Goal: Task Accomplishment & Management: Manage account settings

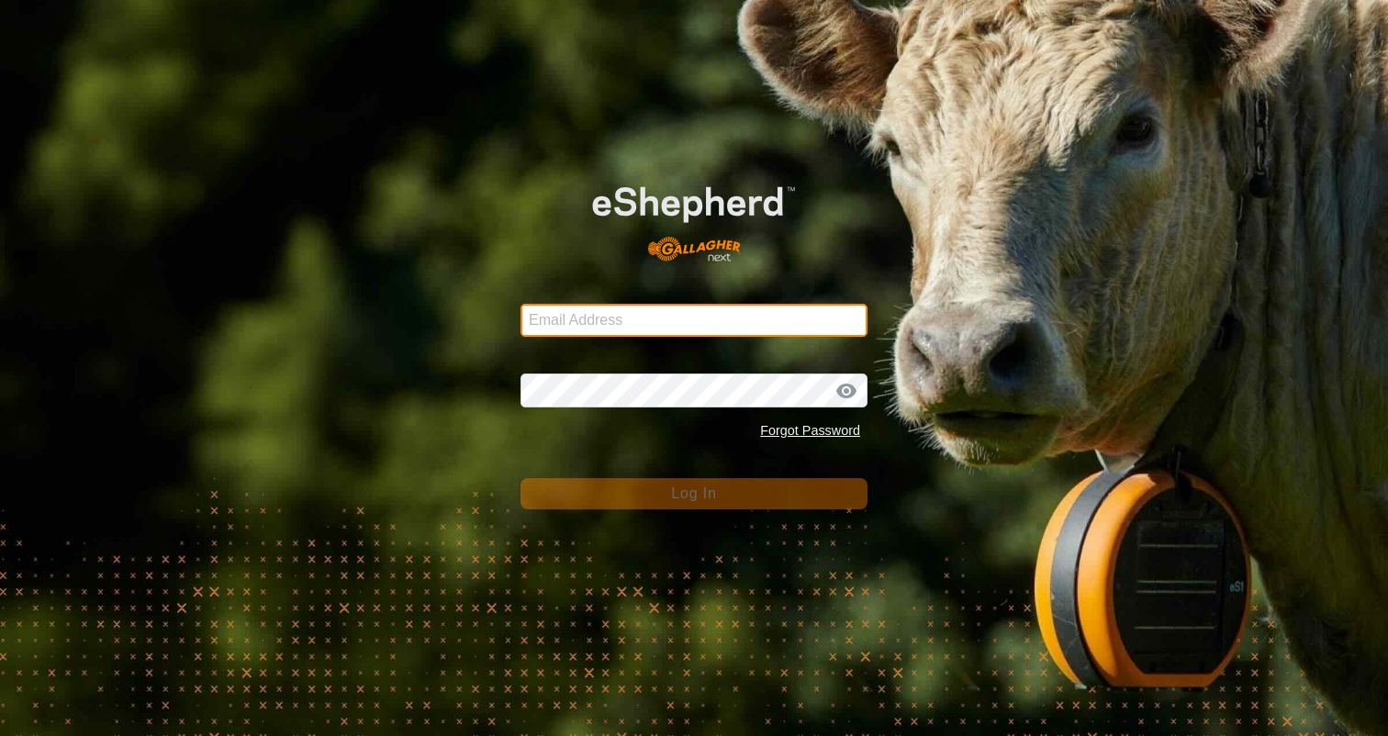
click at [633, 320] on input "Email Address" at bounding box center [693, 320] width 347 height 33
type input "[EMAIL_ADDRESS][DOMAIN_NAME]"
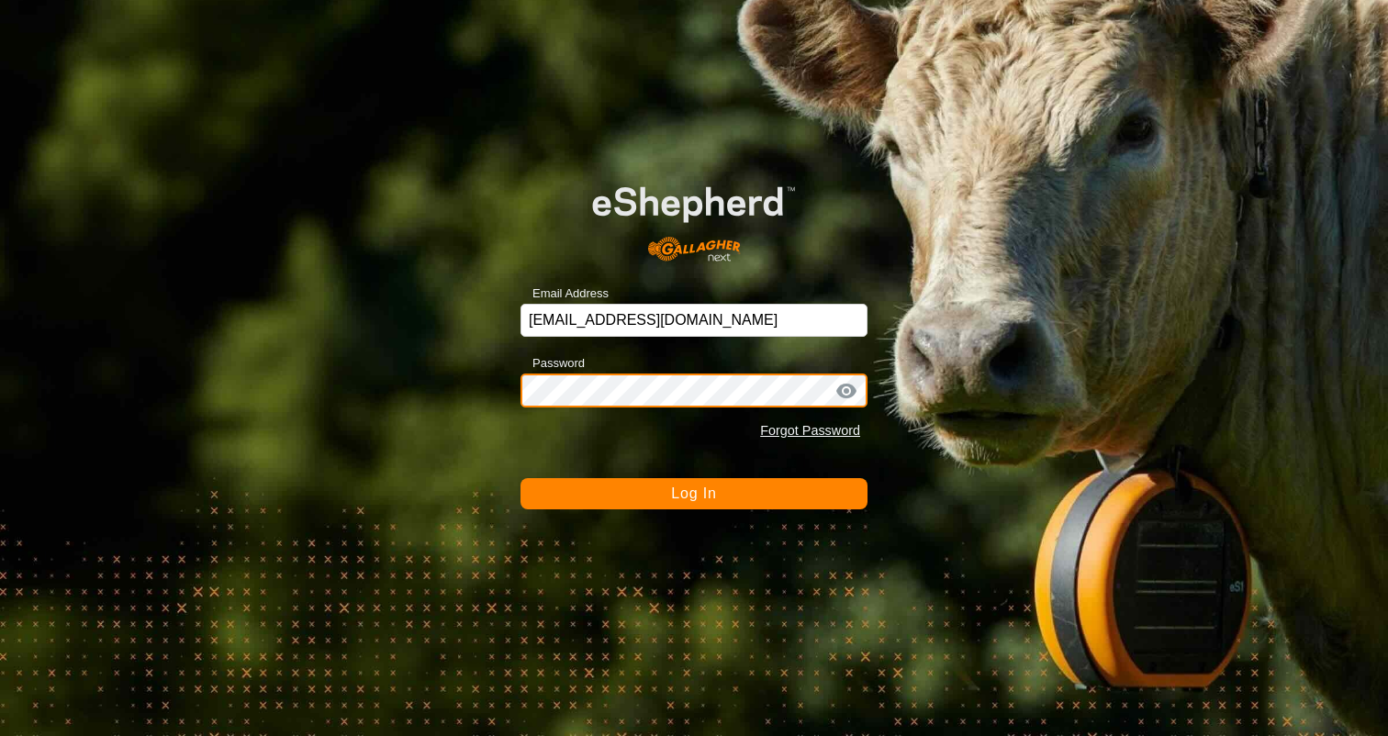
click at [520, 478] on button "Log In" at bounding box center [693, 493] width 347 height 31
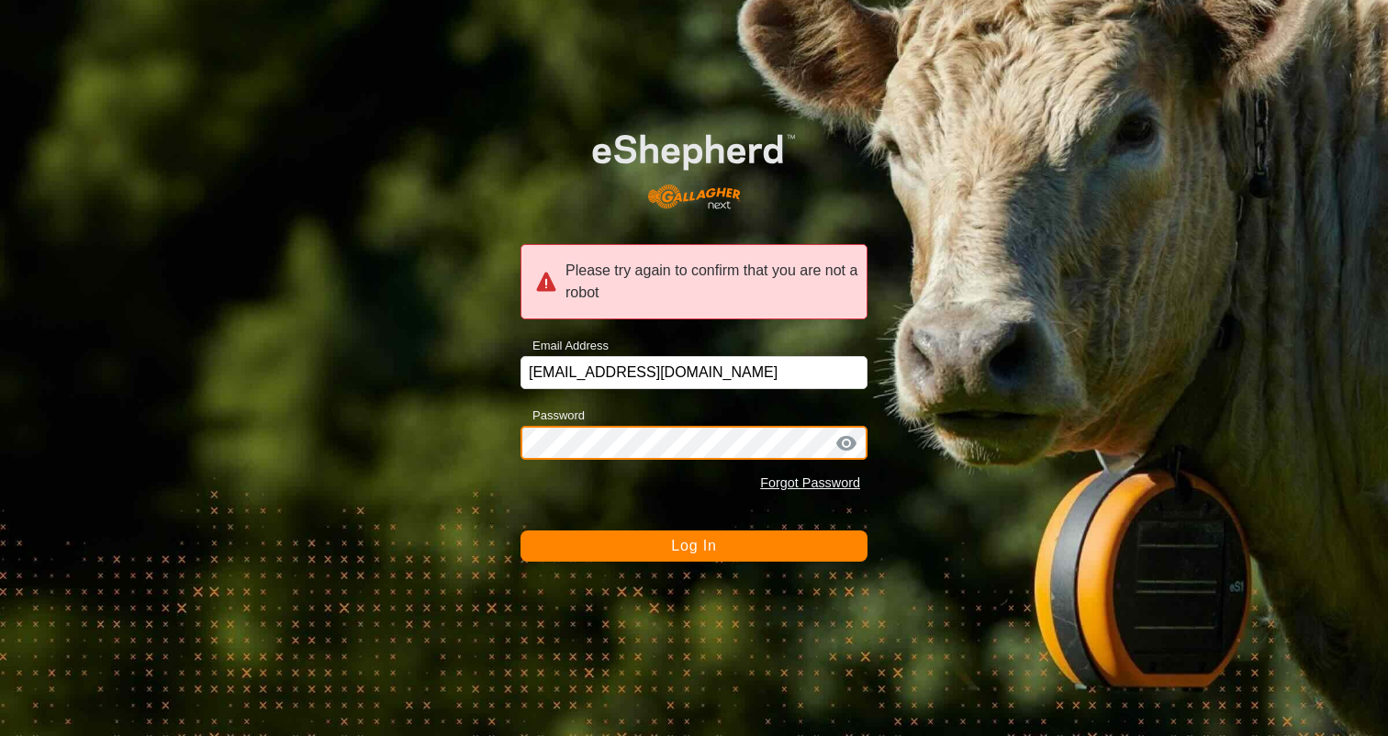
click at [423, 435] on div "Please try again to confirm that you are not a robot Email Address [EMAIL_ADDRE…" at bounding box center [694, 368] width 1388 height 736
click at [520, 530] on button "Log In" at bounding box center [693, 545] width 347 height 31
click at [849, 441] on div at bounding box center [846, 443] width 28 height 18
click at [420, 441] on div "Please try again to confirm that you are not a robot Email Address [EMAIL_ADDRE…" at bounding box center [694, 368] width 1388 height 736
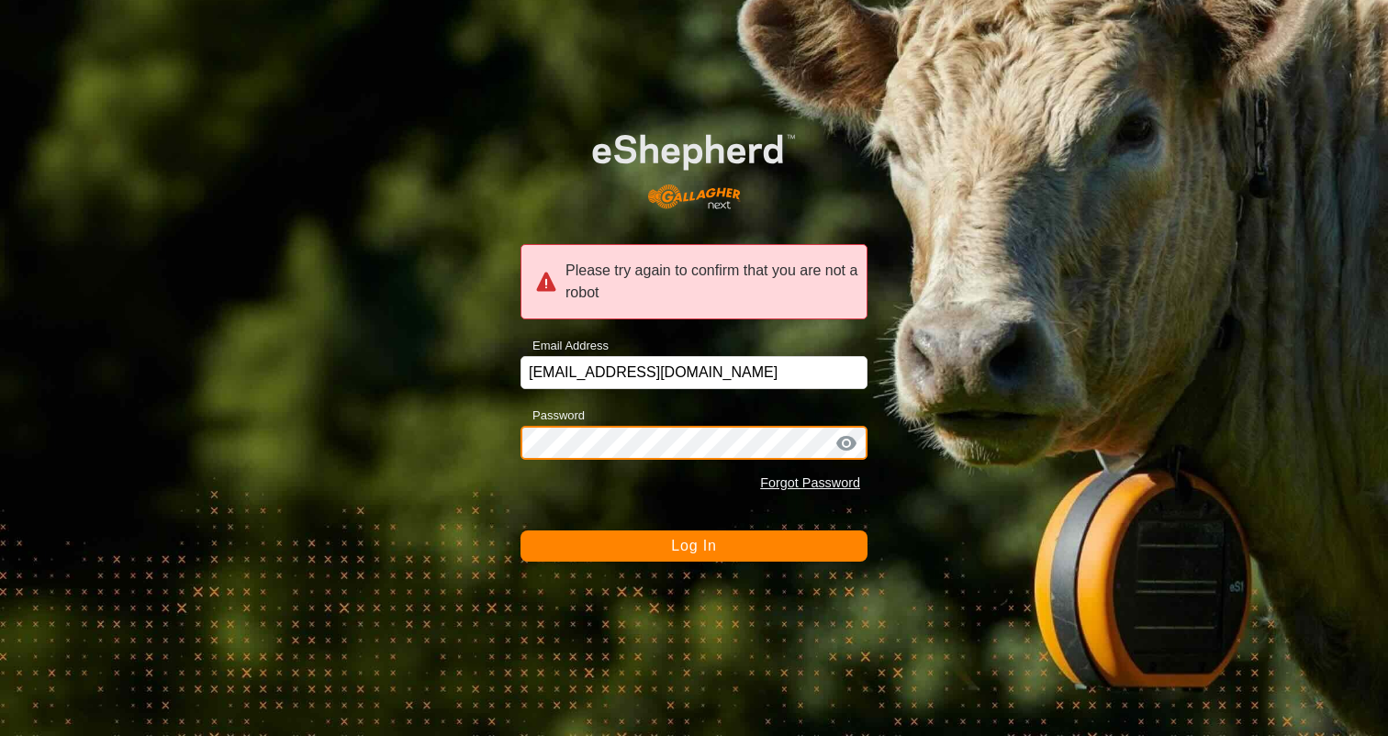
click at [520, 530] on button "Log In" at bounding box center [693, 545] width 347 height 31
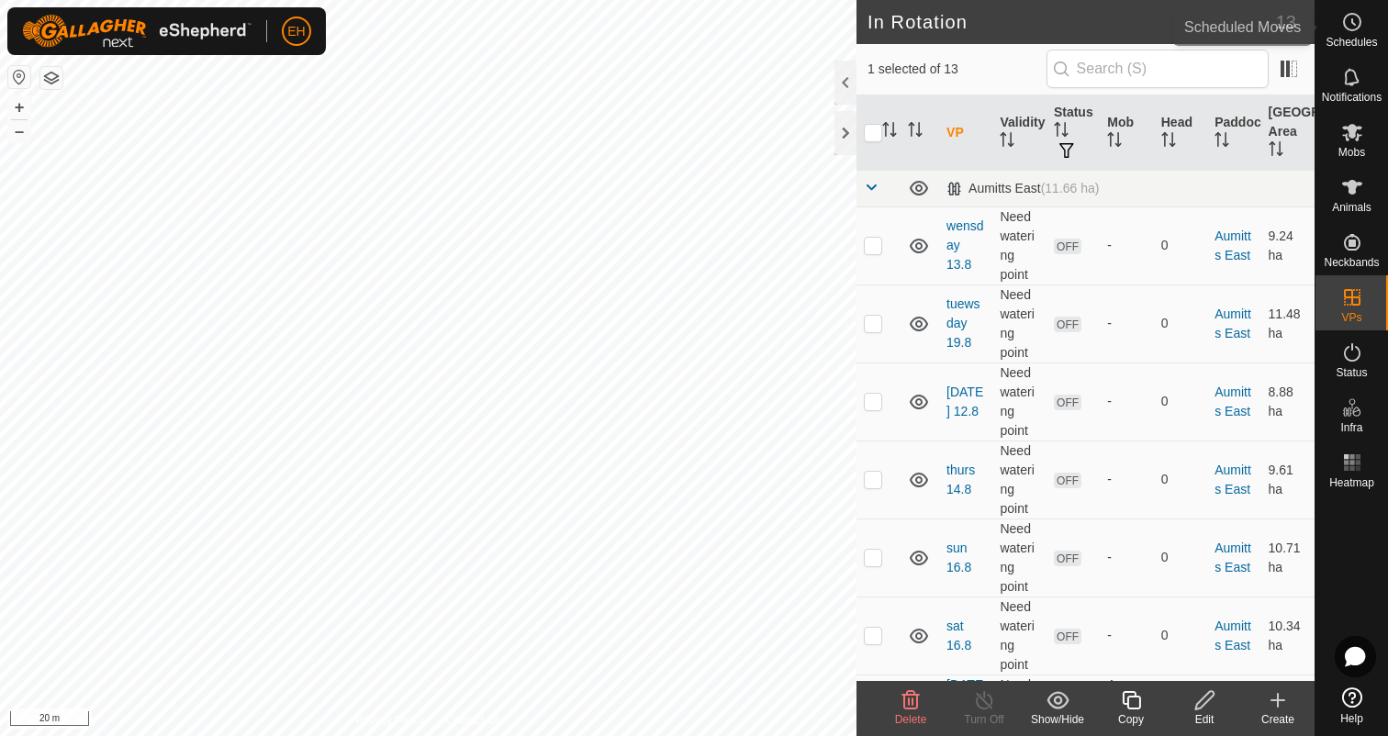
click at [1337, 33] on es-schedule-vp-svg-icon at bounding box center [1351, 21] width 33 height 29
checkbox input "true"
checkbox input "false"
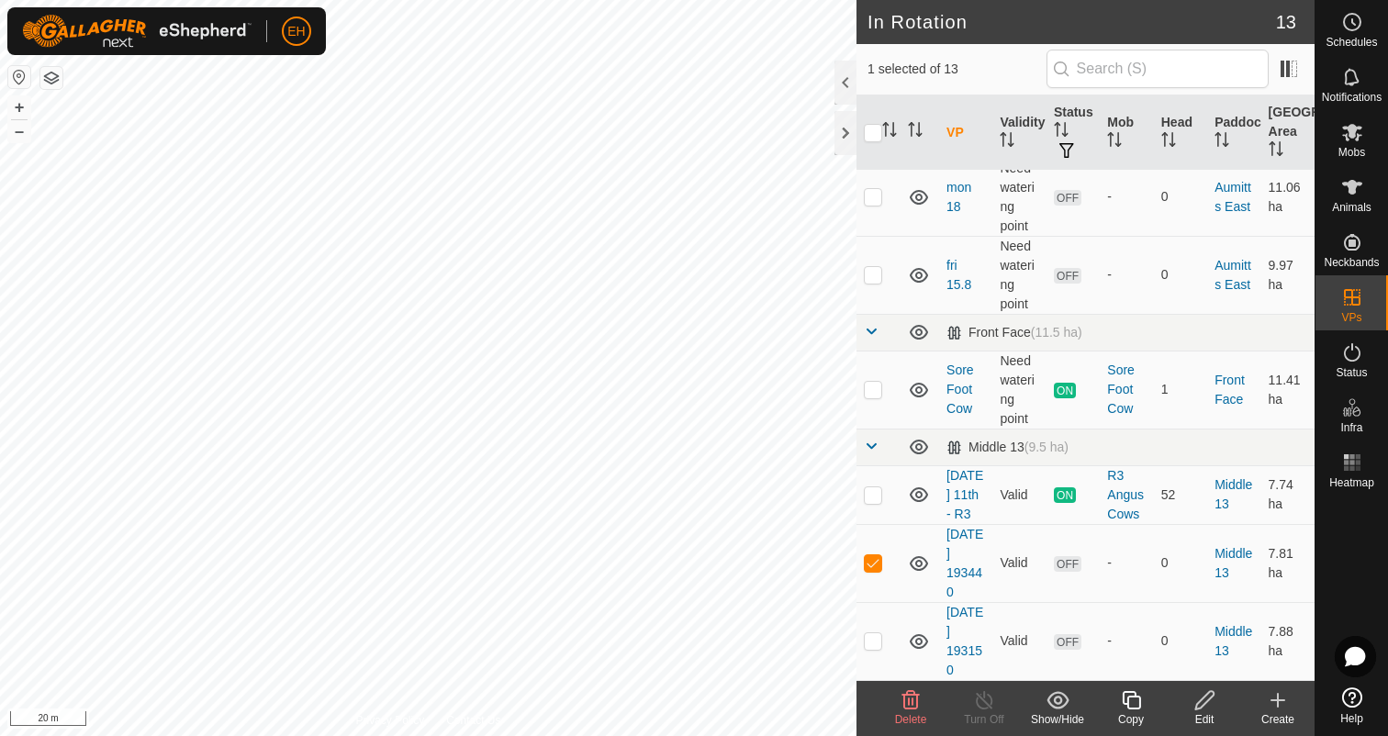
scroll to position [613, 0]
click at [1204, 703] on icon at bounding box center [1204, 700] width 18 height 18
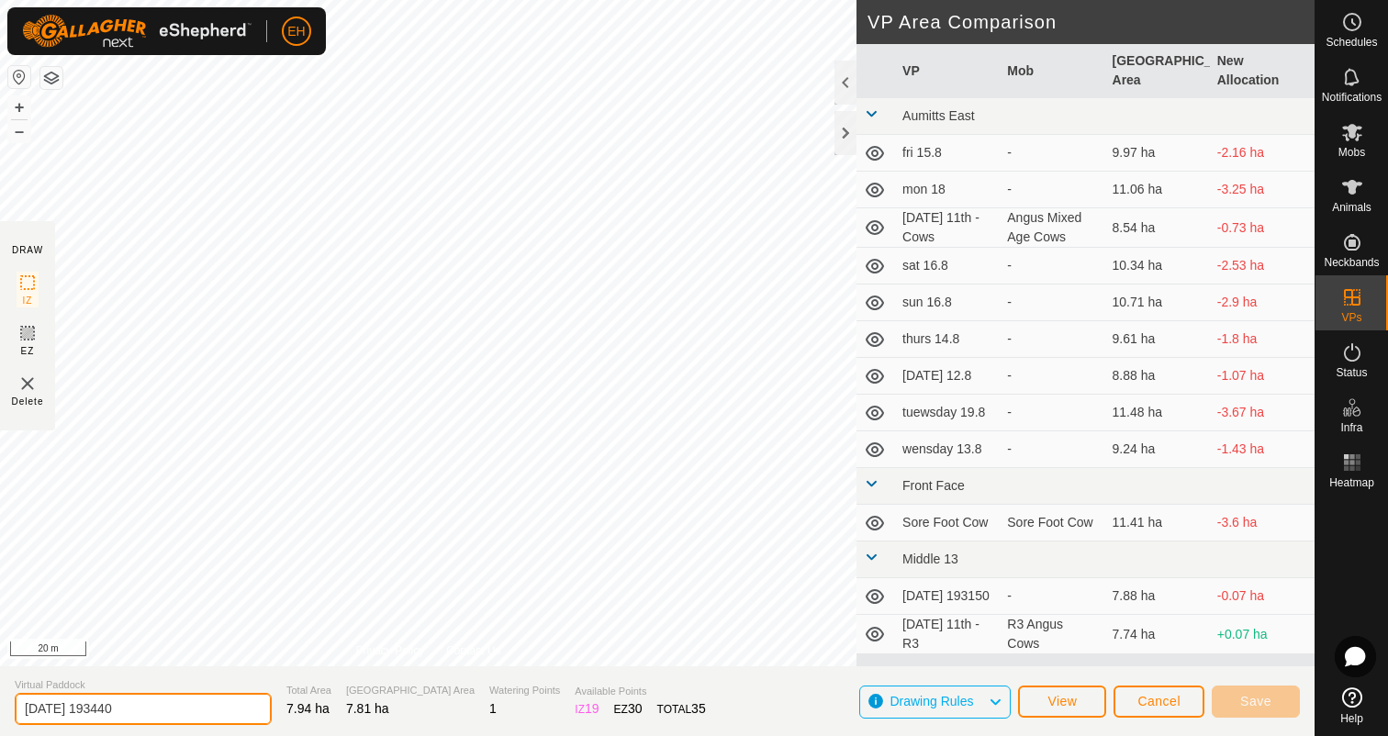
click at [137, 708] on input "[DATE] 193440" at bounding box center [143, 709] width 257 height 32
drag, startPoint x: 137, startPoint y: 708, endPoint x: 0, endPoint y: 709, distance: 136.7
click at [0, 709] on section "Virtual Paddock 2025-08-11 193440 Total Area 7.94 ha Grazing Area 7.81 ha Water…" at bounding box center [657, 701] width 1314 height 70
type input "[DATE] 12th - R3"
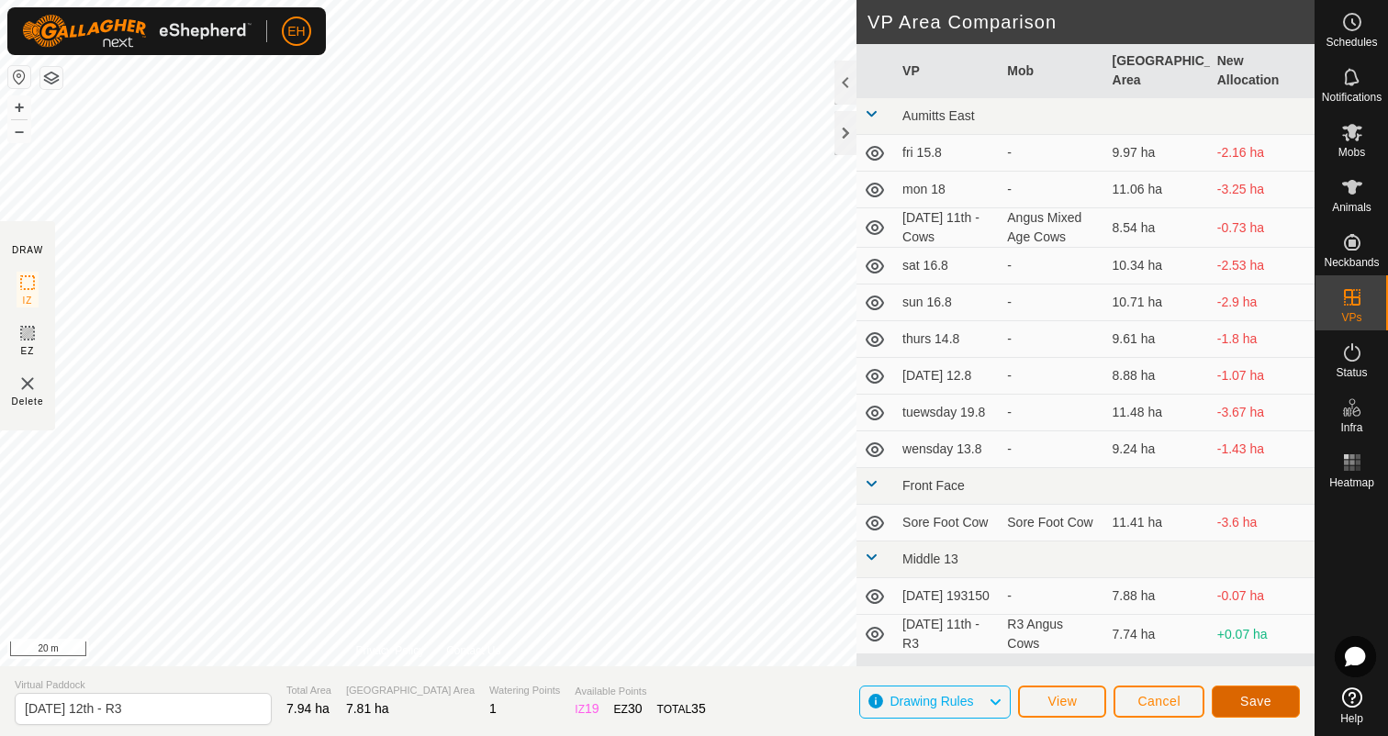
click at [1269, 698] on span "Save" at bounding box center [1255, 701] width 31 height 15
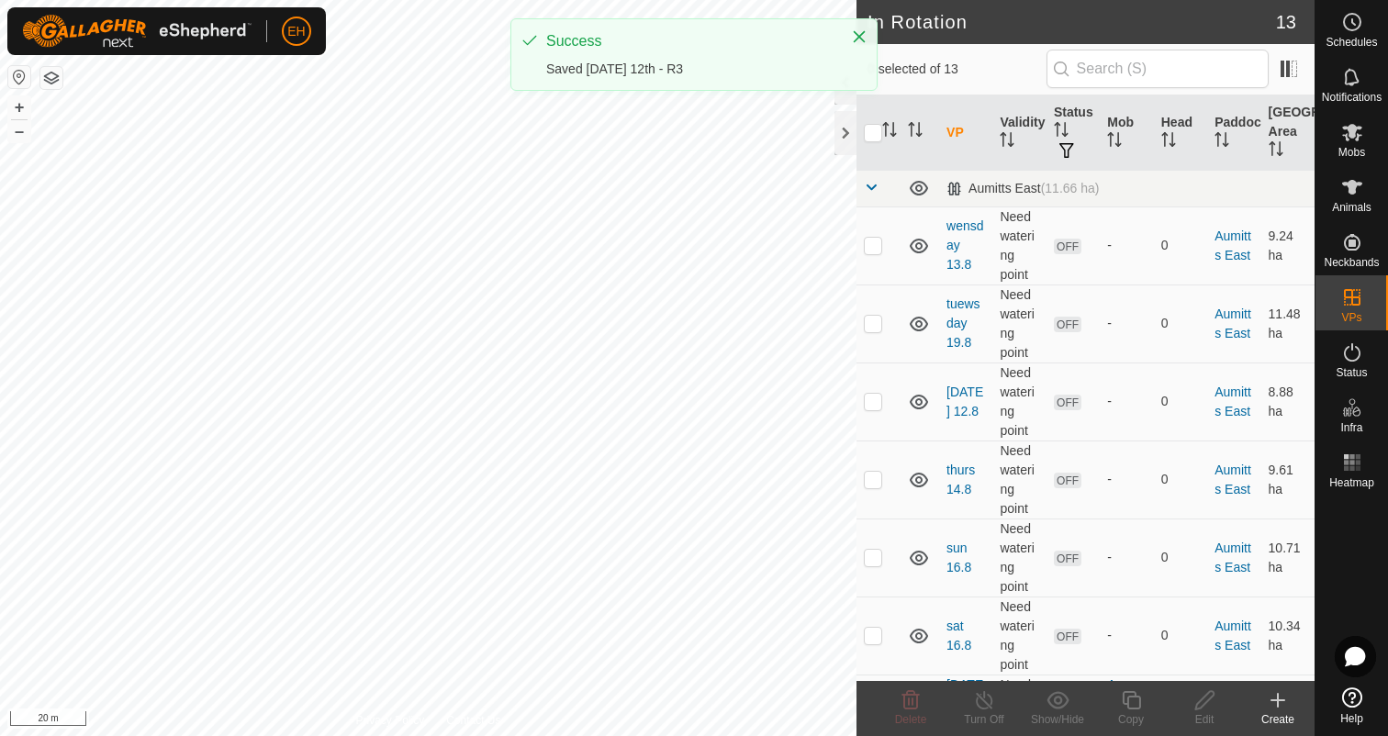
checkbox input "true"
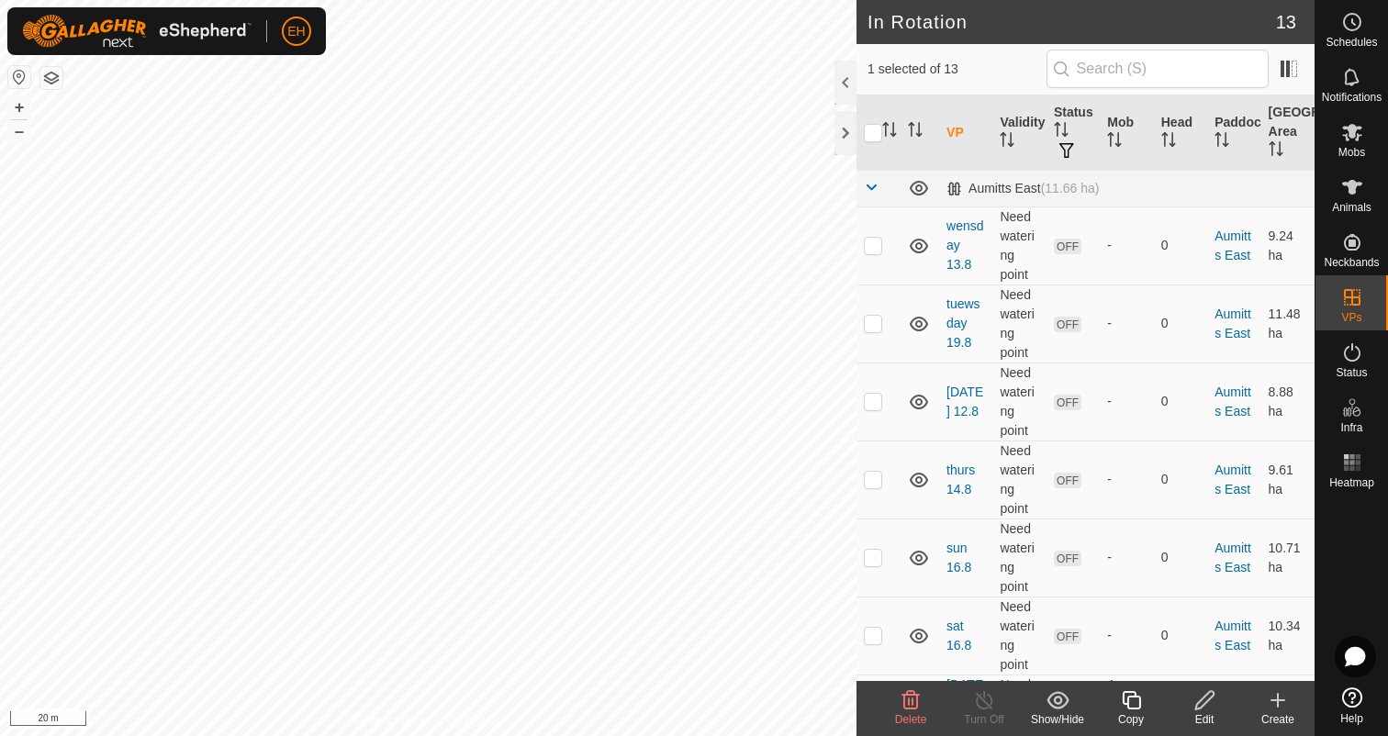
click at [1186, 721] on div "Edit" at bounding box center [1203, 719] width 73 height 17
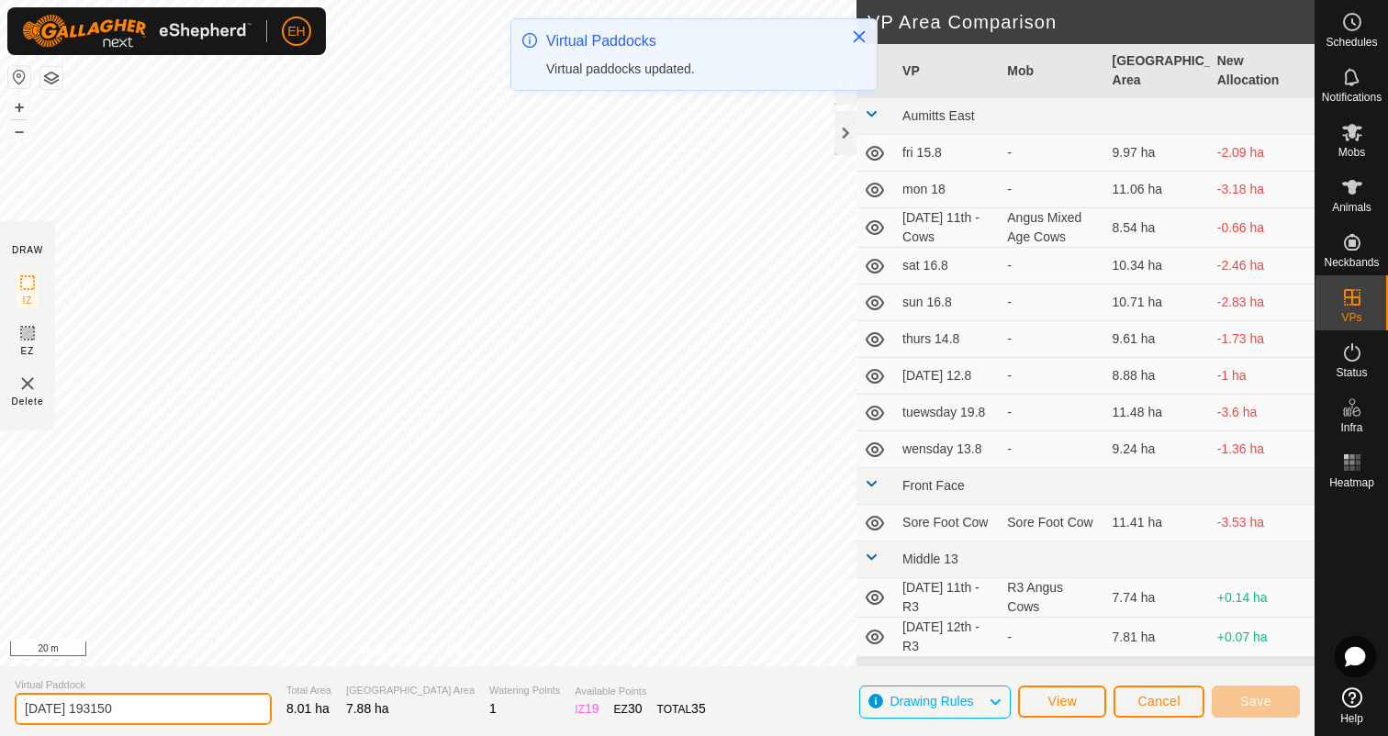
drag, startPoint x: 153, startPoint y: 704, endPoint x: 0, endPoint y: 703, distance: 153.3
click at [0, 703] on section "Virtual Paddock 2025-08-11 193150 Total Area 8.01 ha Grazing Area 7.88 ha Water…" at bounding box center [657, 701] width 1314 height 70
type input "Q"
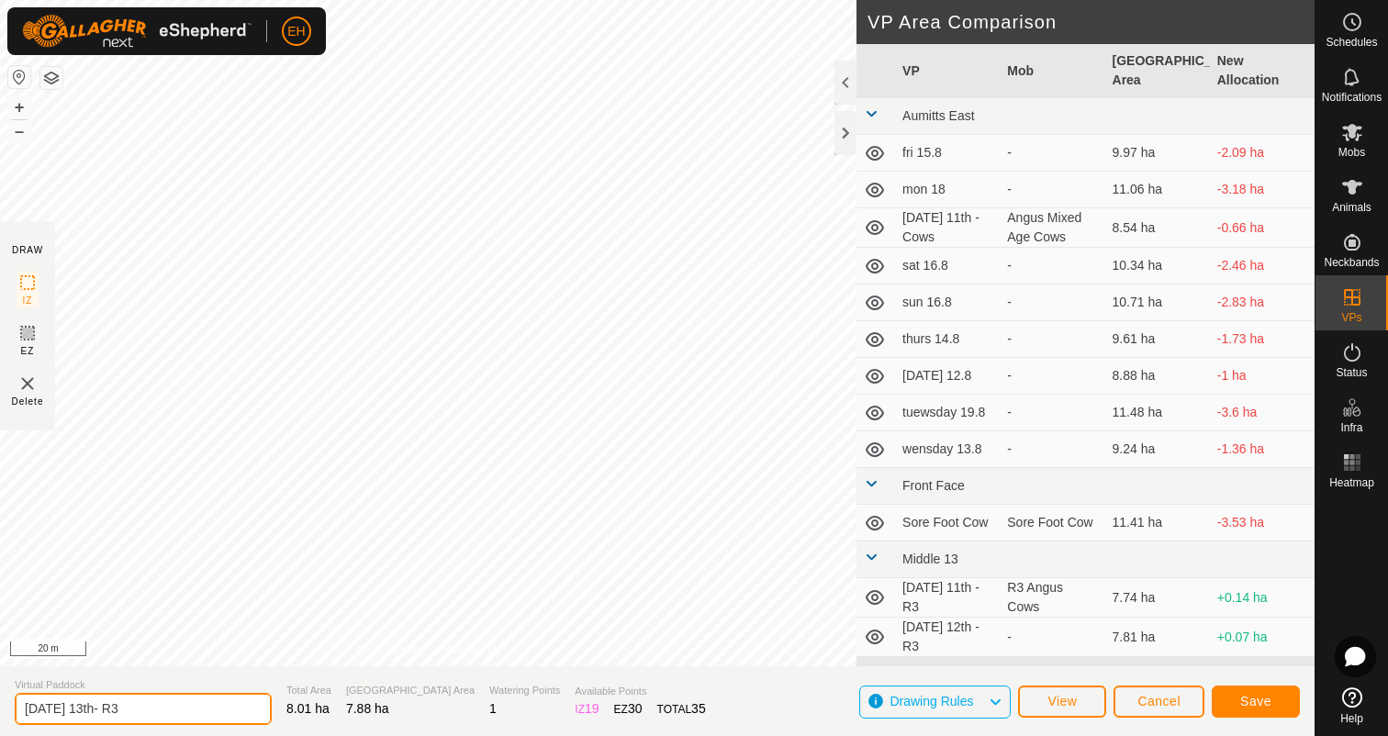
type input "[DATE] 13th- R3"
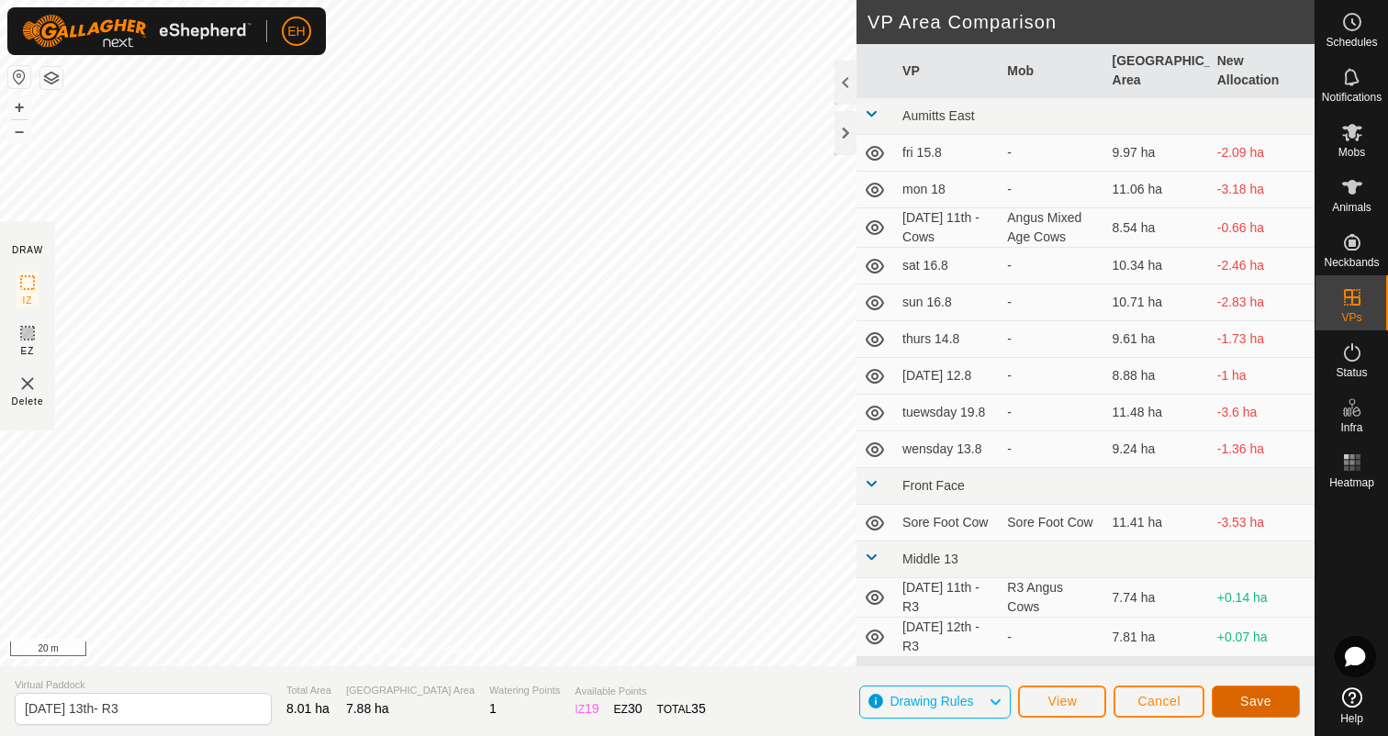
click at [1272, 697] on button "Save" at bounding box center [1255, 702] width 88 height 32
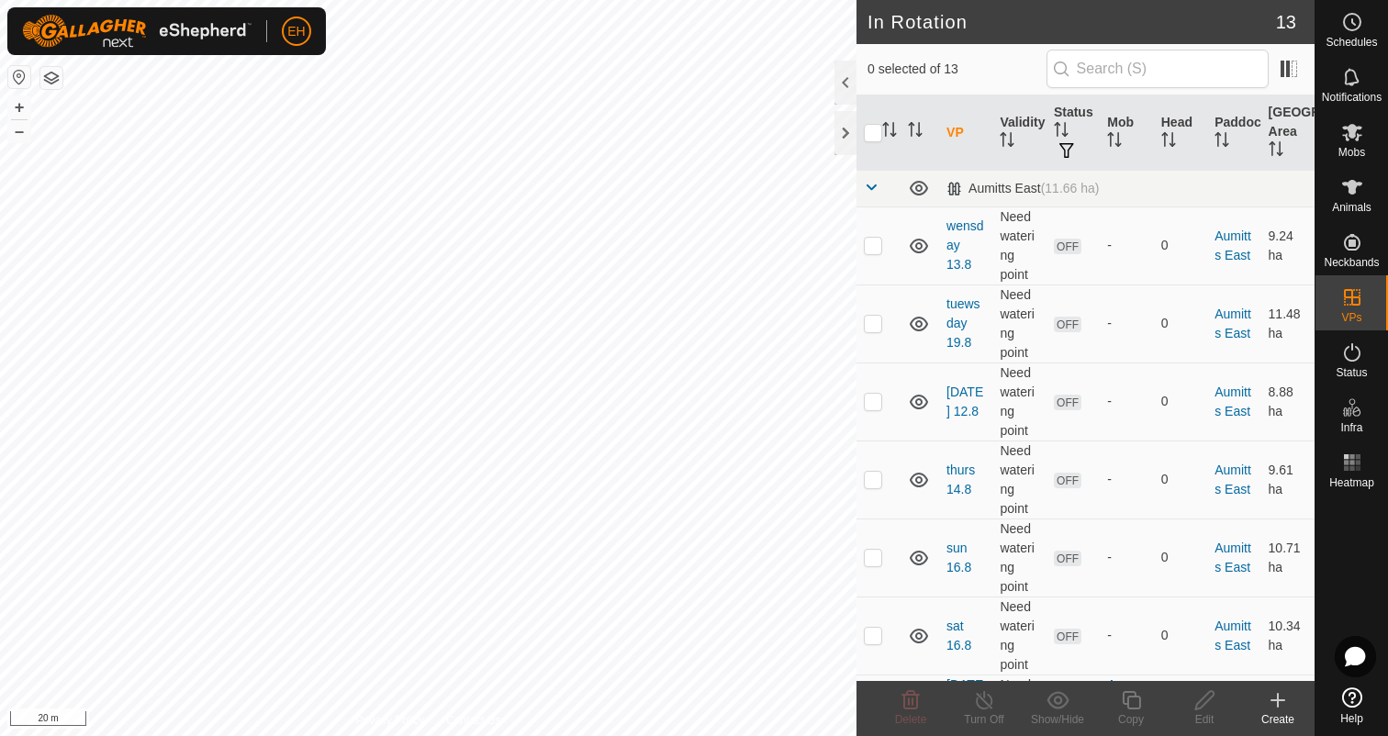
checkbox input "true"
click at [1132, 706] on icon at bounding box center [1131, 700] width 23 height 22
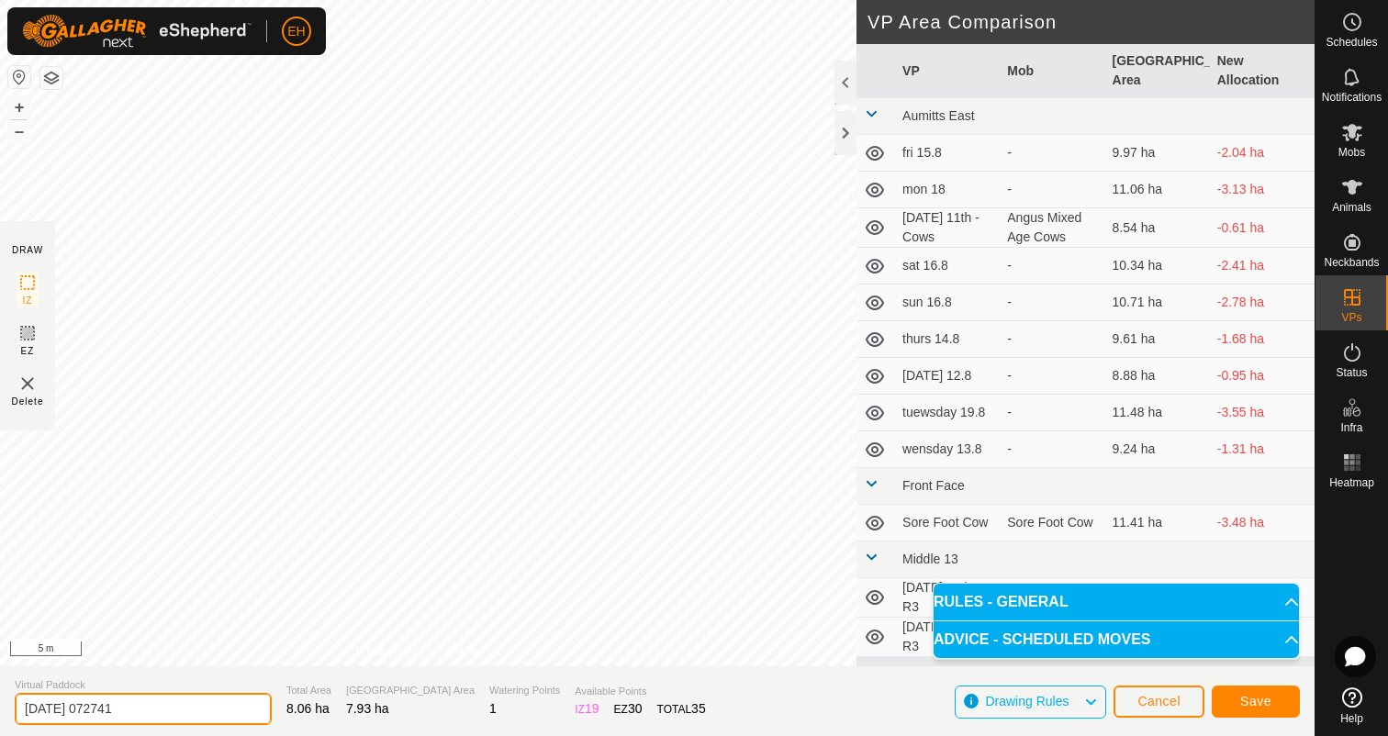
drag, startPoint x: 153, startPoint y: 721, endPoint x: 19, endPoint y: 714, distance: 134.2
click at [19, 714] on input "2025-08-12 072741" at bounding box center [143, 709] width 257 height 32
type input "[DATE] 14th - R3"
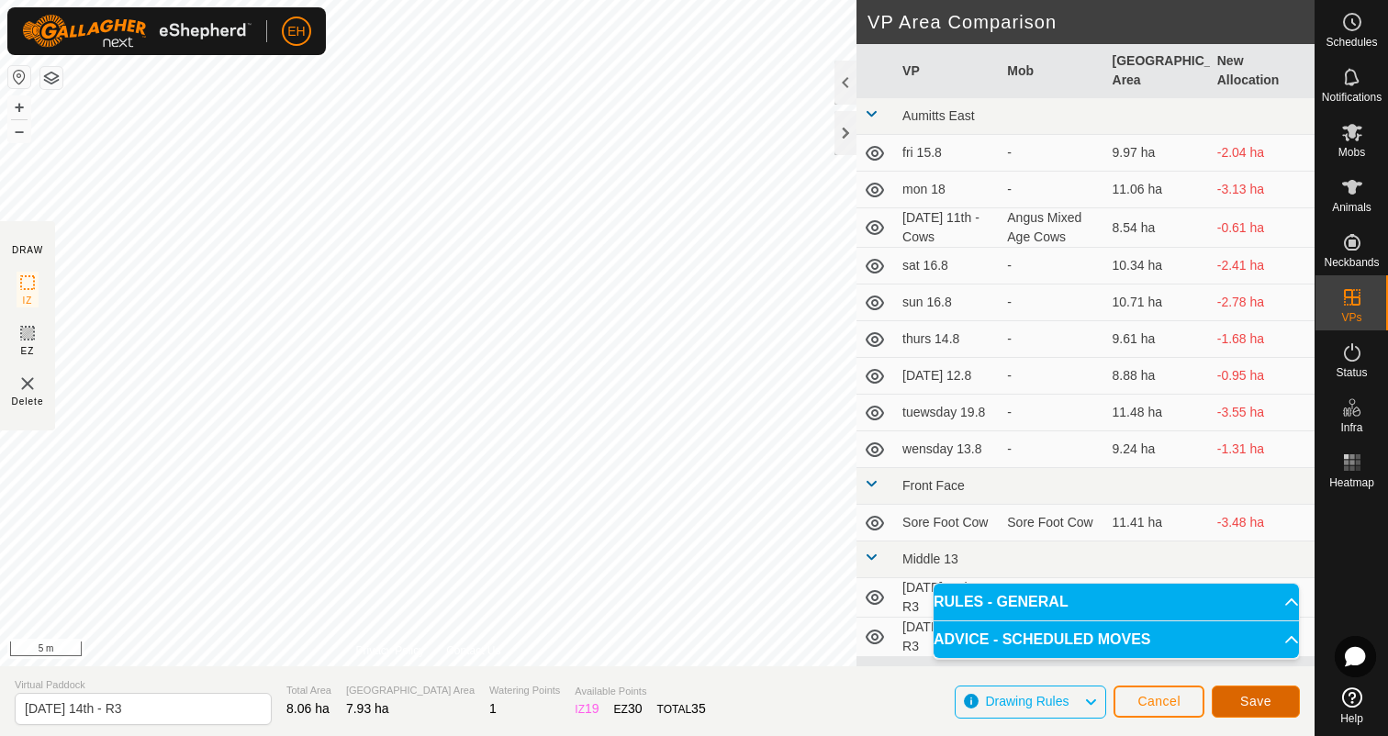
click at [1271, 692] on button "Save" at bounding box center [1255, 702] width 88 height 32
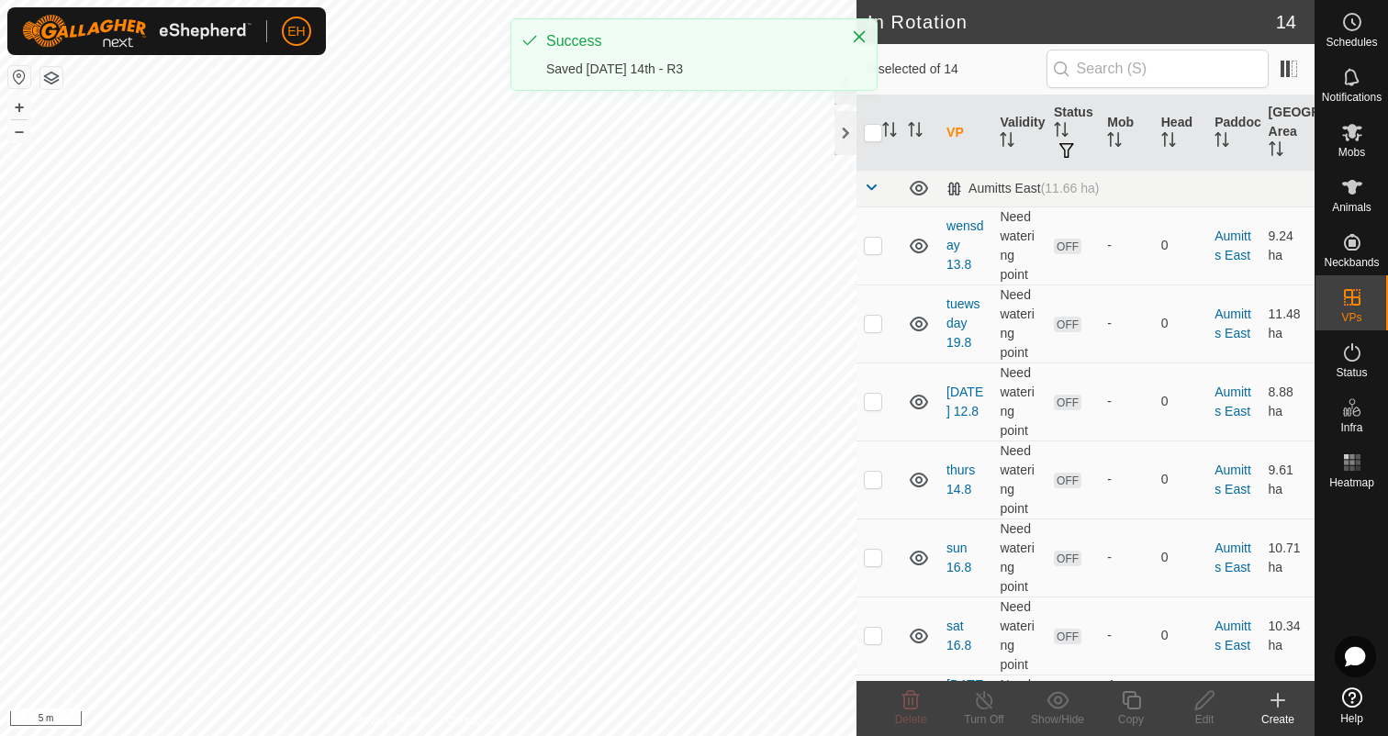
checkbox input "true"
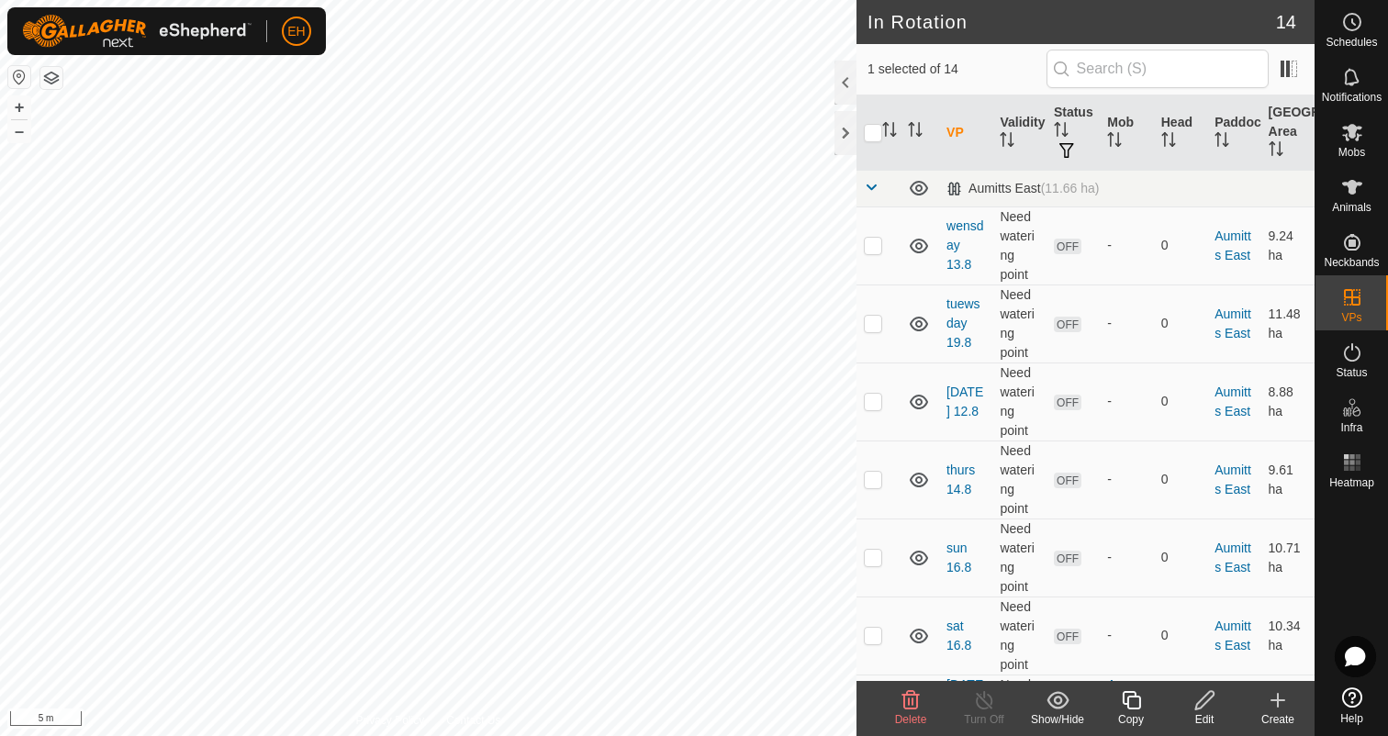
click at [1136, 715] on div "Copy" at bounding box center [1130, 719] width 73 height 17
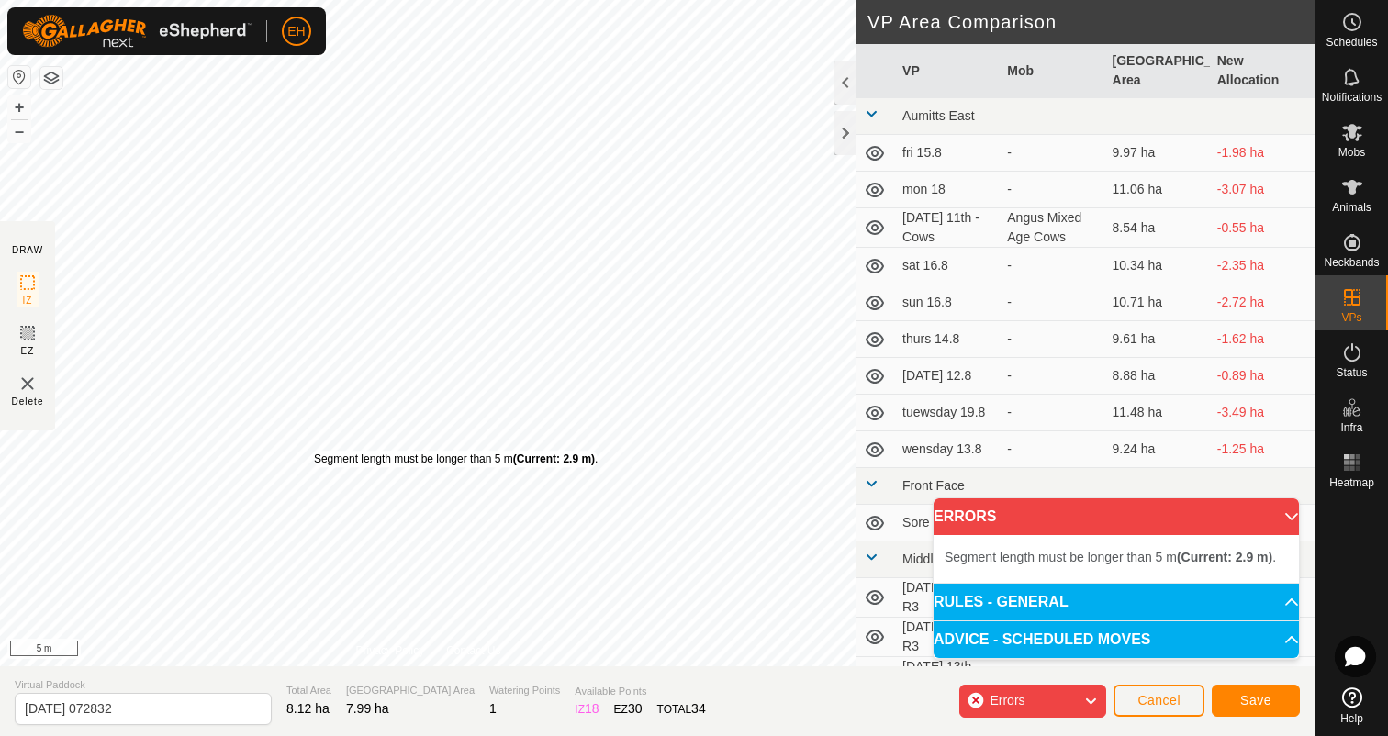
click at [314, 451] on div "Segment length must be longer than 5 m (Current: 2.9 m) ." at bounding box center [456, 459] width 284 height 17
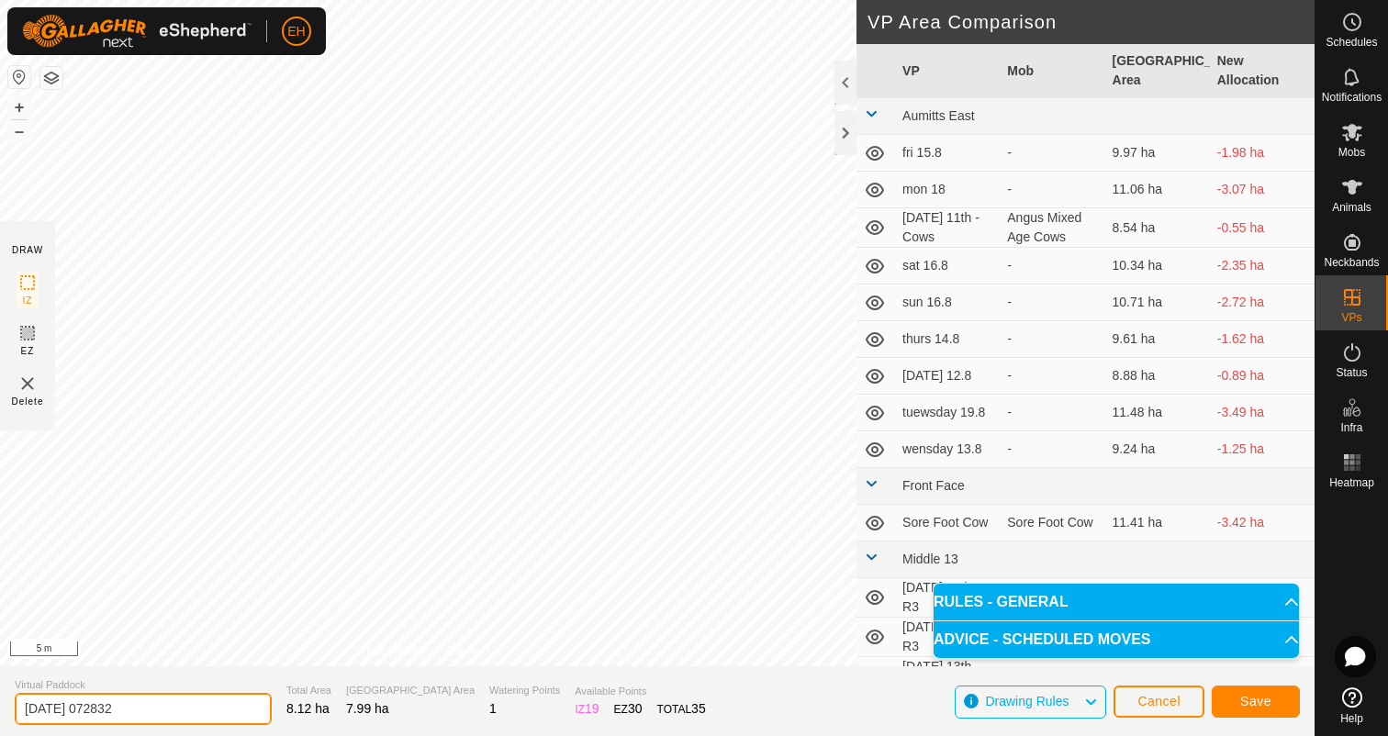
drag, startPoint x: 188, startPoint y: 698, endPoint x: 11, endPoint y: 690, distance: 177.3
click at [11, 690] on section "Virtual Paddock 2025-08-12 072832 Total Area 8.12 ha Grazing Area 7.99 ha Water…" at bounding box center [657, 701] width 1314 height 70
drag, startPoint x: 166, startPoint y: 696, endPoint x: 30, endPoint y: 692, distance: 135.9
click at [30, 693] on input "2025-08-12 072832" at bounding box center [143, 709] width 257 height 32
drag, startPoint x: 160, startPoint y: 706, endPoint x: 0, endPoint y: 702, distance: 159.7
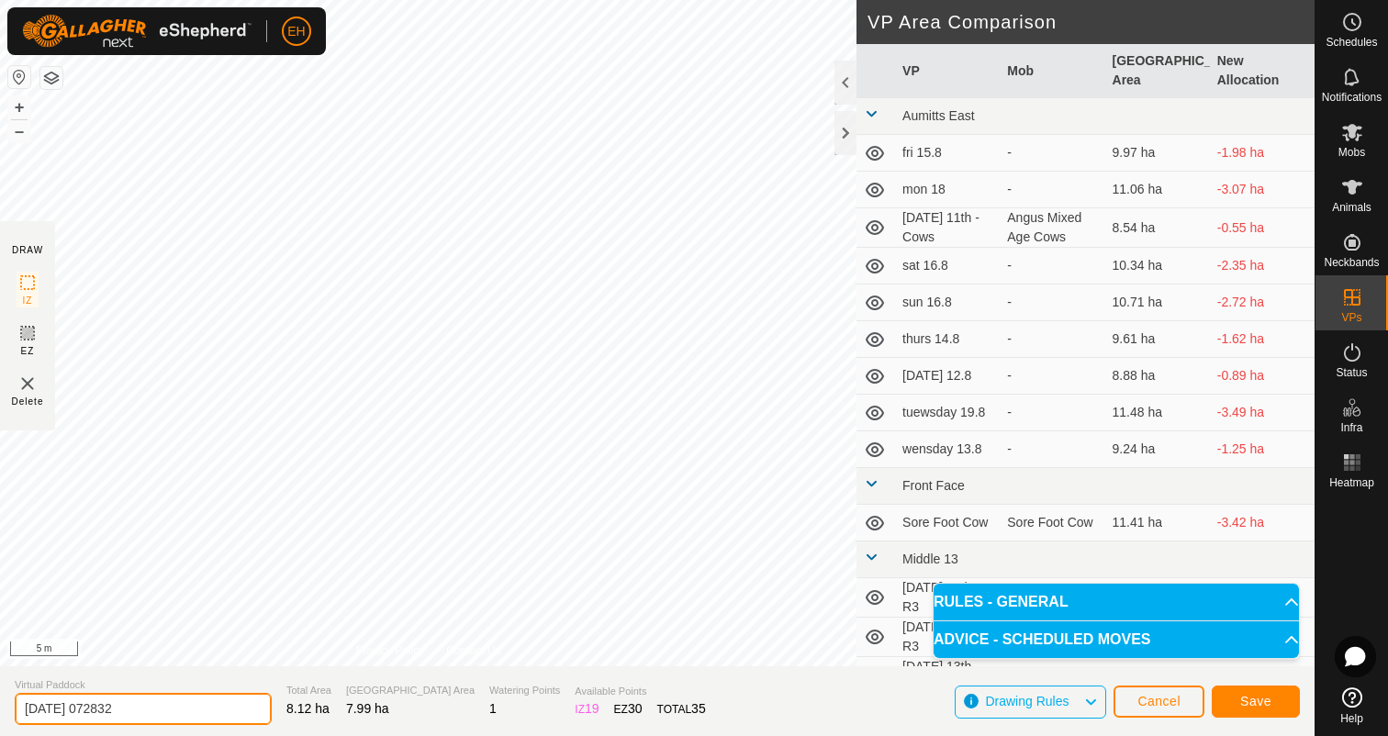
click at [0, 702] on section "Virtual Paddock 2025-08-12 072832 Total Area 8.12 ha Grazing Area 7.99 ha Water…" at bounding box center [657, 701] width 1314 height 70
type input "[DATE] 15th - R3"
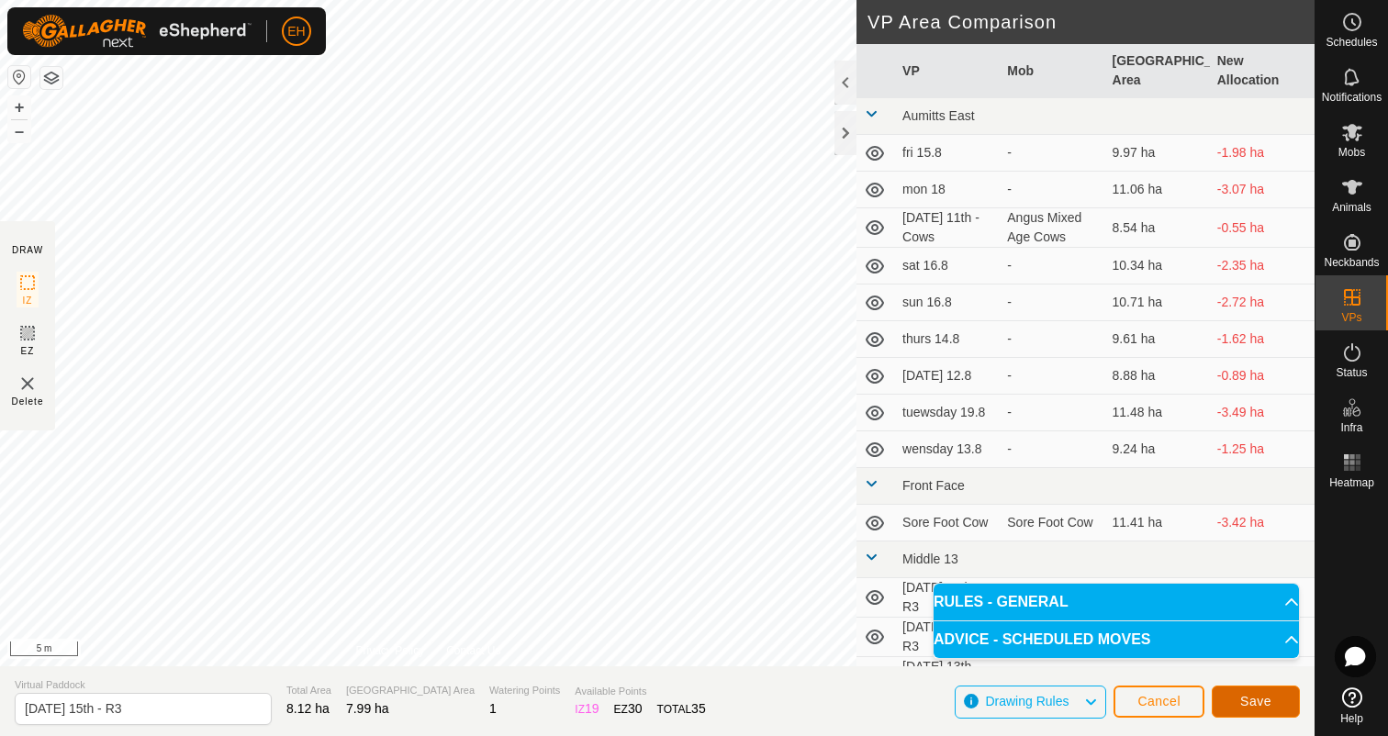
click at [1258, 712] on button "Save" at bounding box center [1255, 702] width 88 height 32
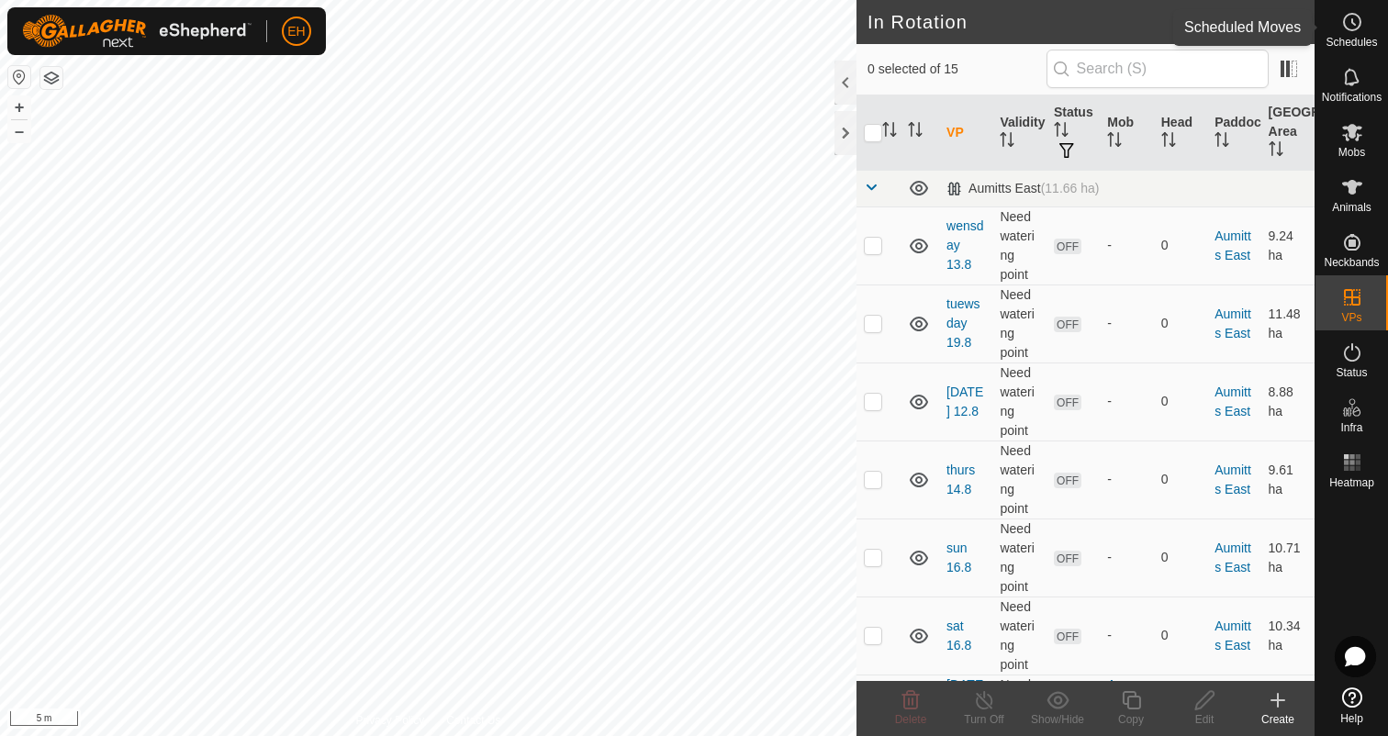
click at [1344, 43] on span "Schedules" at bounding box center [1350, 42] width 51 height 11
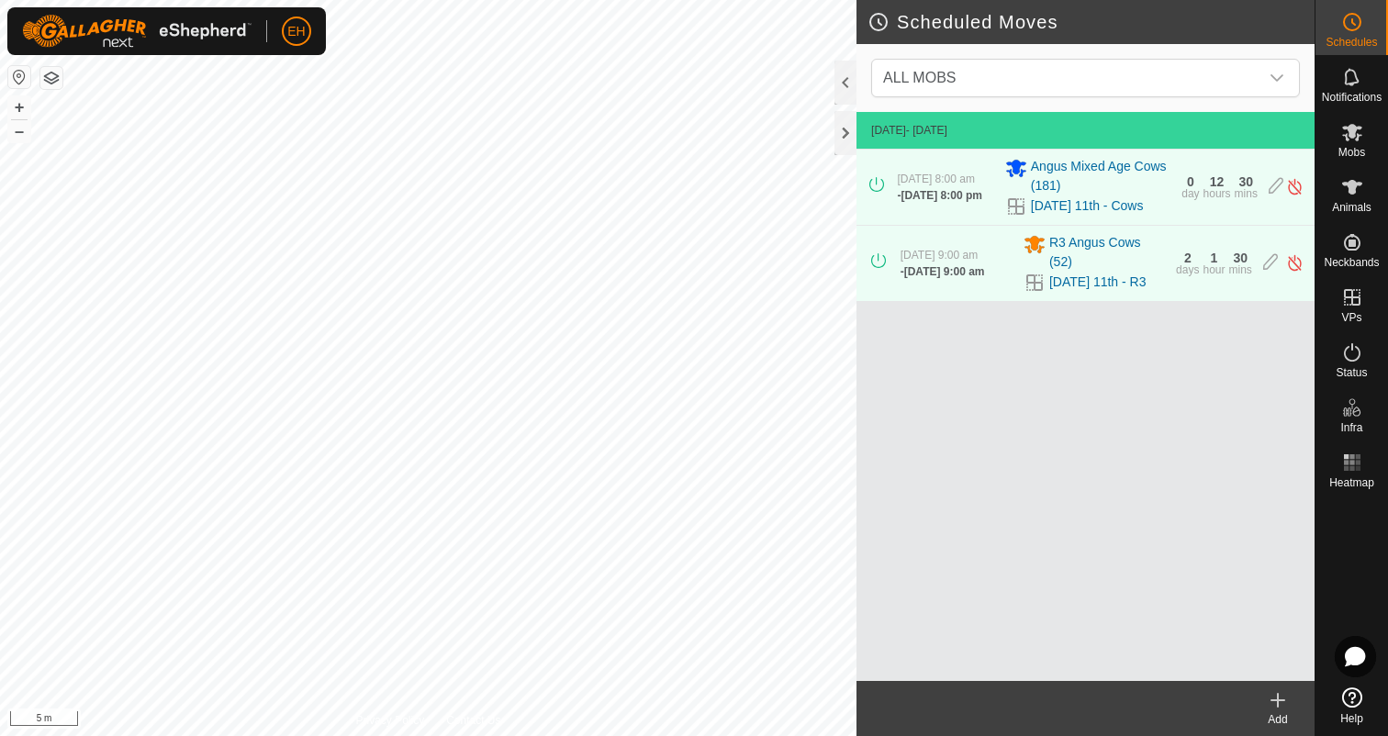
click at [1287, 709] on icon at bounding box center [1277, 700] width 22 height 22
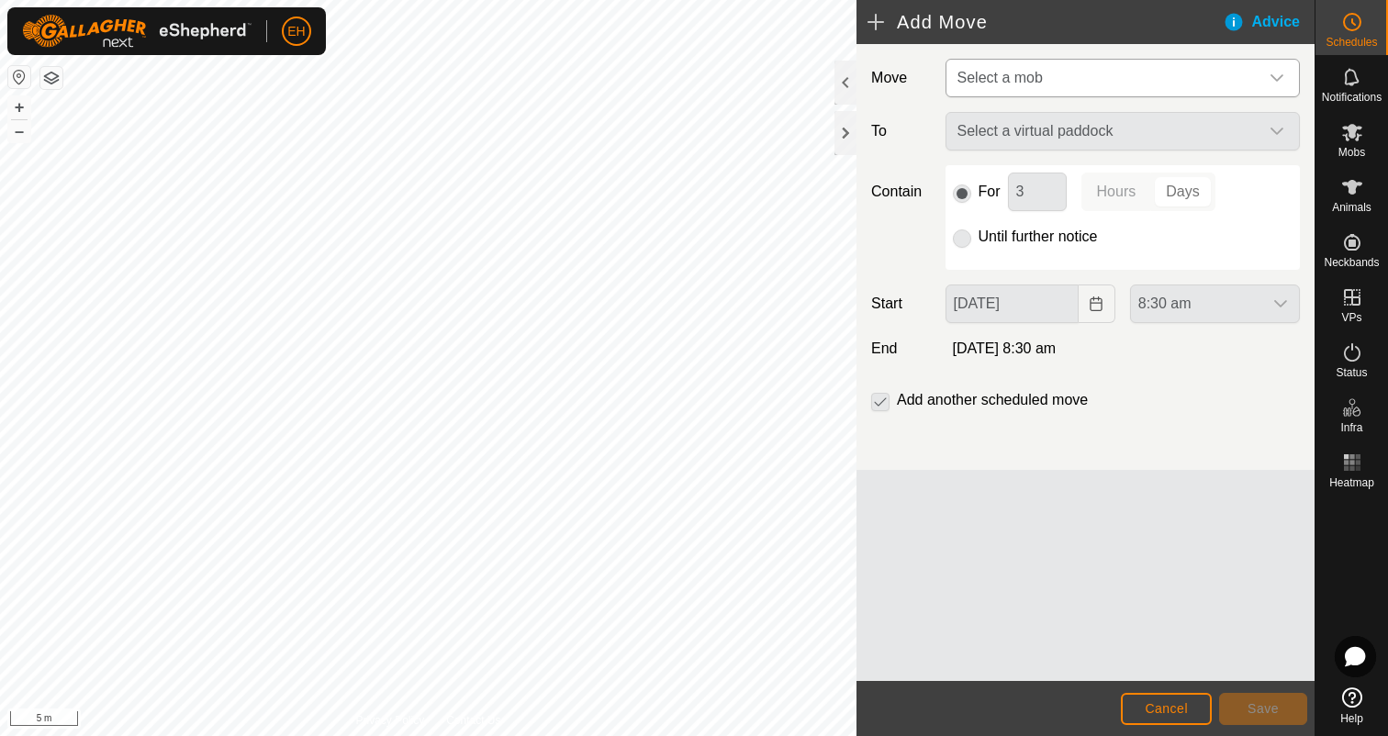
click at [1046, 84] on span "Select a mob" at bounding box center [1104, 78] width 308 height 37
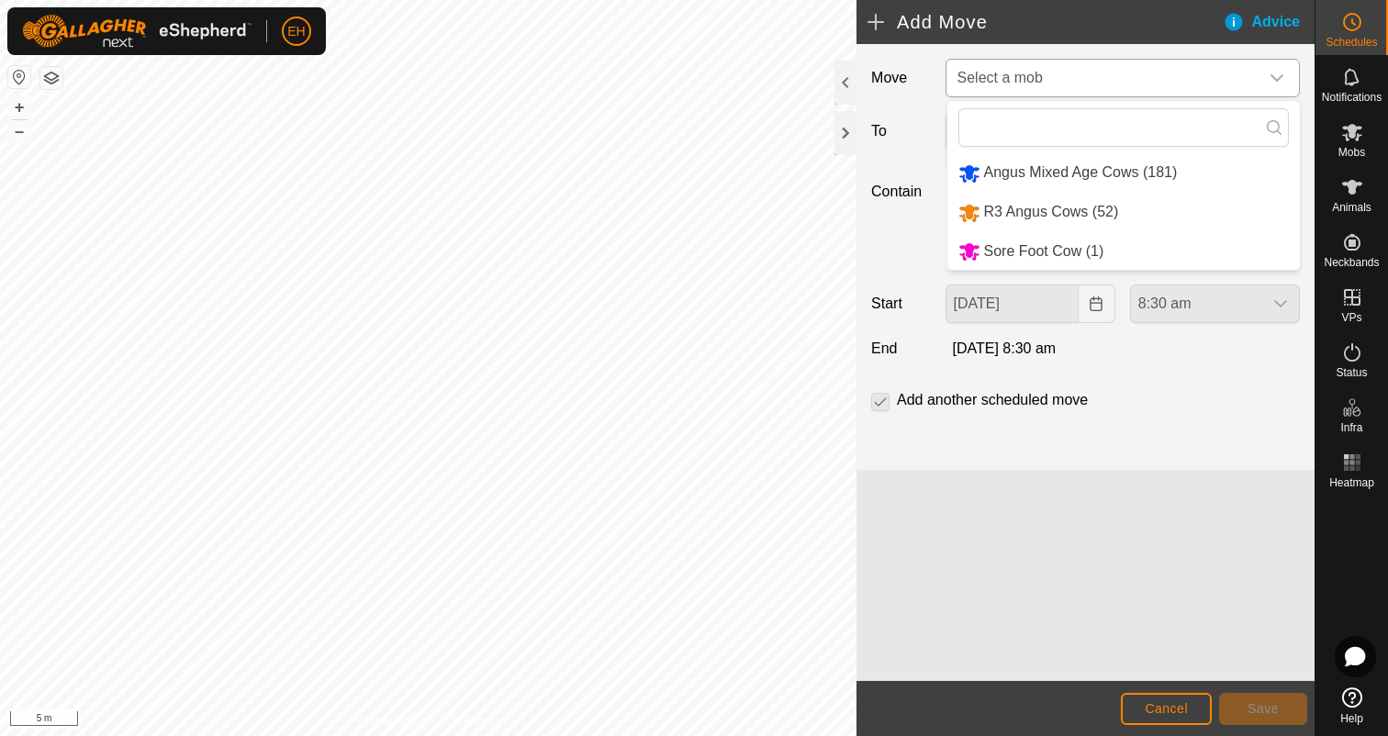
click at [1093, 226] on li "R3 Angus Cows (52)" at bounding box center [1123, 213] width 352 height 38
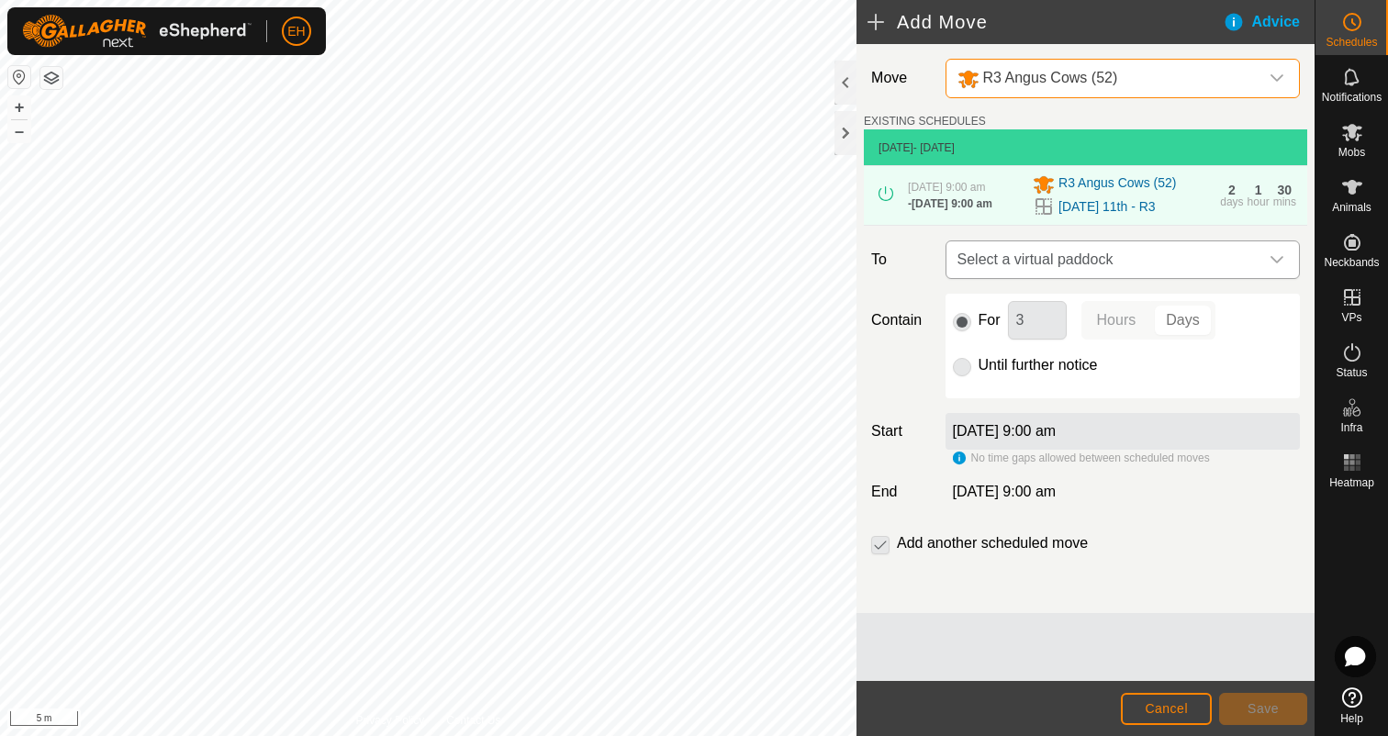
click at [1092, 271] on span "Select a virtual paddock" at bounding box center [1104, 259] width 308 height 37
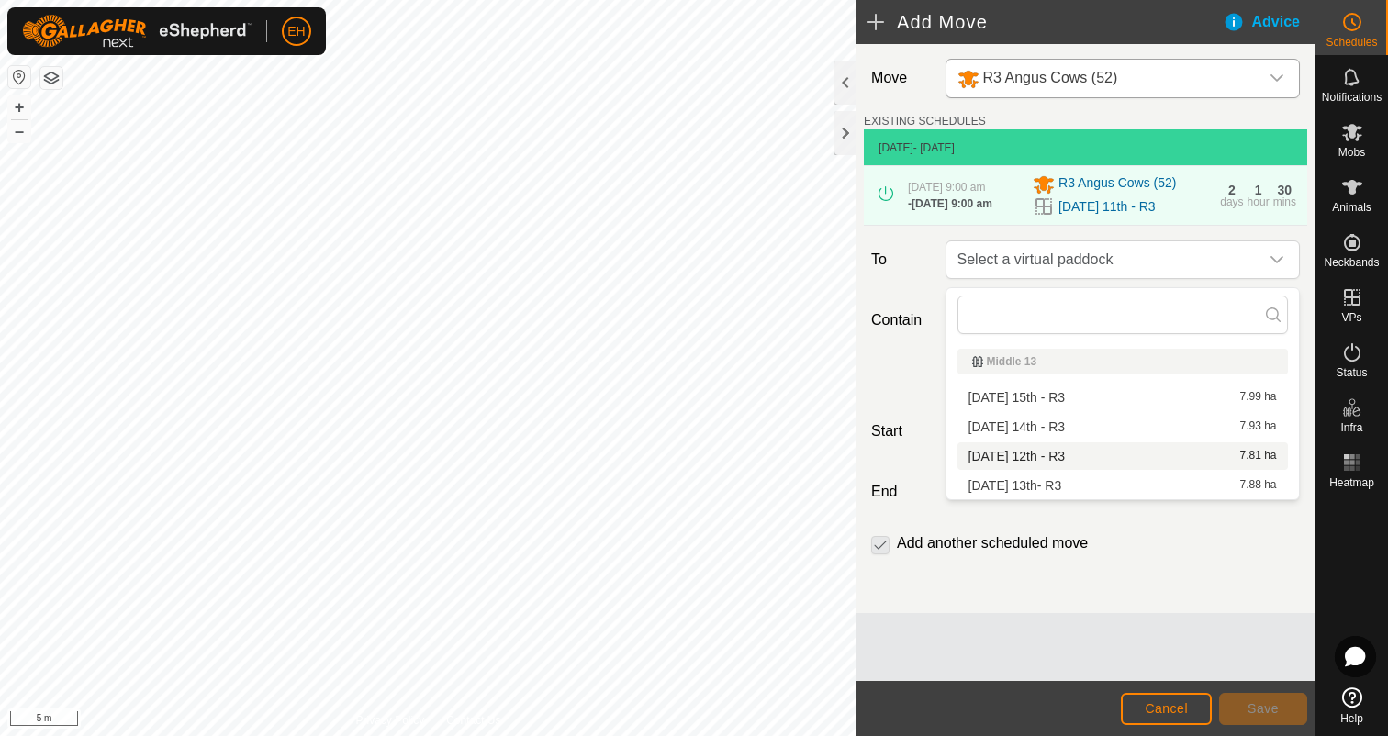
click at [1081, 452] on li "Tuesday 12th - R3 7.81 ha" at bounding box center [1122, 456] width 330 height 28
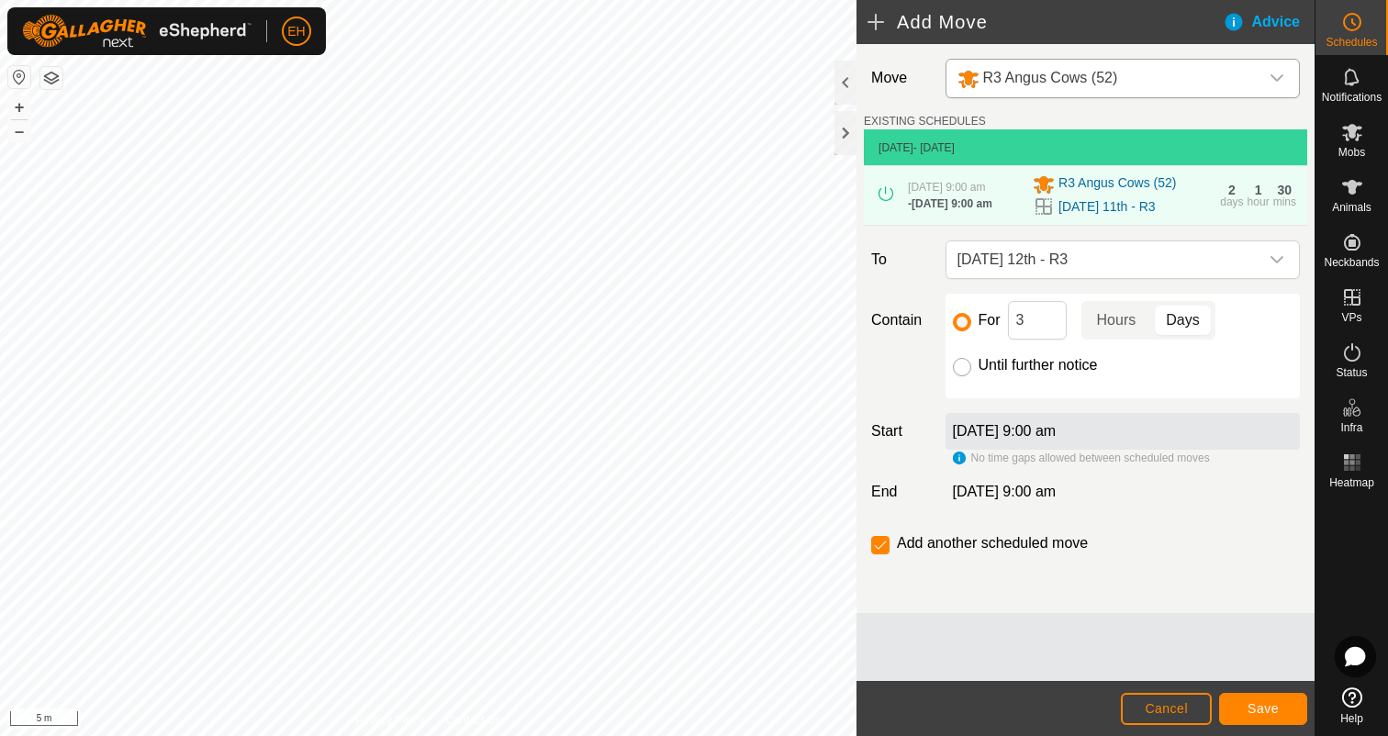
click at [967, 373] on input "Until further notice" at bounding box center [962, 367] width 18 height 18
radio input "true"
checkbox input "false"
click at [1042, 439] on label "14 Aug 2025, 9:00 am" at bounding box center [1005, 431] width 104 height 16
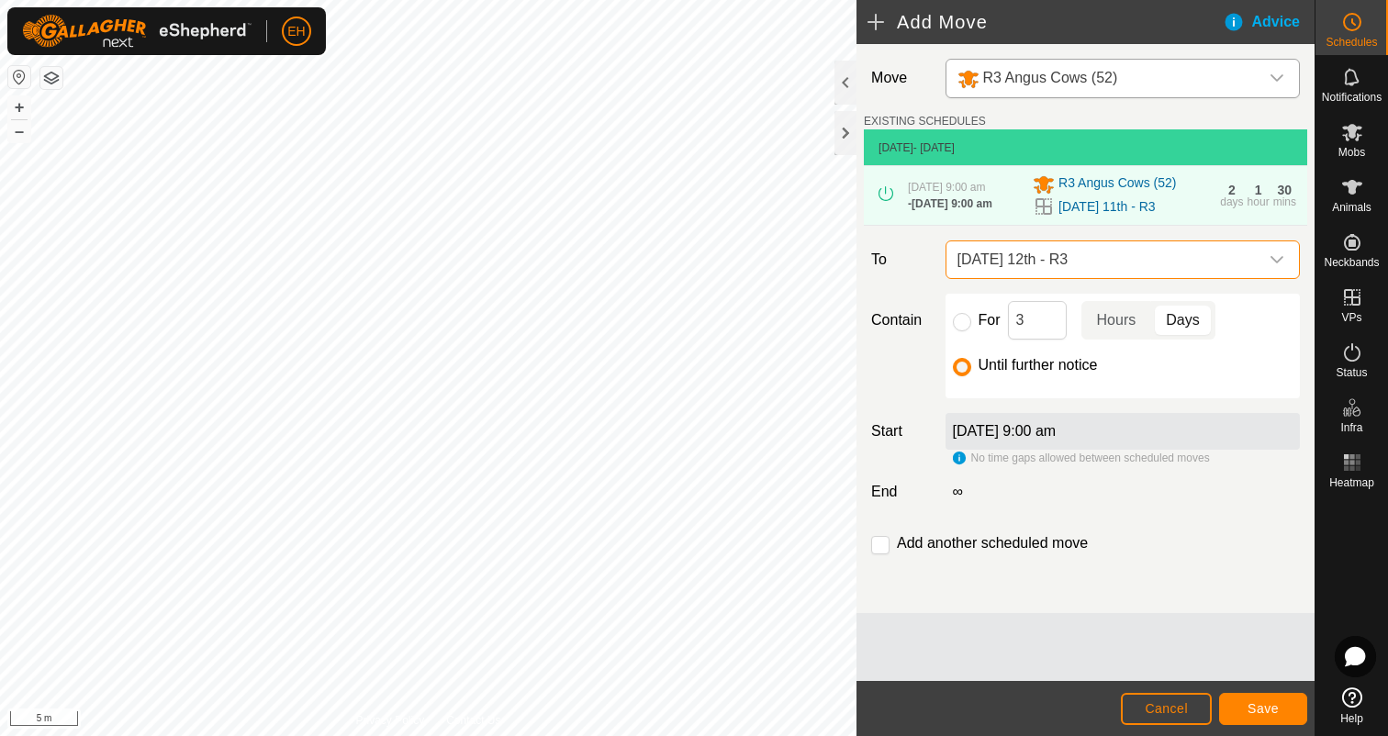
click at [1127, 272] on span "[DATE] 12th - R3" at bounding box center [1104, 259] width 308 height 37
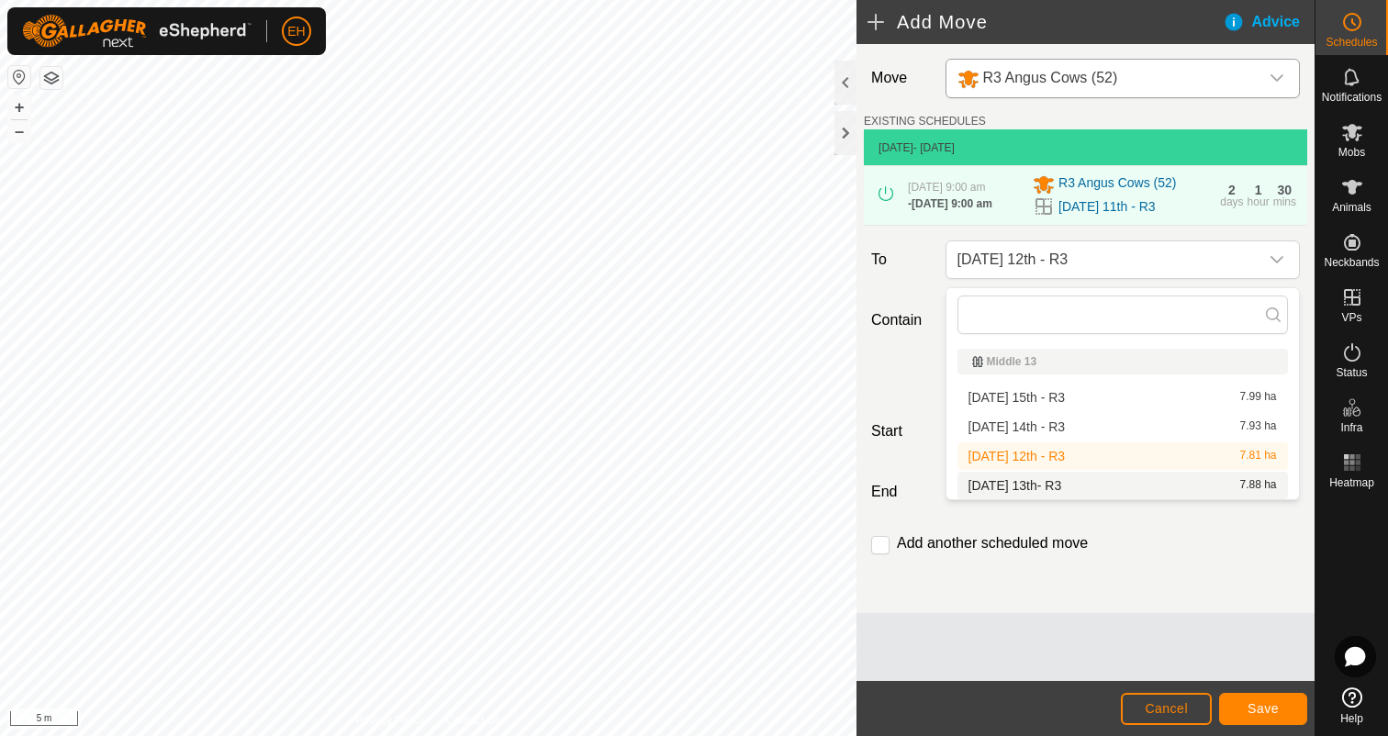
click at [1089, 475] on li "[DATE] 13th- R3 7.88 ha" at bounding box center [1122, 486] width 330 height 28
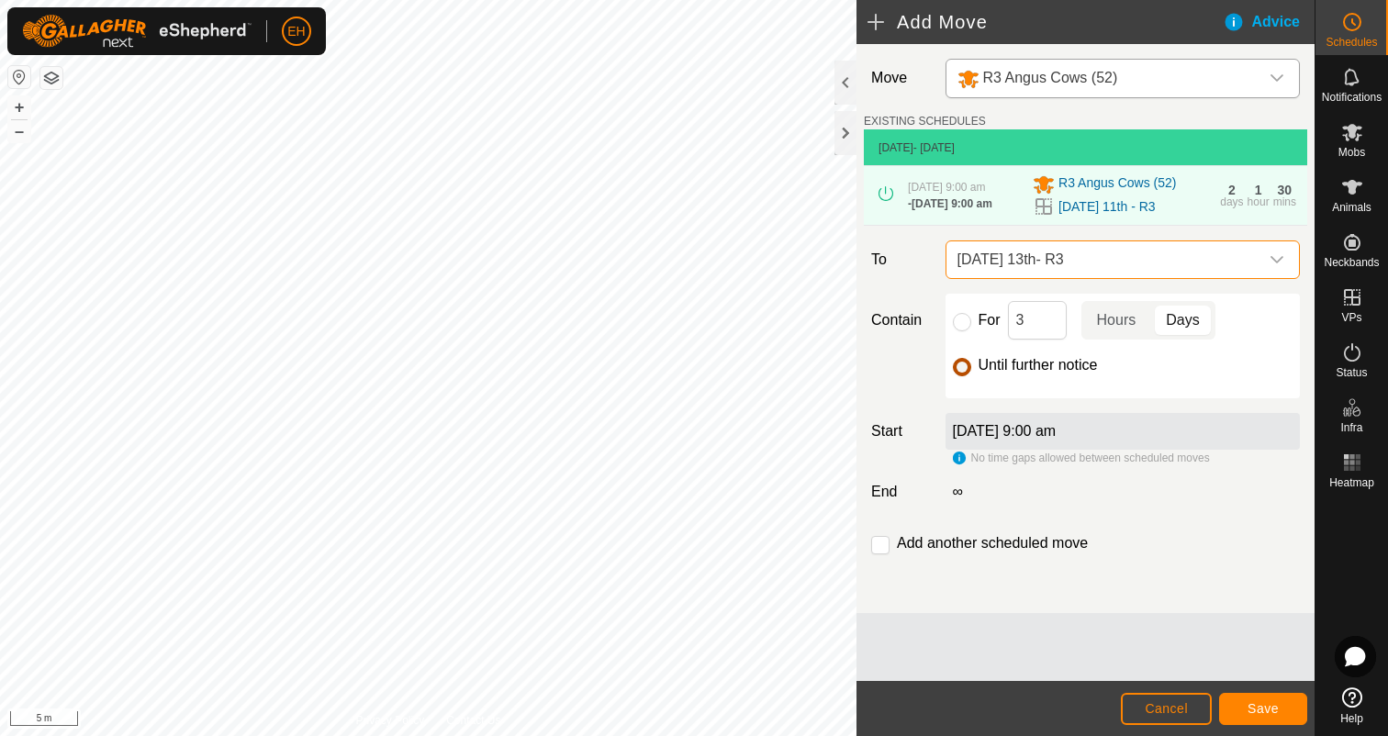
click at [958, 374] on input "Until further notice" at bounding box center [962, 367] width 18 height 18
click at [1172, 716] on button "Cancel" at bounding box center [1166, 709] width 91 height 32
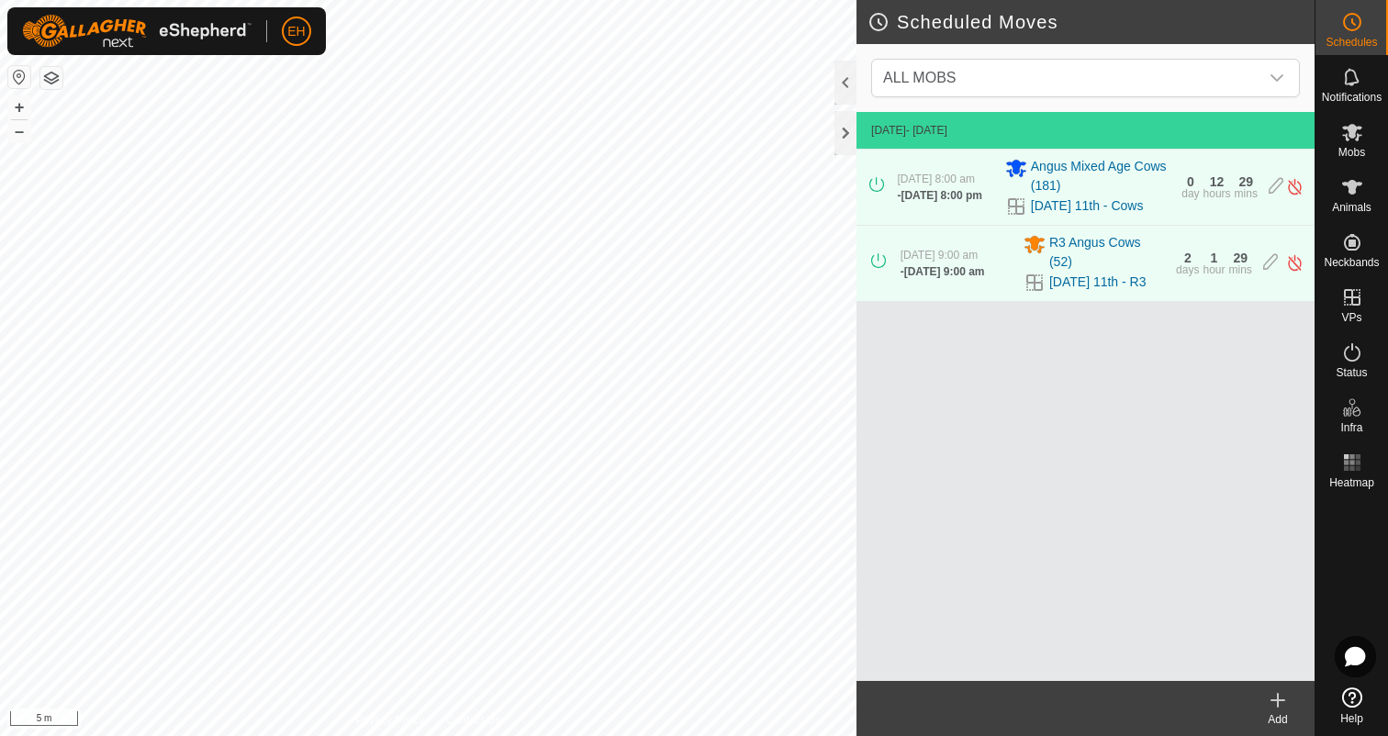
click at [1286, 705] on icon at bounding box center [1277, 700] width 22 height 22
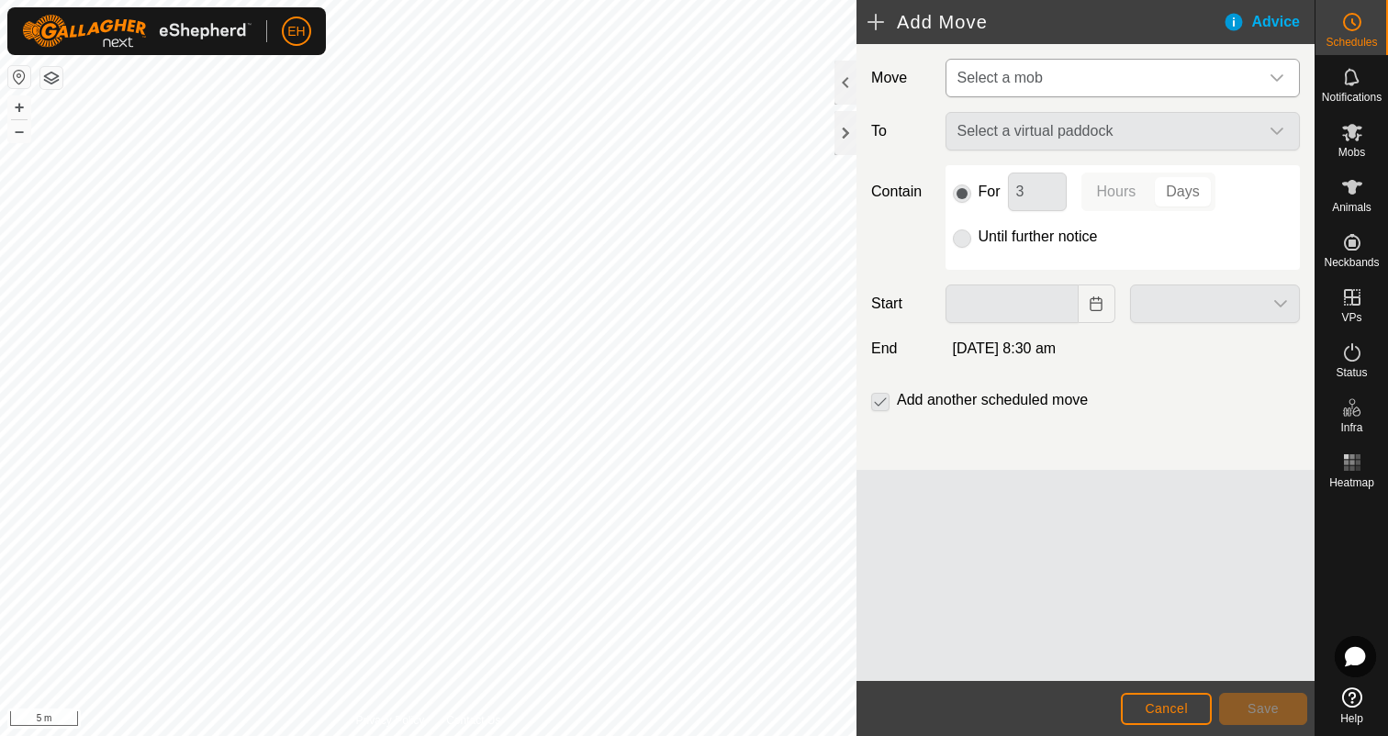
click at [1021, 79] on span "Select a mob" at bounding box center [999, 78] width 85 height 16
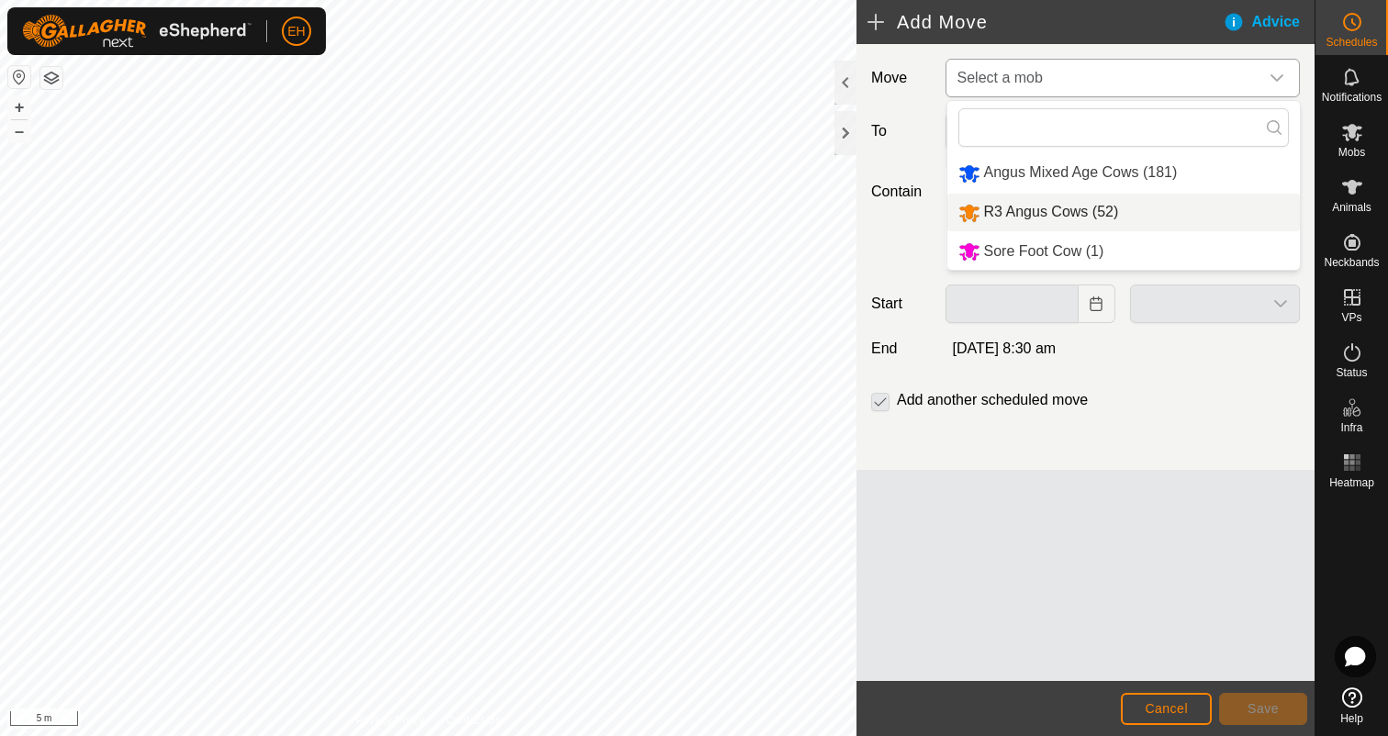
click at [1045, 206] on li "R3 Angus Cows (52)" at bounding box center [1123, 213] width 352 height 38
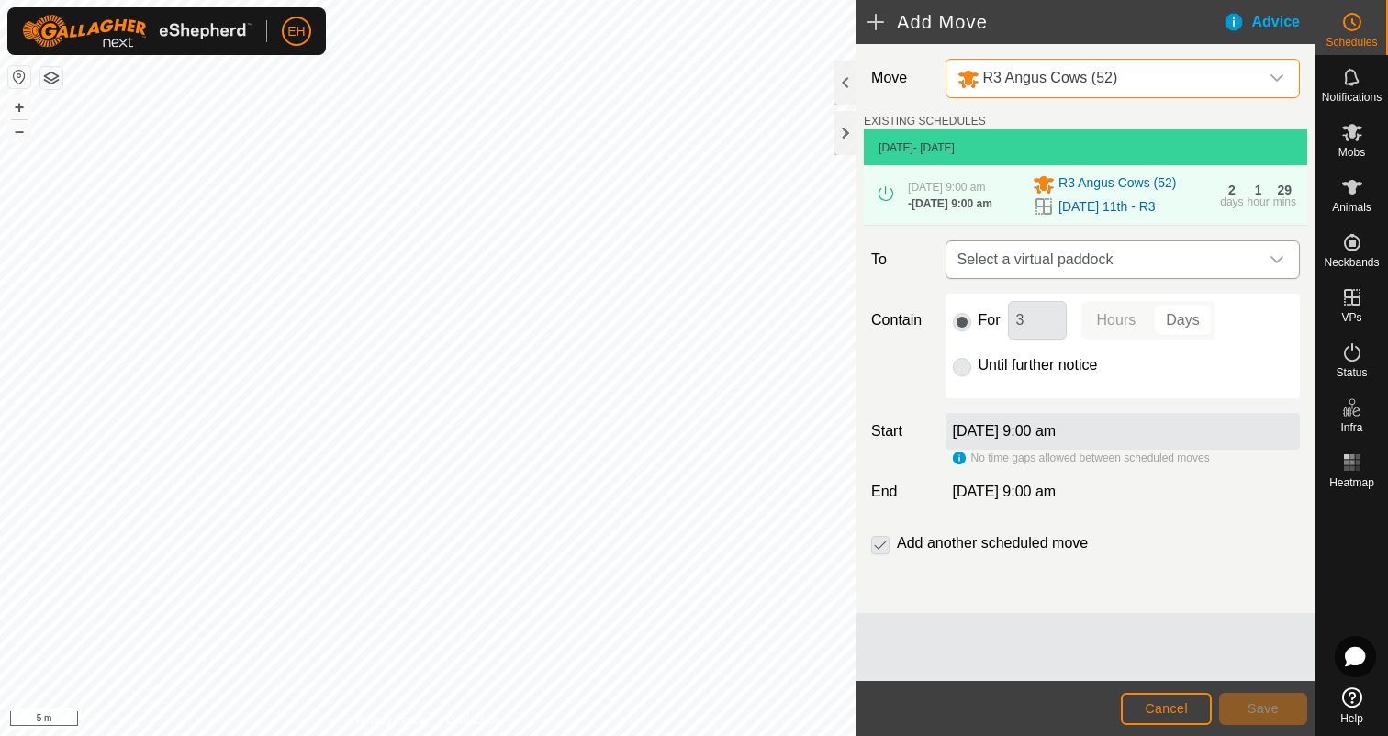
click at [1052, 274] on span "Select a virtual paddock" at bounding box center [1104, 259] width 308 height 37
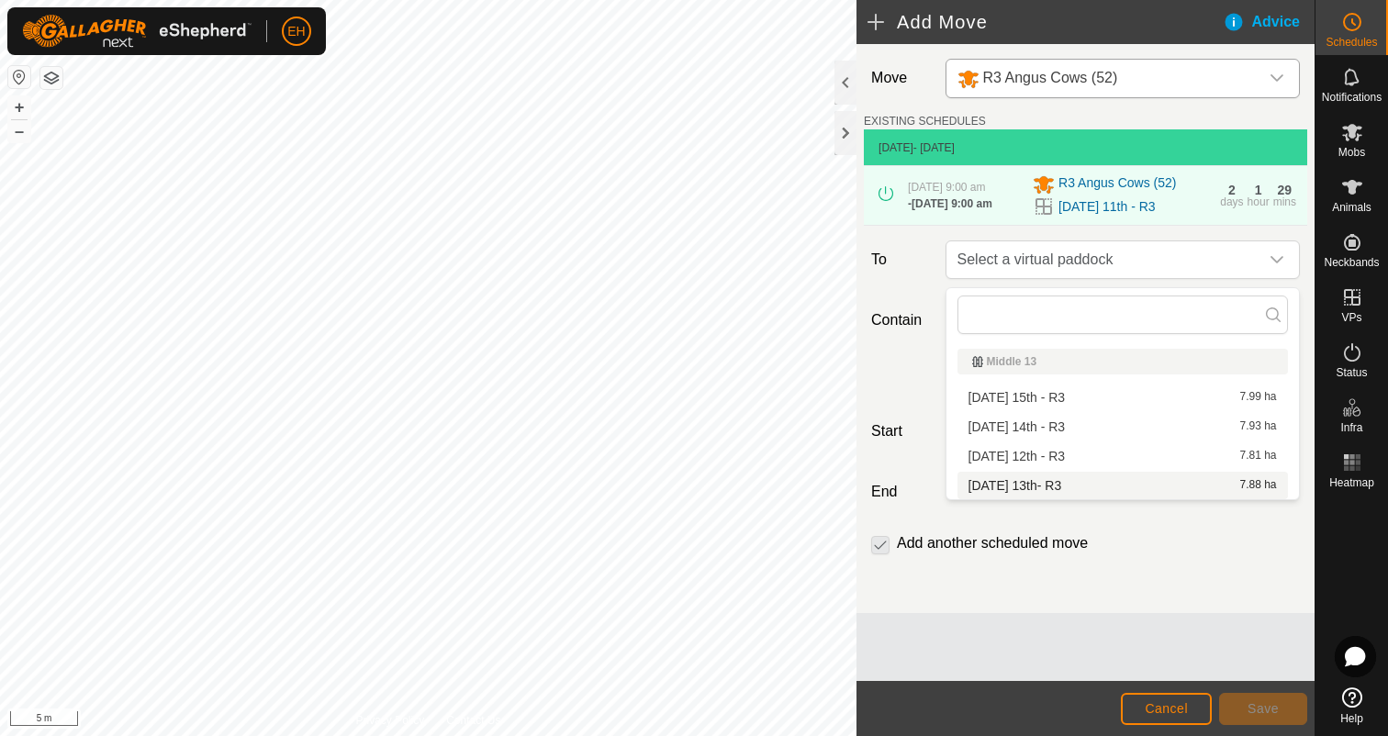
click at [1062, 485] on li "[DATE] 13th- R3 7.88 ha" at bounding box center [1122, 486] width 330 height 28
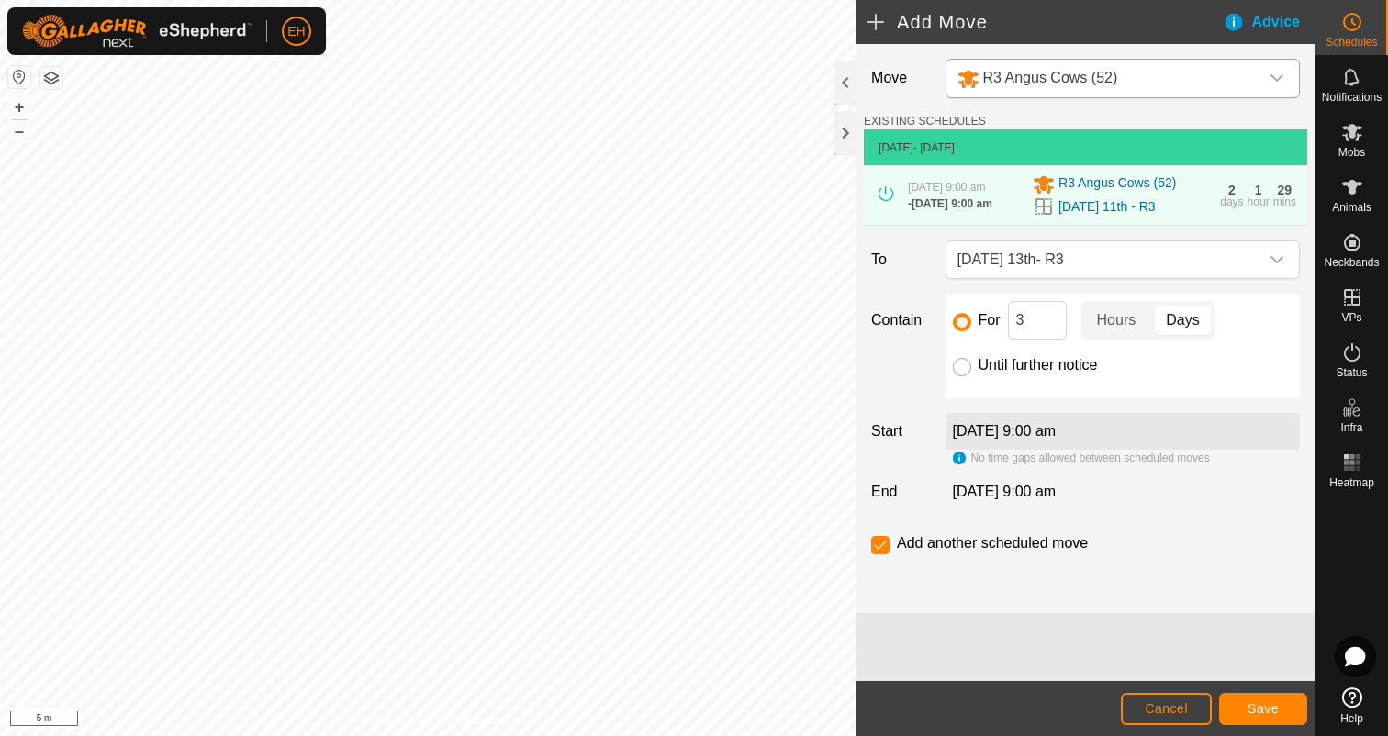
click at [957, 373] on input "Until further notice" at bounding box center [962, 367] width 18 height 18
radio input "true"
checkbox input "false"
click at [1018, 439] on label "14 Aug 2025, 9:00 am" at bounding box center [1005, 431] width 104 height 16
click at [988, 450] on div "14 Aug 2025, 9:00 am" at bounding box center [1122, 431] width 354 height 37
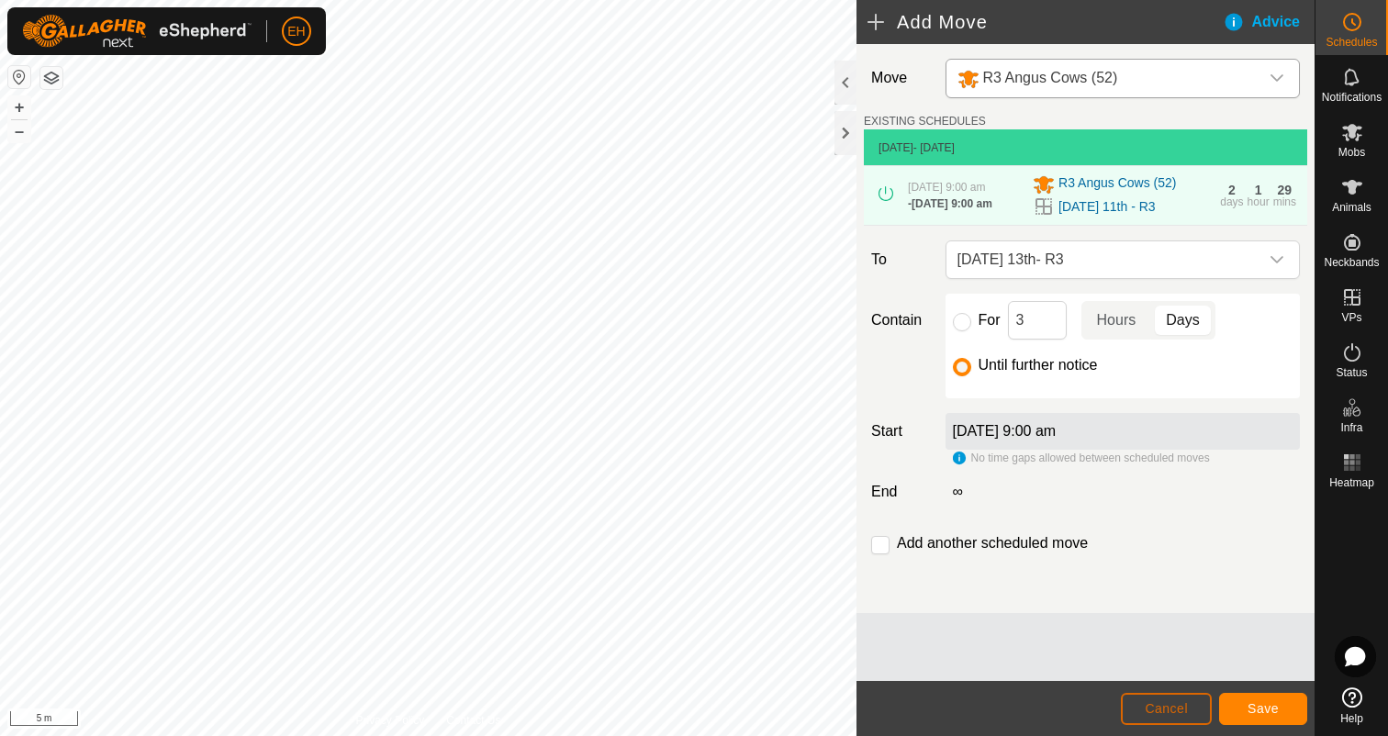
click at [1167, 705] on span "Cancel" at bounding box center [1165, 708] width 43 height 15
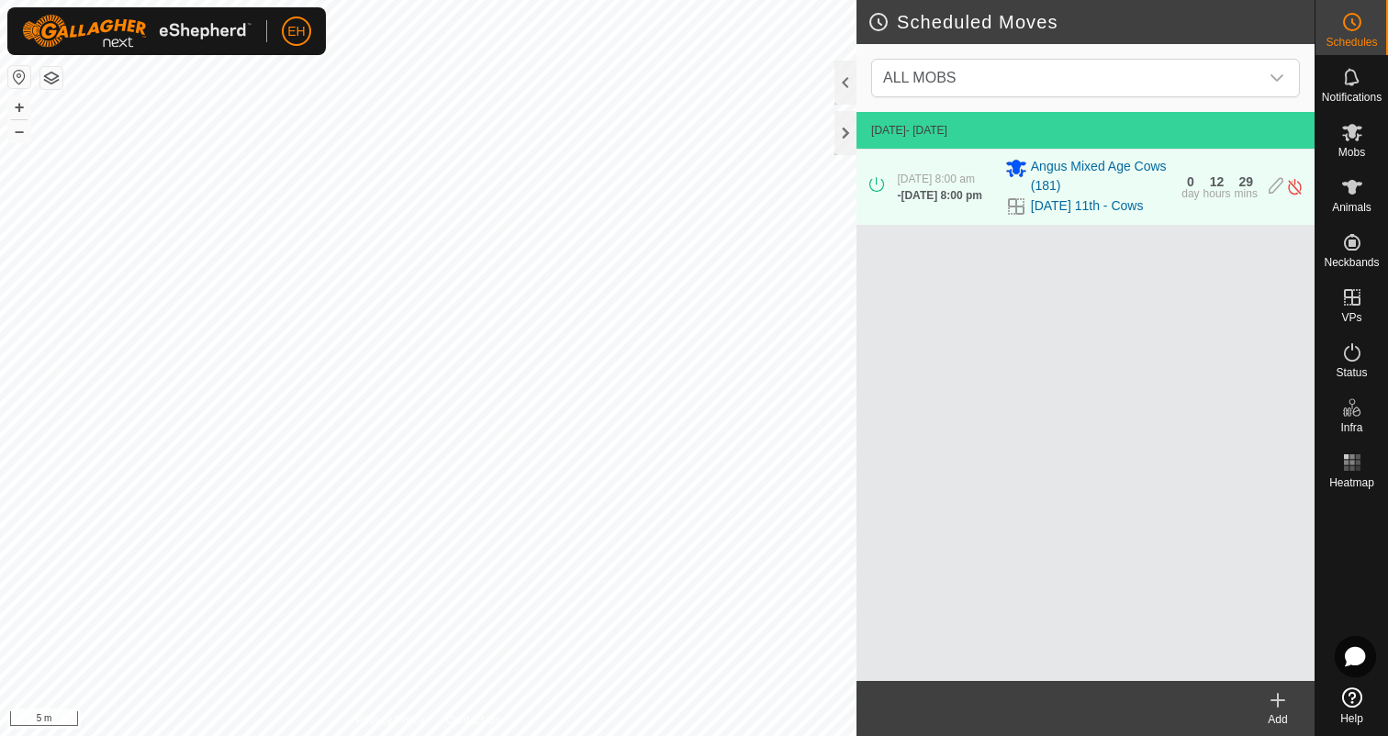
click at [1278, 712] on div "Add" at bounding box center [1277, 719] width 73 height 17
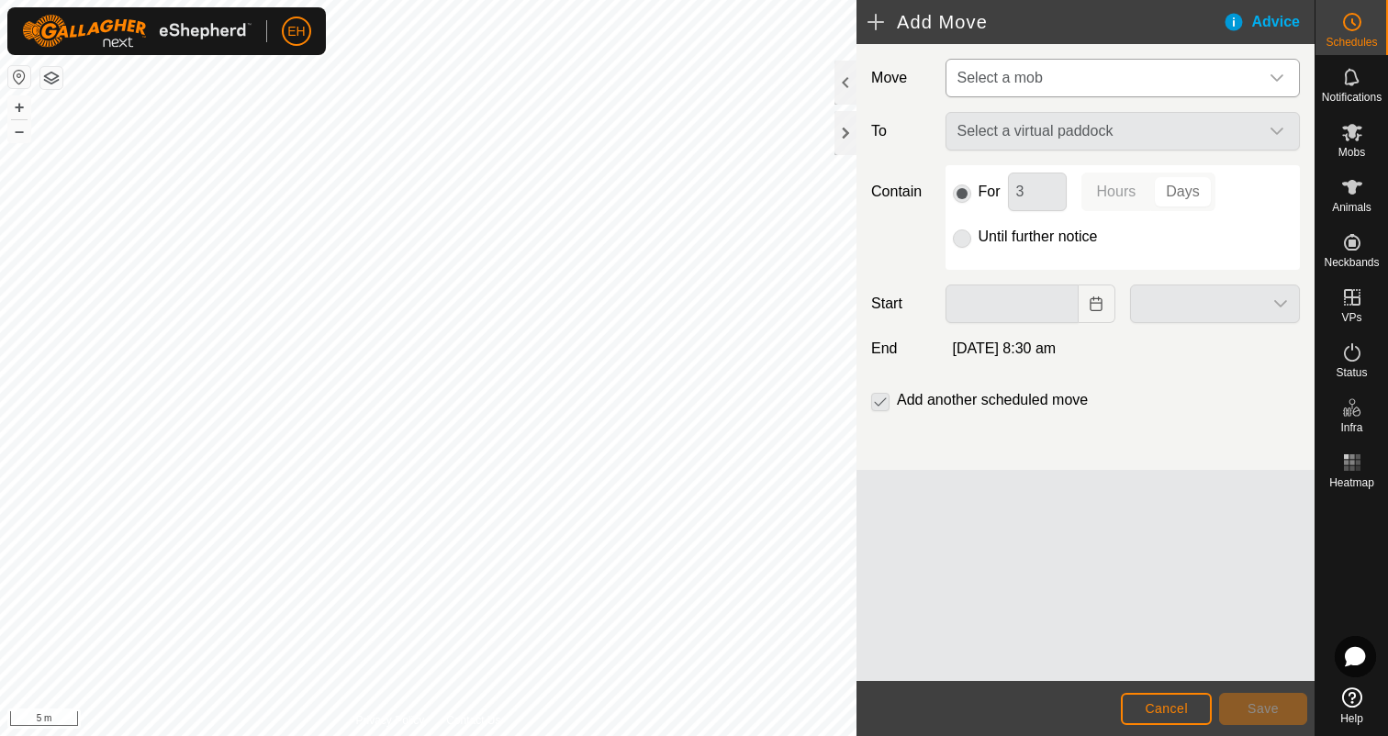
click at [1054, 79] on span "Select a mob" at bounding box center [1104, 78] width 308 height 37
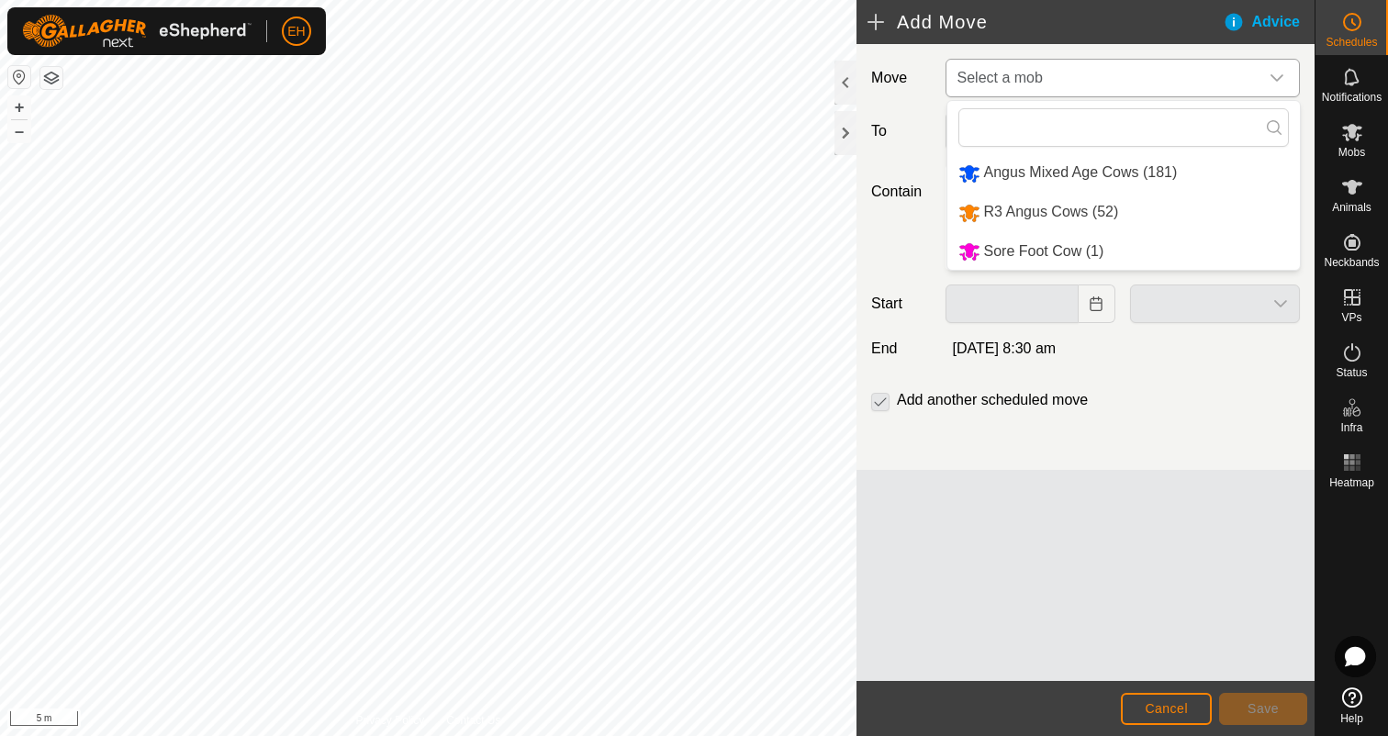
click at [1082, 217] on li "R3 Angus Cows (52)" at bounding box center [1123, 213] width 352 height 38
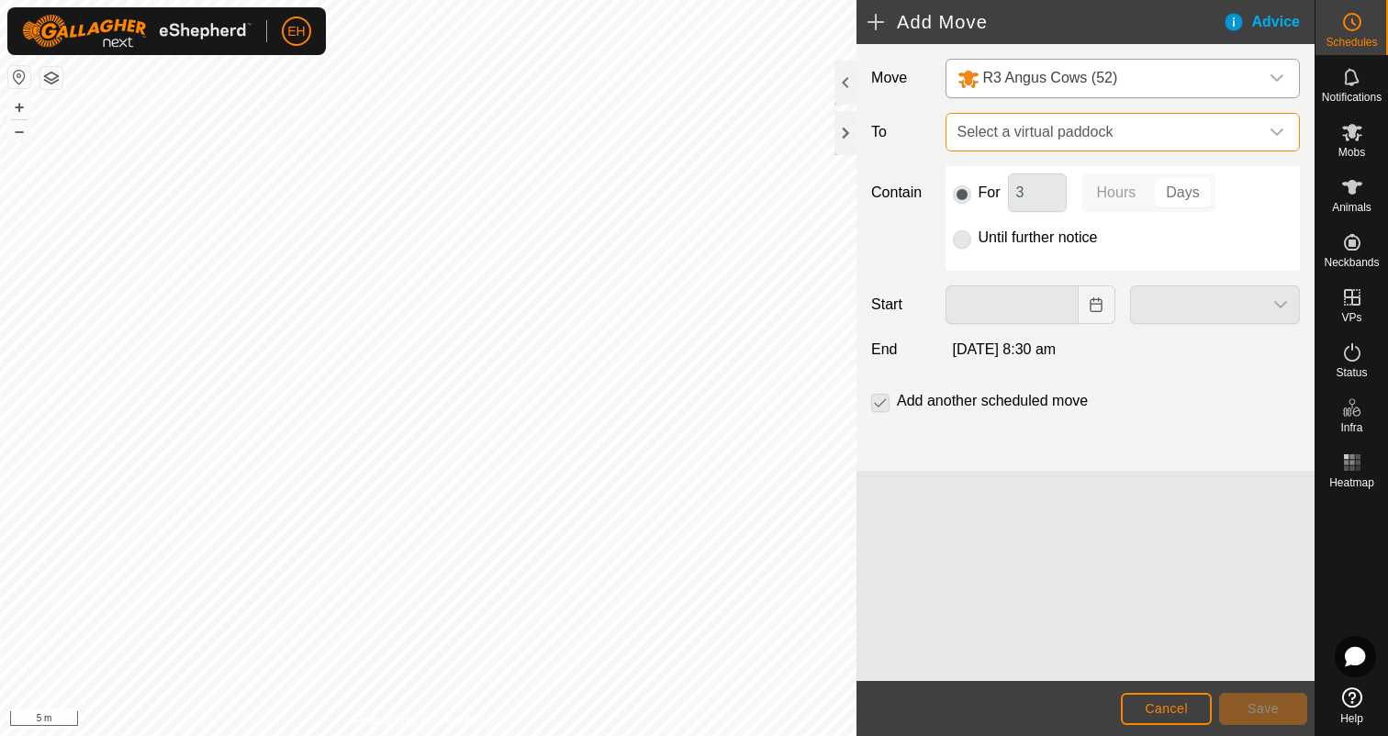
click at [1052, 120] on span "Select a virtual paddock" at bounding box center [1104, 132] width 308 height 37
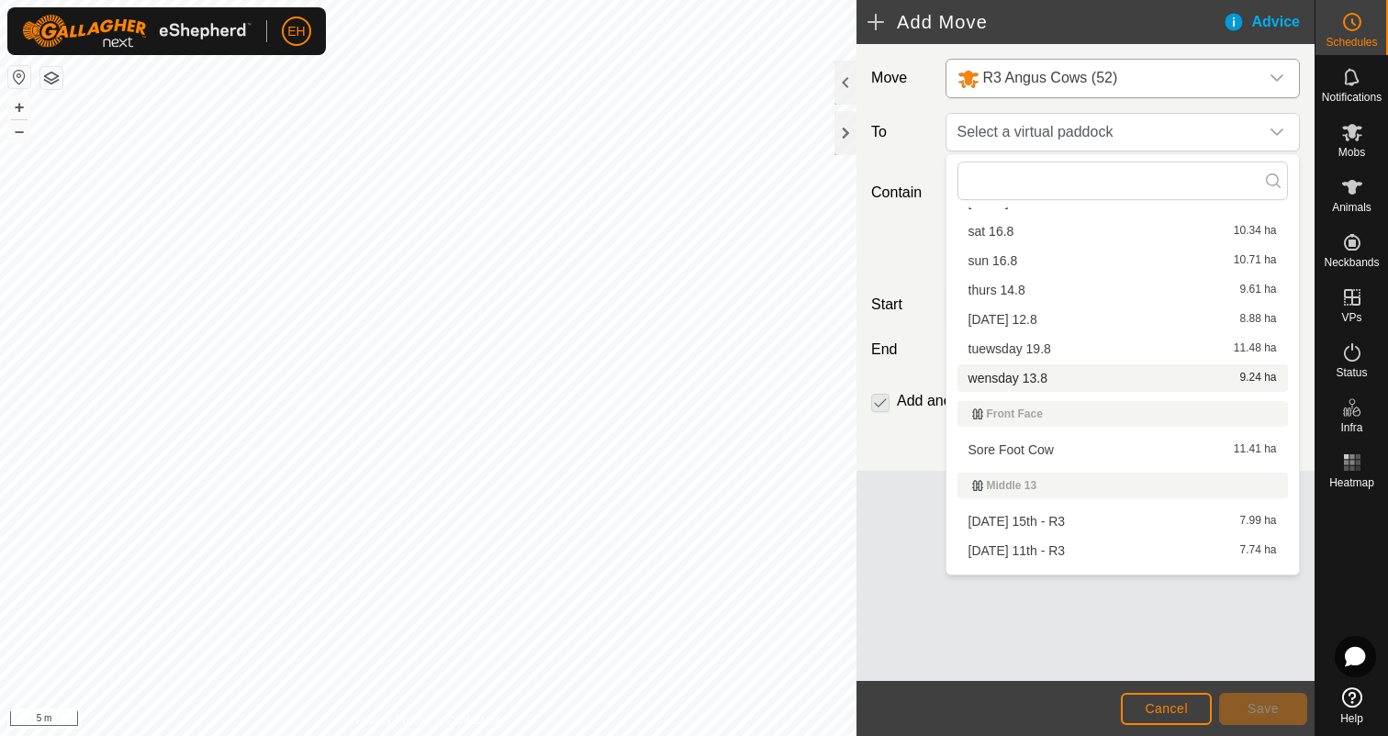
scroll to position [198, 0]
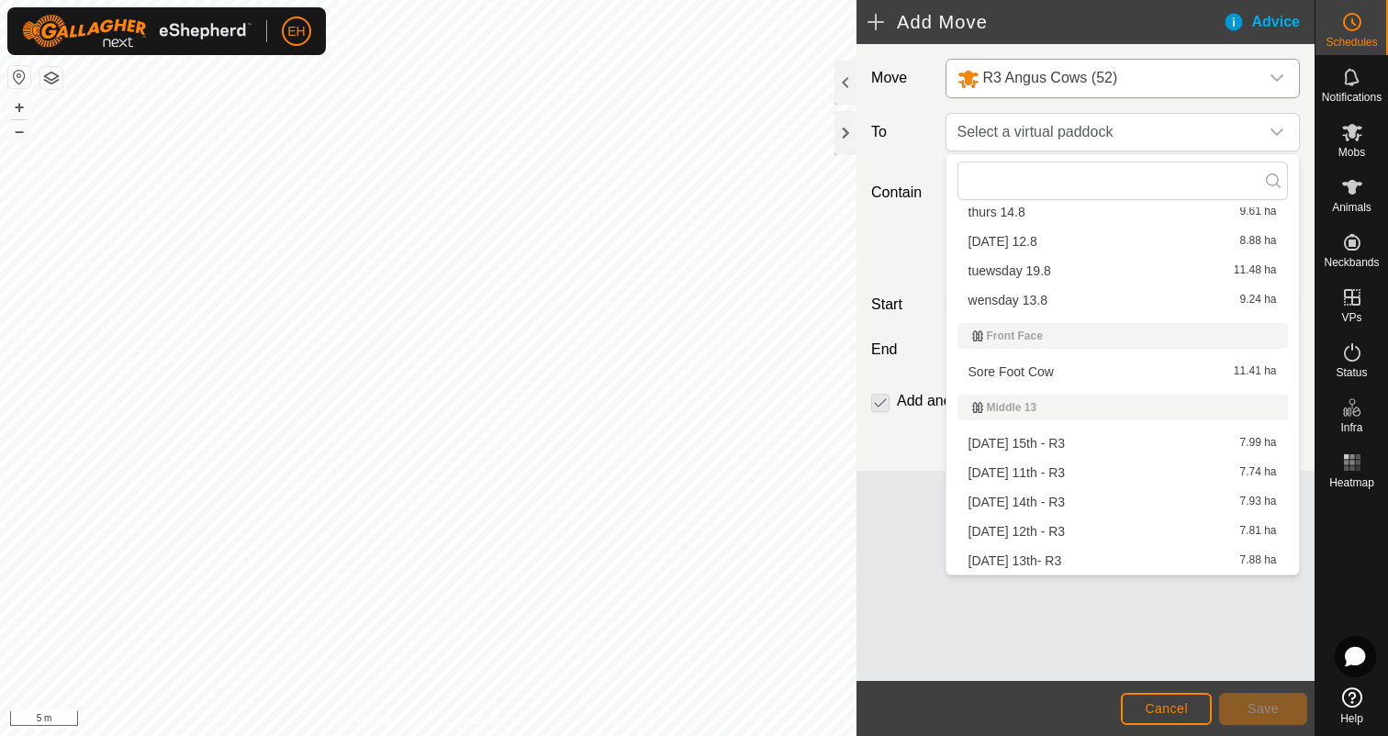
click at [1072, 559] on li "[DATE] 13th- R3 7.88 ha" at bounding box center [1122, 561] width 330 height 28
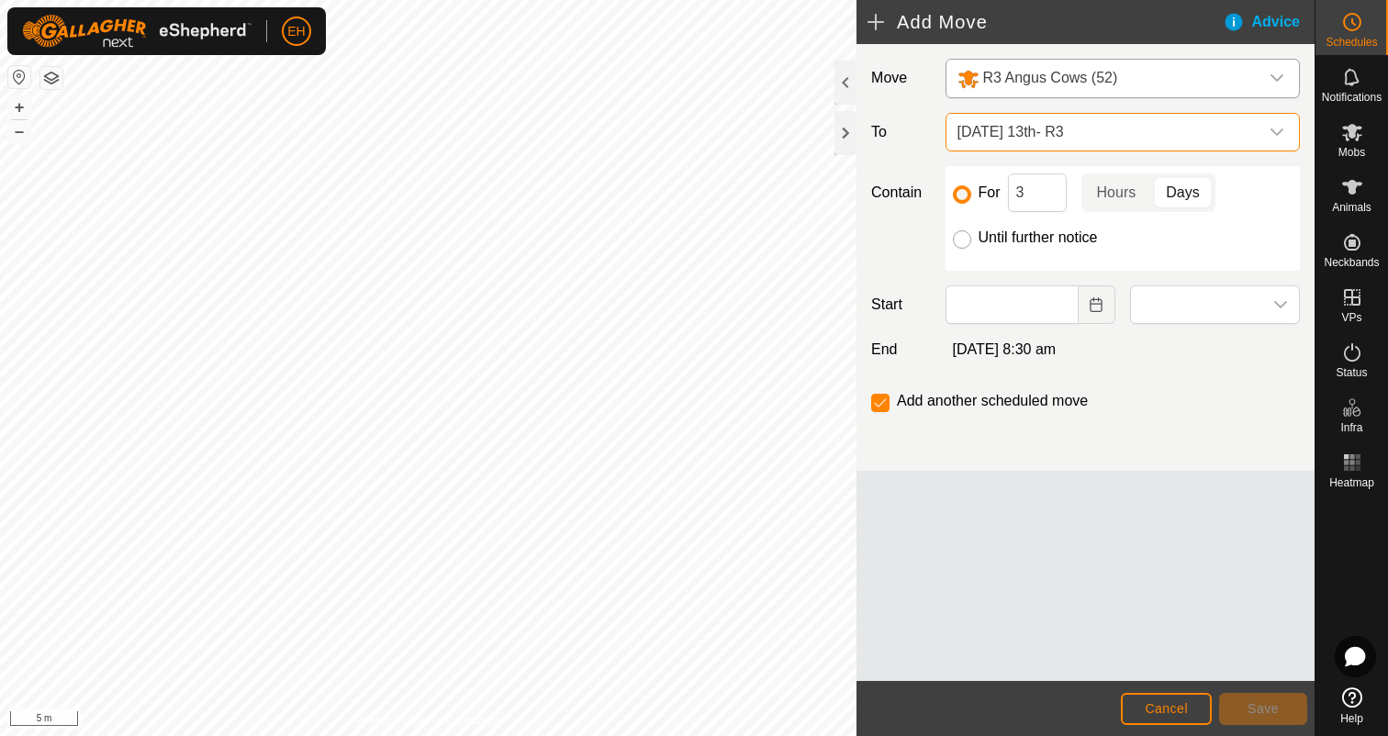
click at [959, 240] on input "Until further notice" at bounding box center [962, 239] width 18 height 18
radio input "true"
checkbox input "false"
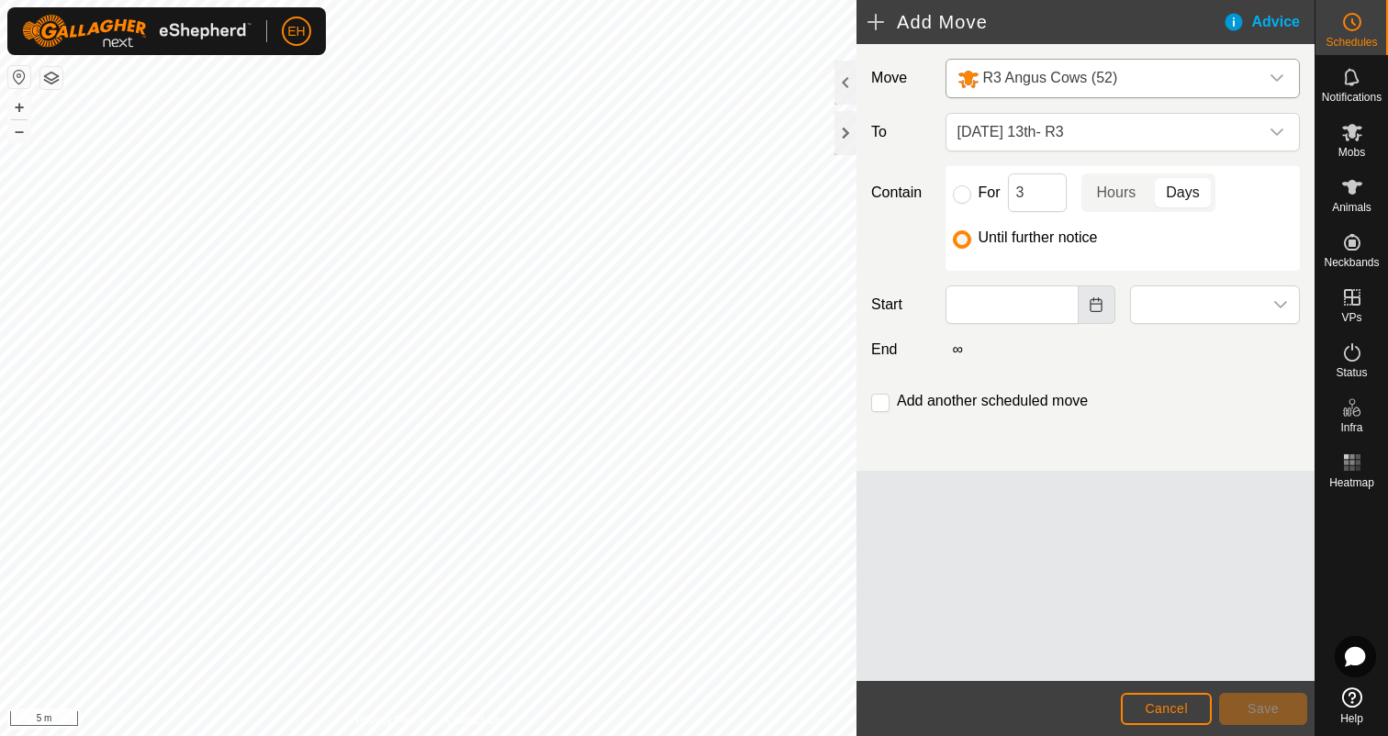
click at [1092, 312] on icon "Choose Date" at bounding box center [1096, 304] width 12 height 15
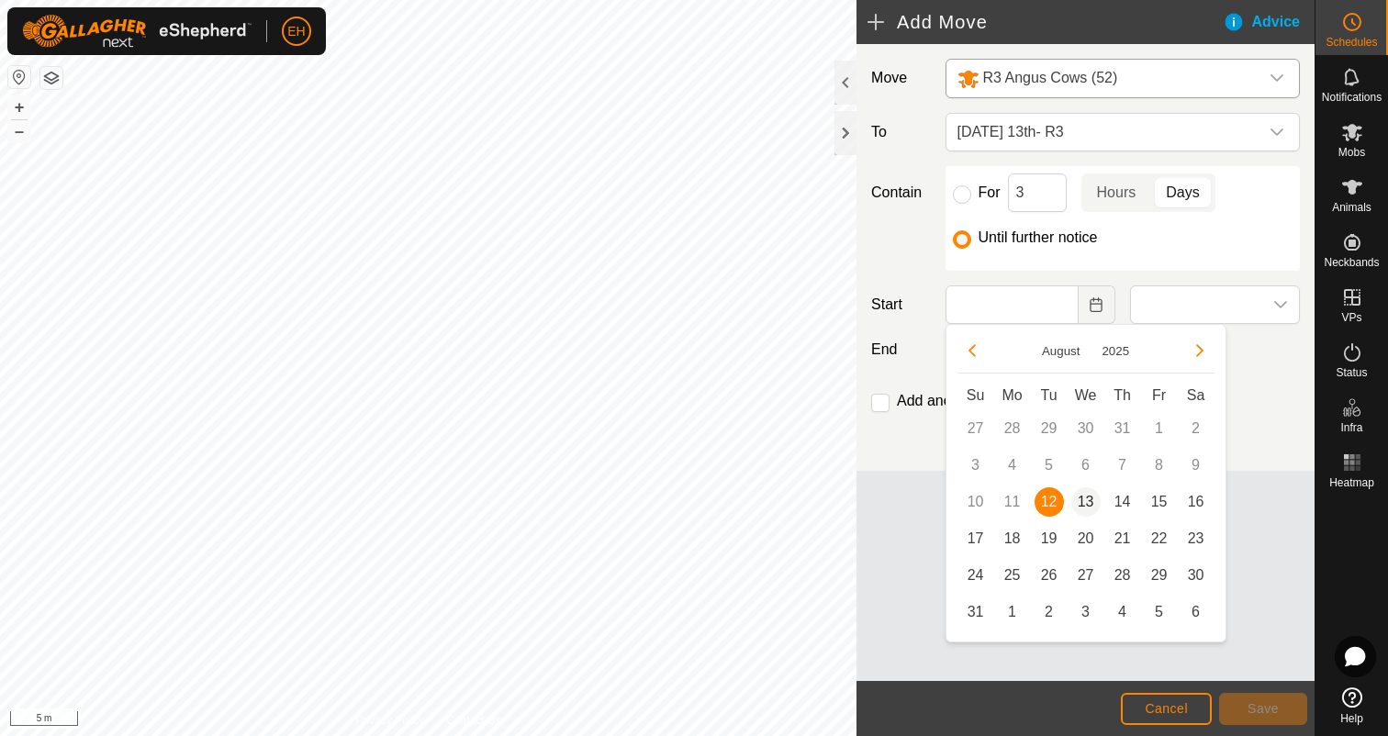
click at [1087, 505] on span "13" at bounding box center [1085, 501] width 29 height 29
type input "[DATE]"
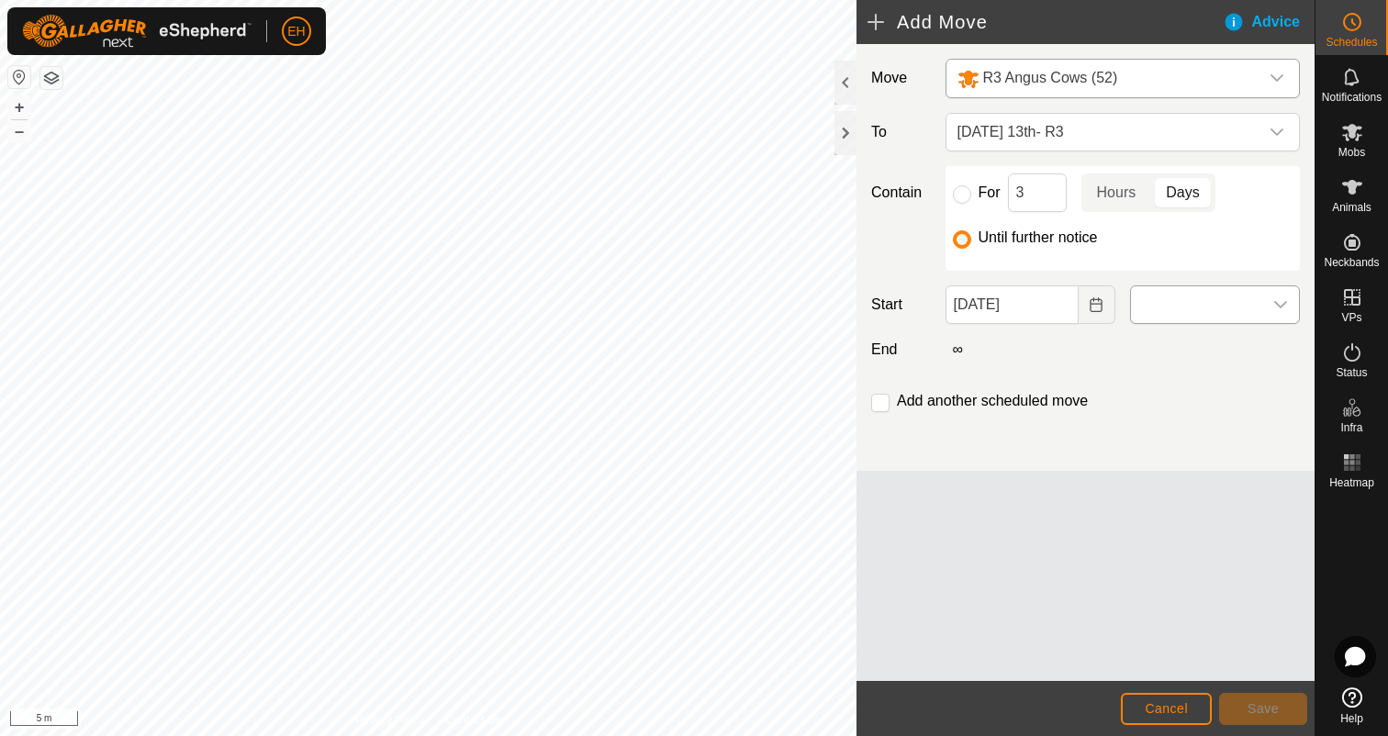
click at [1281, 310] on icon "dropdown trigger" at bounding box center [1280, 304] width 15 height 15
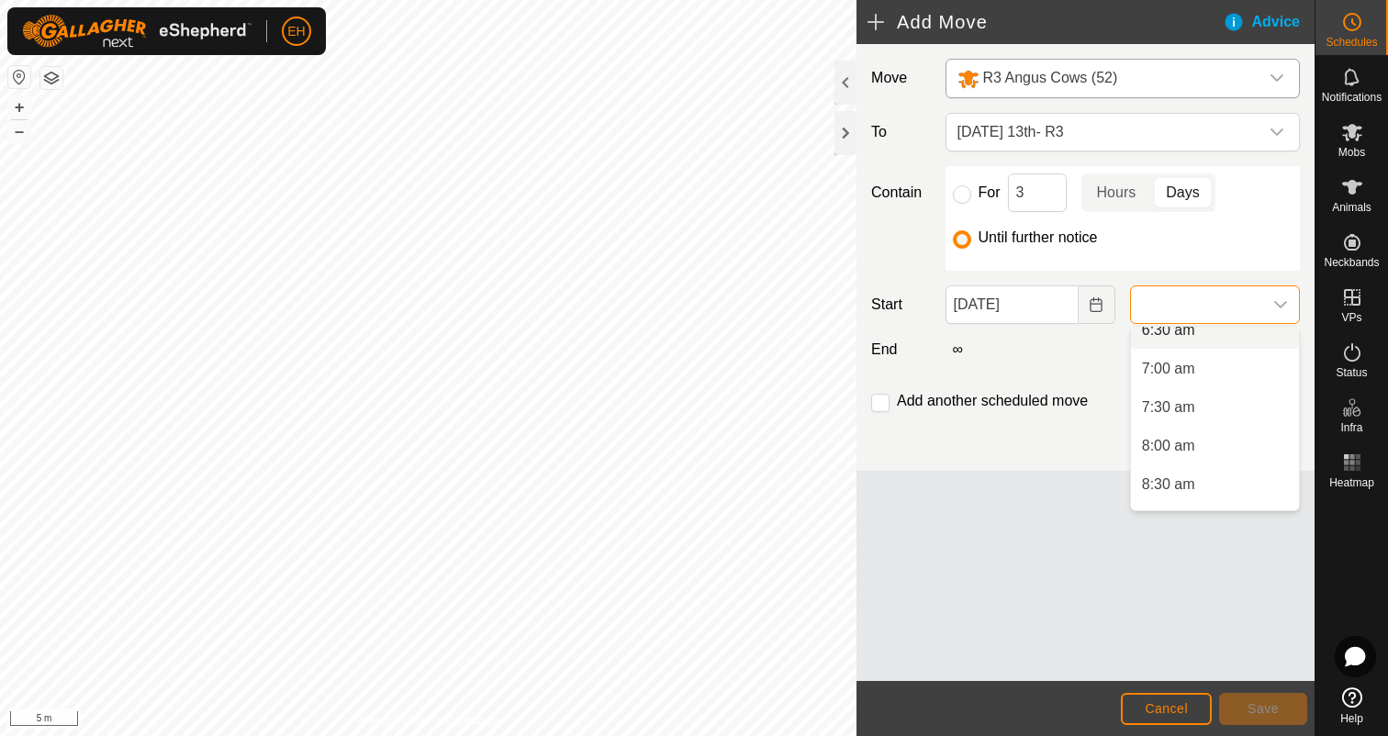
scroll to position [518, 0]
click at [1195, 441] on li "8:00 am" at bounding box center [1215, 444] width 168 height 37
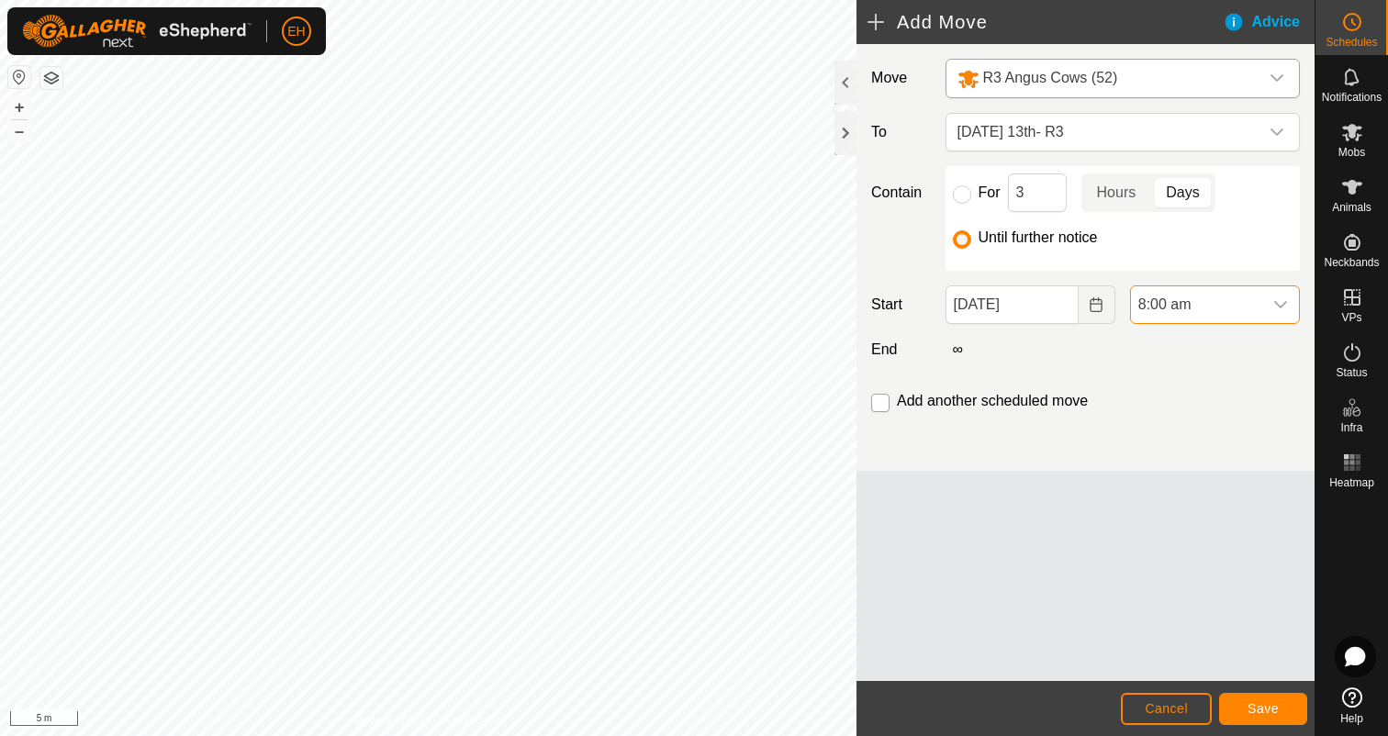
click at [876, 399] on input "checkbox" at bounding box center [880, 403] width 18 height 18
click at [1273, 718] on button "Save" at bounding box center [1263, 709] width 88 height 32
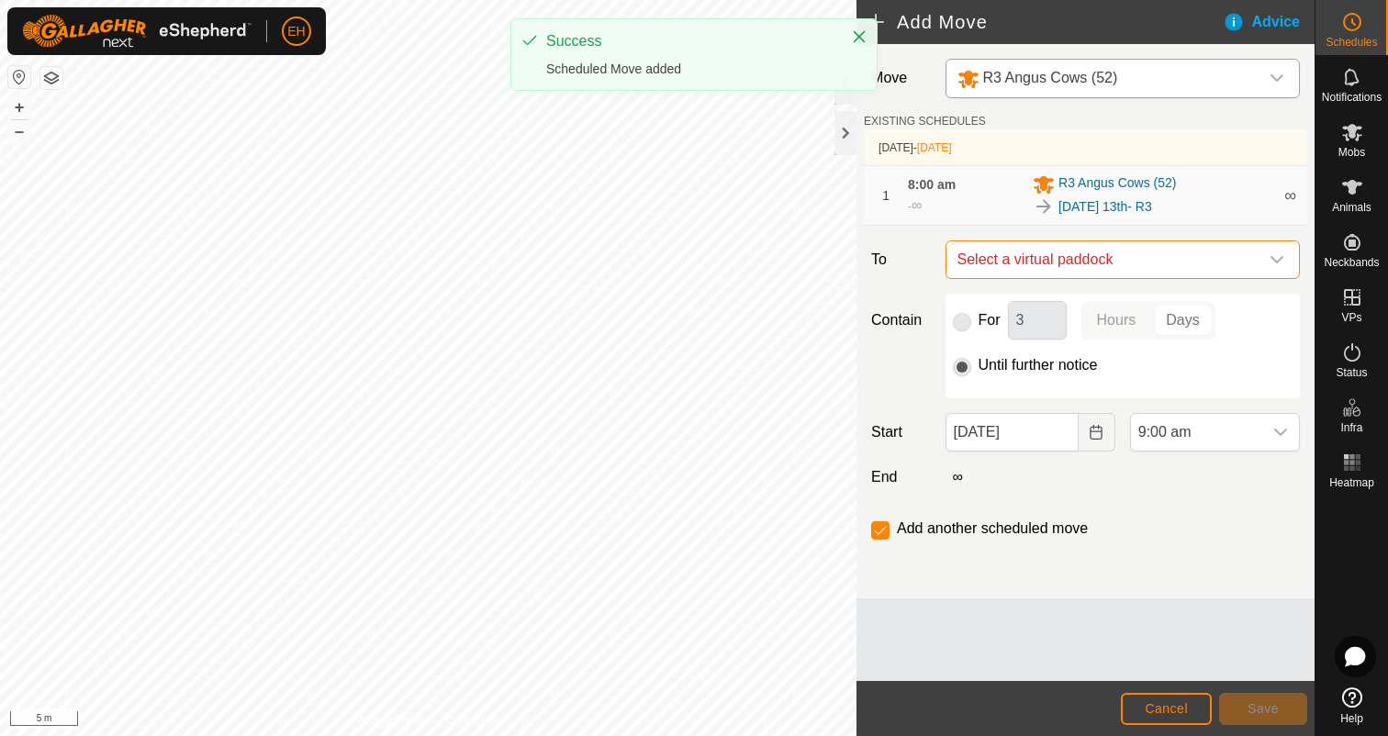
click at [1099, 259] on span "Select a virtual paddock" at bounding box center [1104, 259] width 308 height 37
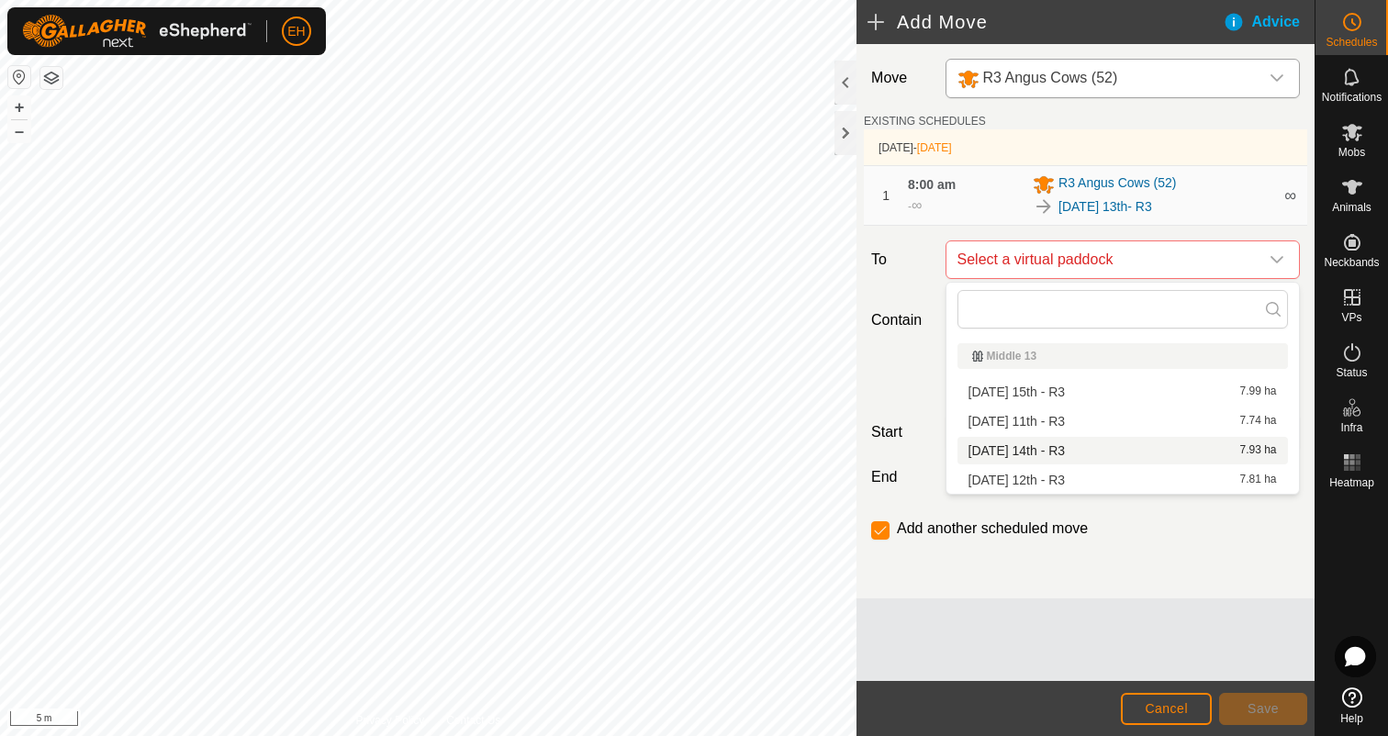
click at [1064, 460] on li "[DATE] 14th - R3 7.93 ha" at bounding box center [1122, 451] width 330 height 28
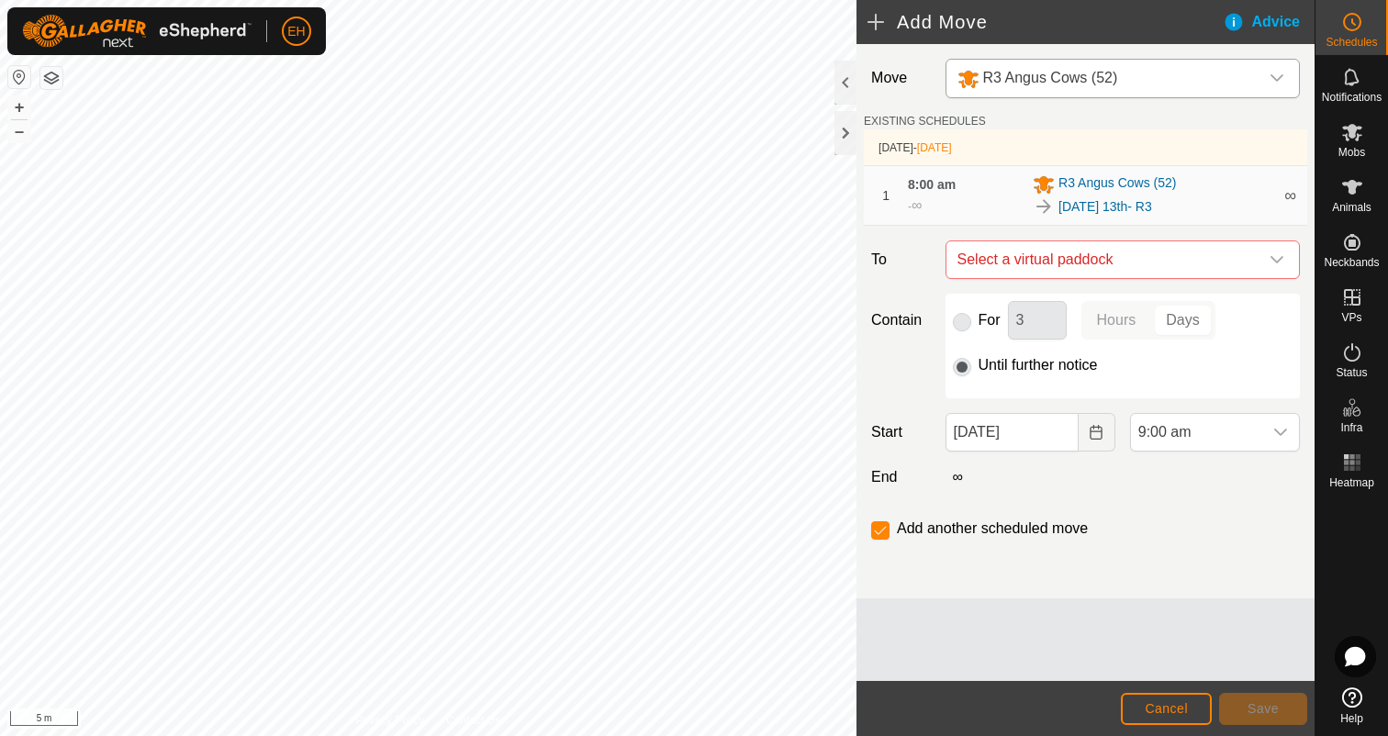
checkbox input "false"
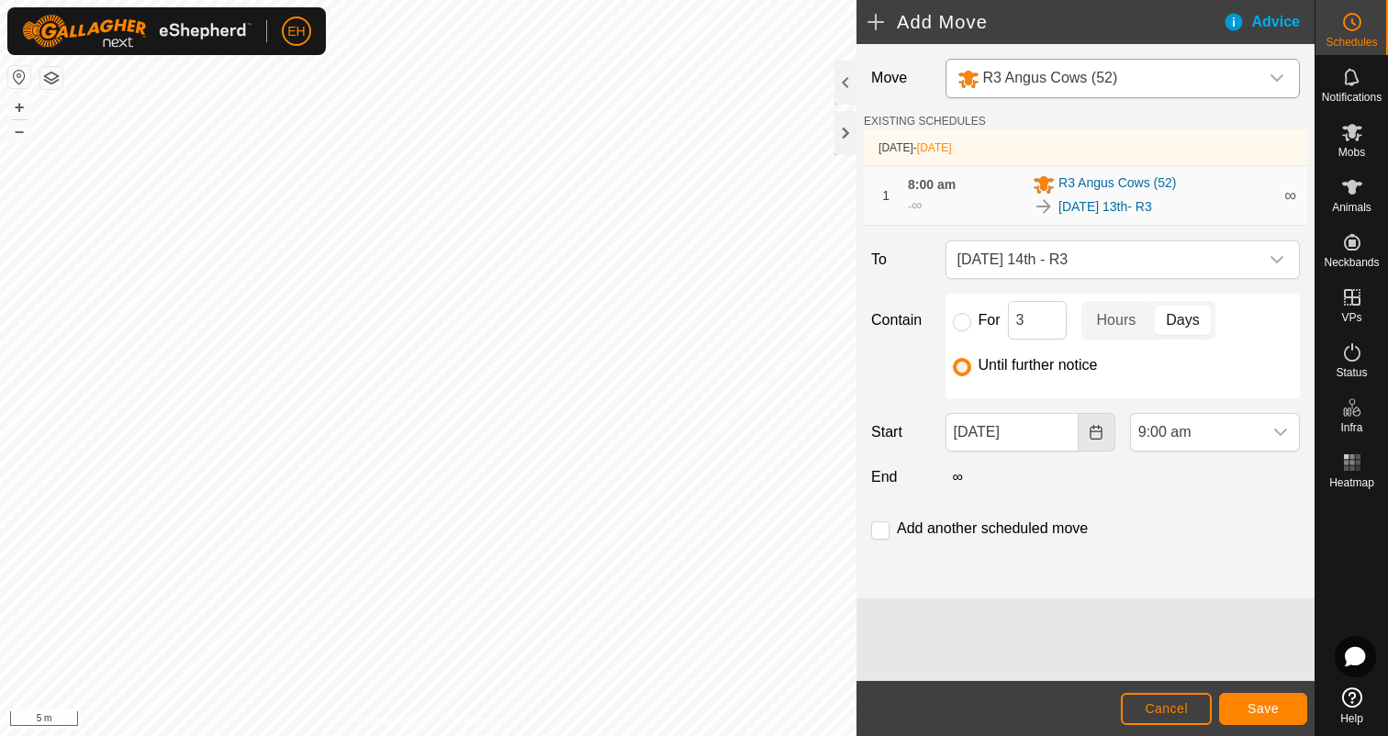
click at [1096, 437] on icon "Choose Date" at bounding box center [1095, 432] width 15 height 15
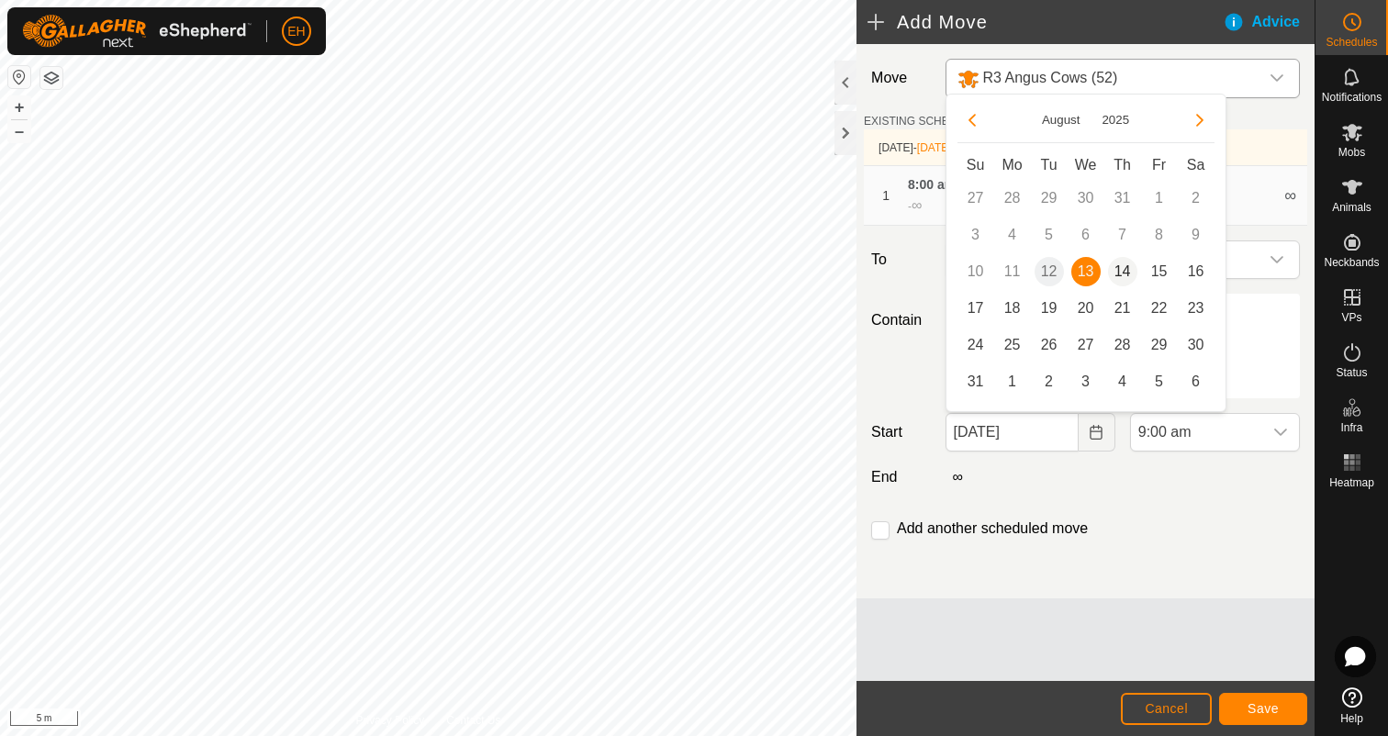
click at [1131, 272] on span "14" at bounding box center [1122, 271] width 29 height 29
type input "[DATE]"
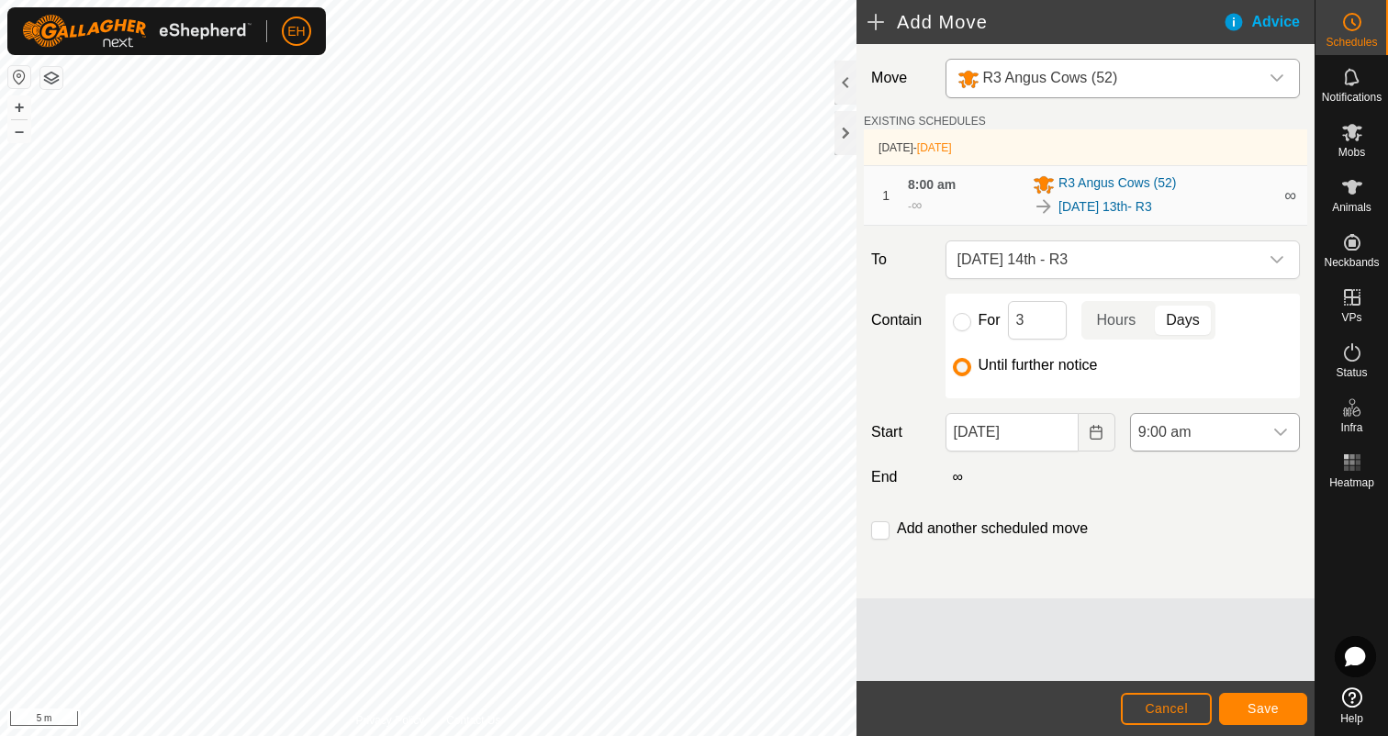
click at [1268, 425] on div "dropdown trigger" at bounding box center [1280, 432] width 37 height 37
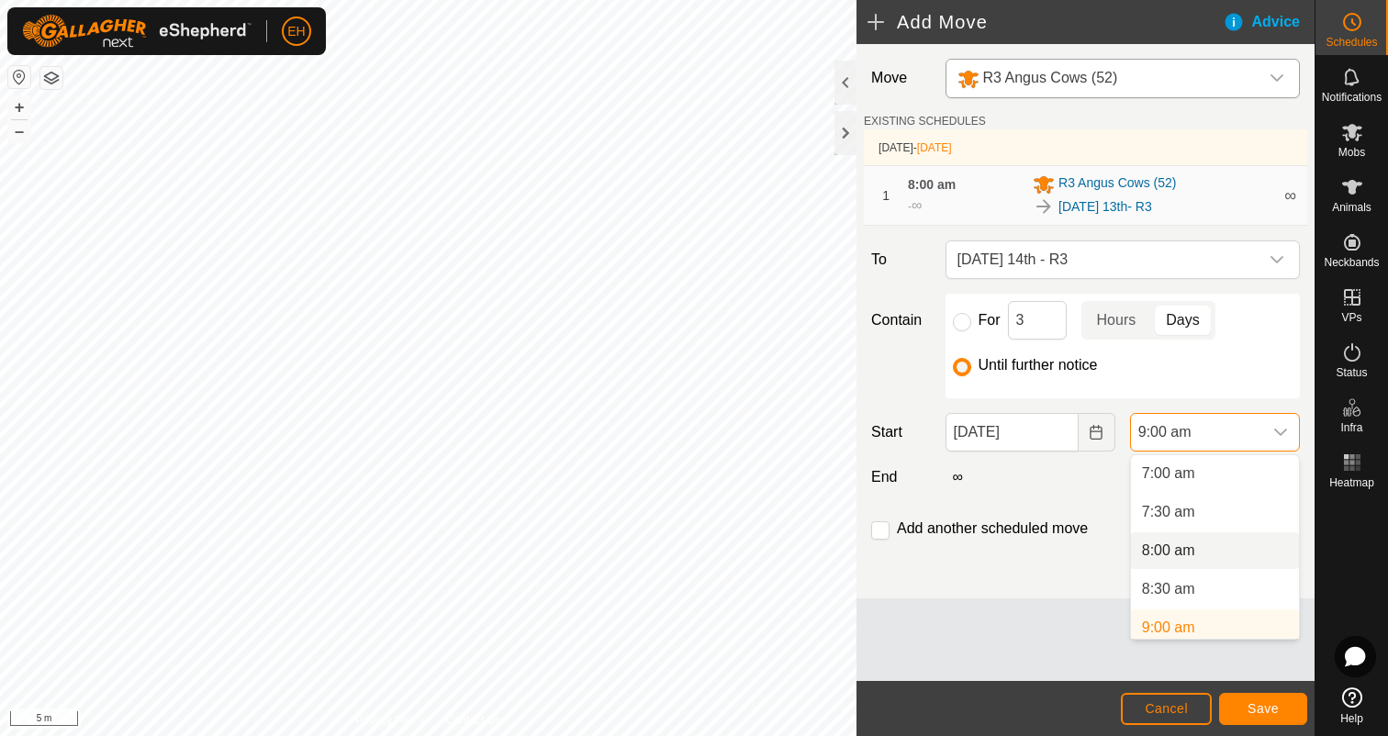
click at [1205, 548] on li "8:00 am" at bounding box center [1215, 550] width 168 height 37
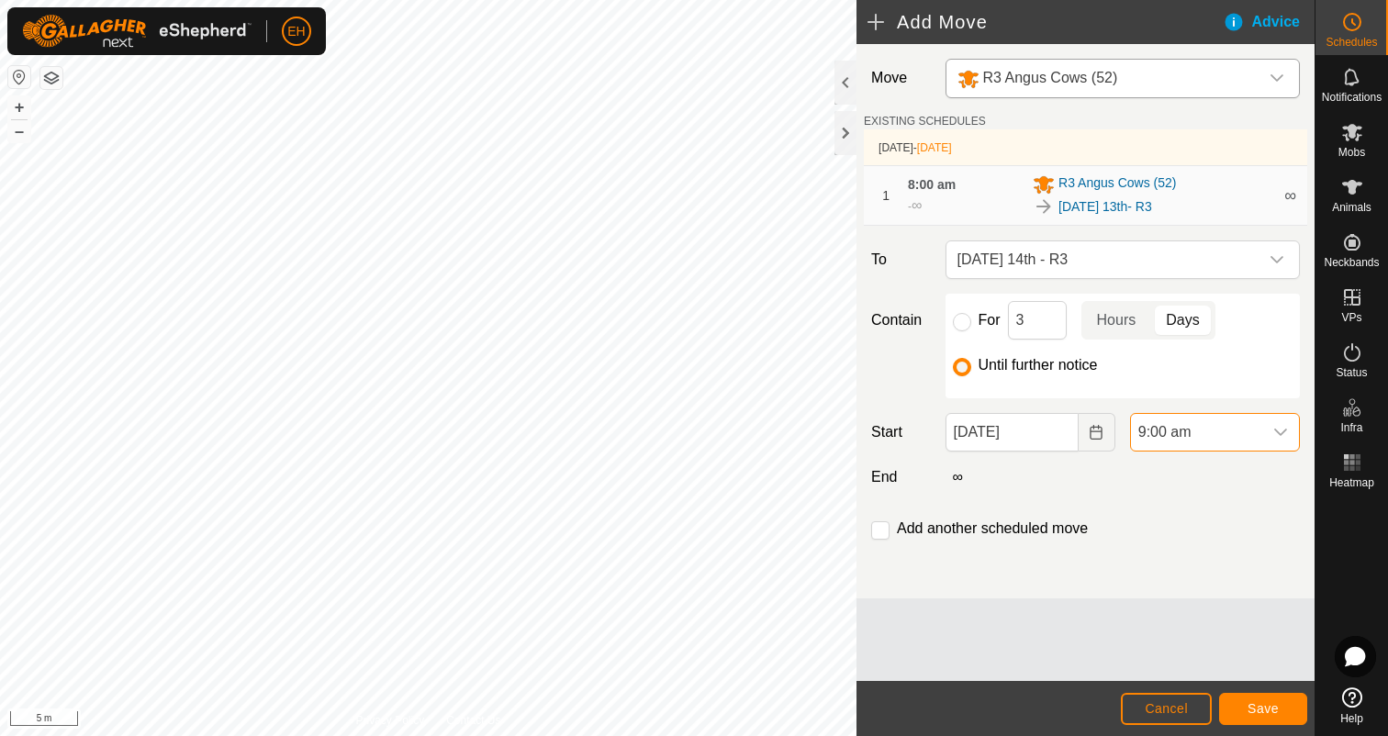
scroll to position [547, 0]
click at [883, 530] on input "checkbox" at bounding box center [880, 530] width 18 height 18
checkbox input "true"
click at [1263, 703] on span "Save" at bounding box center [1262, 708] width 31 height 15
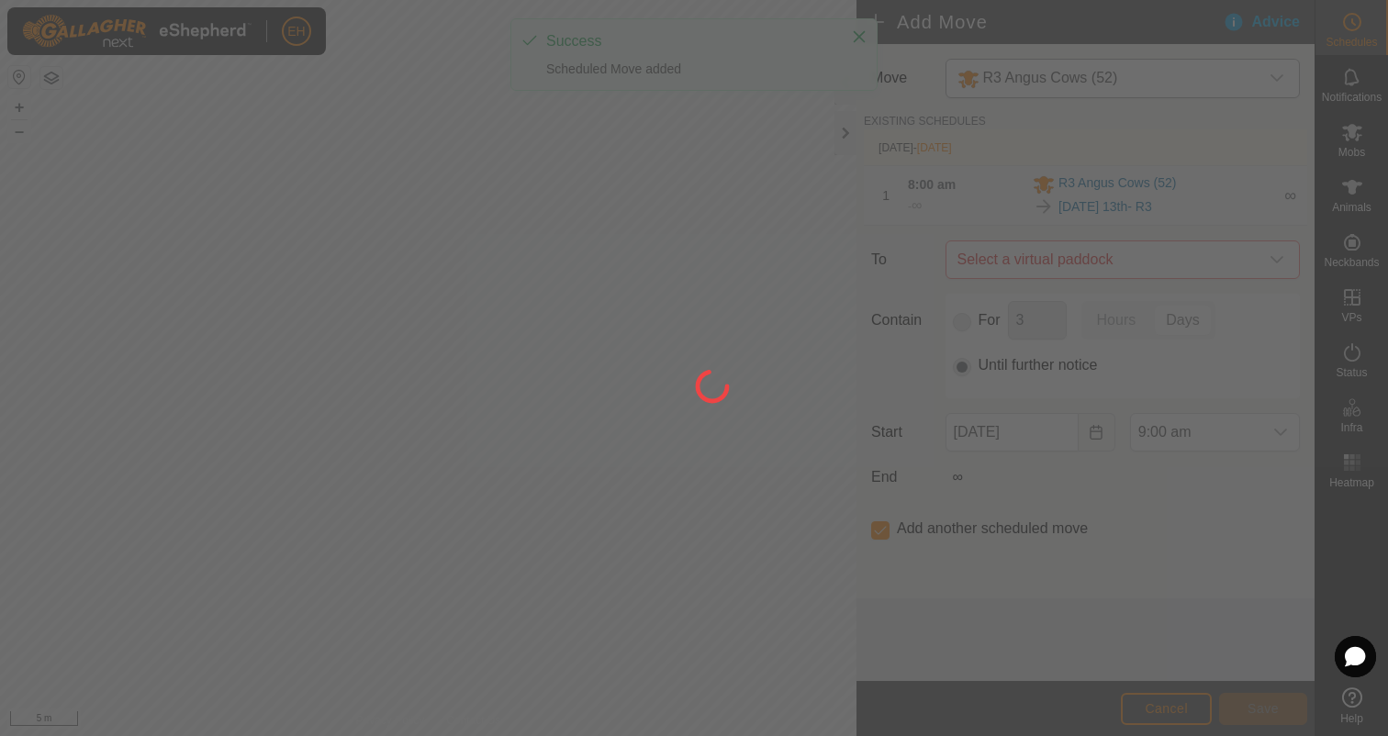
type input "[DATE]"
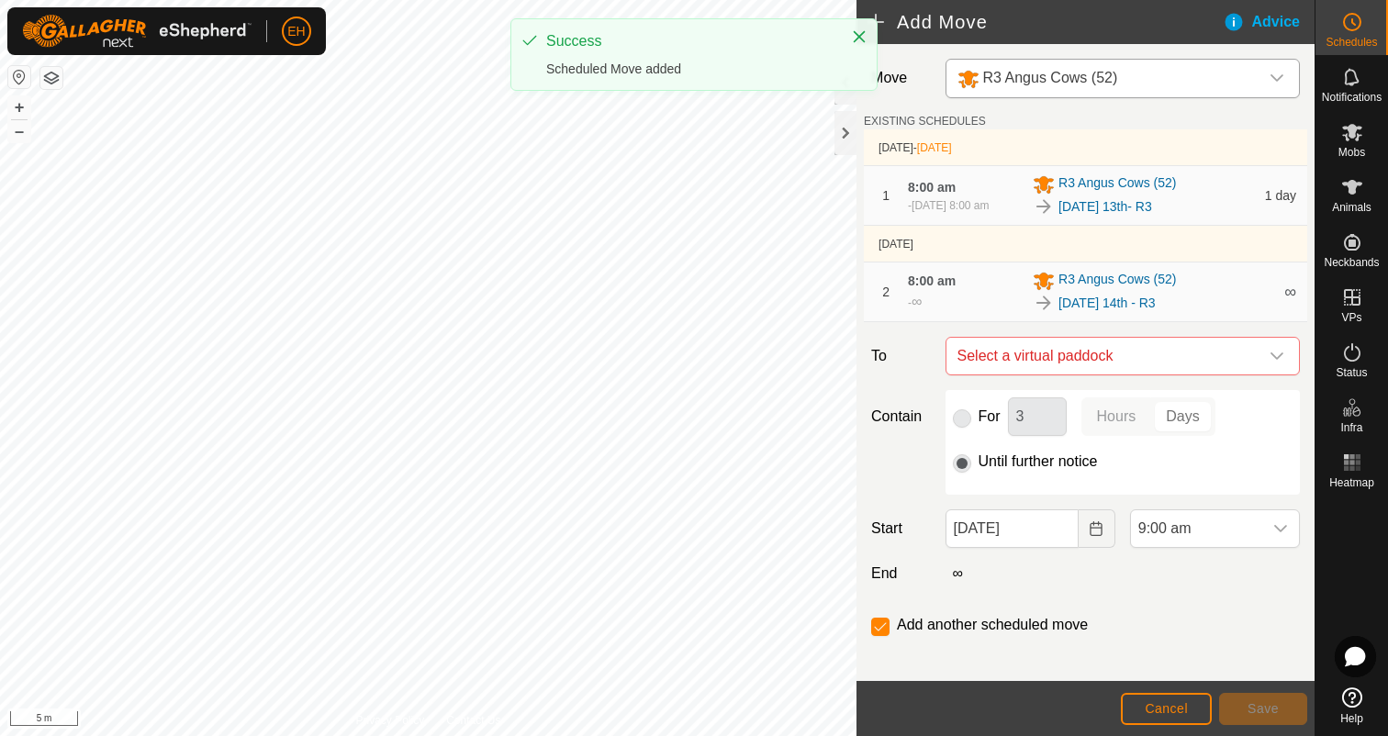
click at [1099, 262] on td "[DATE]" at bounding box center [1085, 244] width 443 height 37
click at [1098, 365] on span "Select a virtual paddock" at bounding box center [1104, 356] width 308 height 37
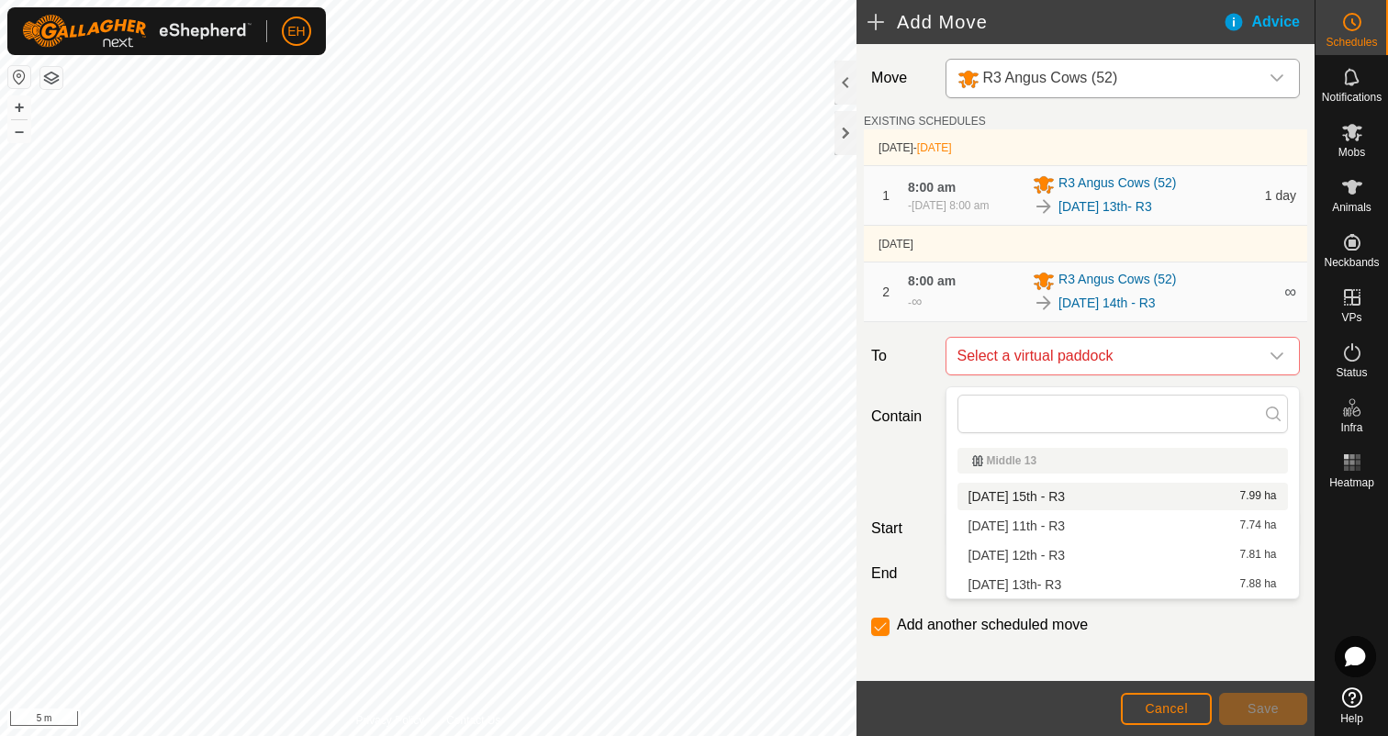
click at [1047, 498] on li "[DATE] 15th - R3 7.99 ha" at bounding box center [1122, 497] width 330 height 28
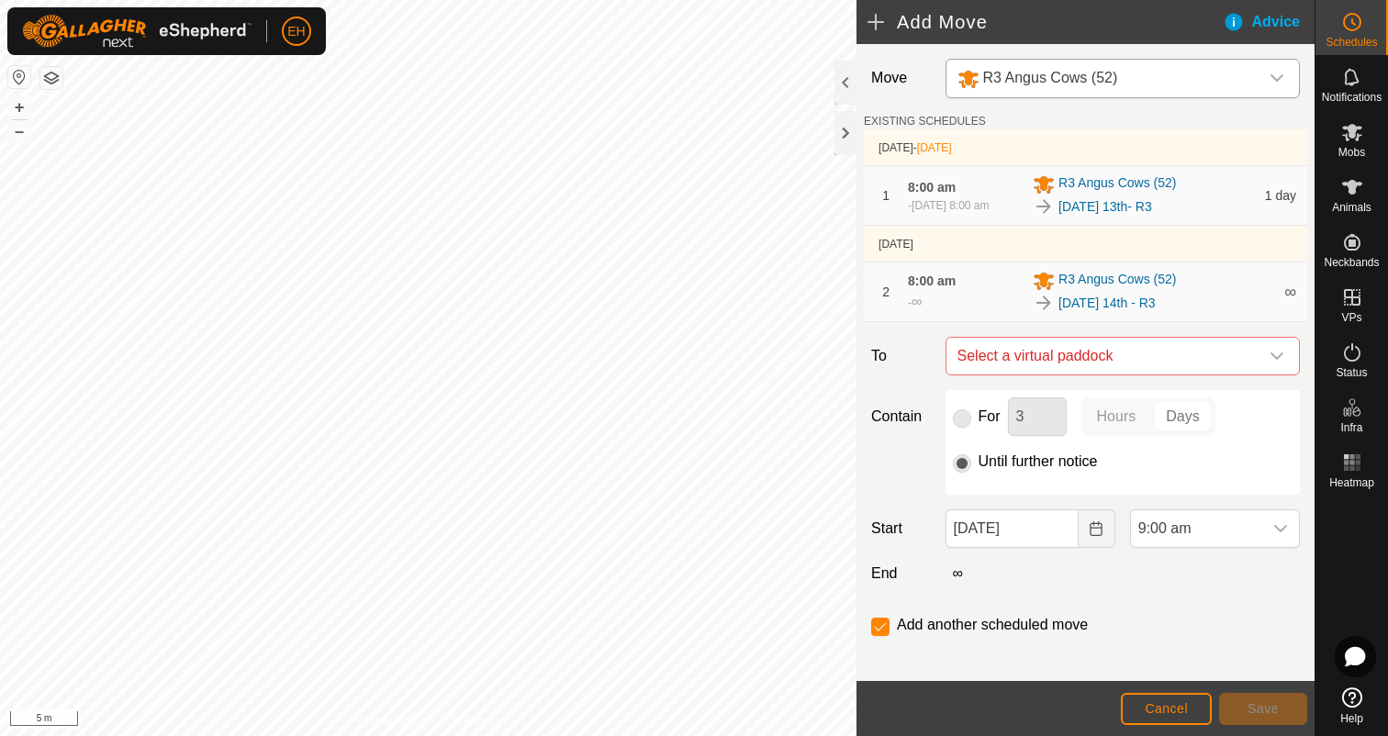
checkbox input "false"
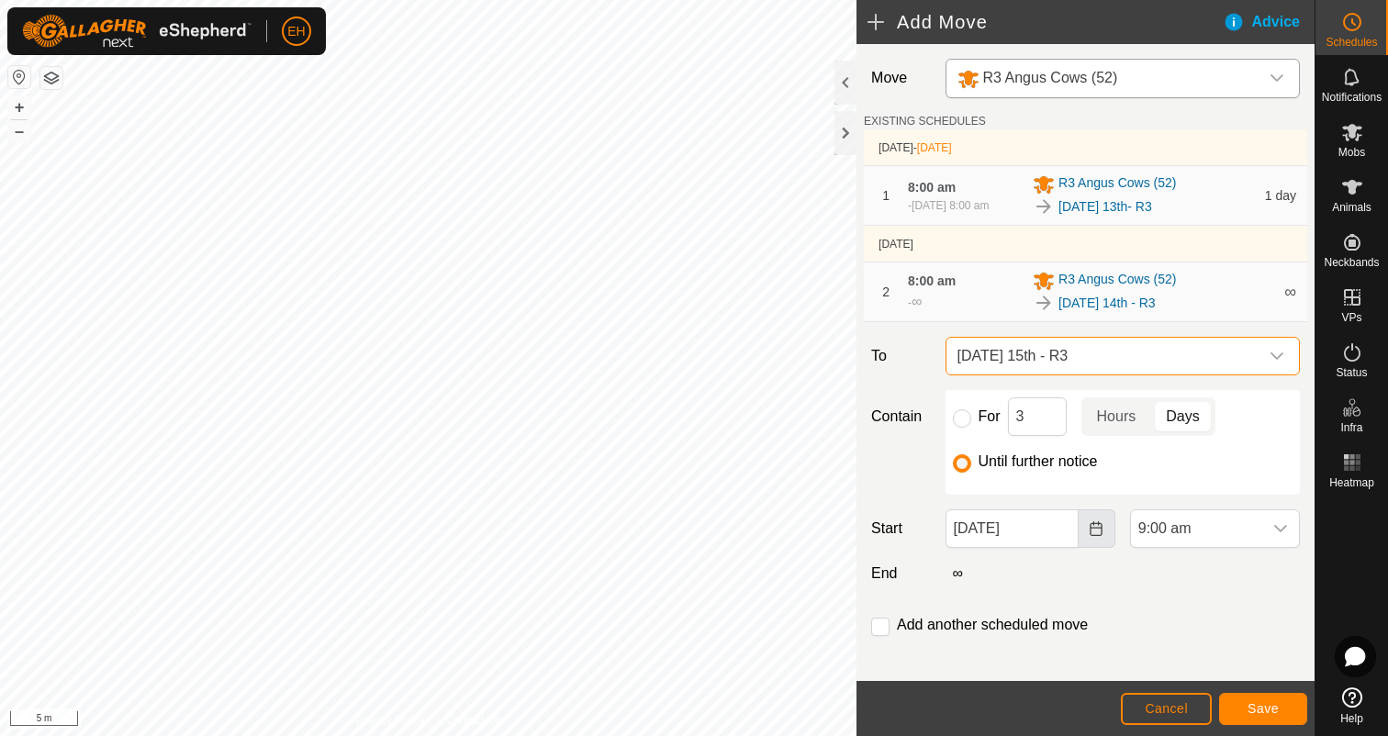
click at [1092, 536] on icon "Choose Date" at bounding box center [1095, 528] width 15 height 15
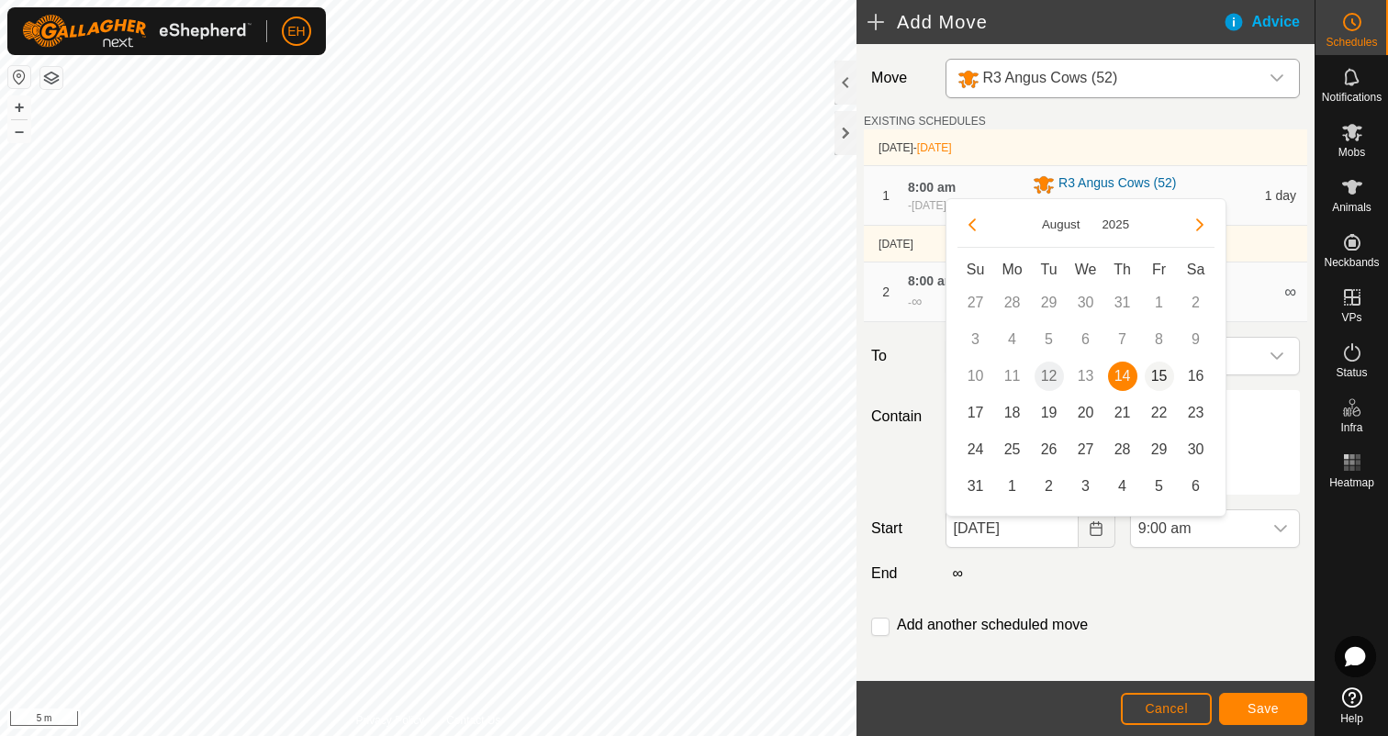
click at [1157, 379] on span "15" at bounding box center [1158, 376] width 29 height 29
type input "[DATE]"
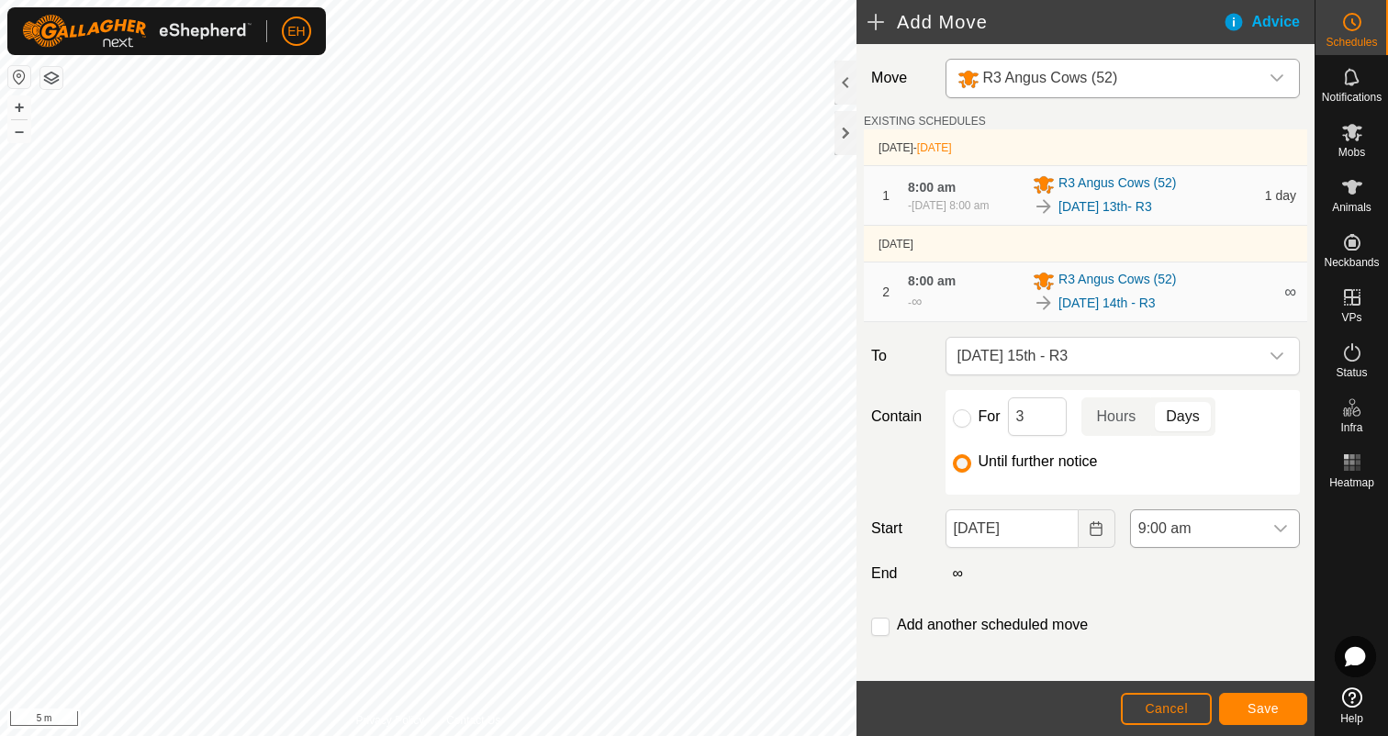
click at [1286, 536] on icon "dropdown trigger" at bounding box center [1280, 528] width 15 height 15
click at [1226, 420] on li "8:00 am" at bounding box center [1215, 424] width 168 height 37
click at [1258, 697] on button "Save" at bounding box center [1263, 709] width 88 height 32
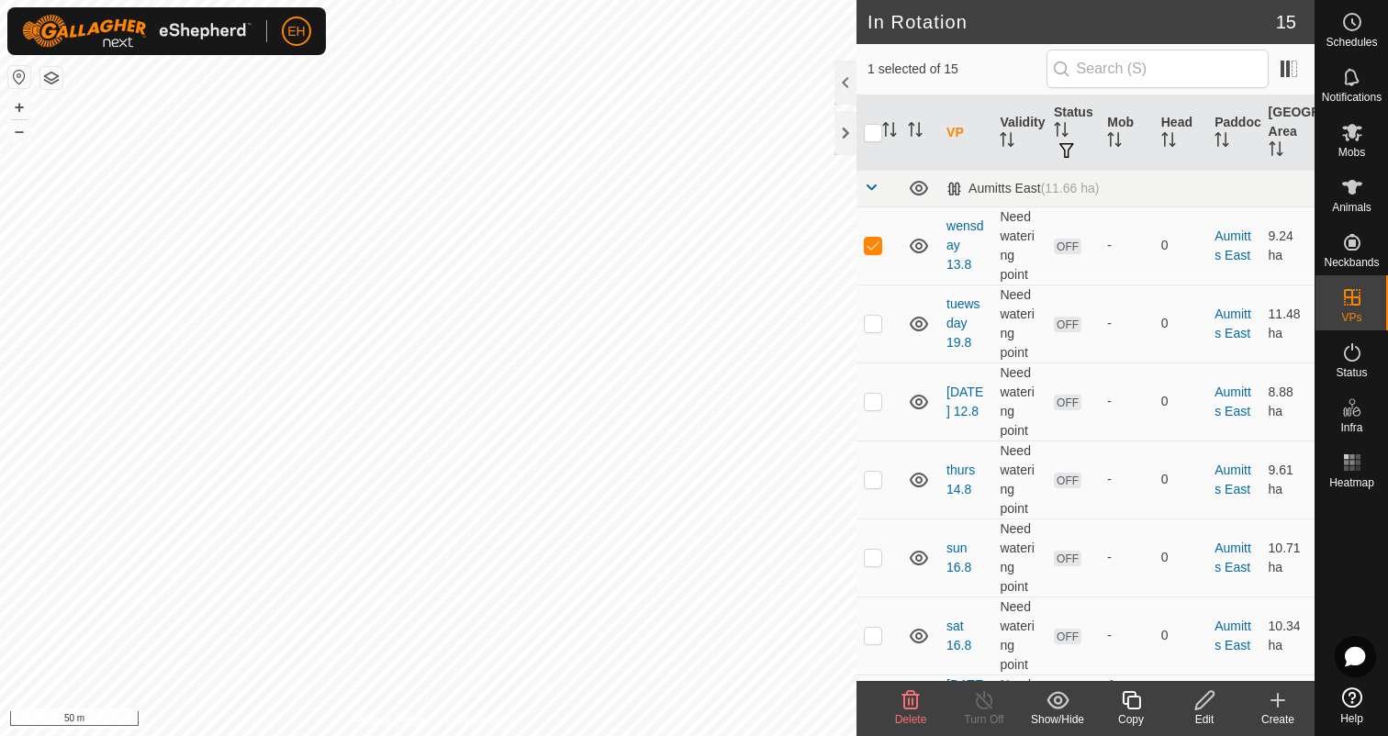
checkbox input "false"
checkbox input "true"
click at [1206, 704] on icon at bounding box center [1204, 700] width 23 height 22
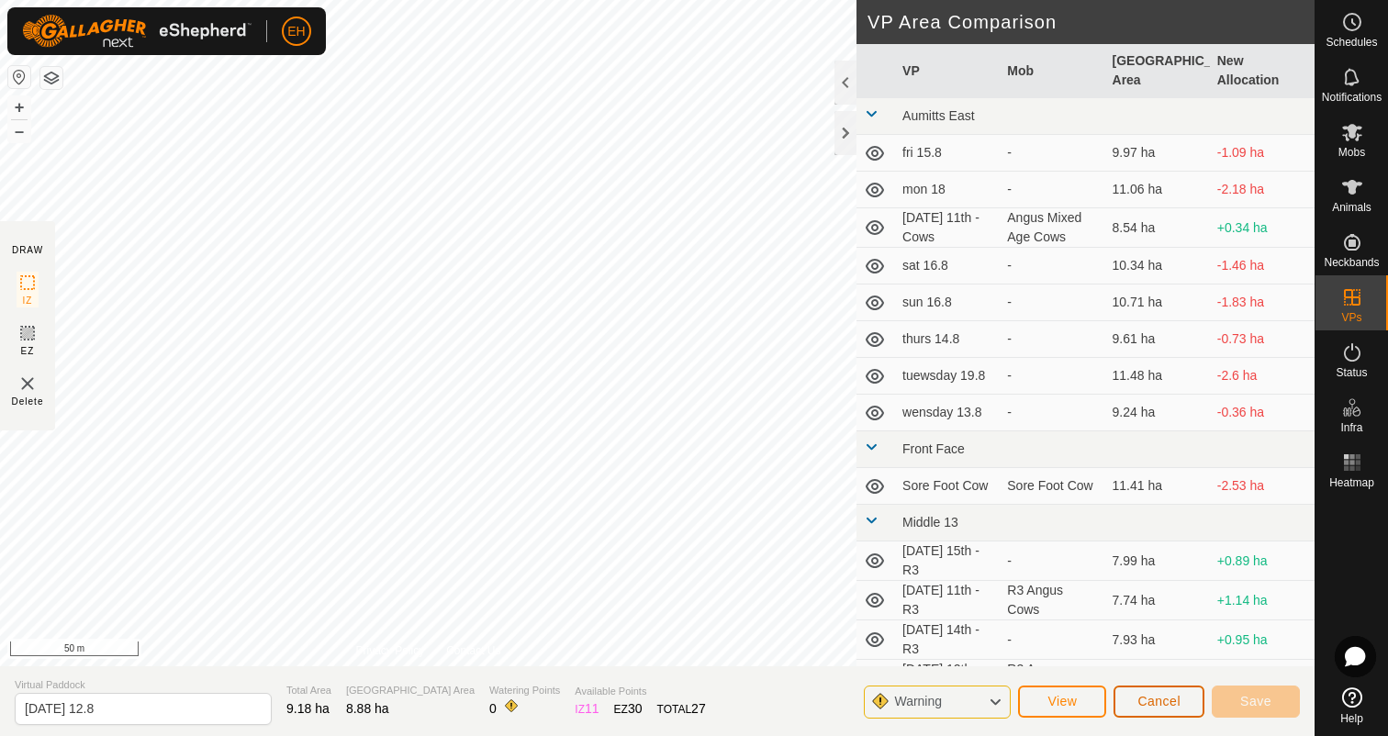
click at [1140, 703] on span "Cancel" at bounding box center [1158, 701] width 43 height 15
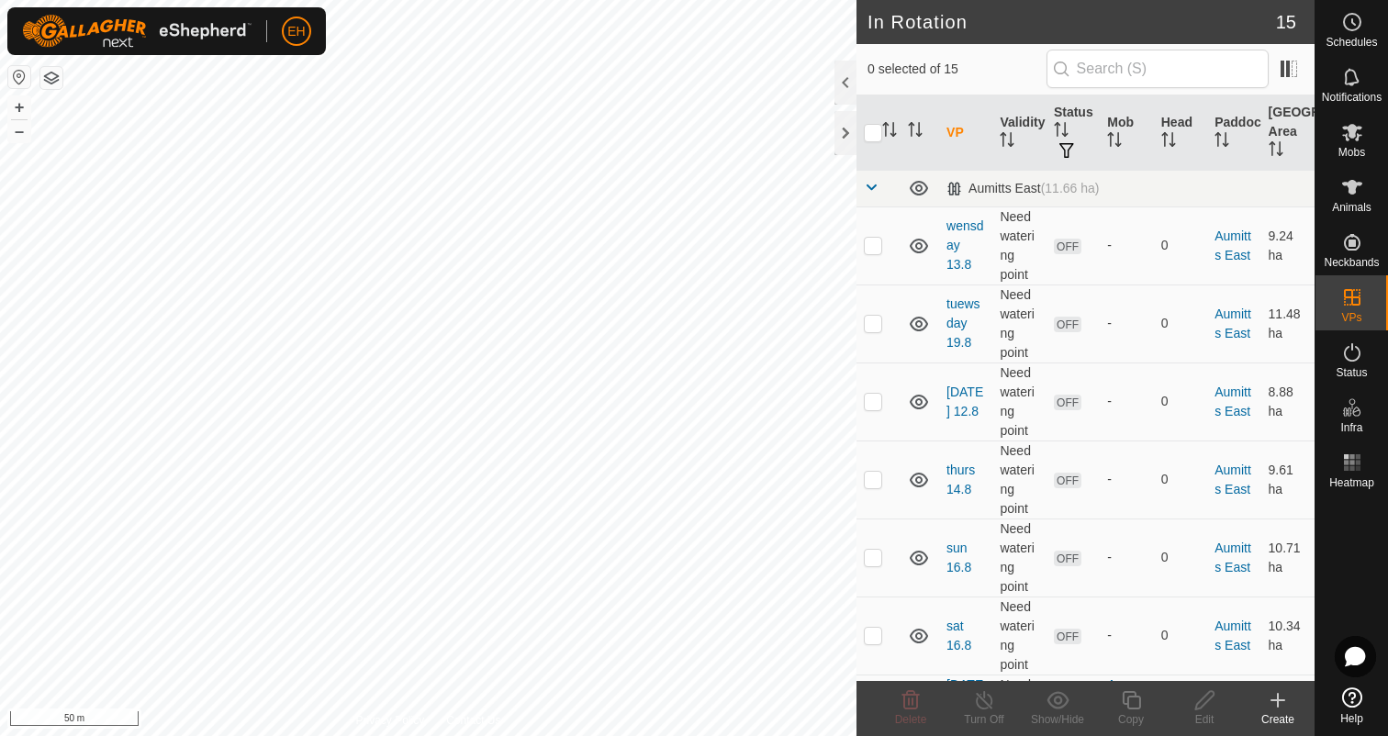
checkbox input "true"
checkbox input "false"
checkbox input "true"
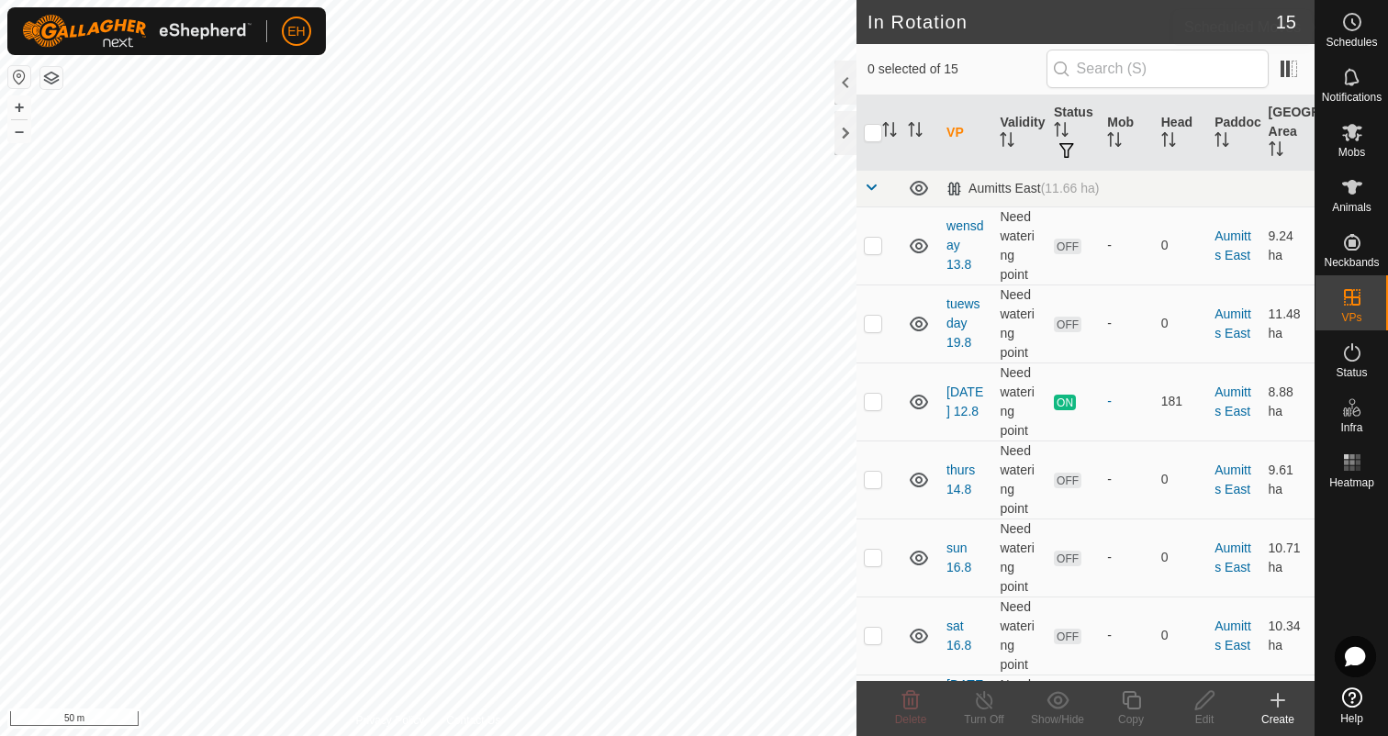
click at [1354, 37] on span "Schedules" at bounding box center [1350, 42] width 51 height 11
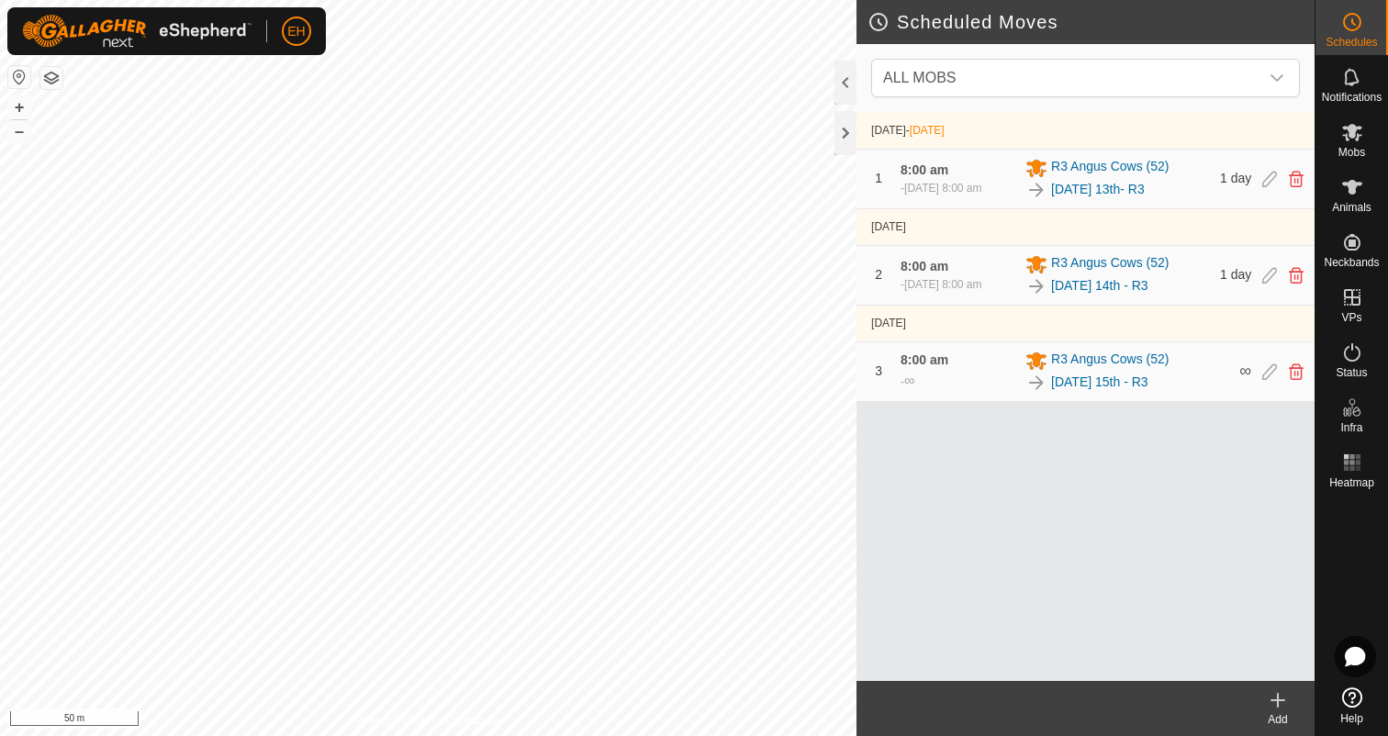
click at [1279, 720] on div "Add" at bounding box center [1277, 719] width 73 height 17
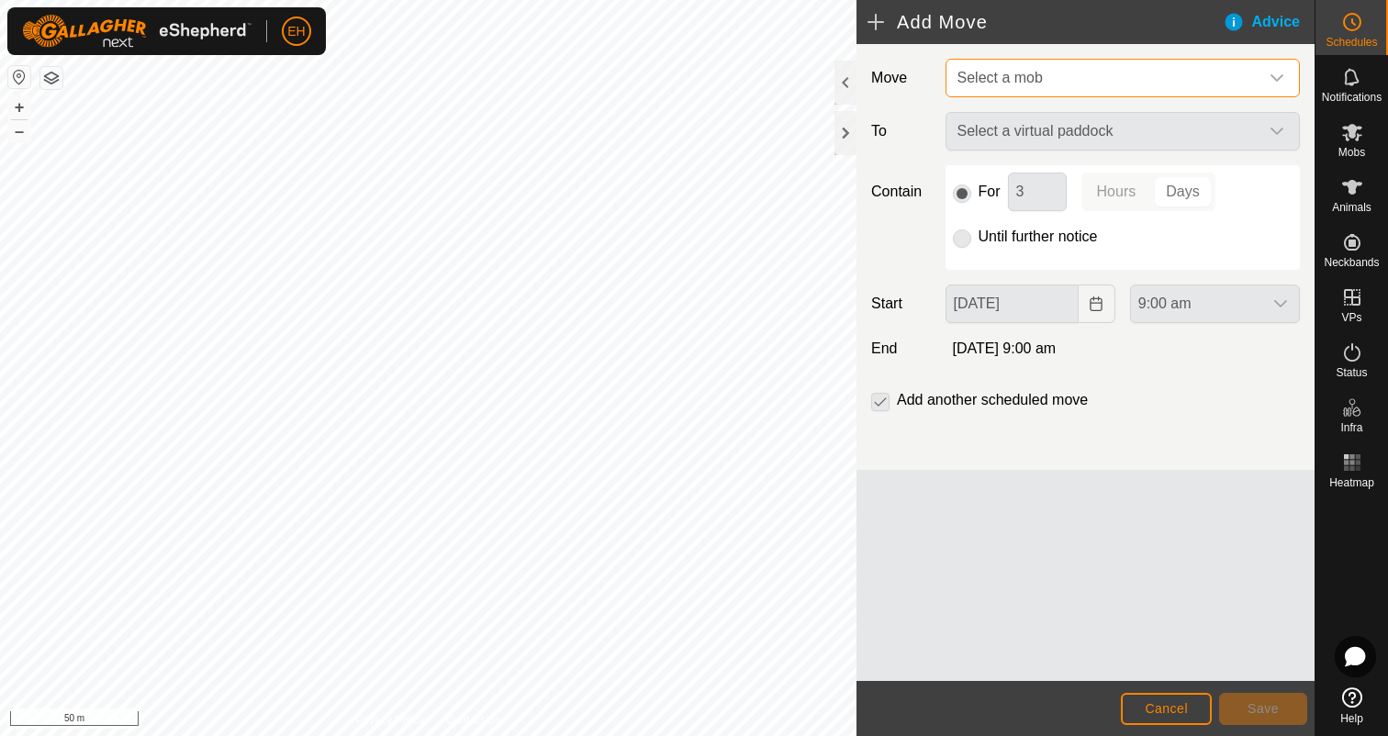
click at [1034, 79] on span "Select a mob" at bounding box center [999, 78] width 85 height 16
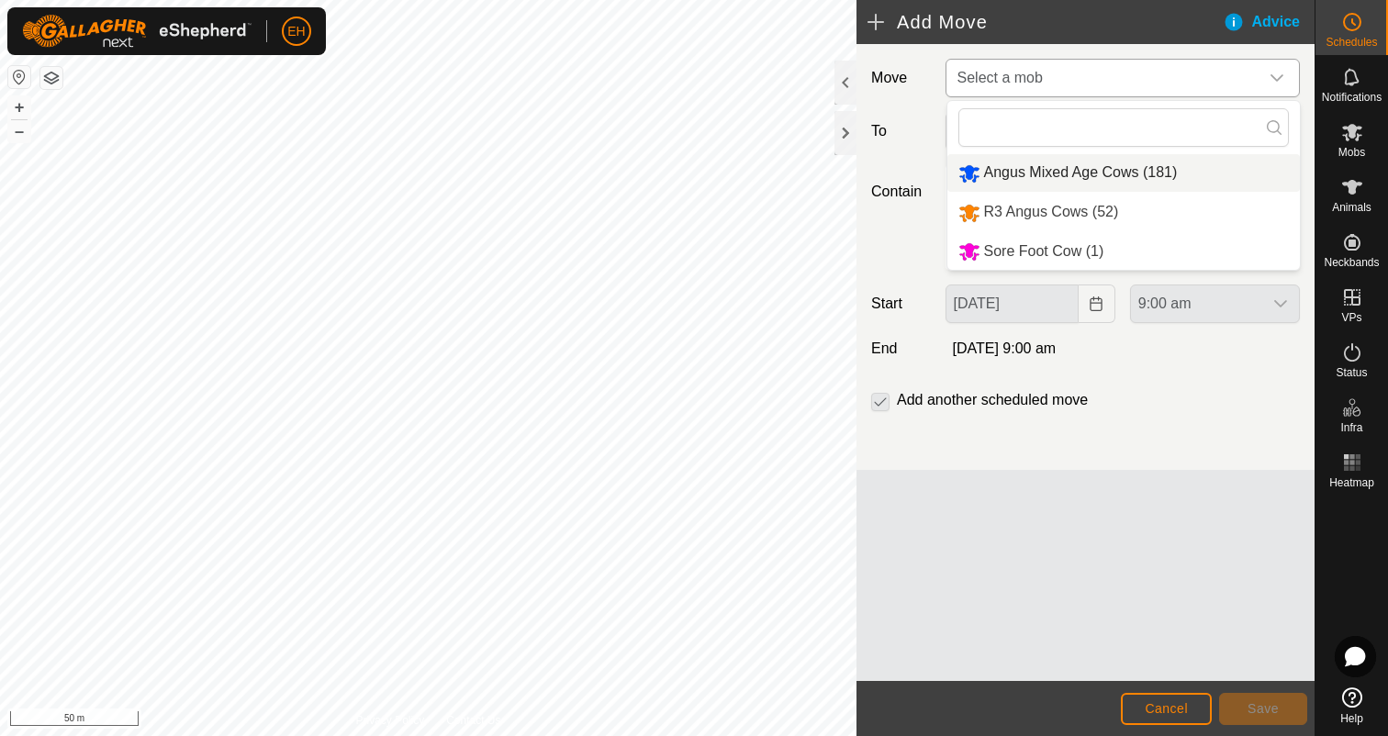
click at [1047, 183] on li "Angus Mixed Age Cows (181)" at bounding box center [1123, 173] width 352 height 38
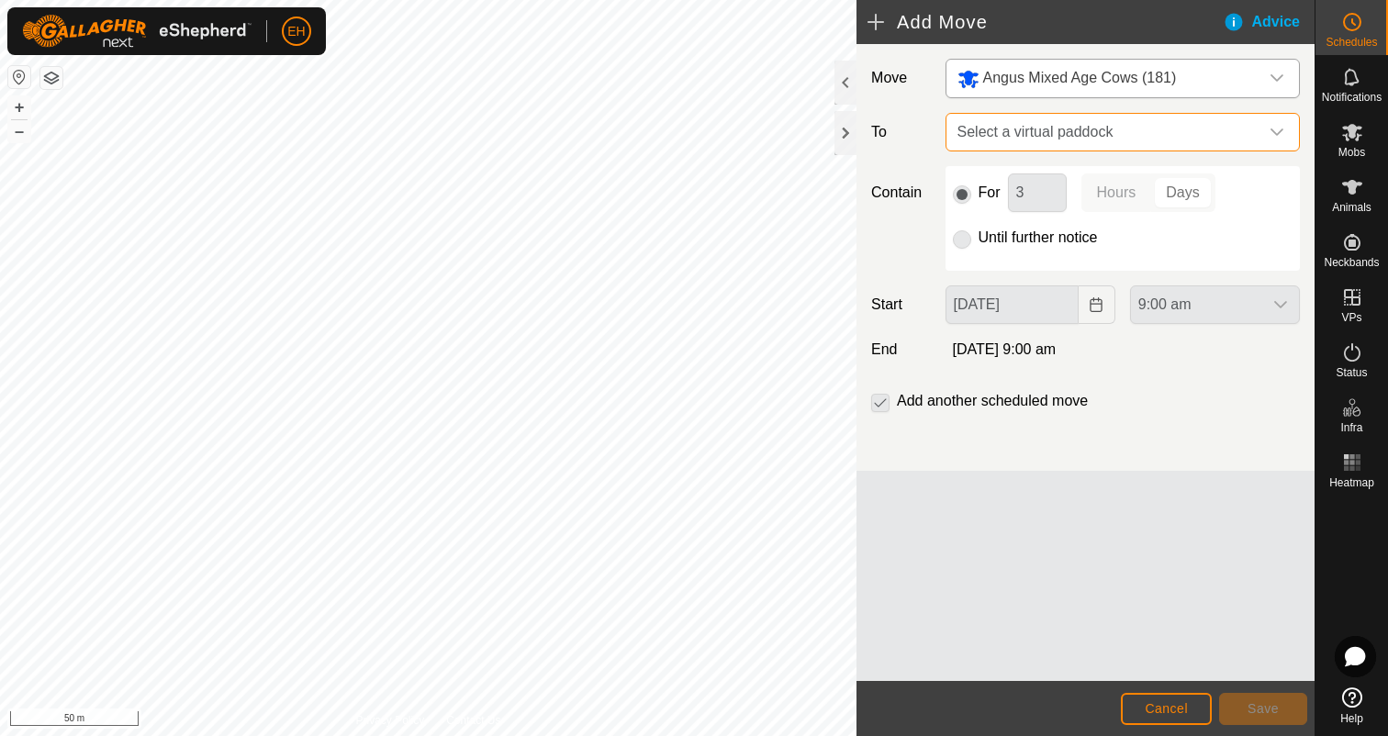
click at [1047, 126] on span "Select a virtual paddock" at bounding box center [1104, 132] width 308 height 37
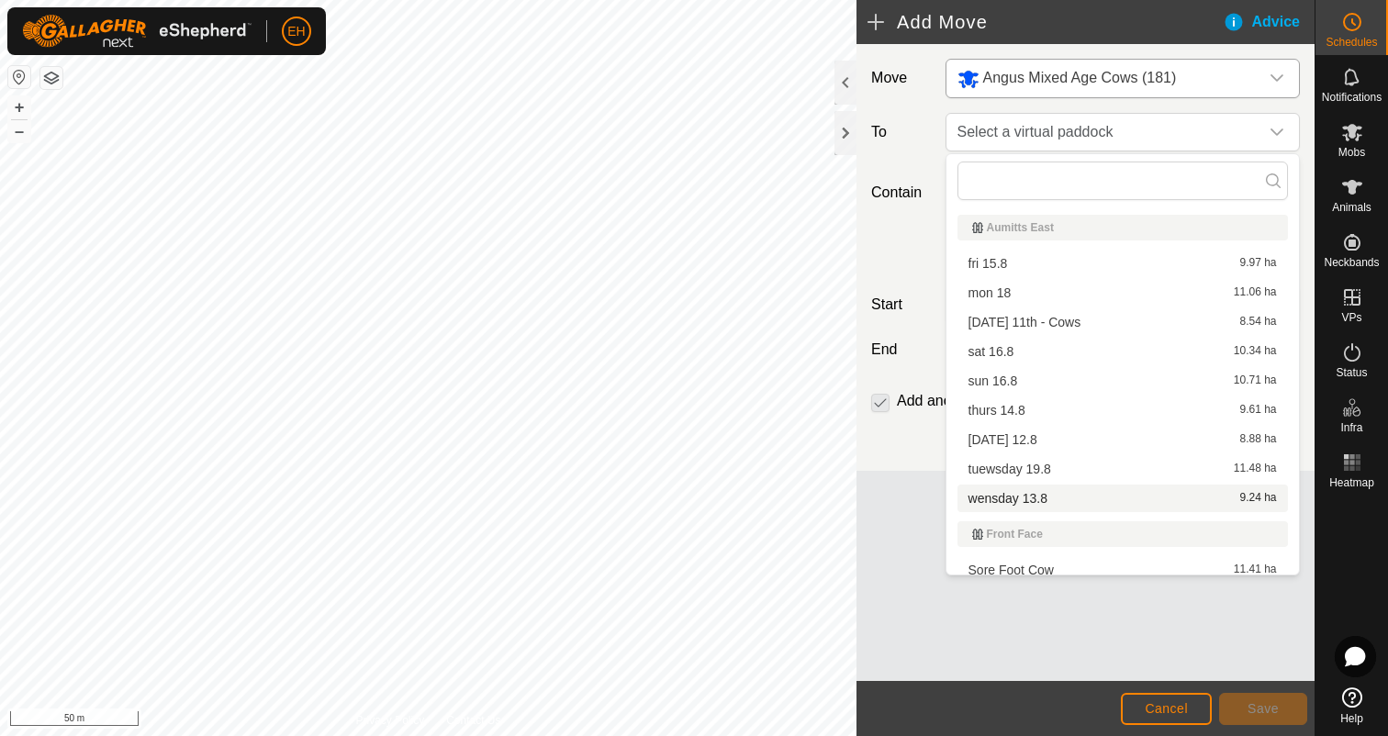
click at [1058, 498] on li "wensday 13.8 9.24 ha" at bounding box center [1122, 499] width 330 height 28
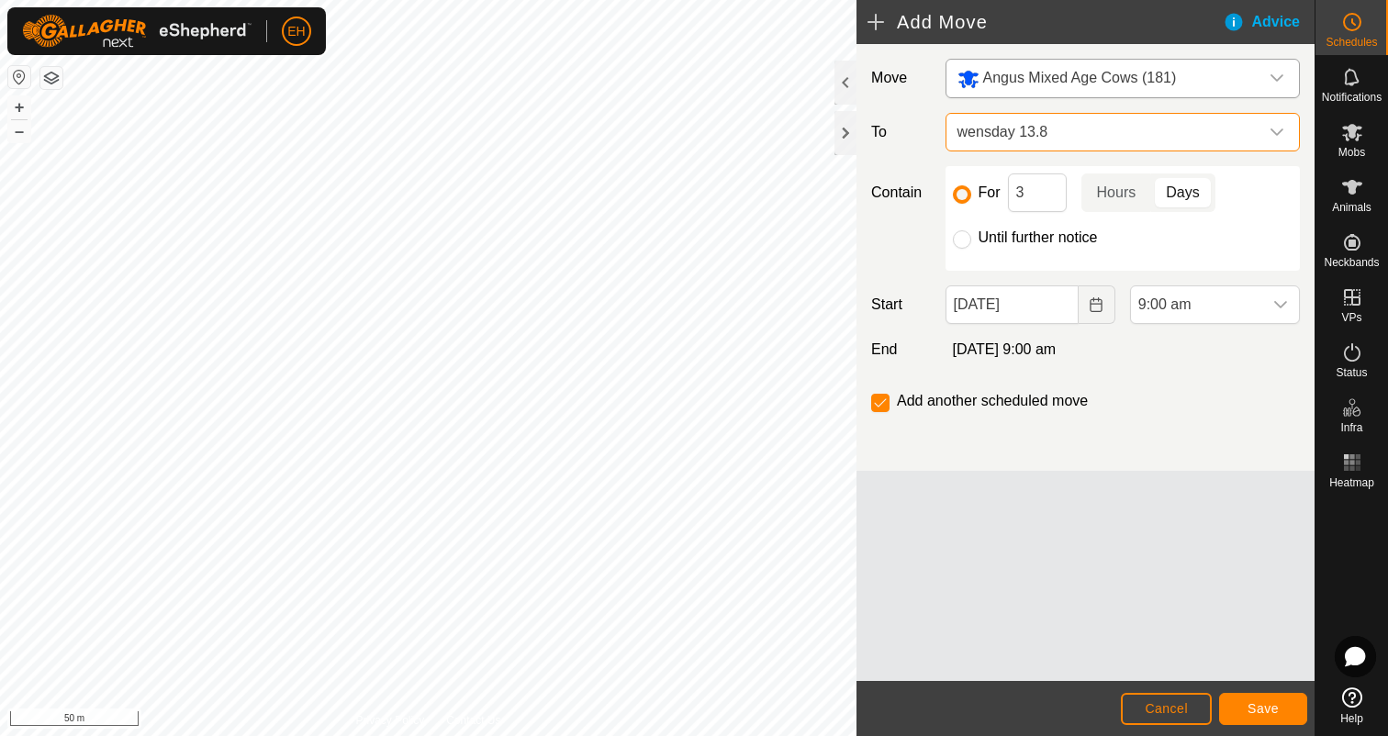
click at [1019, 239] on label "Until further notice" at bounding box center [1037, 237] width 119 height 15
click at [971, 239] on input "Until further notice" at bounding box center [962, 239] width 18 height 18
radio input "true"
checkbox input "false"
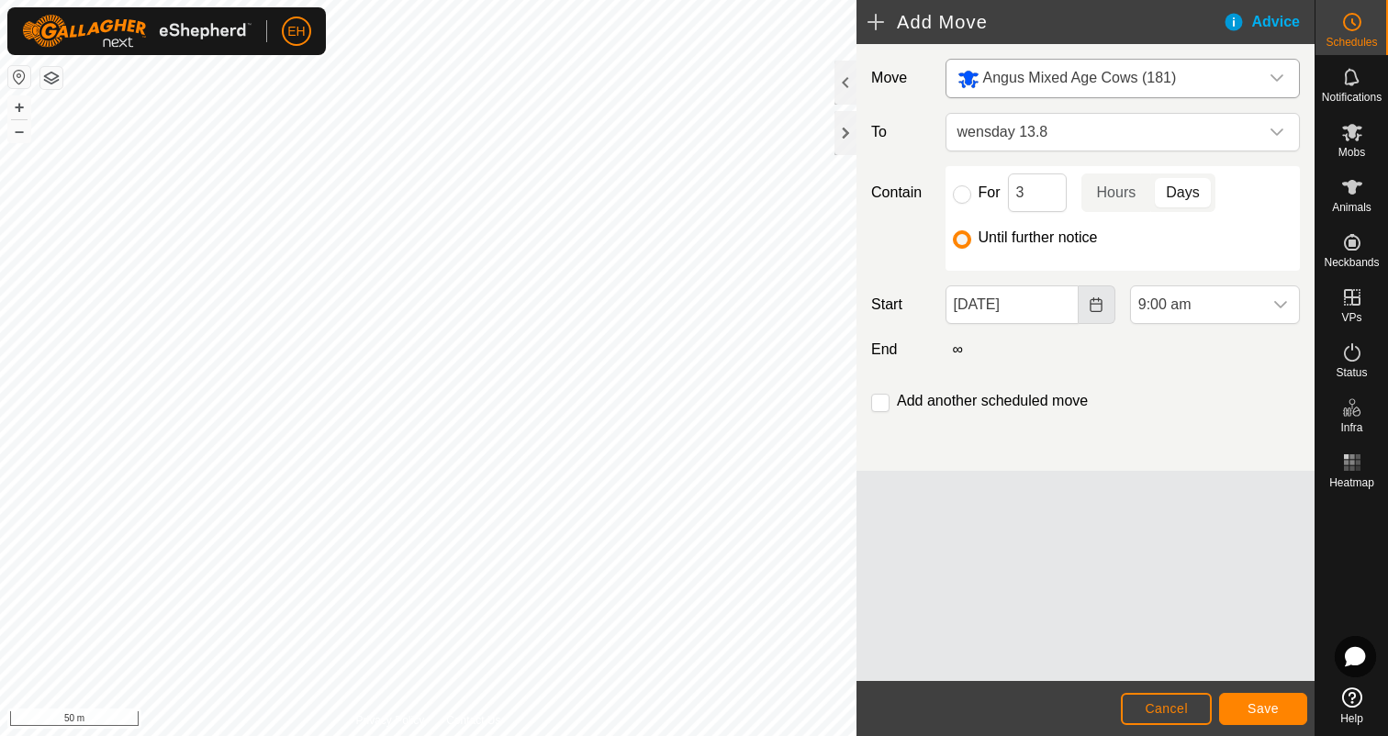
click at [1105, 308] on button "Choose Date" at bounding box center [1096, 304] width 37 height 39
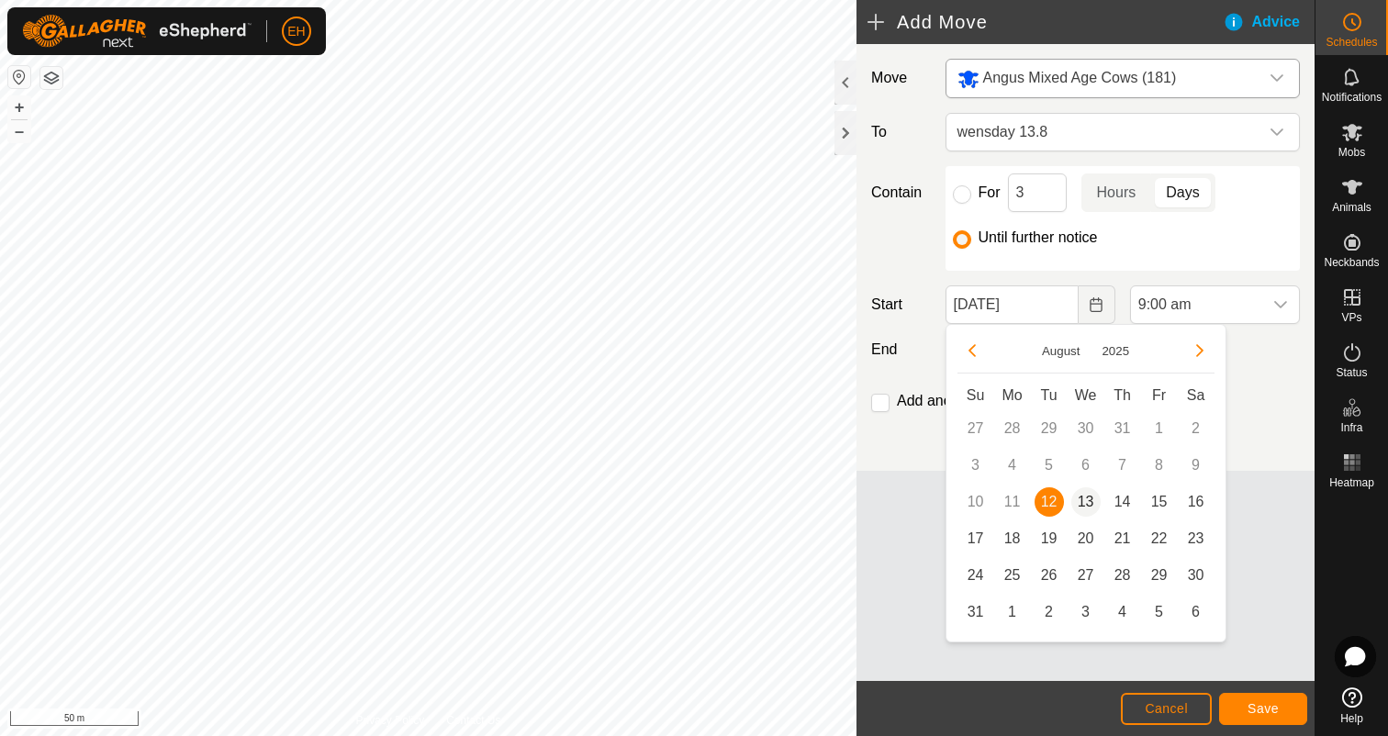
click at [1091, 509] on span "13" at bounding box center [1085, 501] width 29 height 29
type input "13 Aug, 2025"
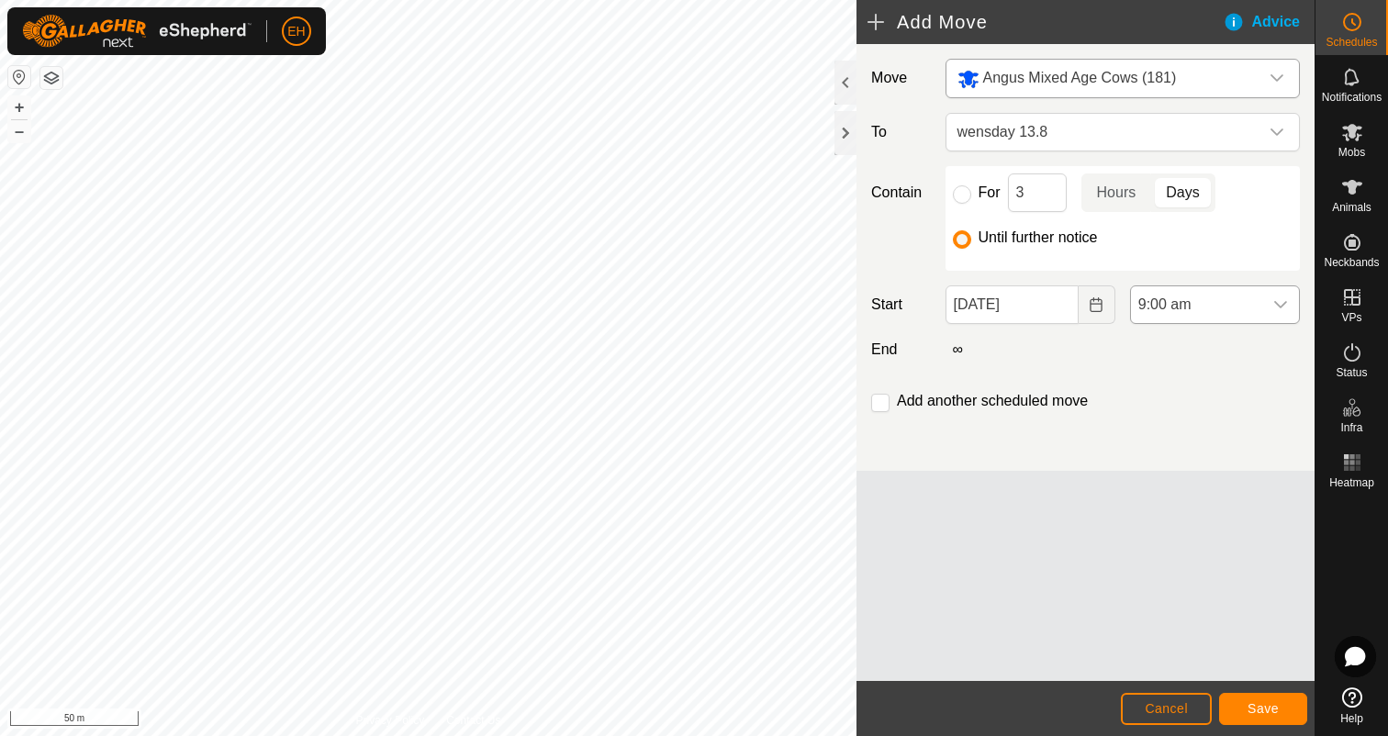
click at [1287, 310] on icon "dropdown trigger" at bounding box center [1280, 304] width 15 height 15
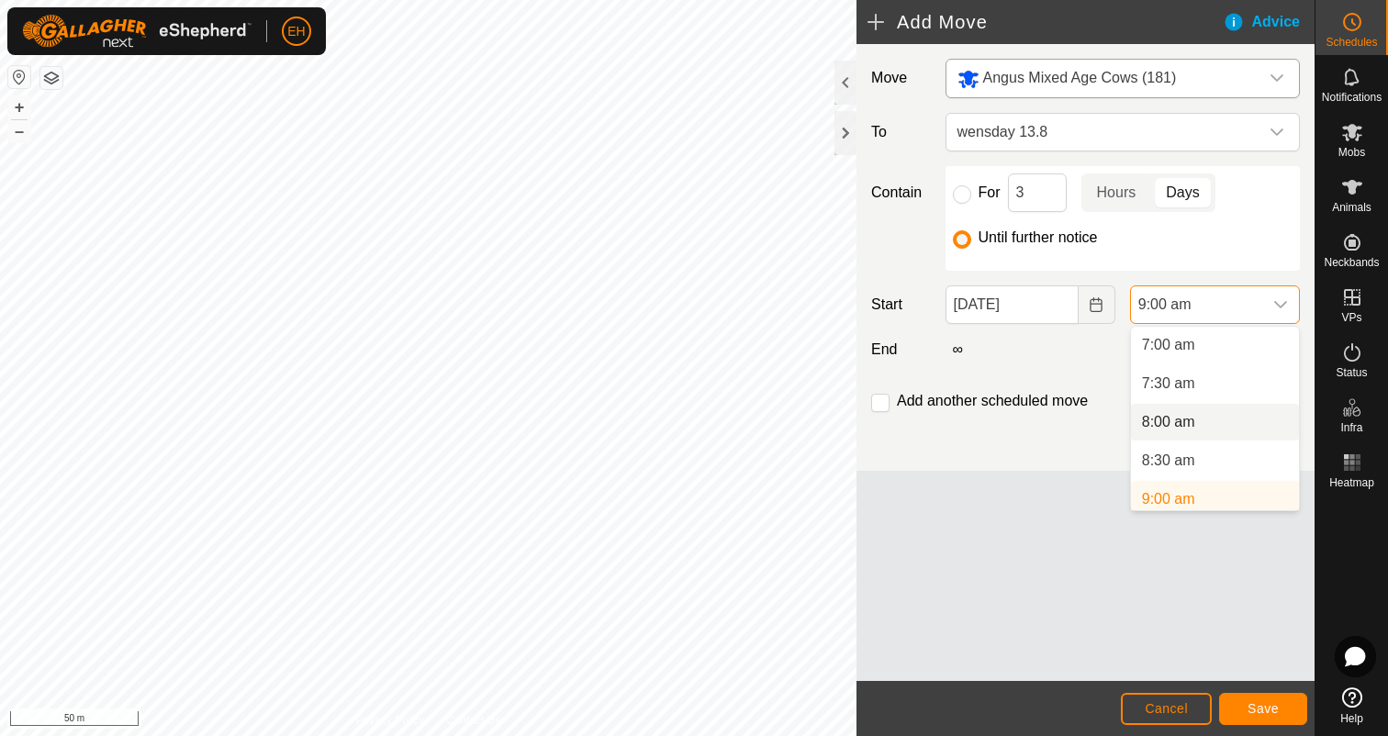
click at [1233, 430] on li "8:00 am" at bounding box center [1215, 422] width 168 height 37
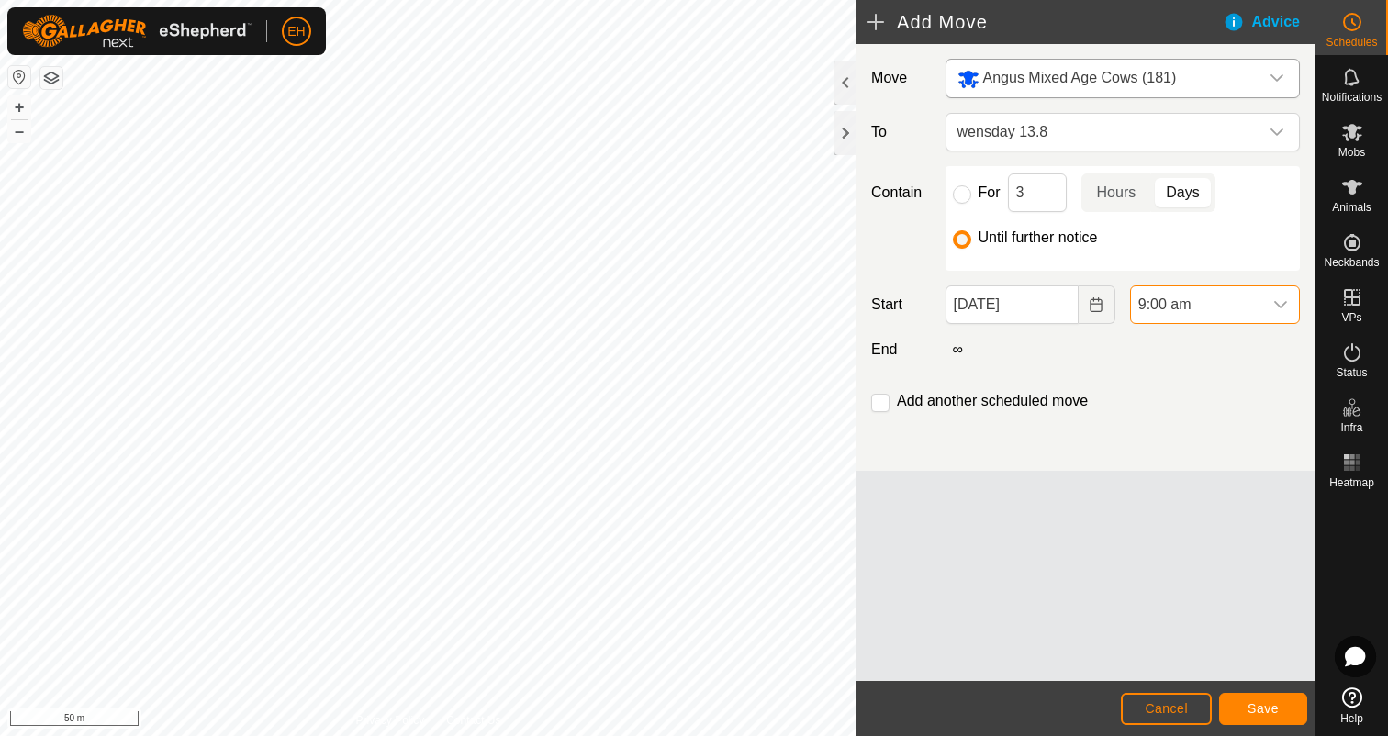
scroll to position [547, 0]
click at [879, 405] on input "checkbox" at bounding box center [880, 403] width 18 height 18
click at [1273, 717] on button "Save" at bounding box center [1263, 709] width 88 height 32
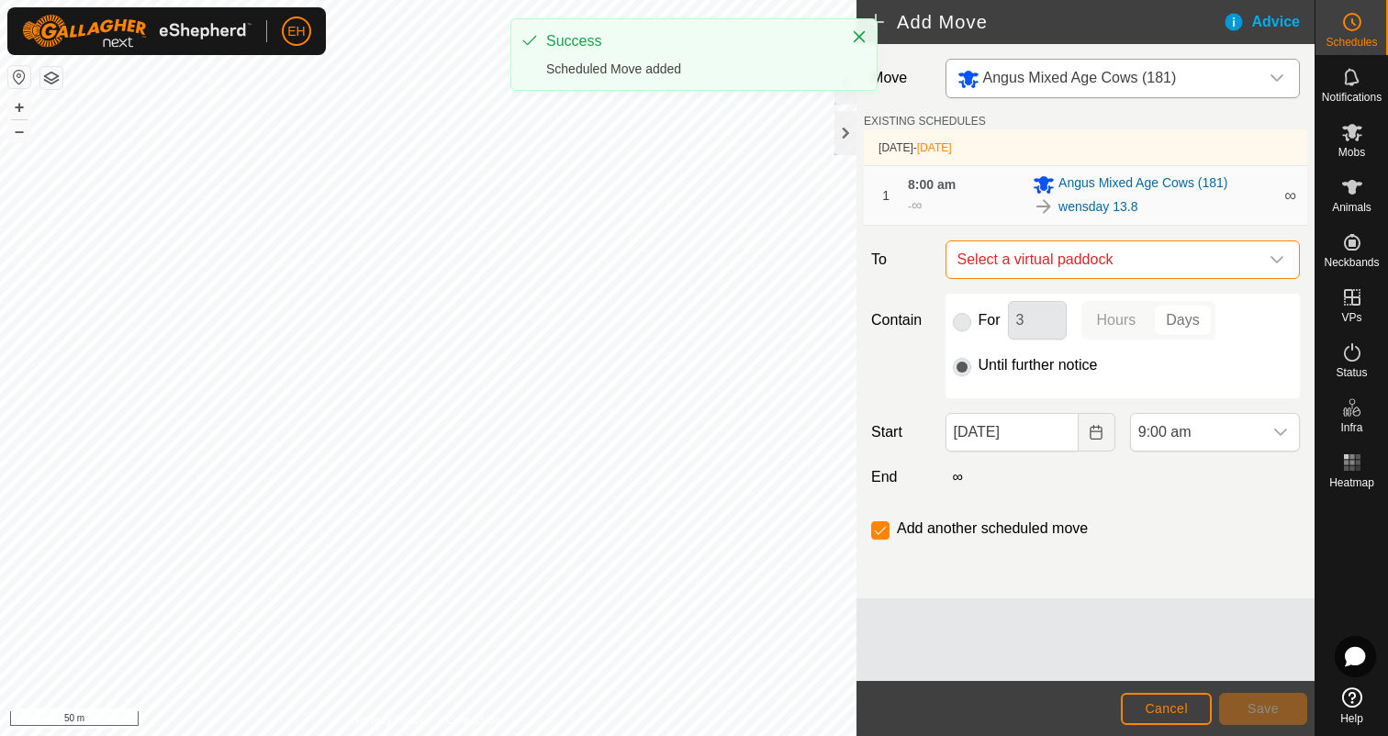
click at [1043, 273] on span "Select a virtual paddock" at bounding box center [1104, 259] width 308 height 37
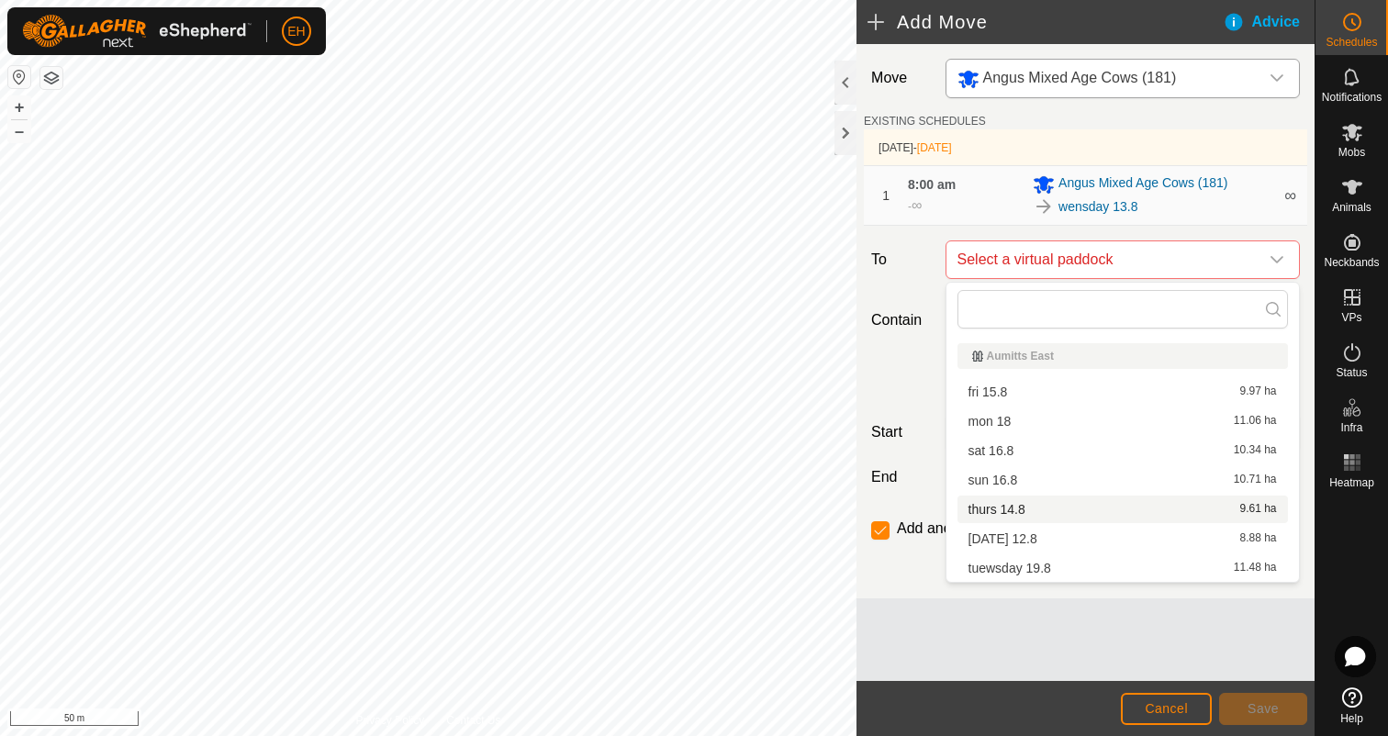
click at [1034, 515] on li "thurs 14.8 9.61 ha" at bounding box center [1122, 510] width 330 height 28
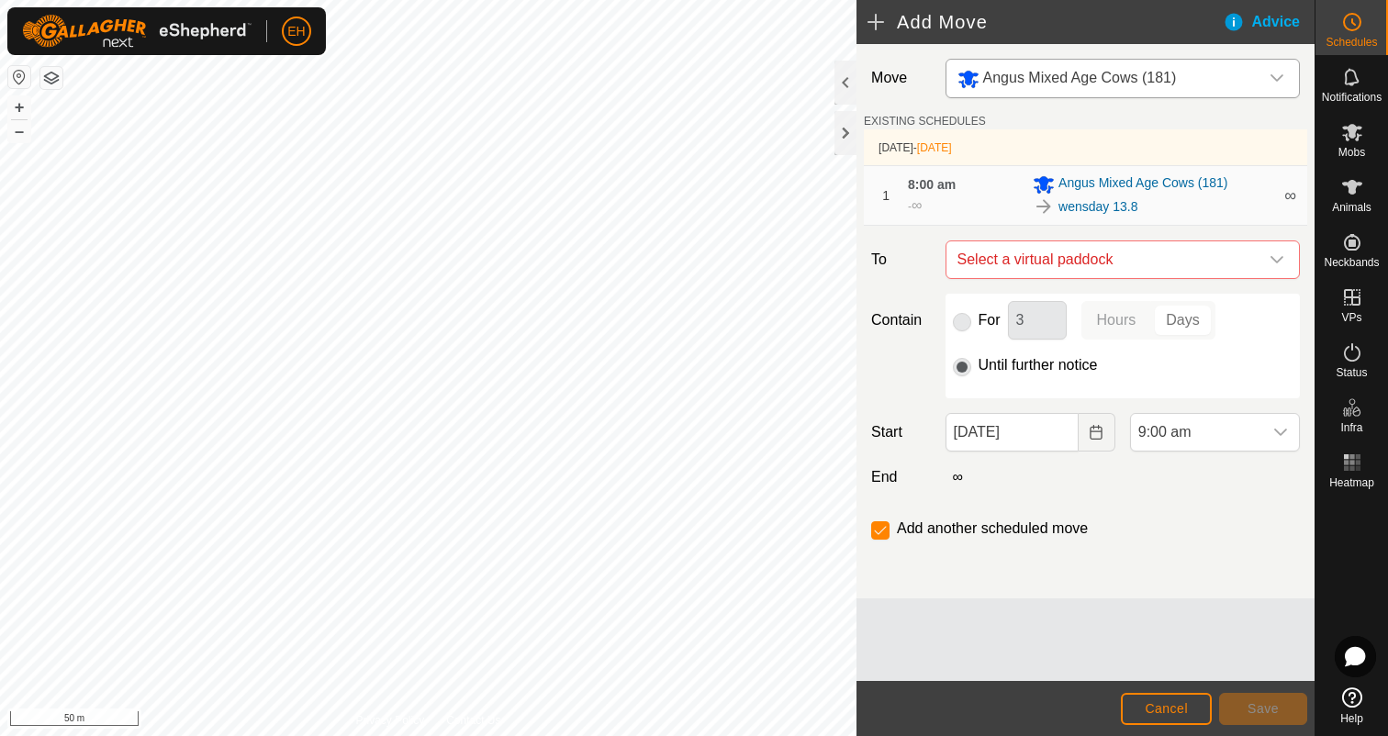
checkbox input "false"
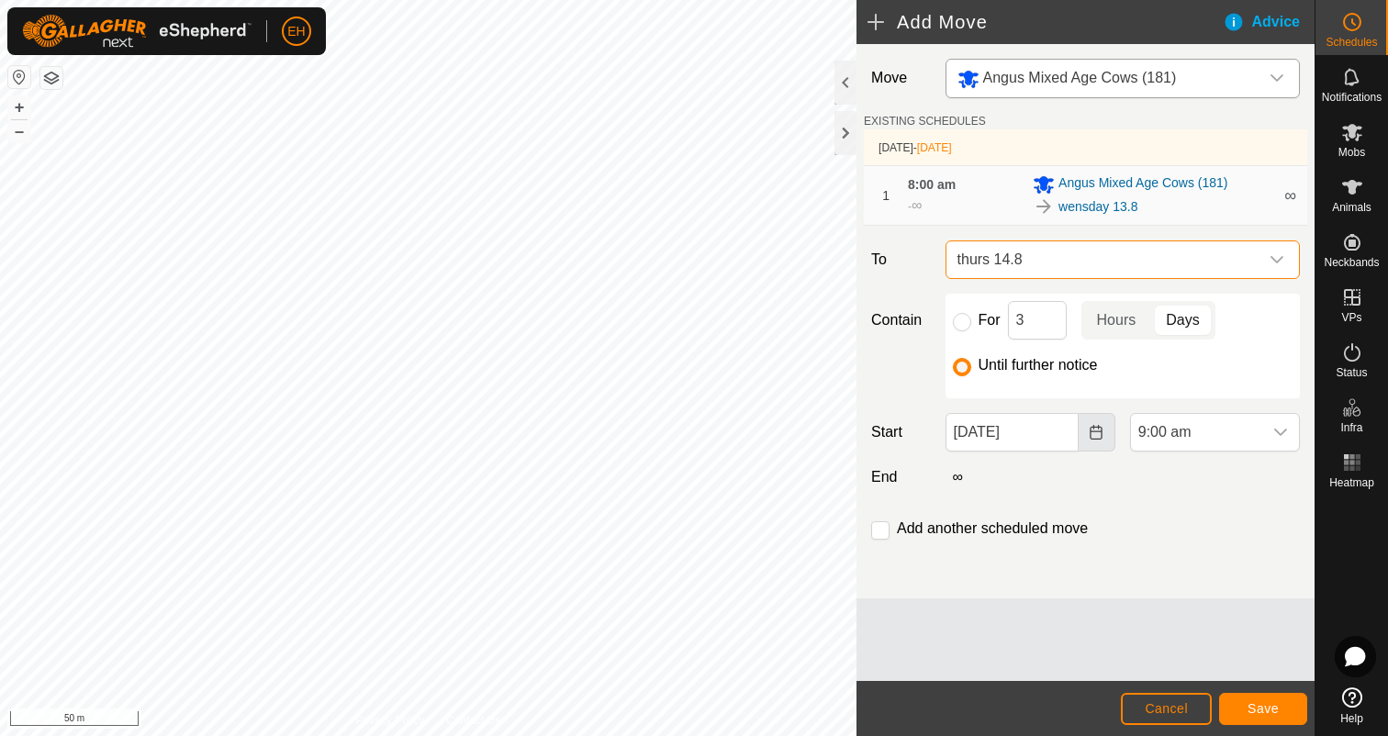
click at [1096, 441] on button "Choose Date" at bounding box center [1096, 432] width 37 height 39
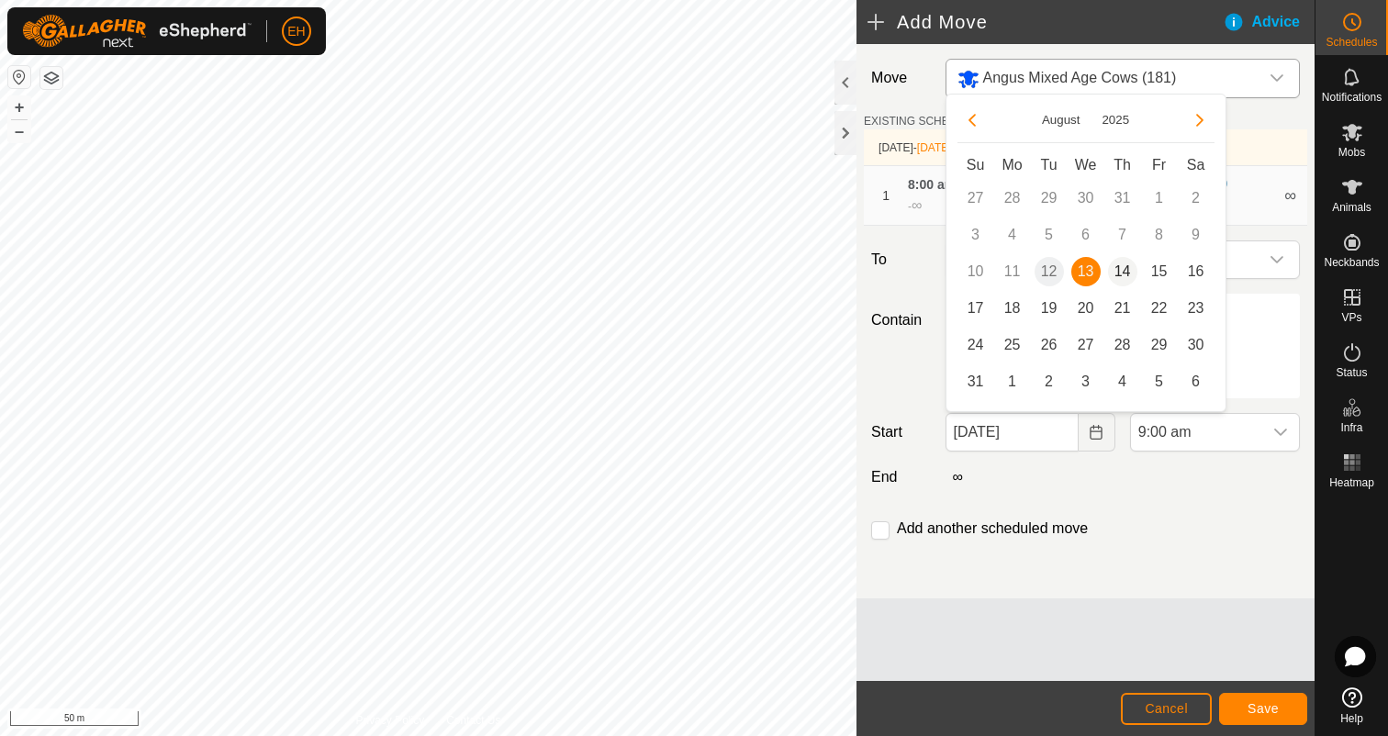
click at [1125, 277] on span "14" at bounding box center [1122, 271] width 29 height 29
type input "[DATE]"
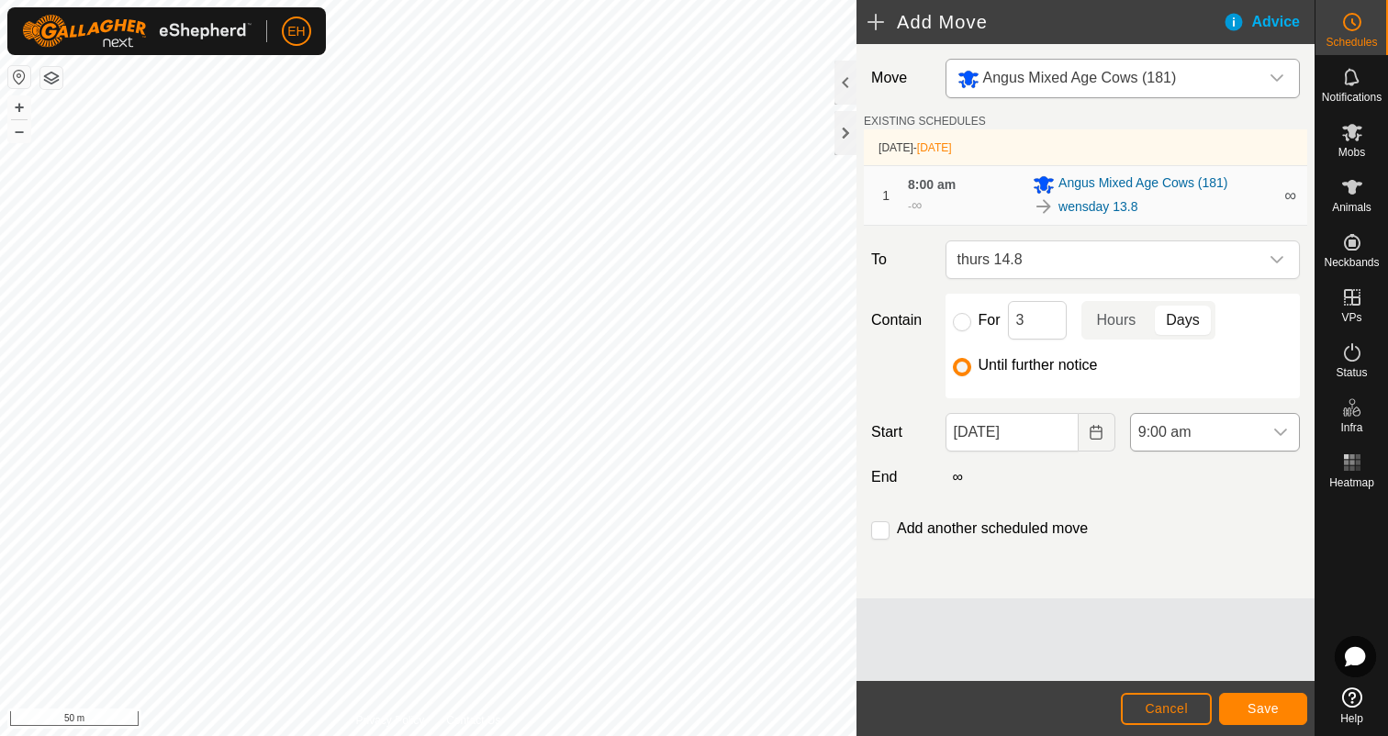
click at [1282, 438] on icon "dropdown trigger" at bounding box center [1280, 432] width 15 height 15
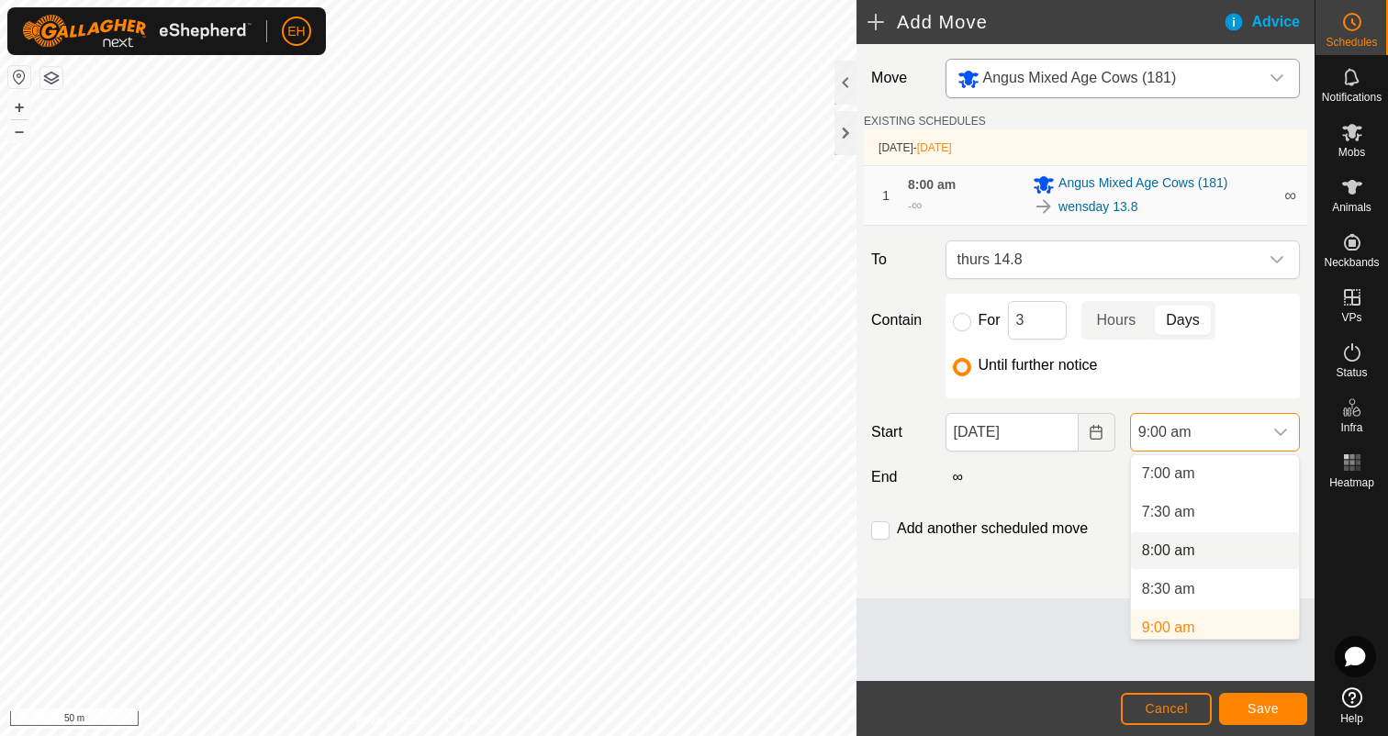
click at [1236, 544] on li "8:00 am" at bounding box center [1215, 550] width 168 height 37
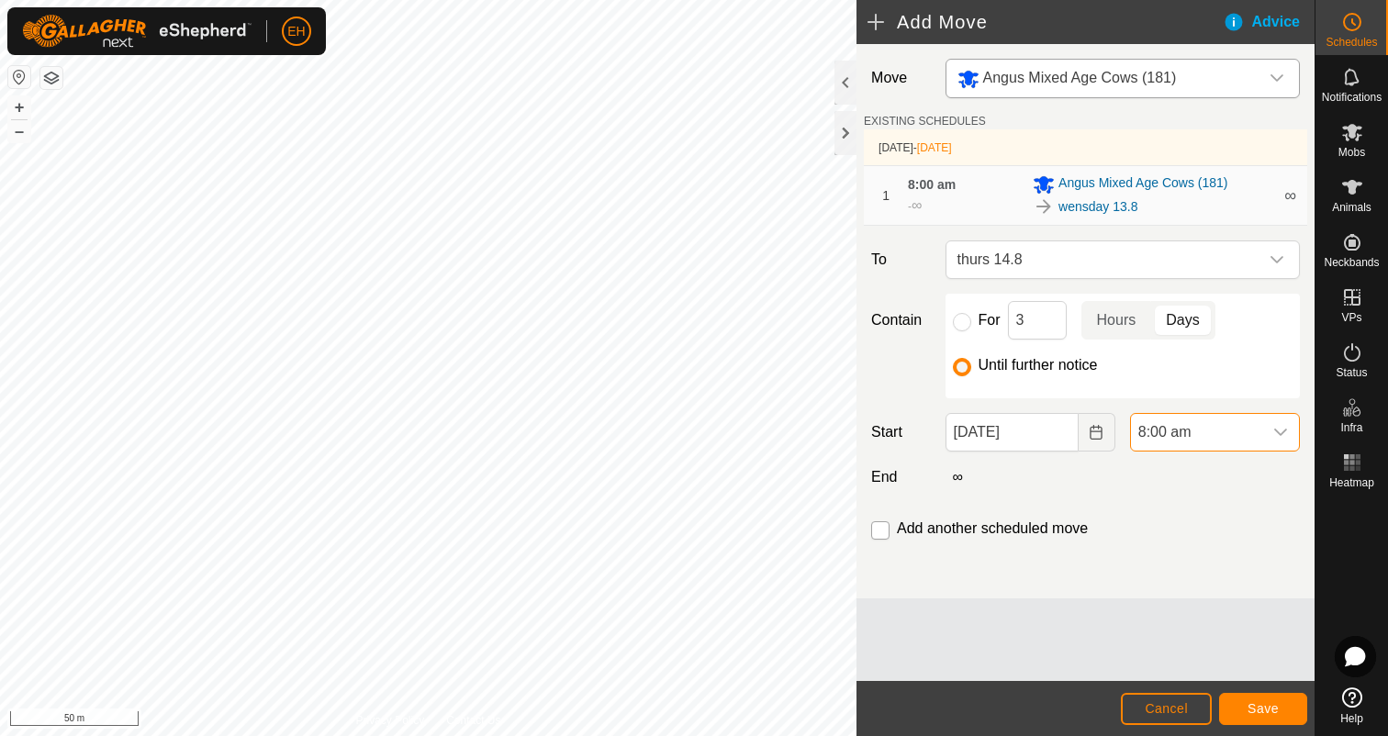
click at [878, 529] on input "checkbox" at bounding box center [880, 530] width 18 height 18
checkbox input "true"
click at [1277, 708] on span "Save" at bounding box center [1262, 708] width 31 height 15
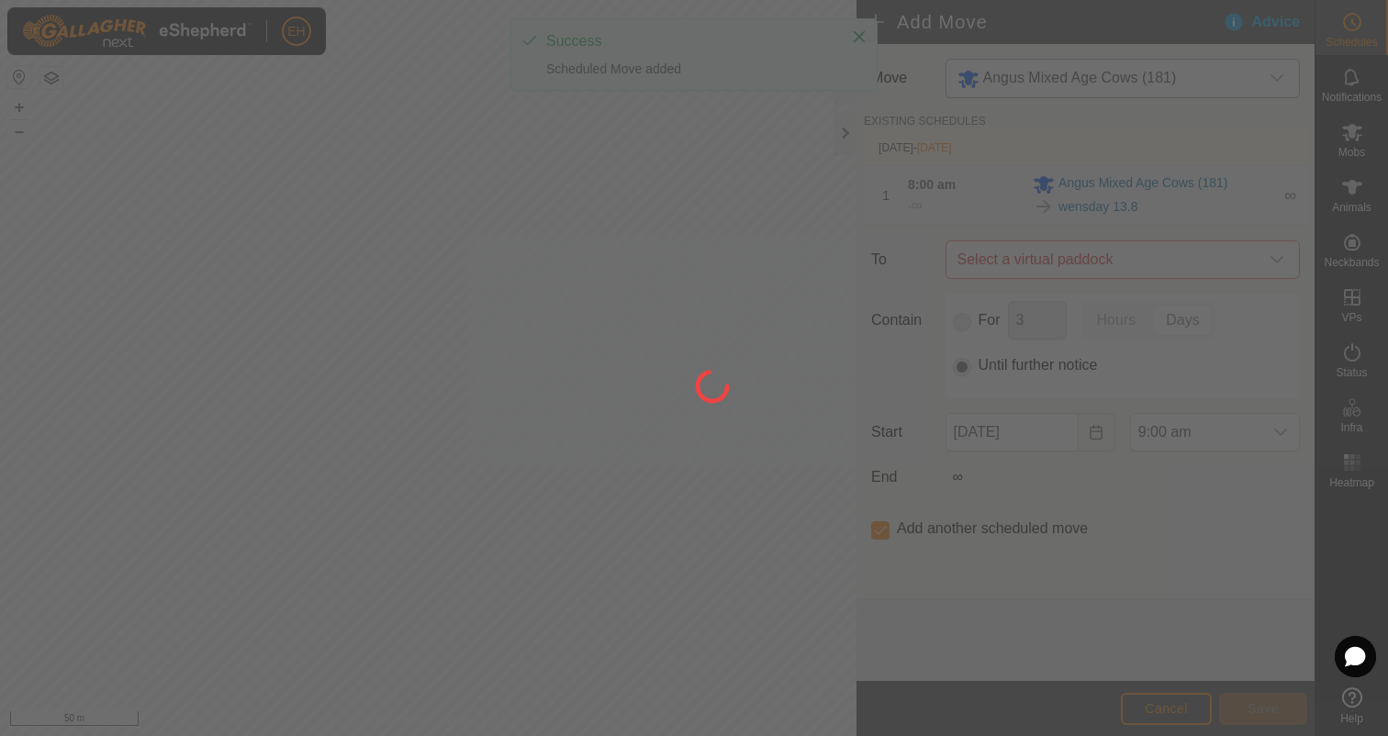
type input "[DATE]"
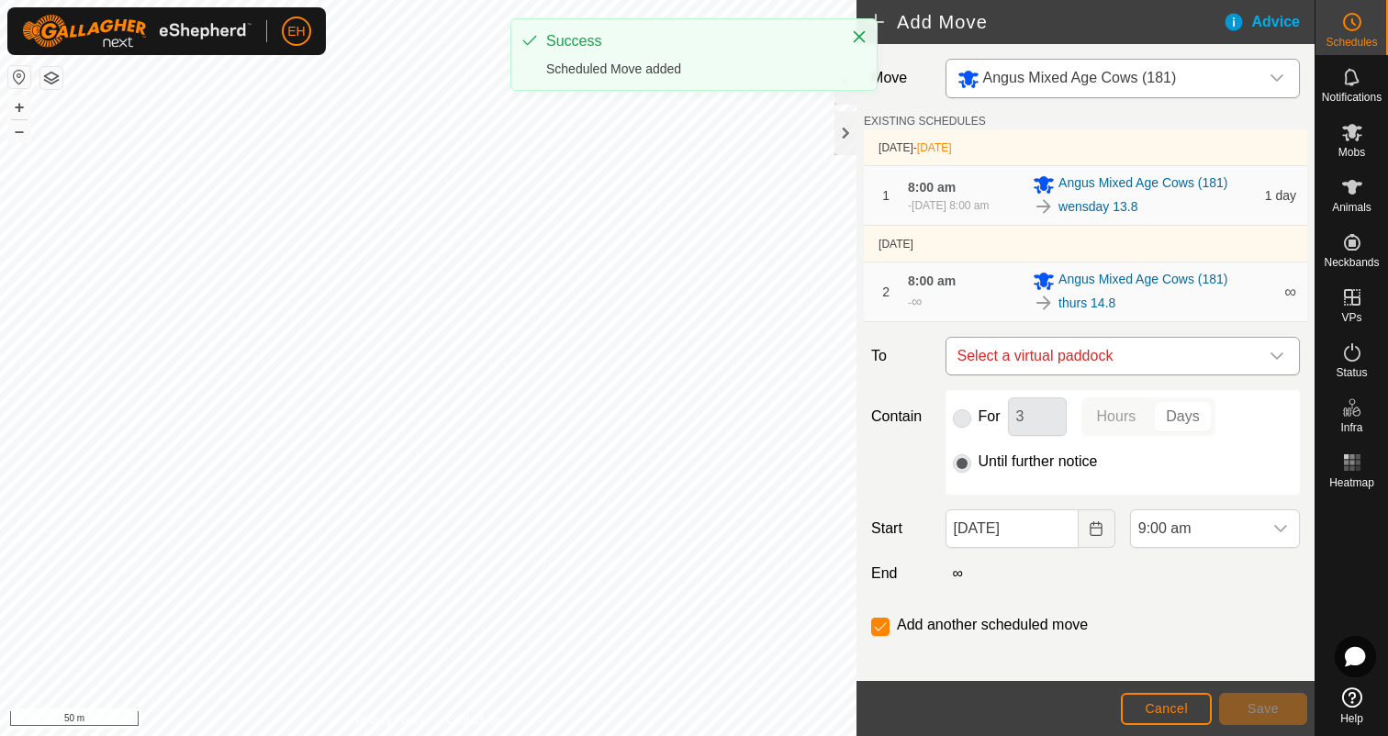
click at [1066, 358] on span "Select a virtual paddock" at bounding box center [1104, 356] width 308 height 37
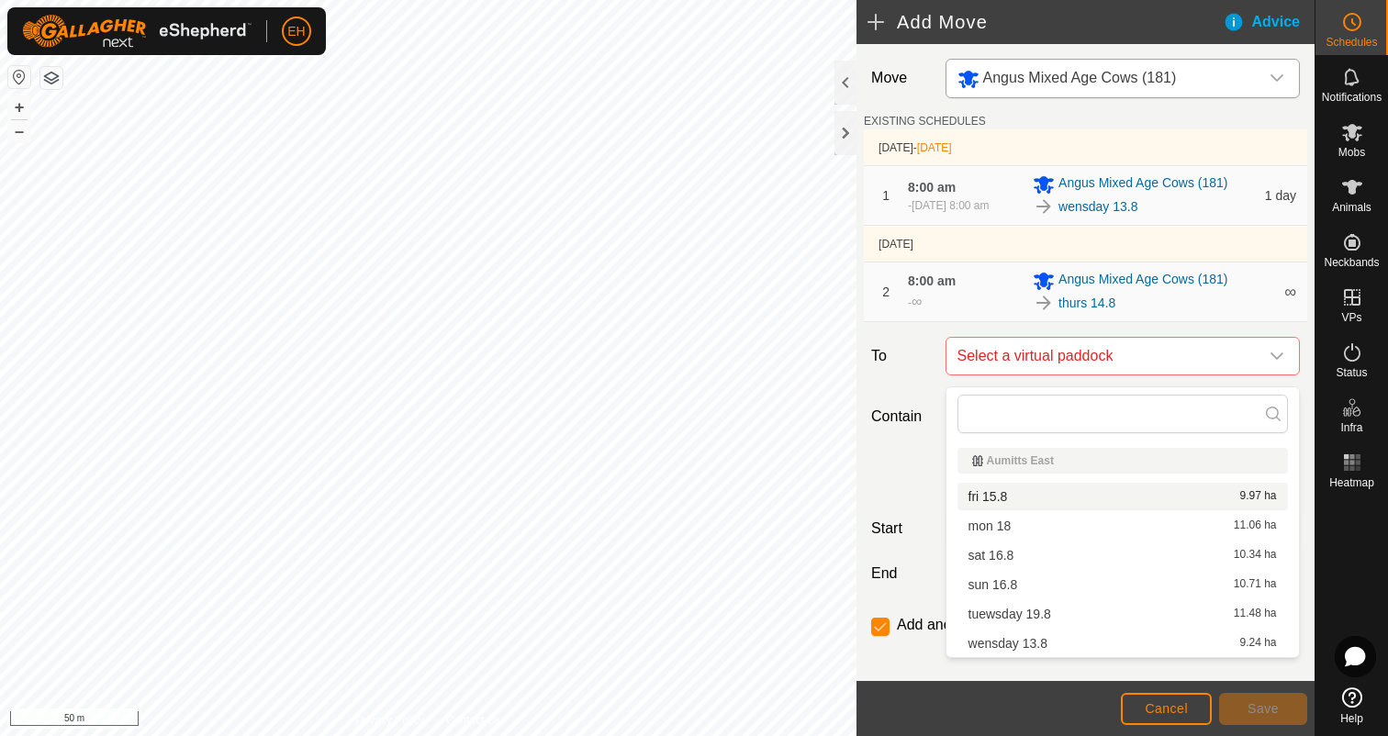
click at [1048, 487] on li "fri 15.8 9.97 ha" at bounding box center [1122, 497] width 330 height 28
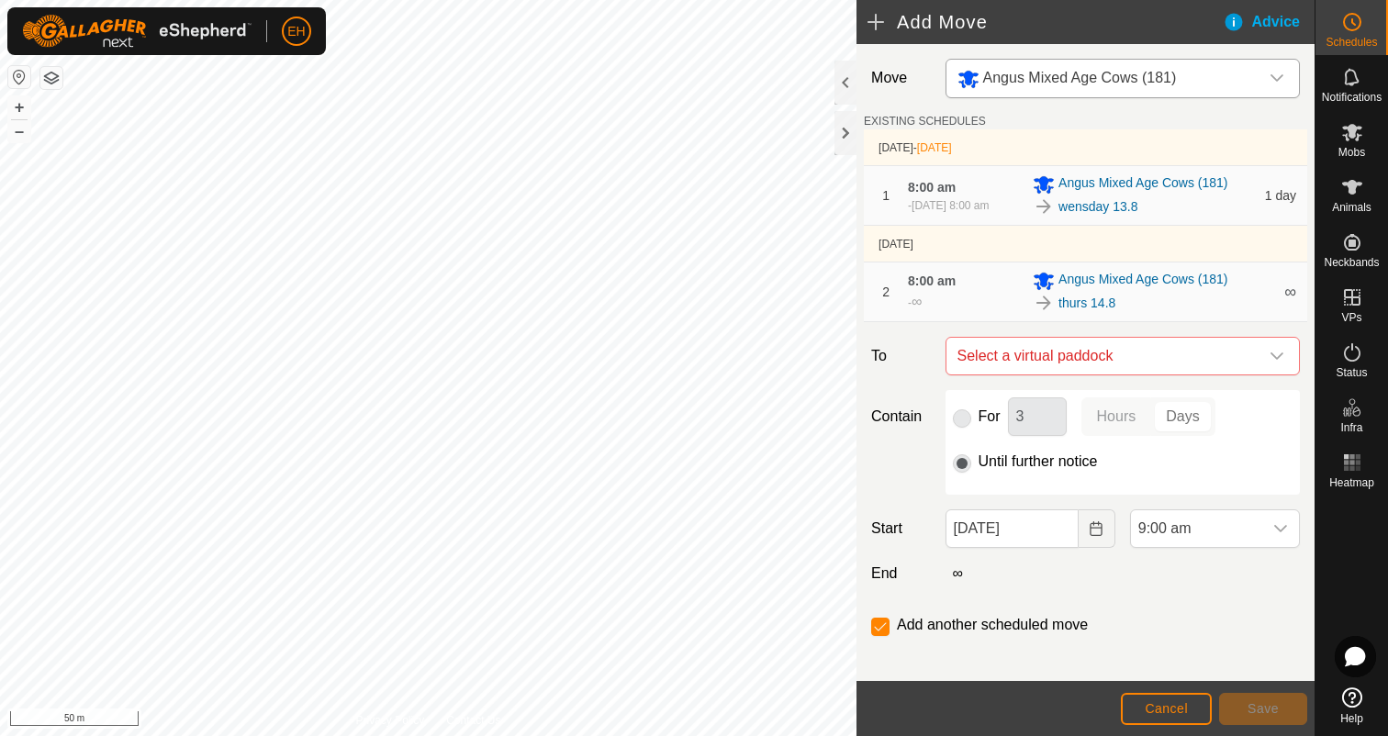
checkbox input "false"
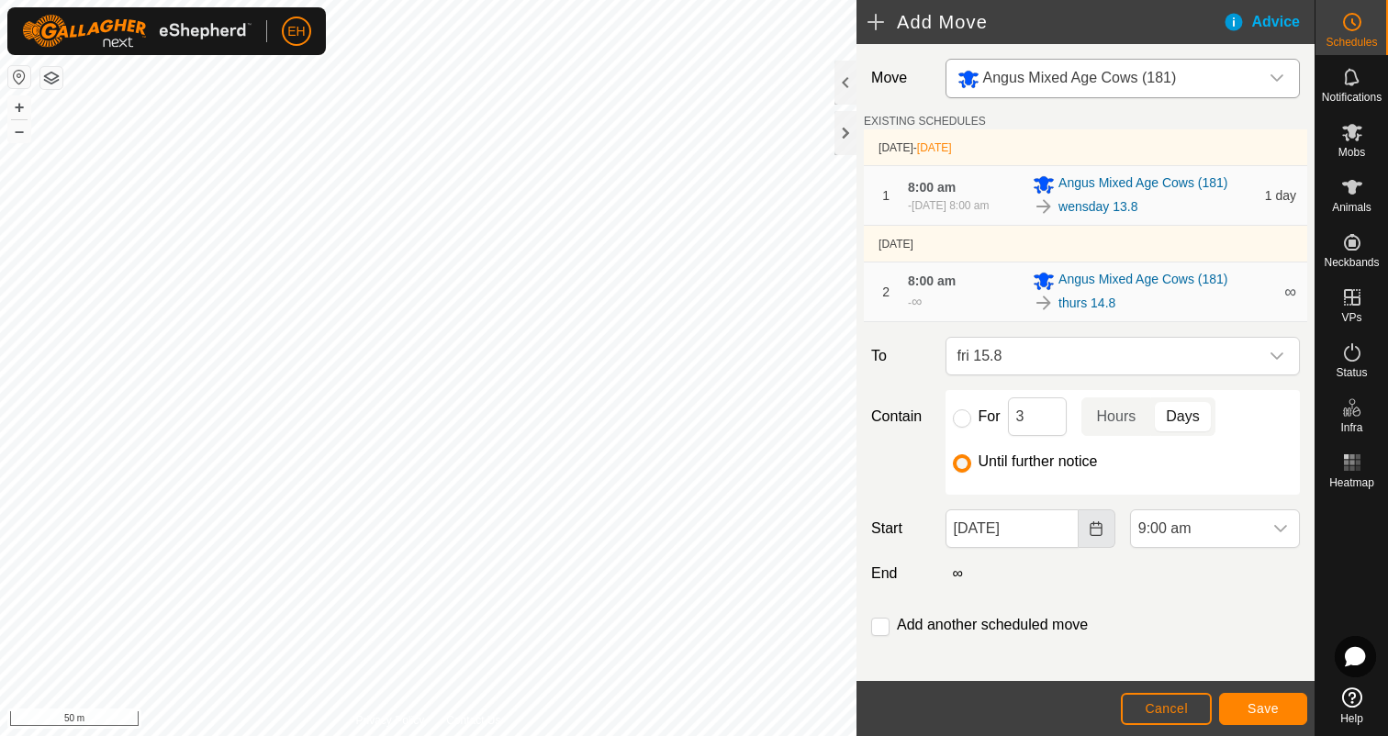
click at [1107, 542] on button "Choose Date" at bounding box center [1096, 528] width 37 height 39
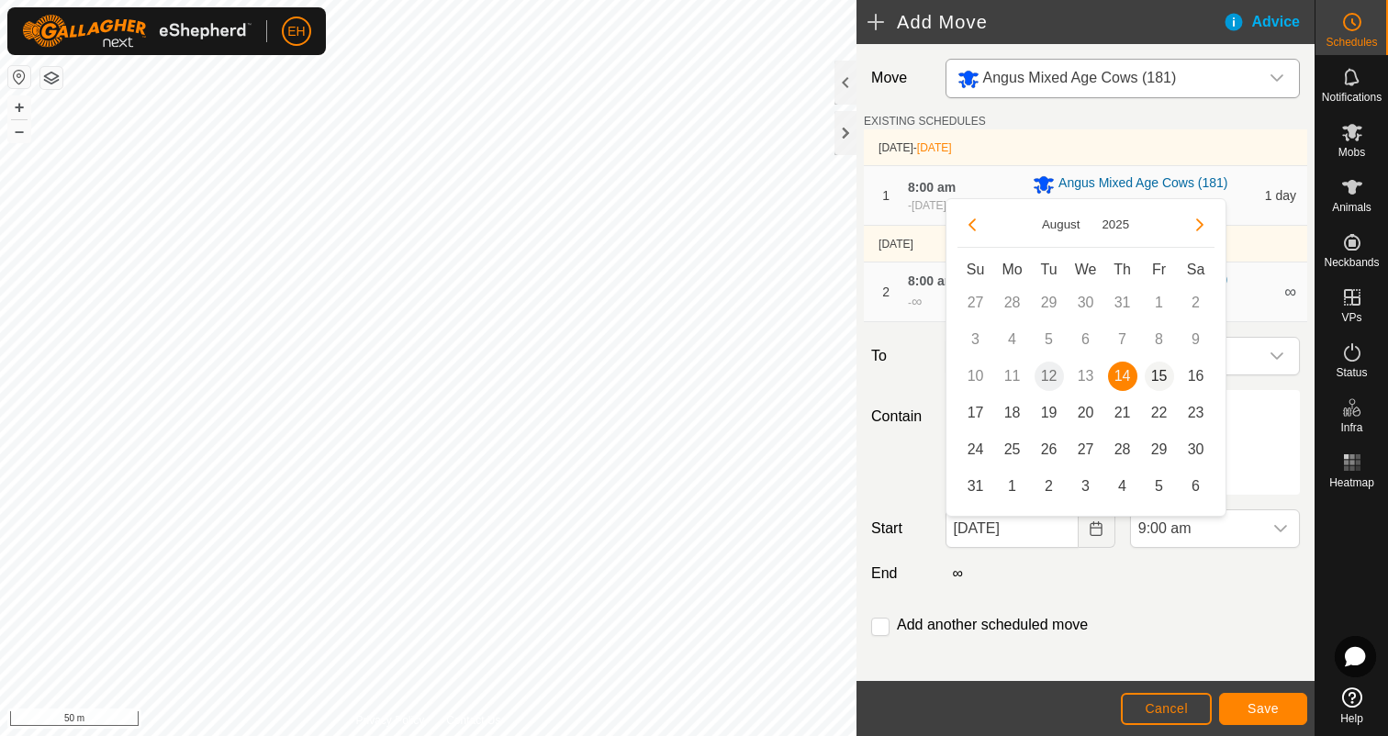
click at [1158, 377] on span "15" at bounding box center [1158, 376] width 29 height 29
type input "[DATE]"
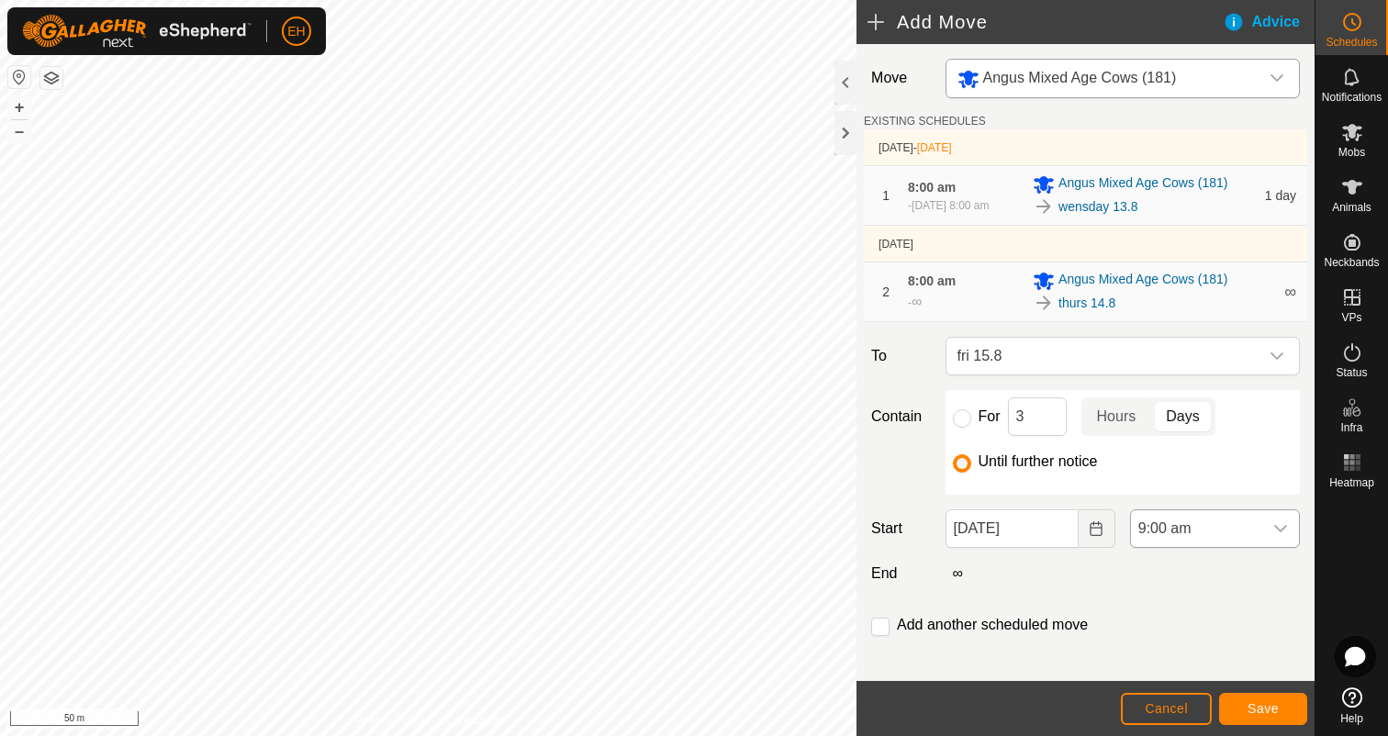
click at [1271, 541] on div "dropdown trigger" at bounding box center [1280, 528] width 37 height 37
click at [1190, 431] on li "8:00 am" at bounding box center [1215, 424] width 168 height 37
click at [881, 636] on input "checkbox" at bounding box center [880, 627] width 18 height 18
checkbox input "true"
click at [1269, 709] on span "Save" at bounding box center [1262, 708] width 31 height 15
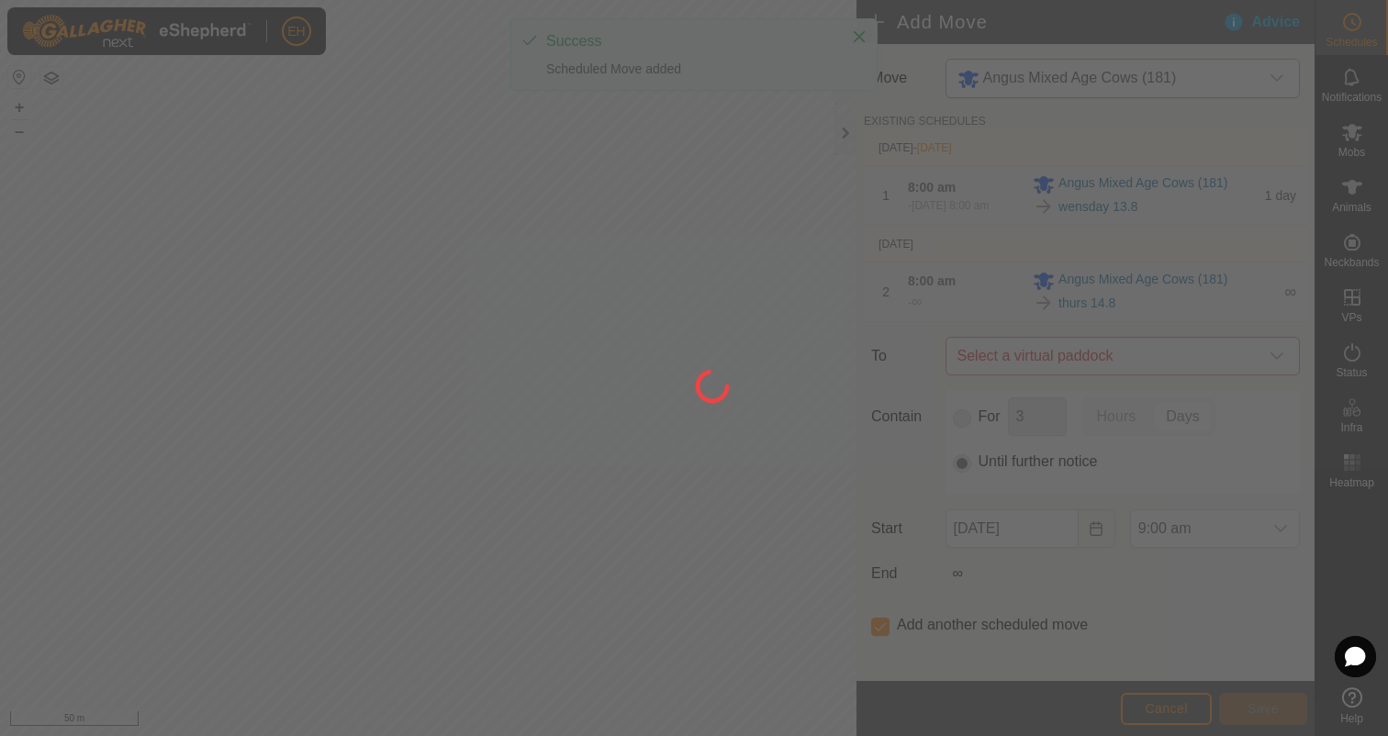
type input "[DATE]"
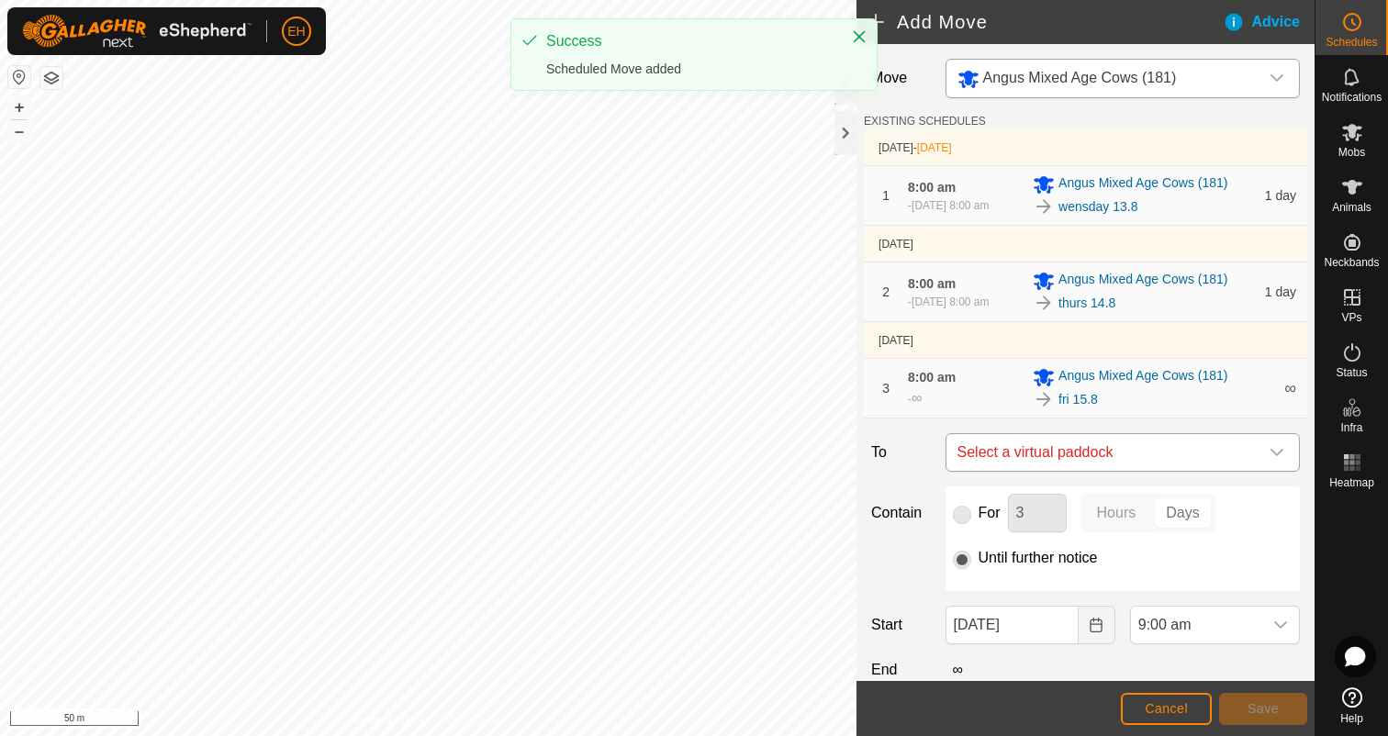
scroll to position [128, 0]
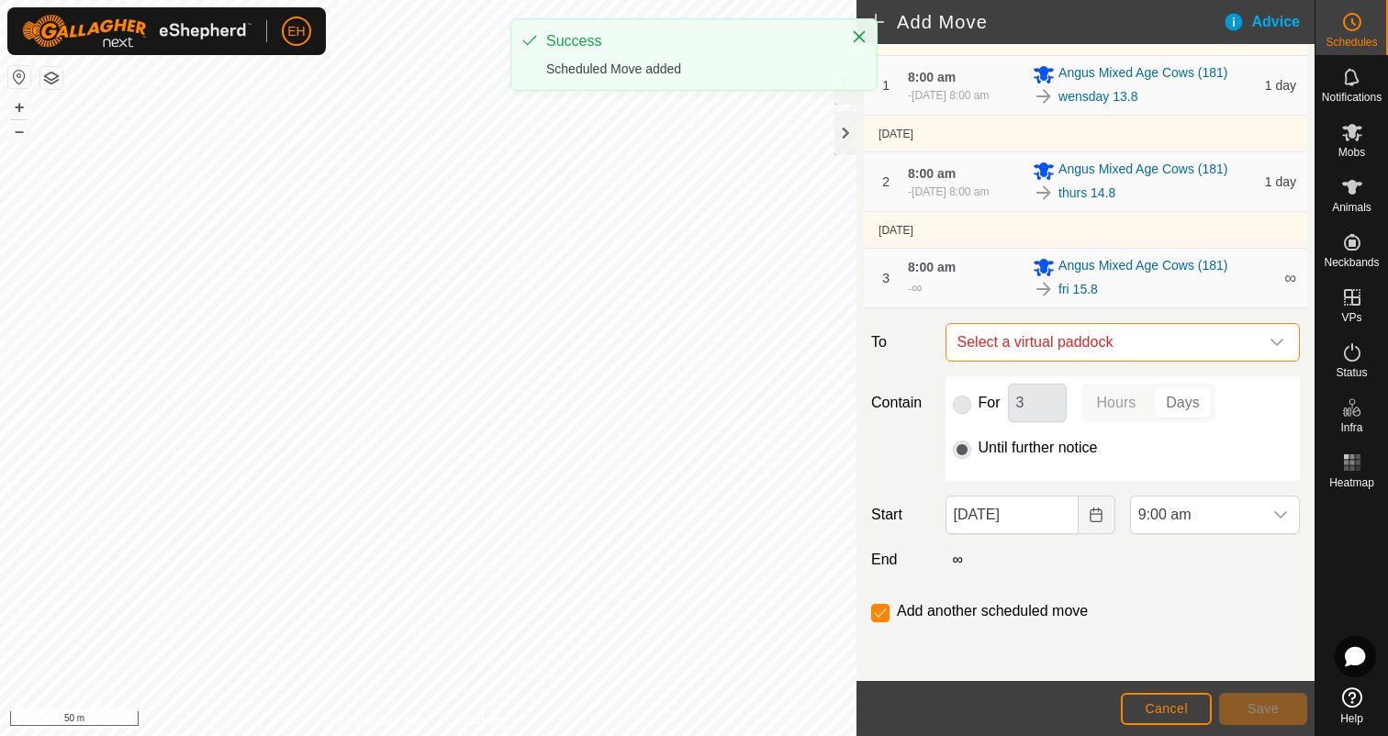
click at [1108, 347] on span "Select a virtual paddock" at bounding box center [1104, 342] width 308 height 37
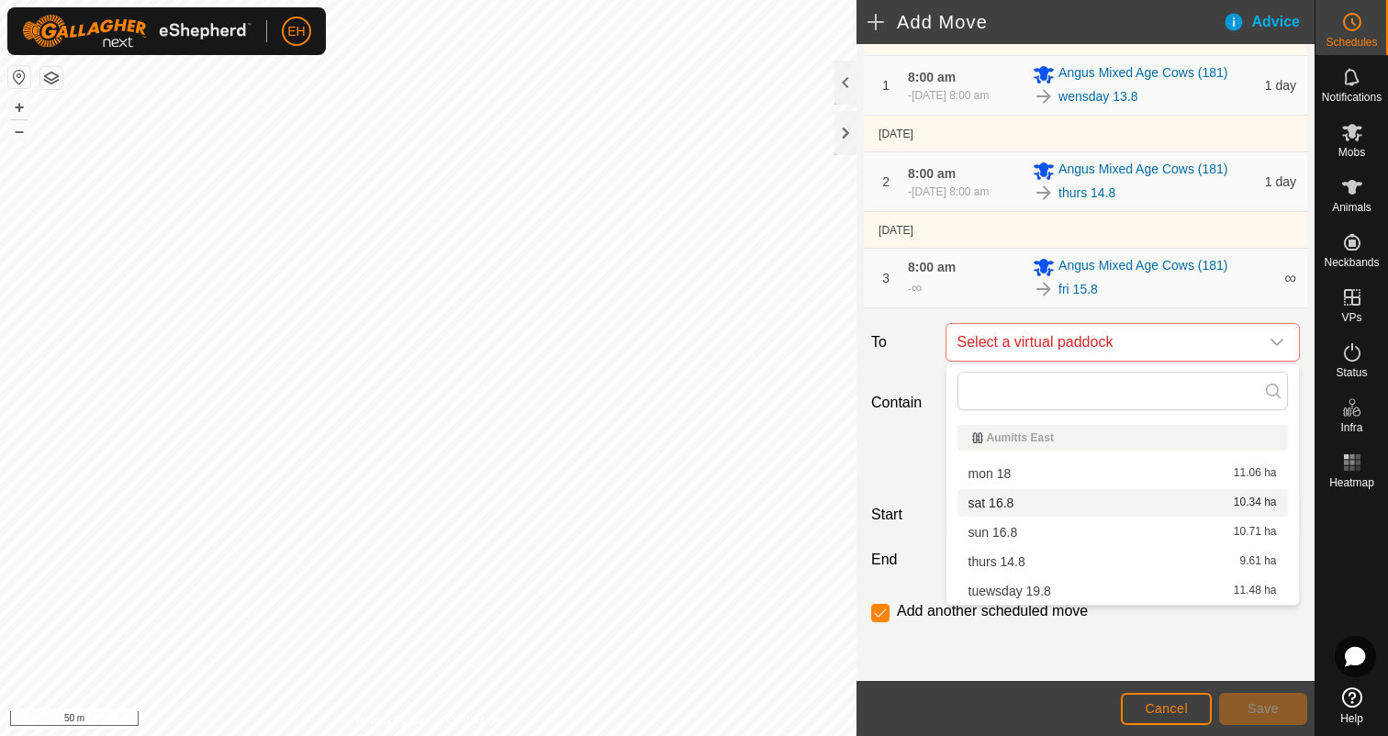
click at [1030, 496] on li "sat 16.8 10.34 ha" at bounding box center [1122, 503] width 330 height 28
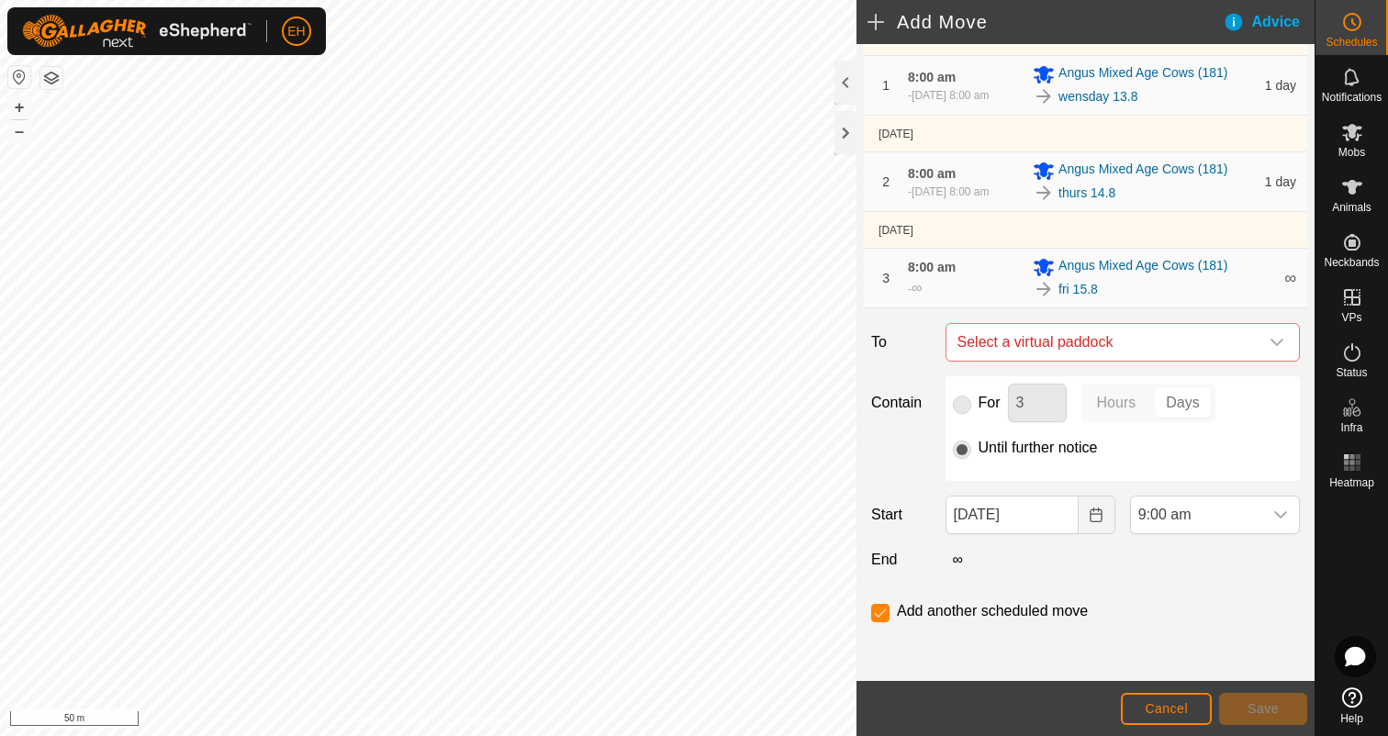
checkbox input "false"
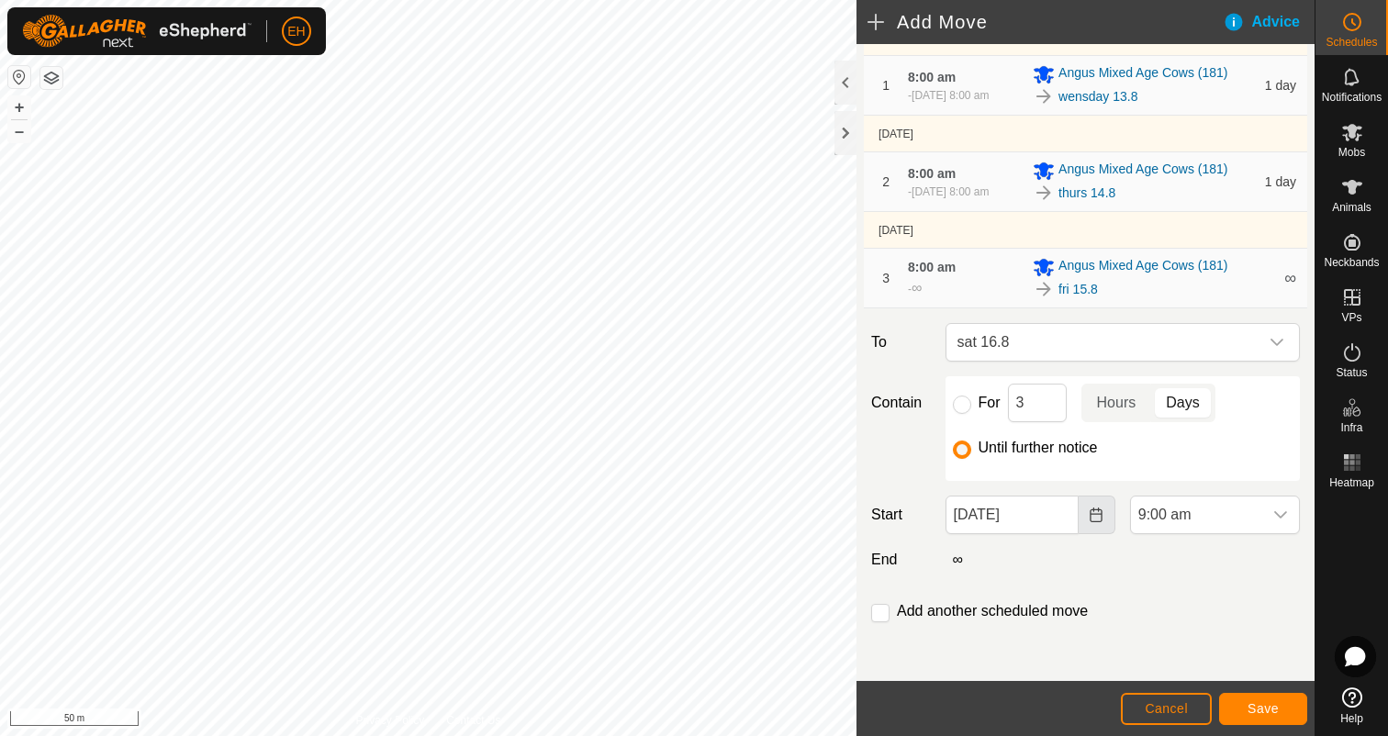
click at [1096, 516] on icon "Choose Date" at bounding box center [1095, 515] width 15 height 15
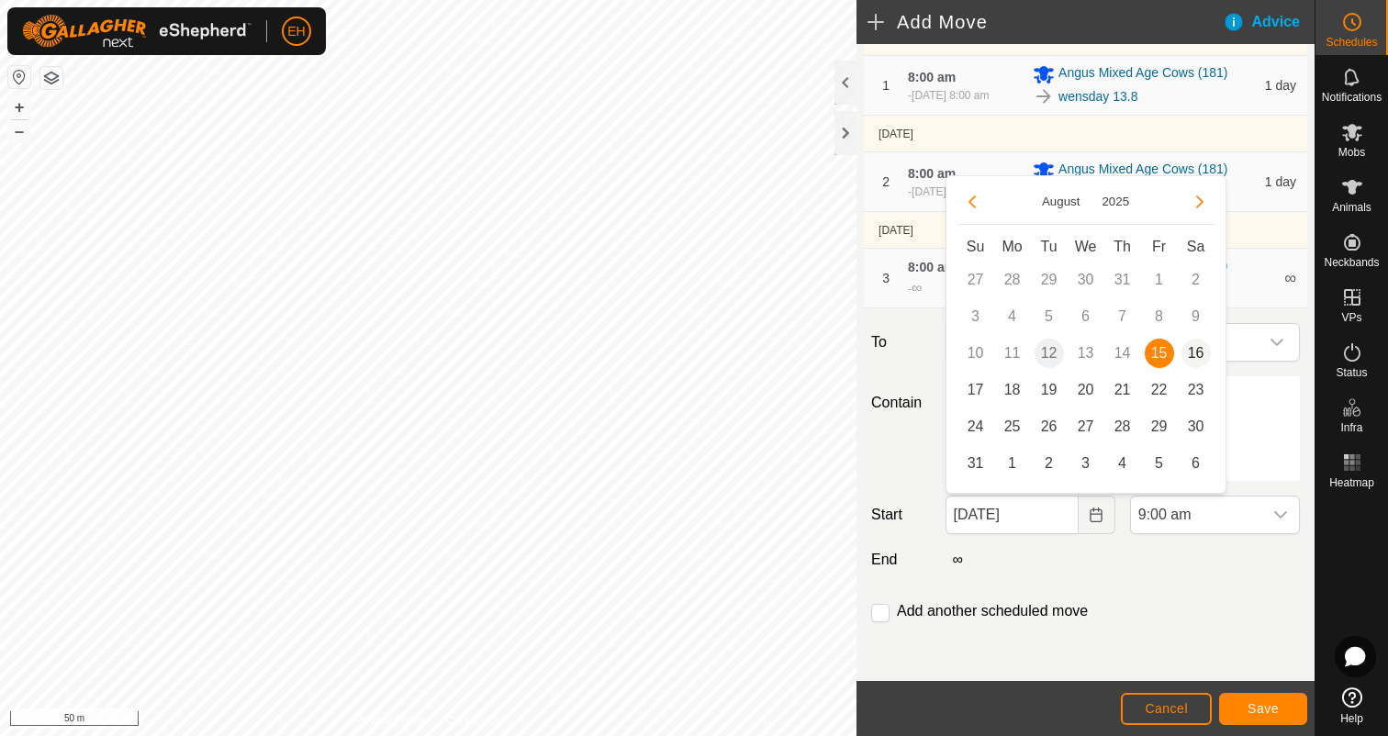
click at [1195, 361] on span "16" at bounding box center [1195, 353] width 29 height 29
type input "16 Aug, 2025"
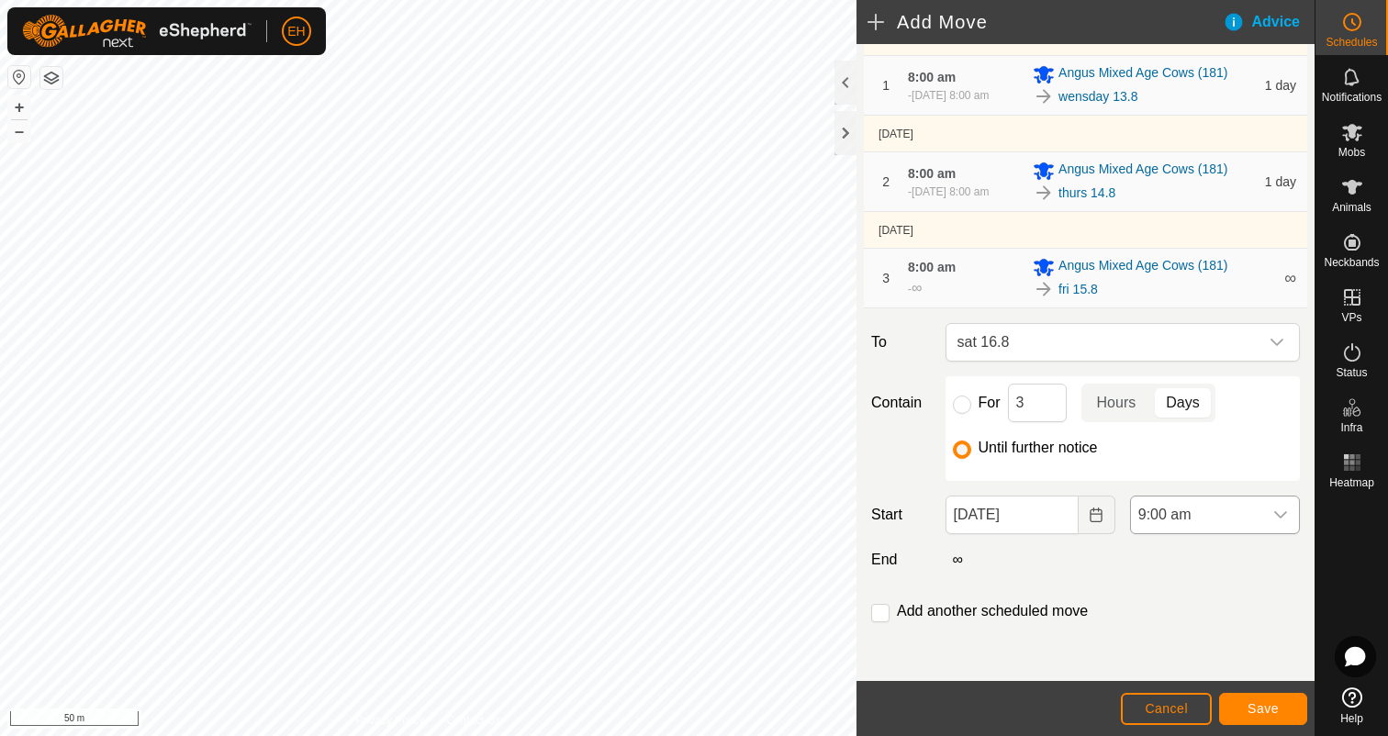
click at [1274, 525] on div "dropdown trigger" at bounding box center [1280, 515] width 37 height 37
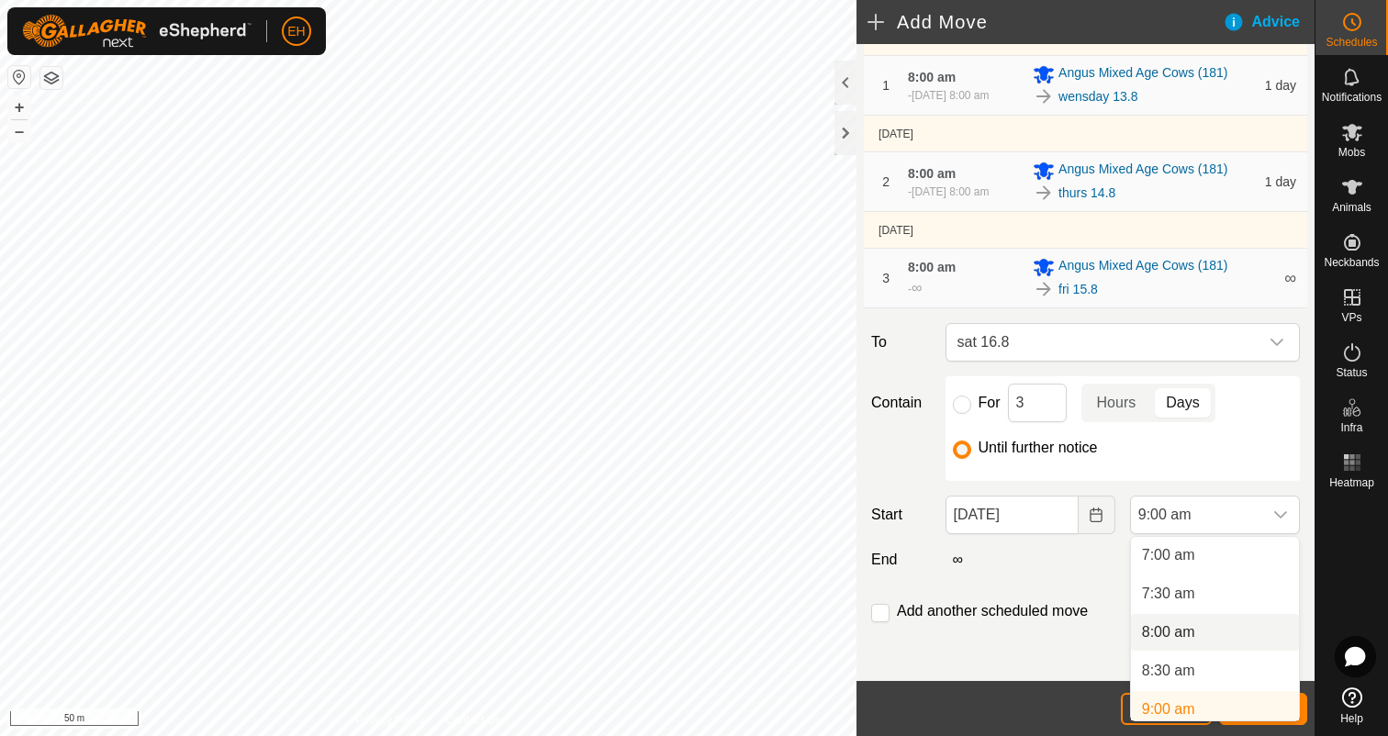
click at [1193, 639] on li "8:00 am" at bounding box center [1215, 632] width 168 height 37
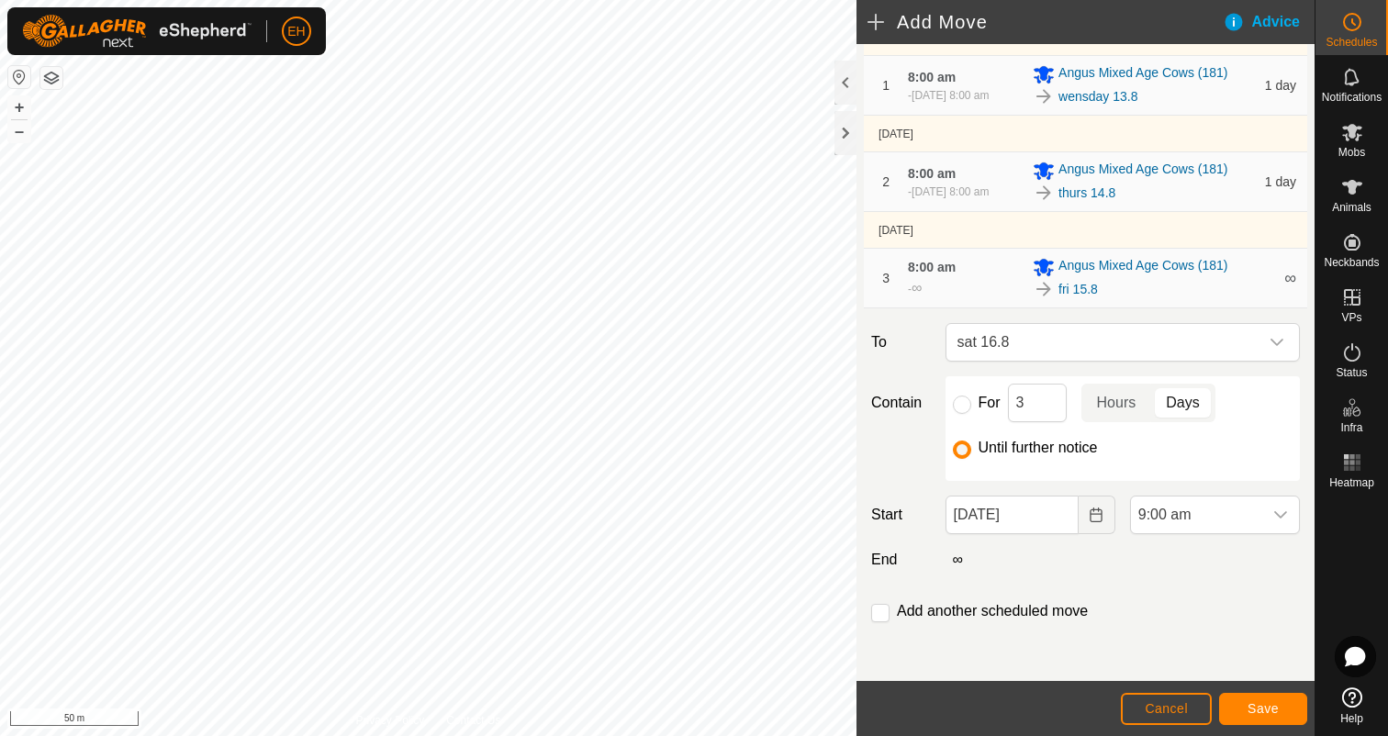
scroll to position [547, 0]
click at [883, 620] on input "checkbox" at bounding box center [880, 613] width 18 height 18
checkbox input "true"
click at [1245, 709] on button "Save" at bounding box center [1263, 709] width 88 height 32
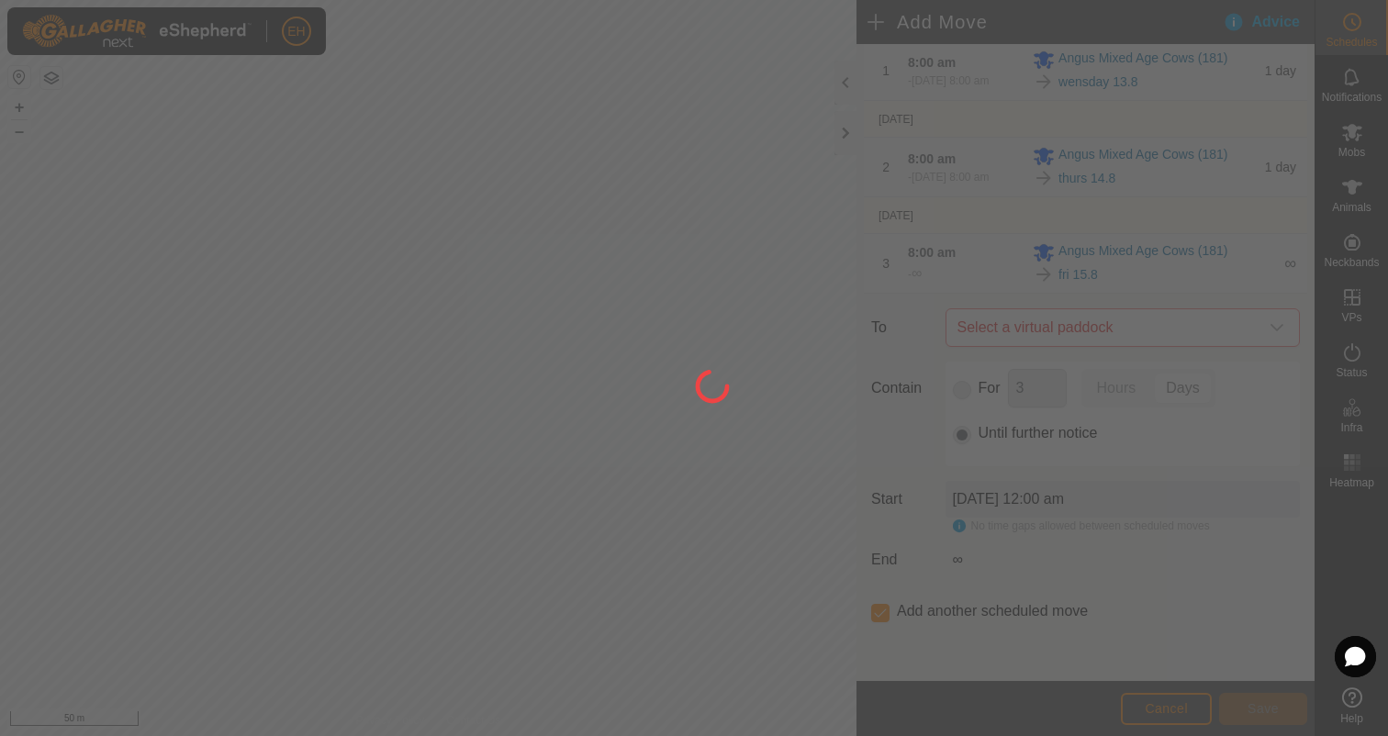
scroll to position [0, 0]
type input "16 Aug, 2025"
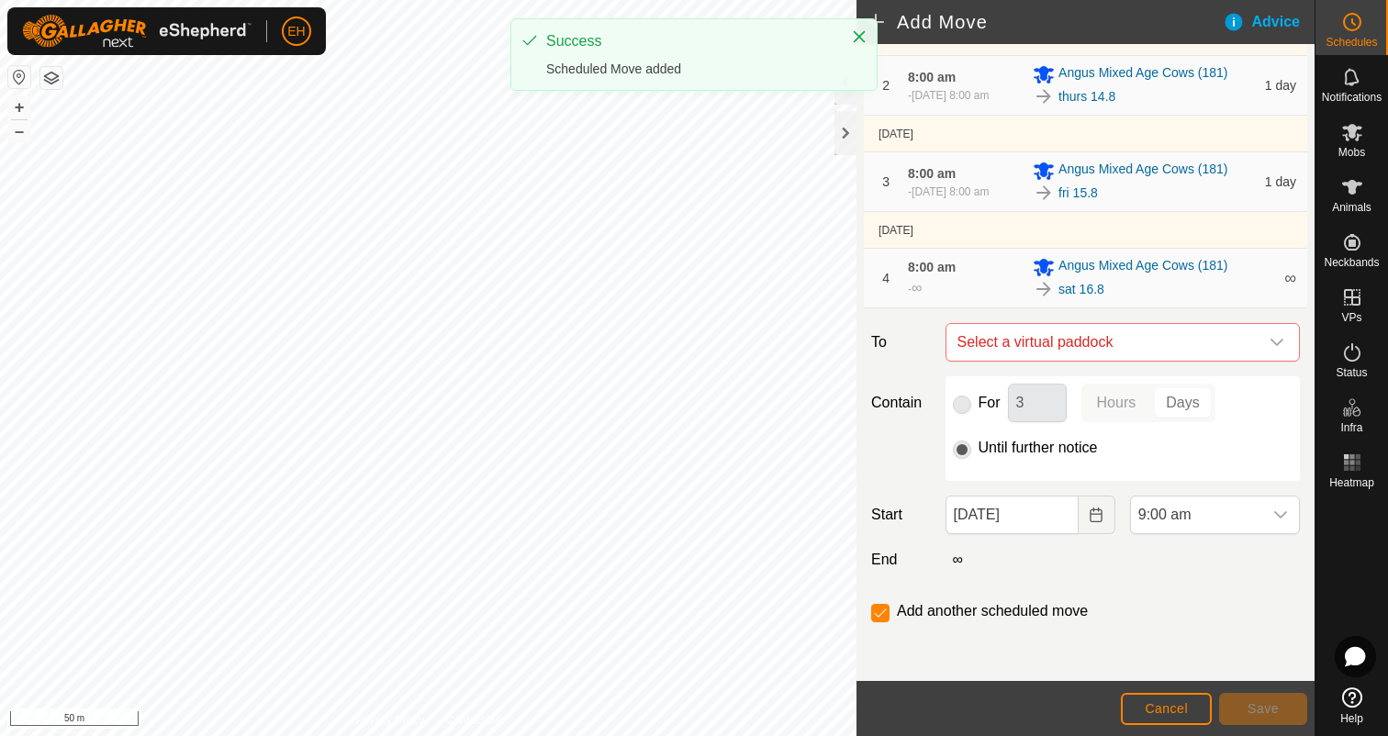
scroll to position [232, 0]
click at [1118, 342] on span "Select a virtual paddock" at bounding box center [1104, 342] width 308 height 37
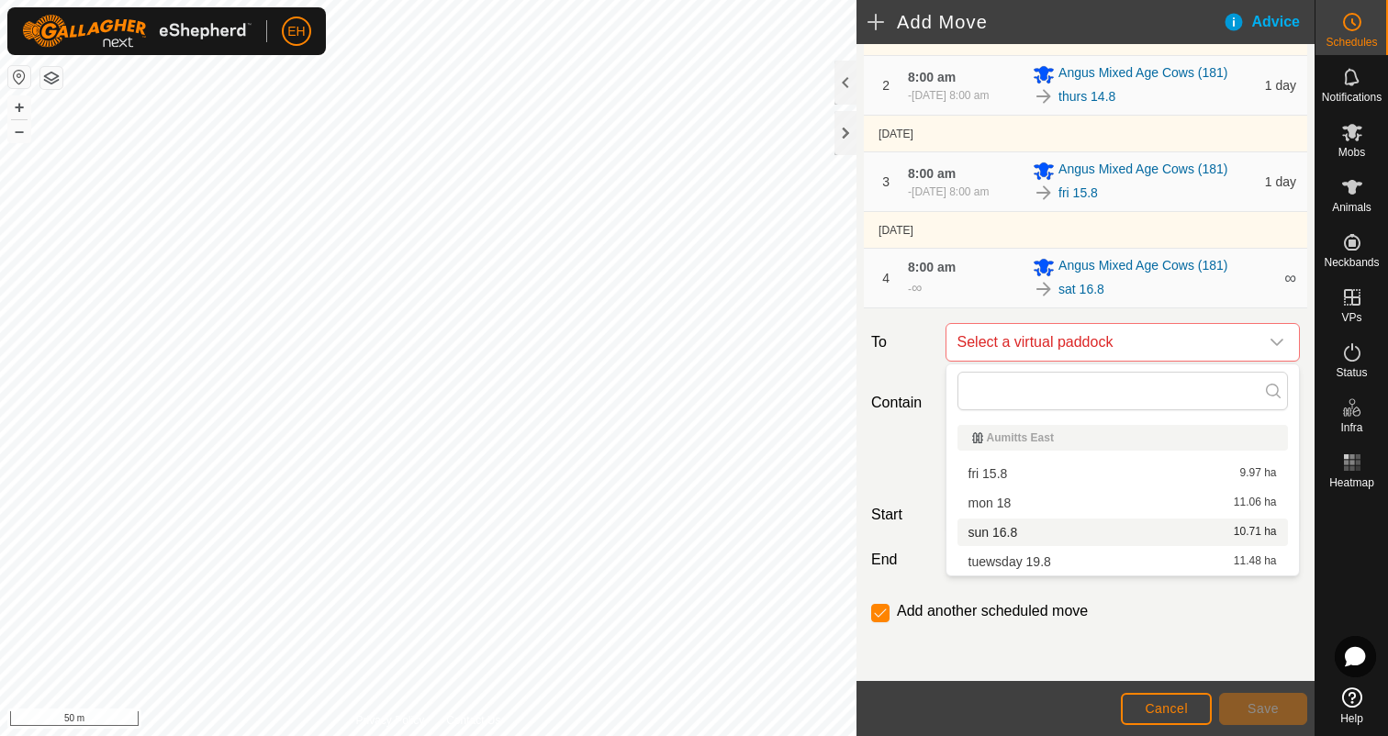
click at [1044, 530] on li "sun 16.8 10.71 ha" at bounding box center [1122, 533] width 330 height 28
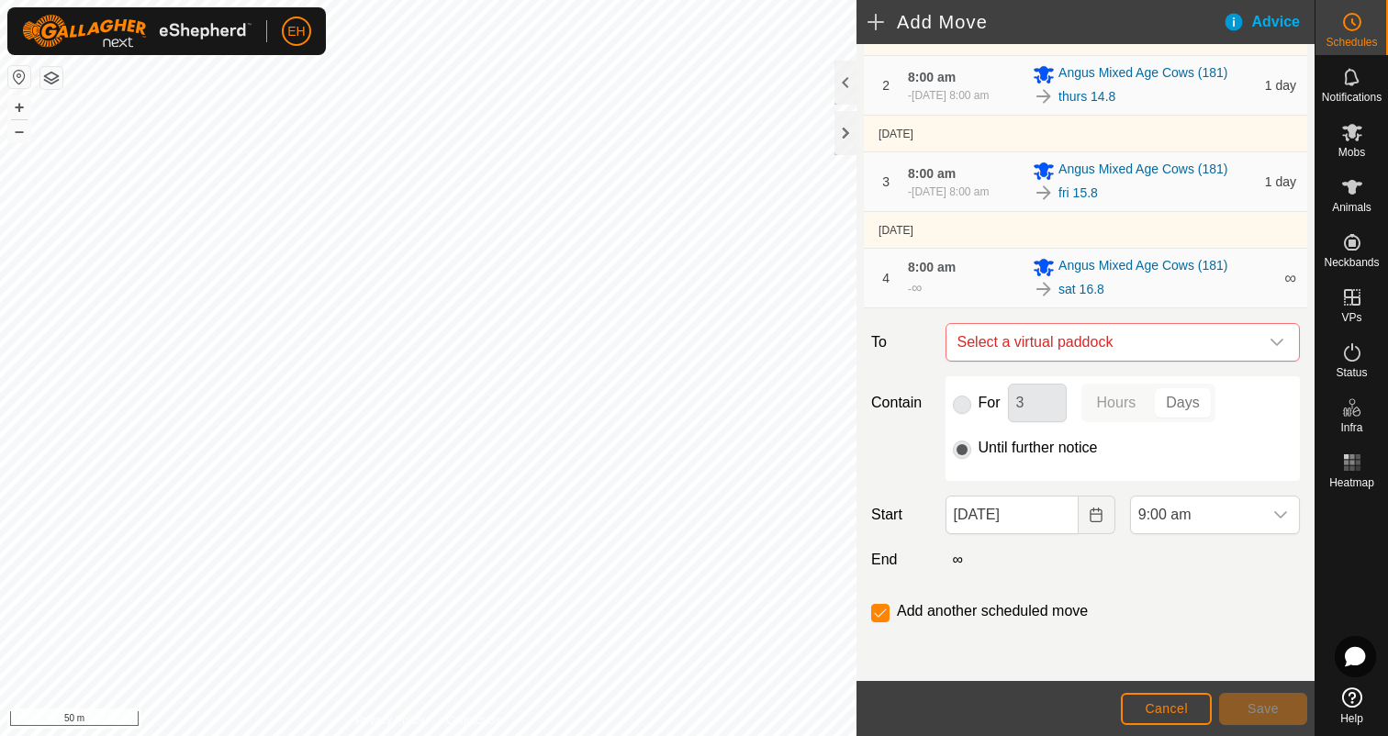
checkbox input "false"
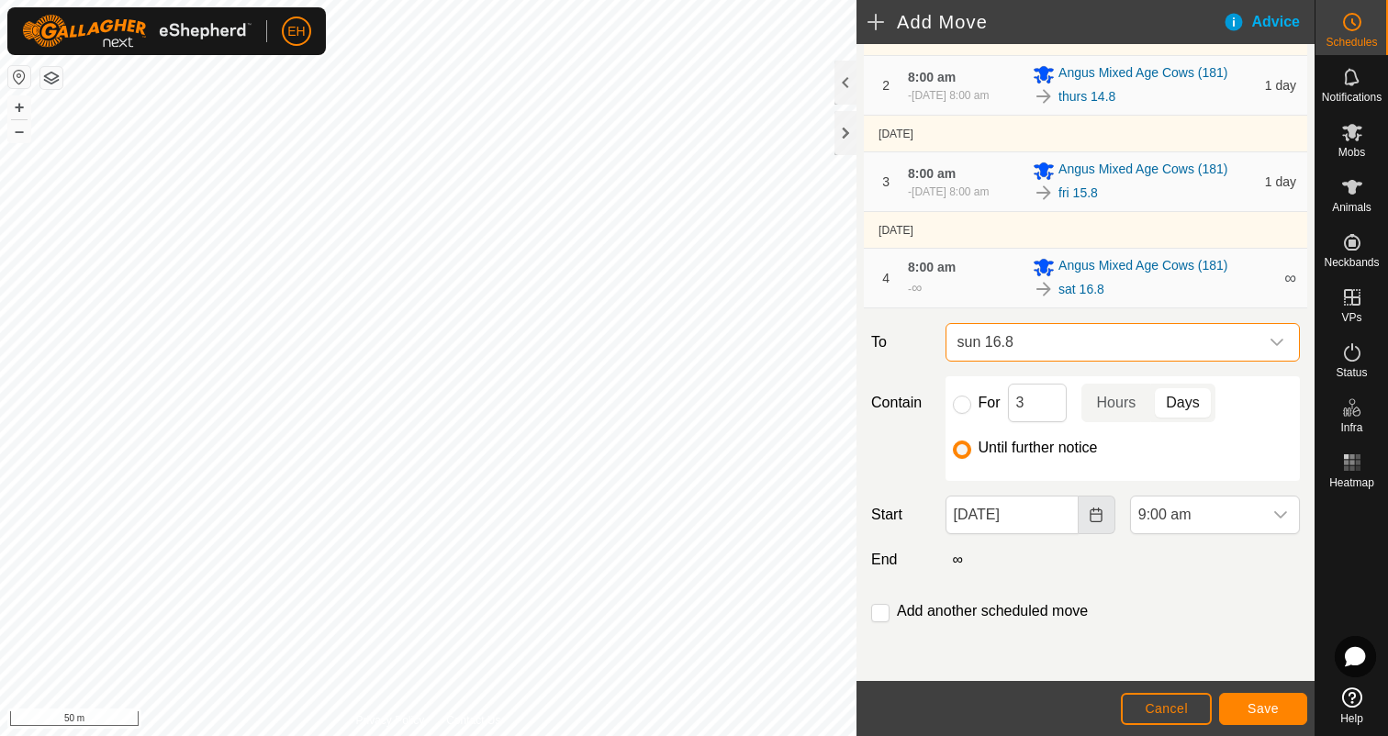
click at [1089, 523] on button "Choose Date" at bounding box center [1096, 515] width 37 height 39
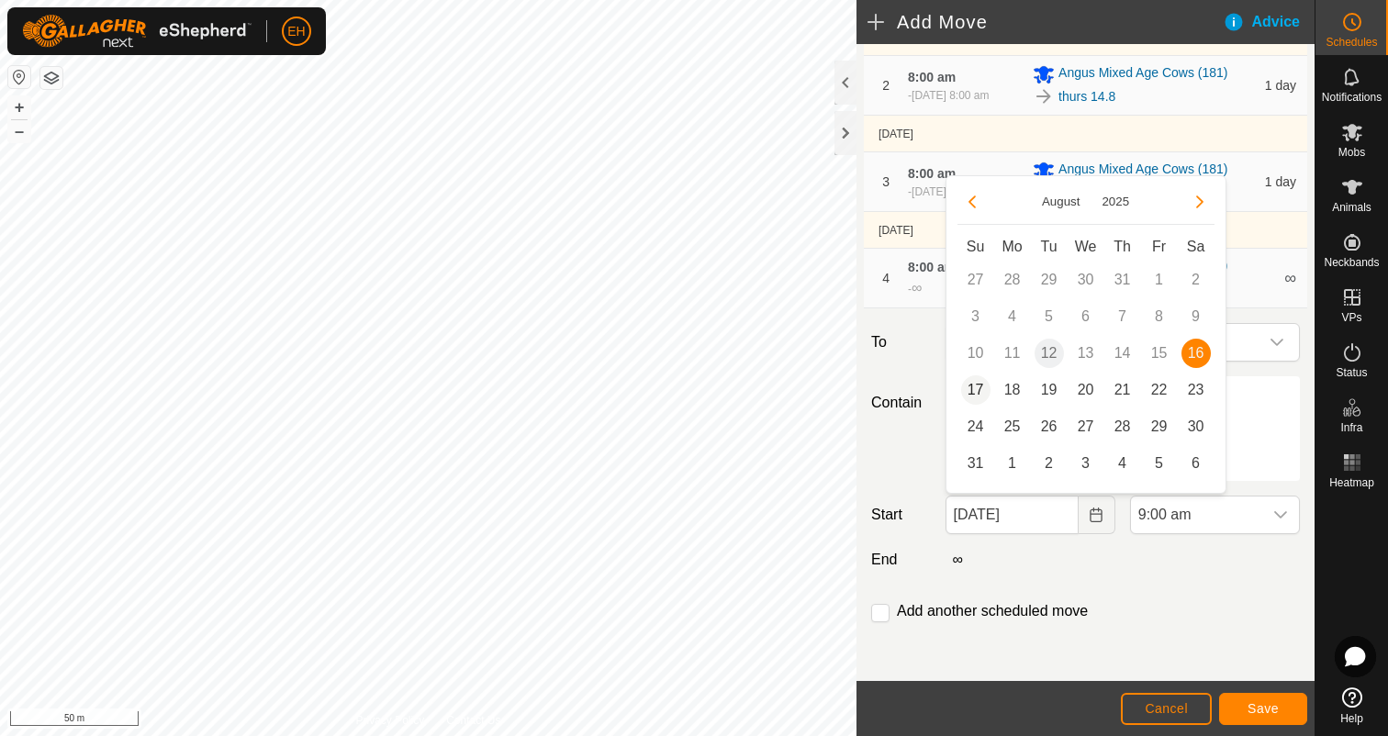
click at [978, 392] on span "17" at bounding box center [975, 389] width 29 height 29
type input "17 Aug, 2025"
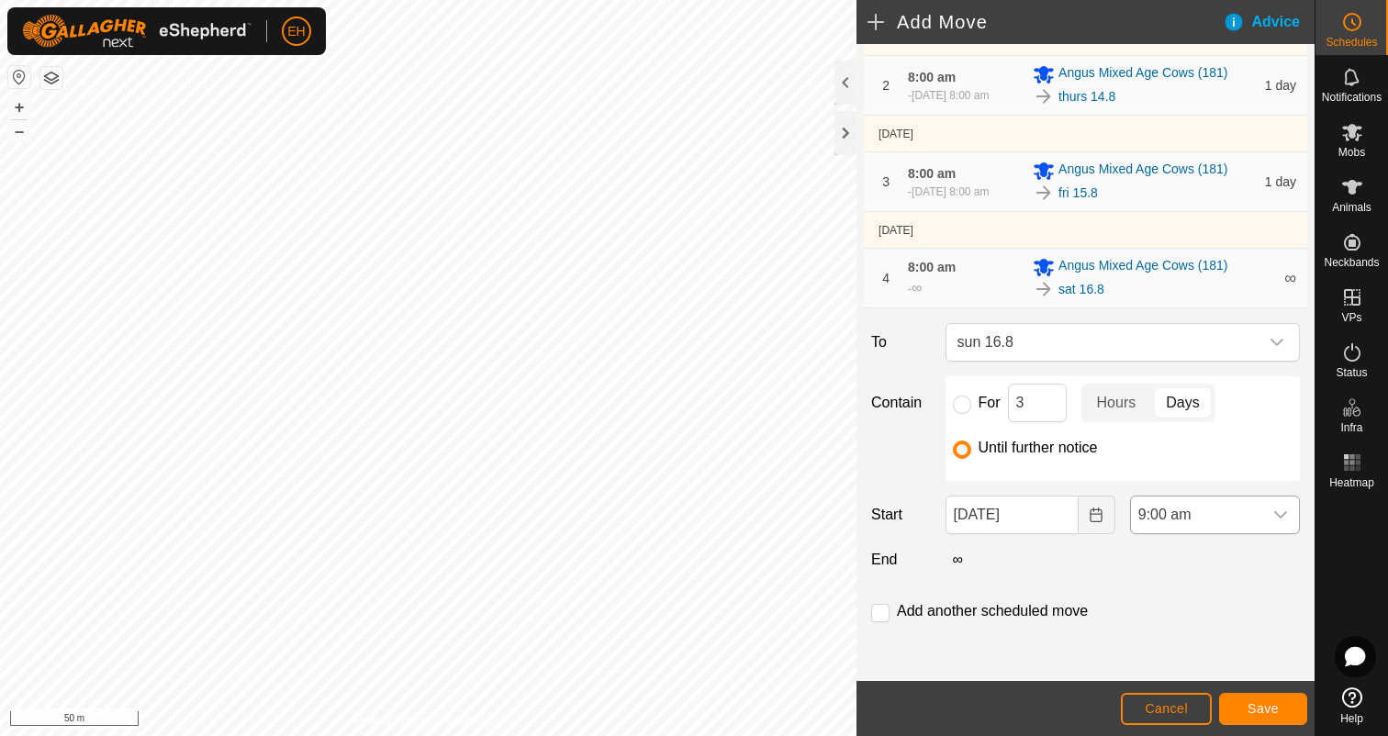
click at [1281, 515] on icon "dropdown trigger" at bounding box center [1280, 514] width 13 height 7
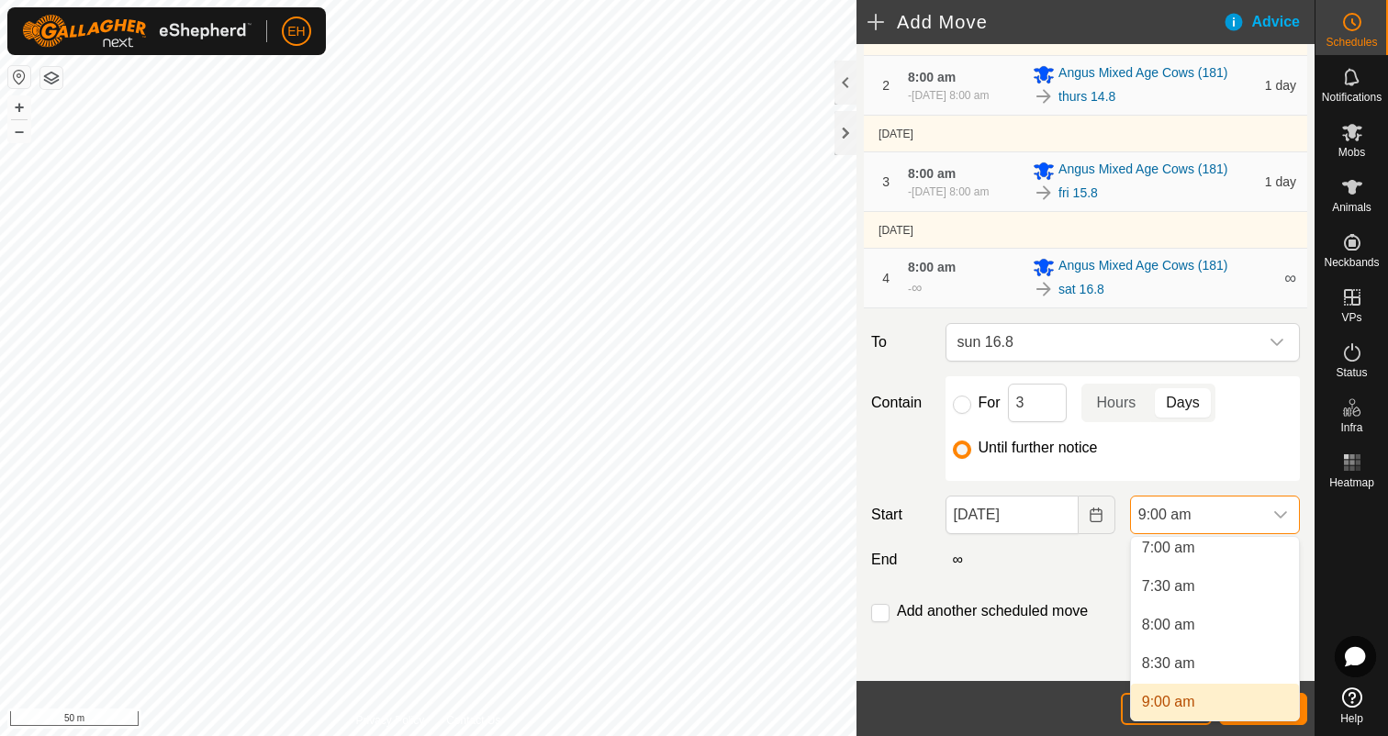
scroll to position [540, 0]
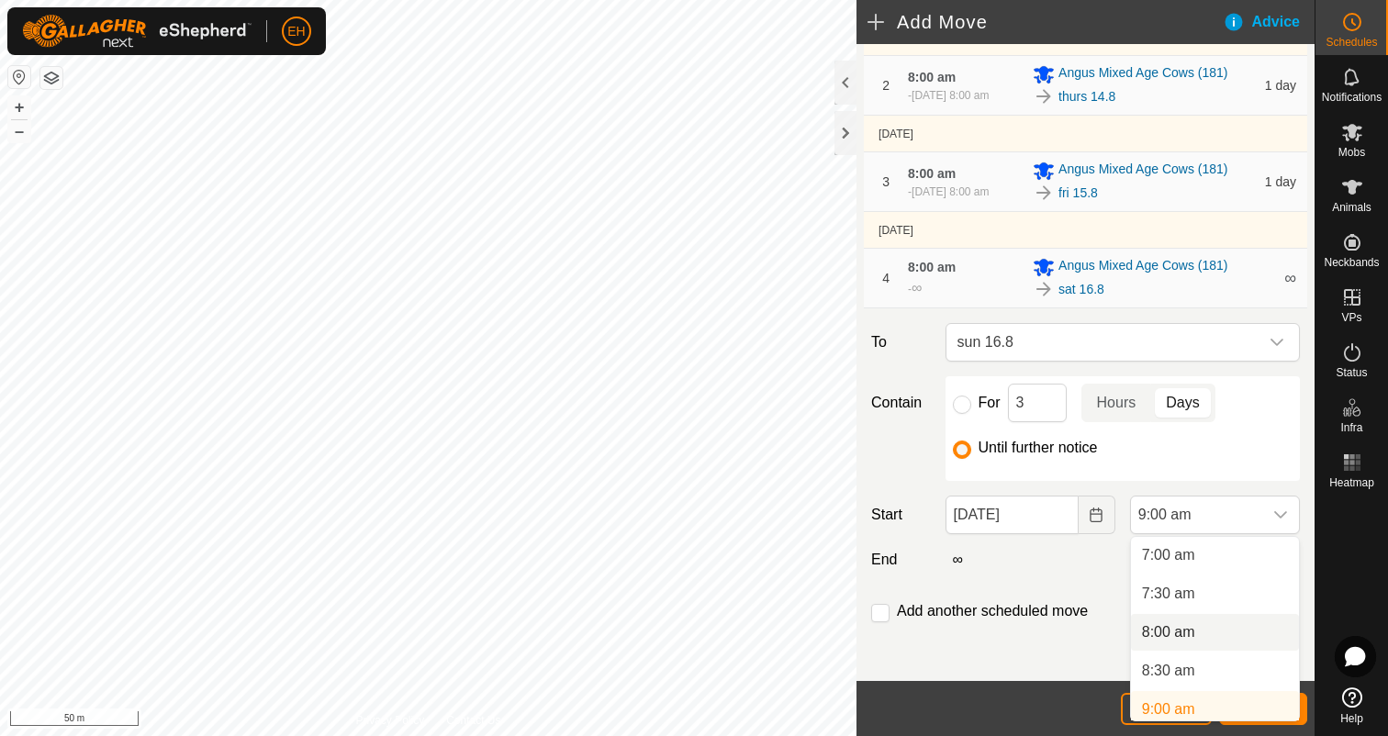
click at [1223, 630] on li "8:00 am" at bounding box center [1215, 632] width 168 height 37
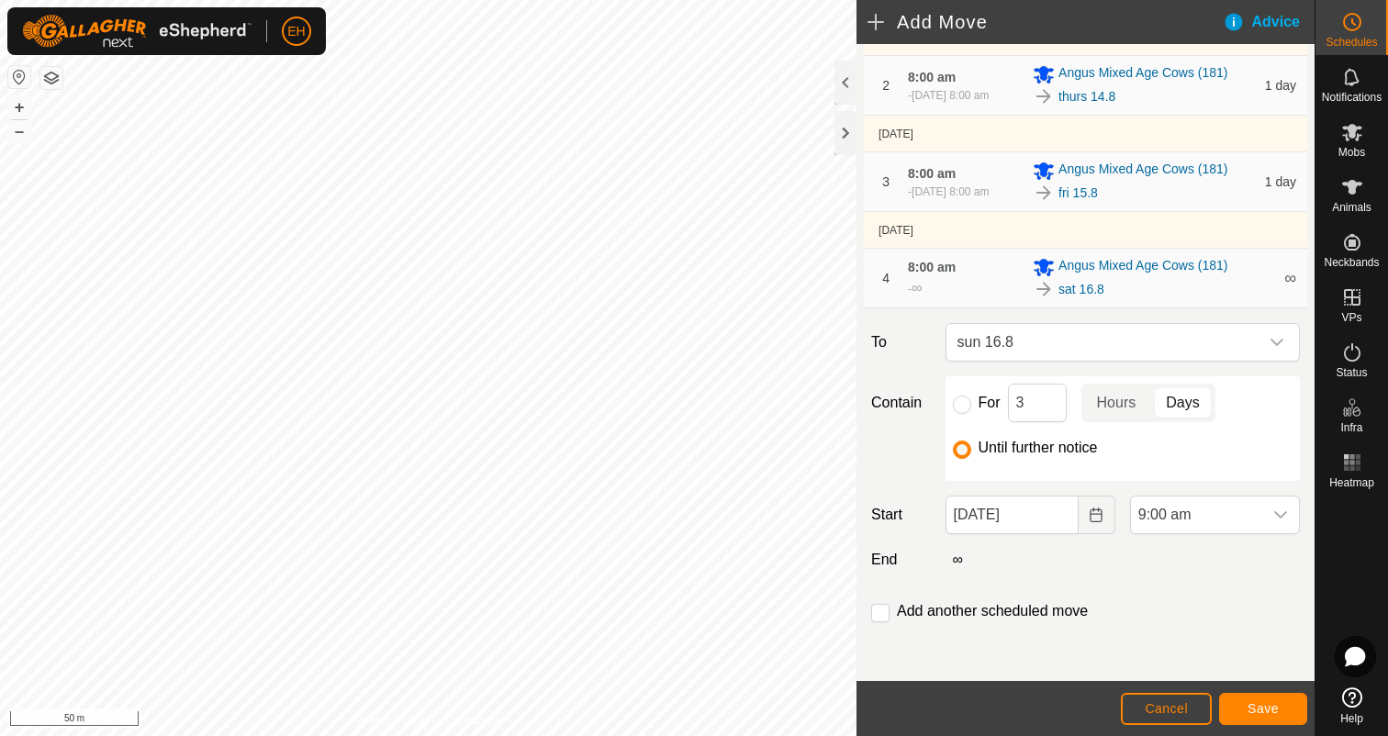
scroll to position [547, 0]
click at [883, 614] on input "checkbox" at bounding box center [880, 613] width 18 height 18
checkbox input "true"
click at [1282, 698] on button "Save" at bounding box center [1263, 709] width 88 height 32
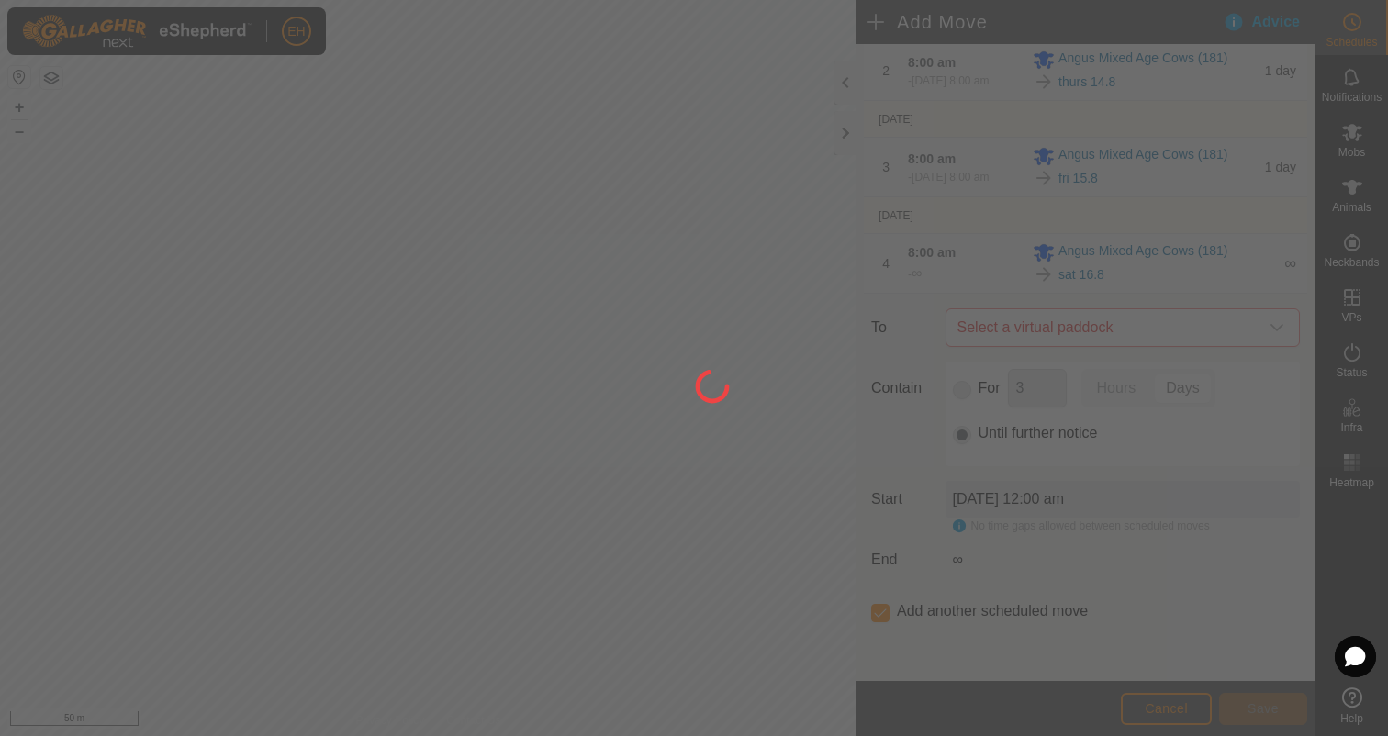
scroll to position [0, 0]
type input "17 Aug, 2025"
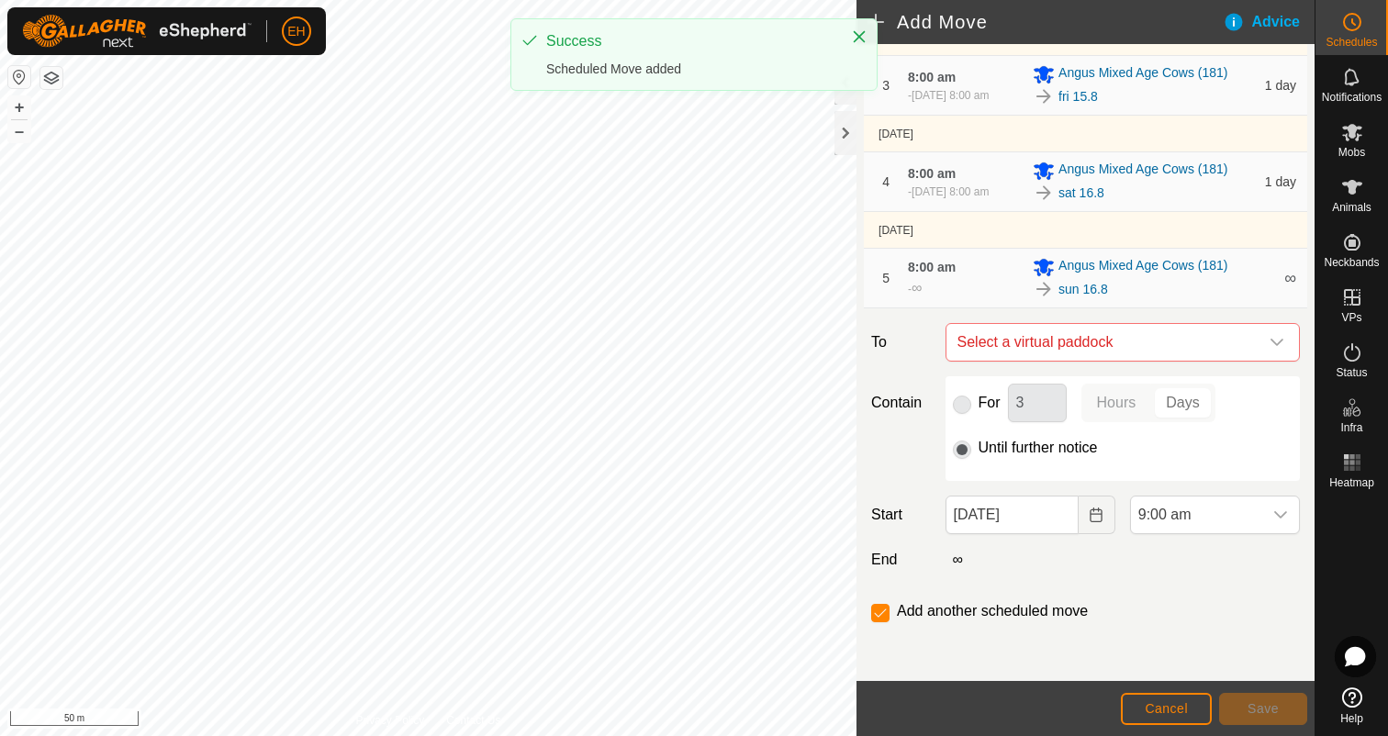
scroll to position [337, 0]
click at [1095, 353] on span "Select a virtual paddock" at bounding box center [1104, 342] width 308 height 37
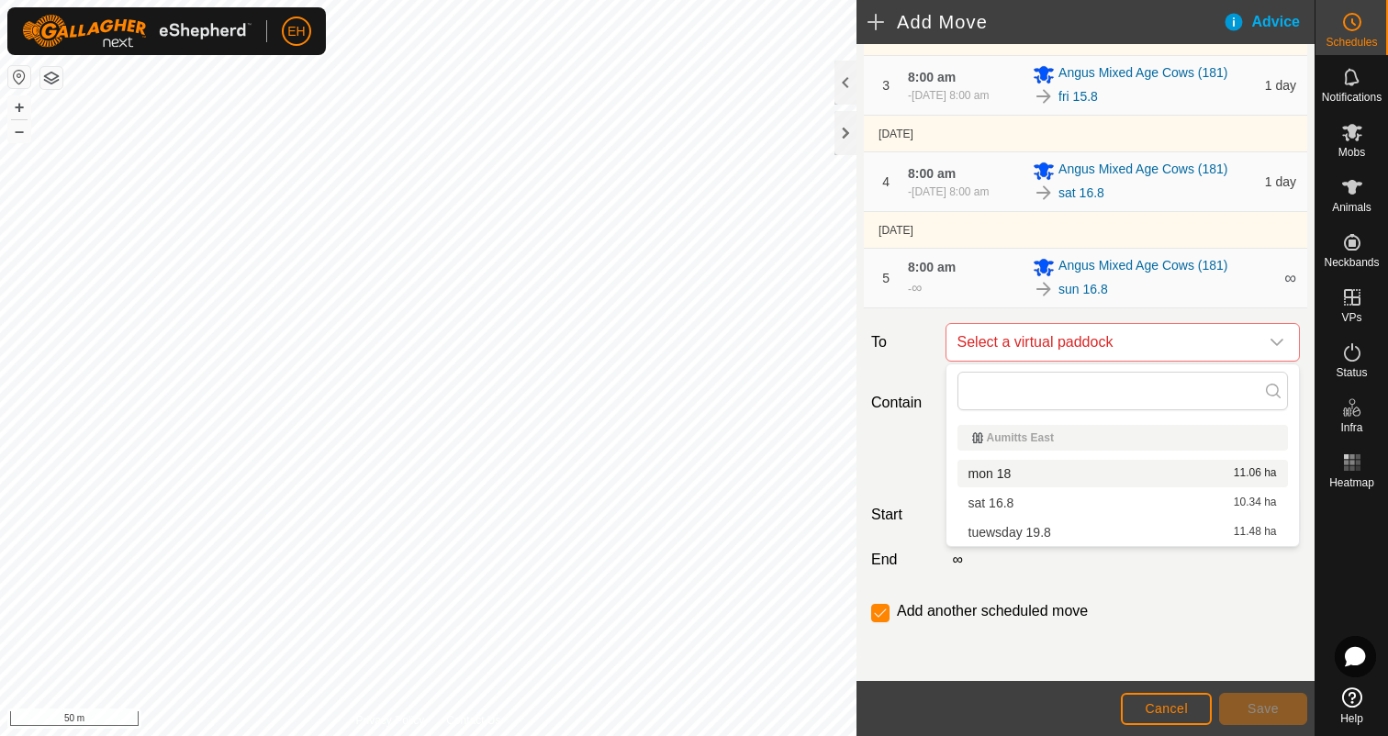
click at [1073, 470] on li "mon 18 11.06 ha" at bounding box center [1122, 474] width 330 height 28
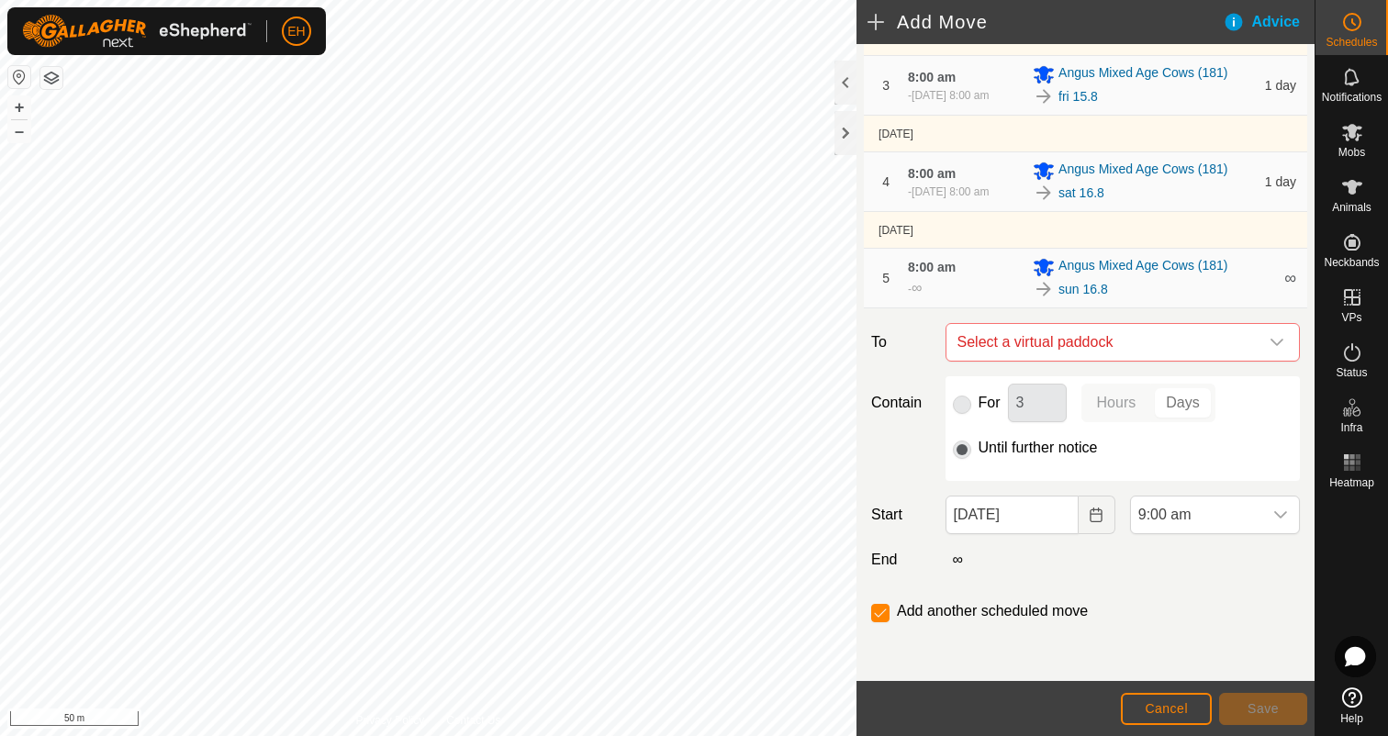
checkbox input "false"
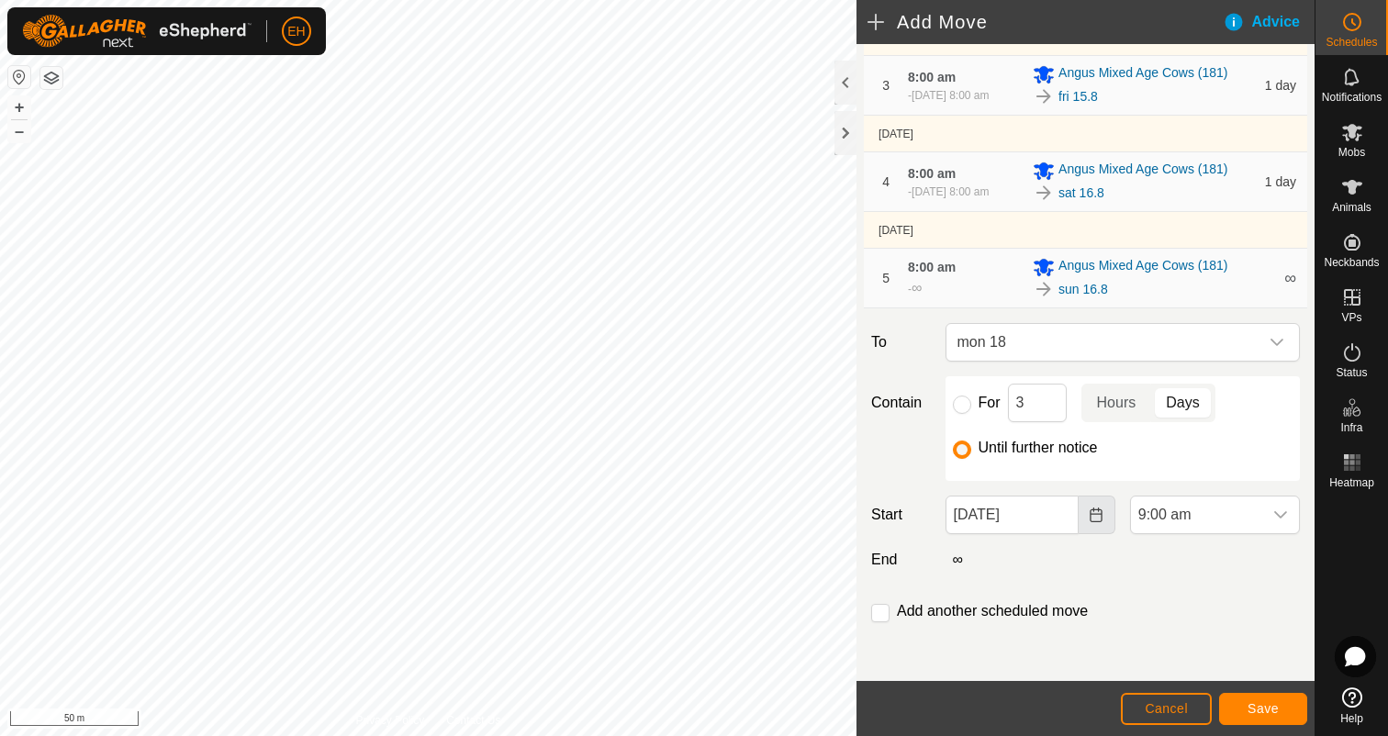
click at [1083, 514] on button "Choose Date" at bounding box center [1096, 515] width 37 height 39
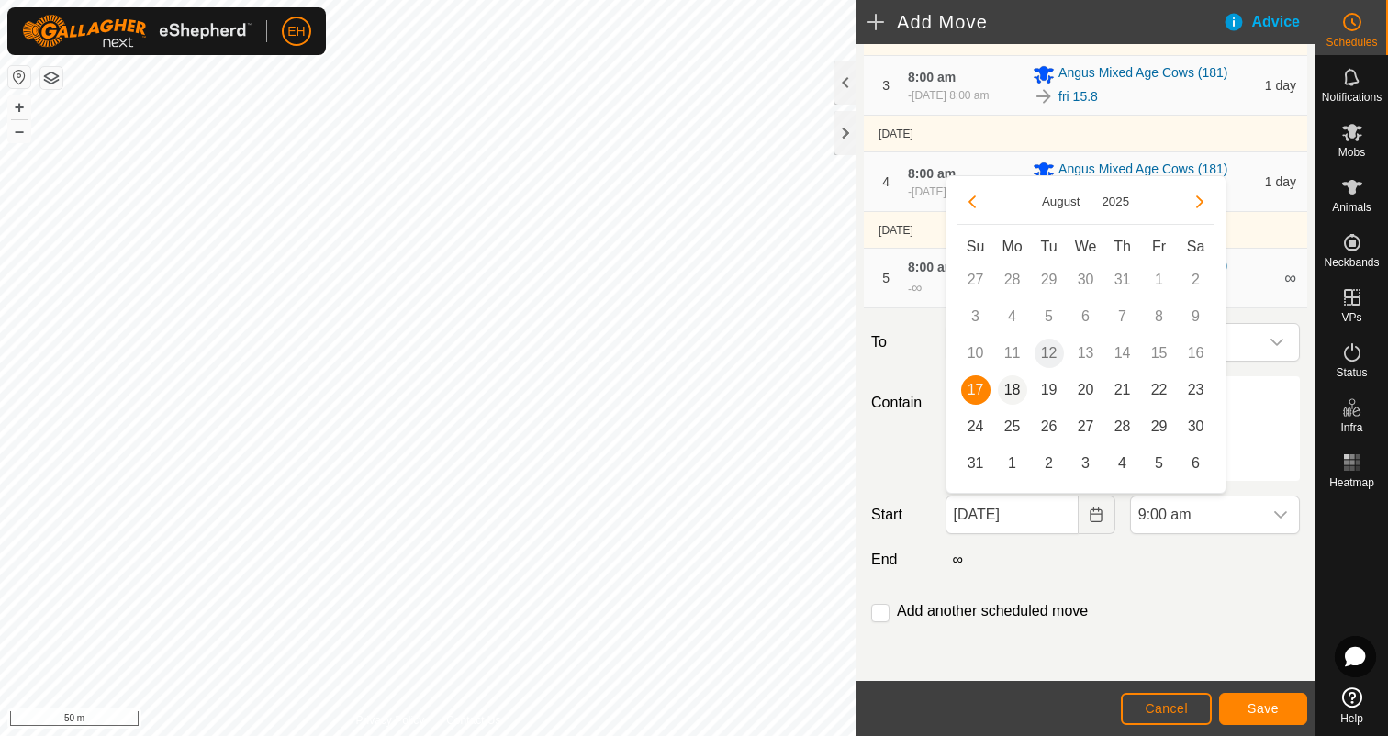
click at [1013, 393] on span "18" at bounding box center [1012, 389] width 29 height 29
type input "18 Aug, 2025"
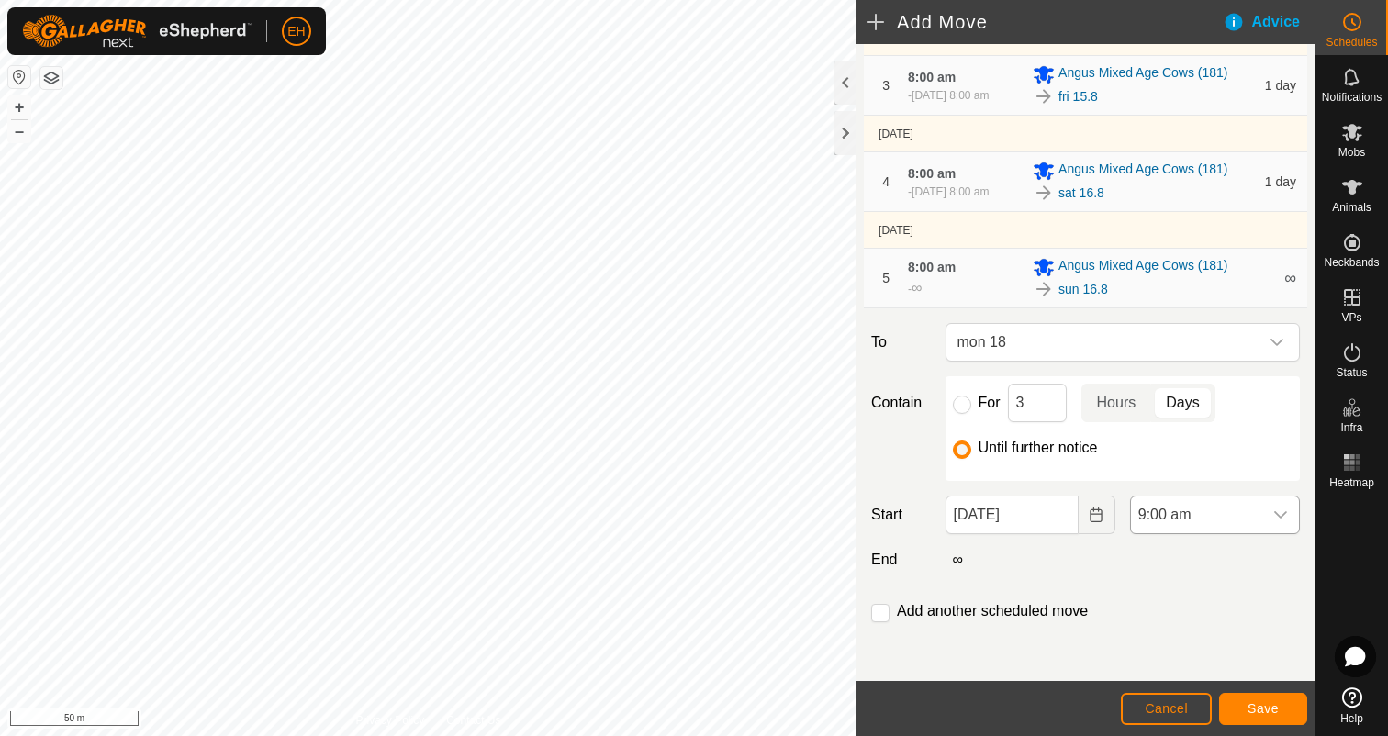
click at [1285, 521] on icon "dropdown trigger" at bounding box center [1280, 515] width 15 height 15
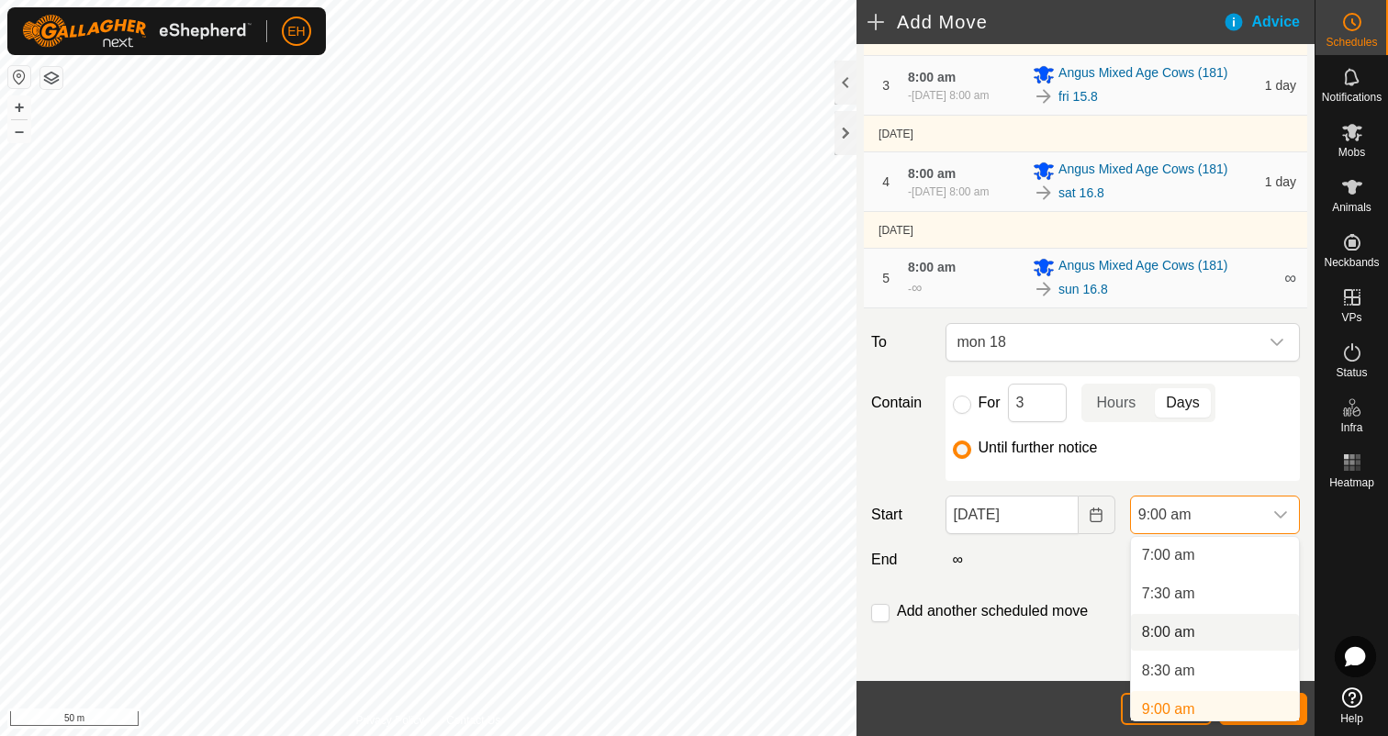
click at [1184, 636] on li "8:00 am" at bounding box center [1215, 632] width 168 height 37
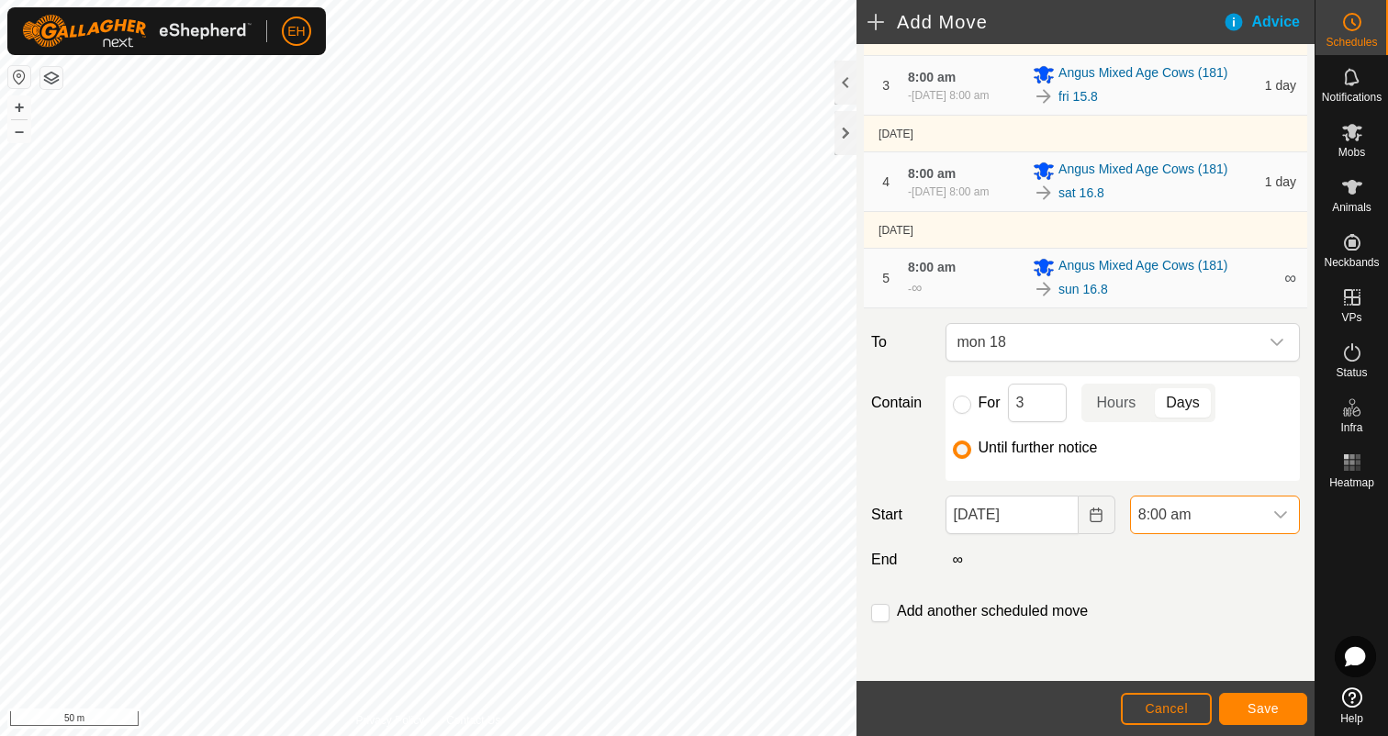
scroll to position [547, 0]
click at [883, 617] on input "checkbox" at bounding box center [880, 613] width 18 height 18
checkbox input "true"
click at [1265, 711] on span "Save" at bounding box center [1262, 708] width 31 height 15
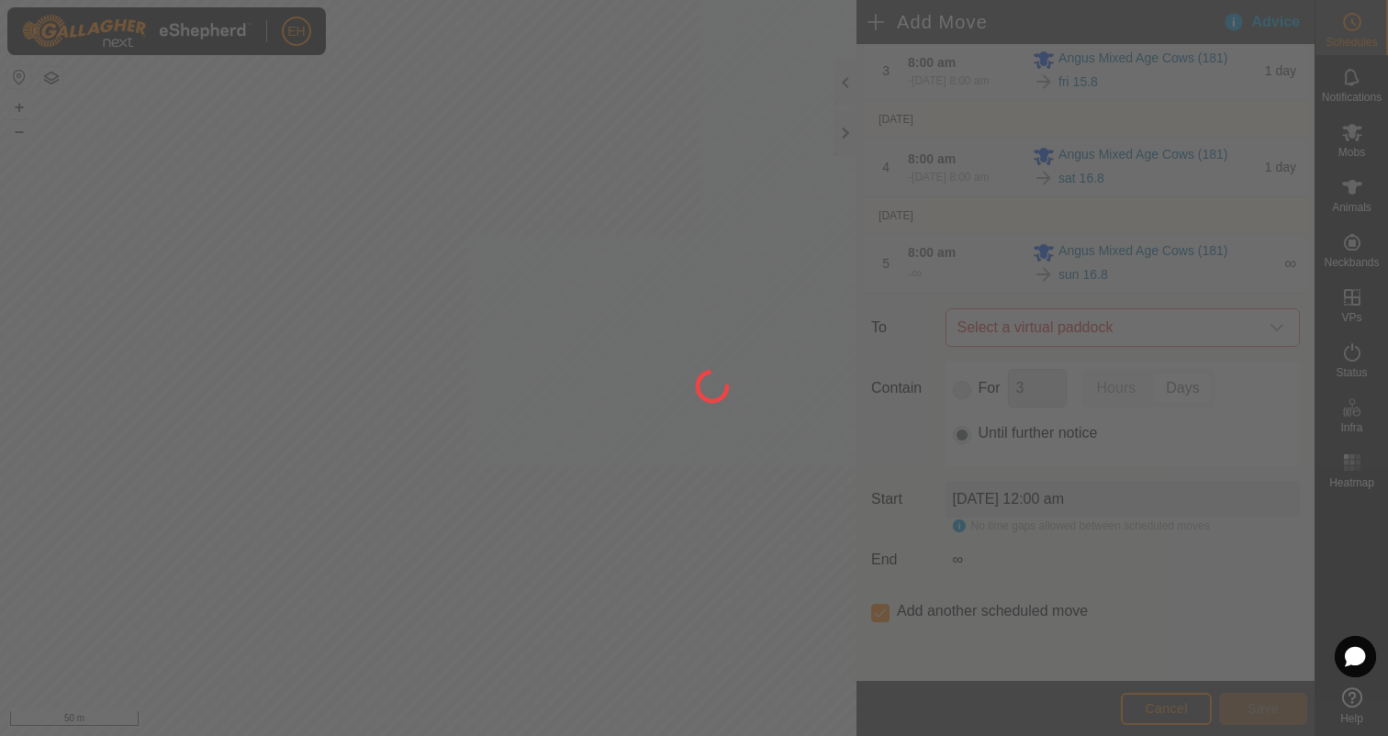
scroll to position [0, 0]
type input "18 Aug, 2025"
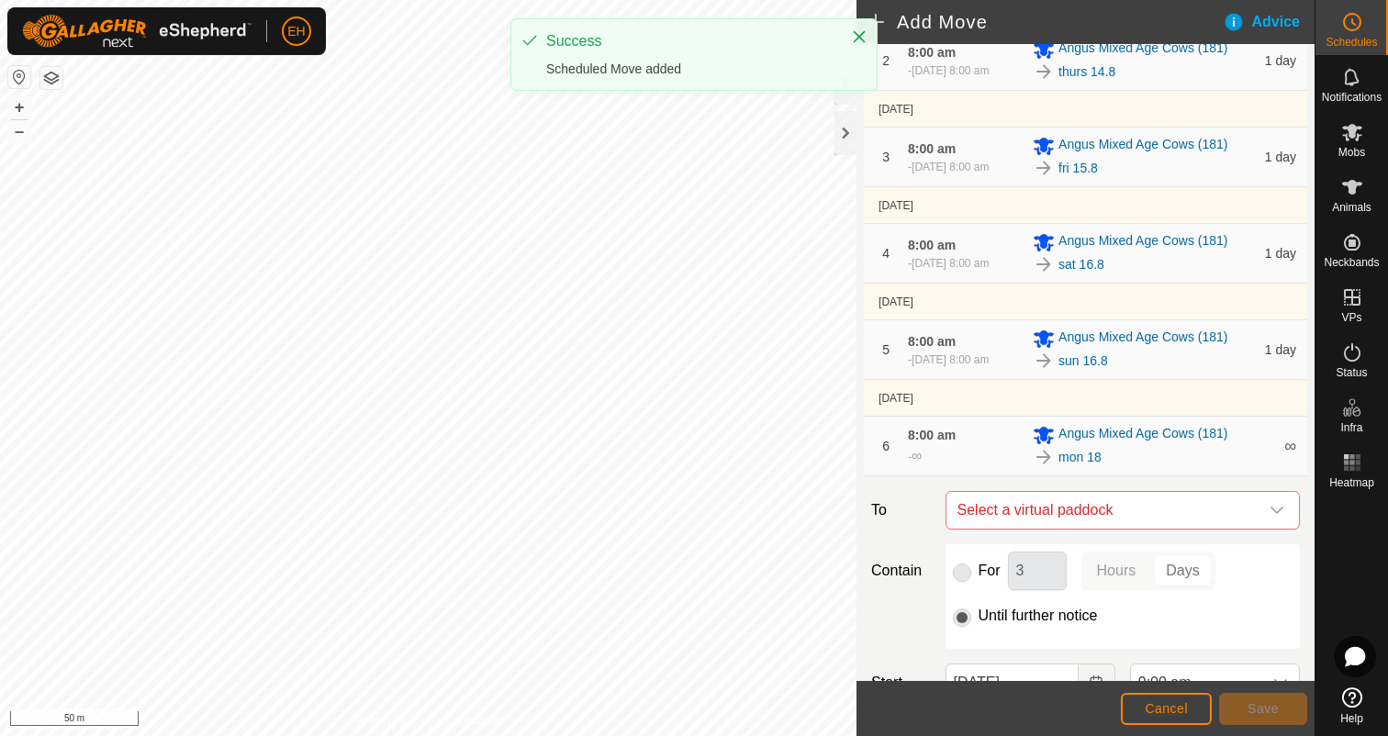
scroll to position [441, 0]
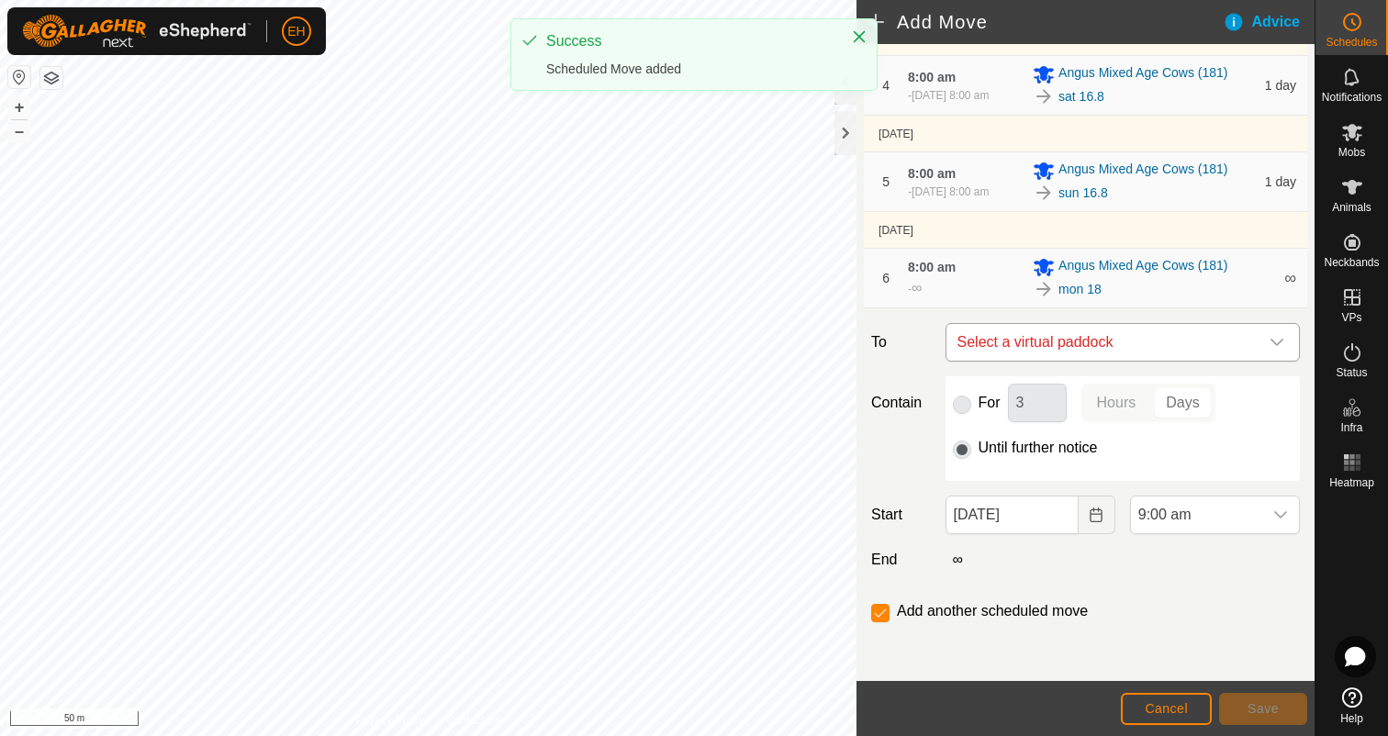
click at [1075, 339] on span "Select a virtual paddock" at bounding box center [1104, 342] width 308 height 37
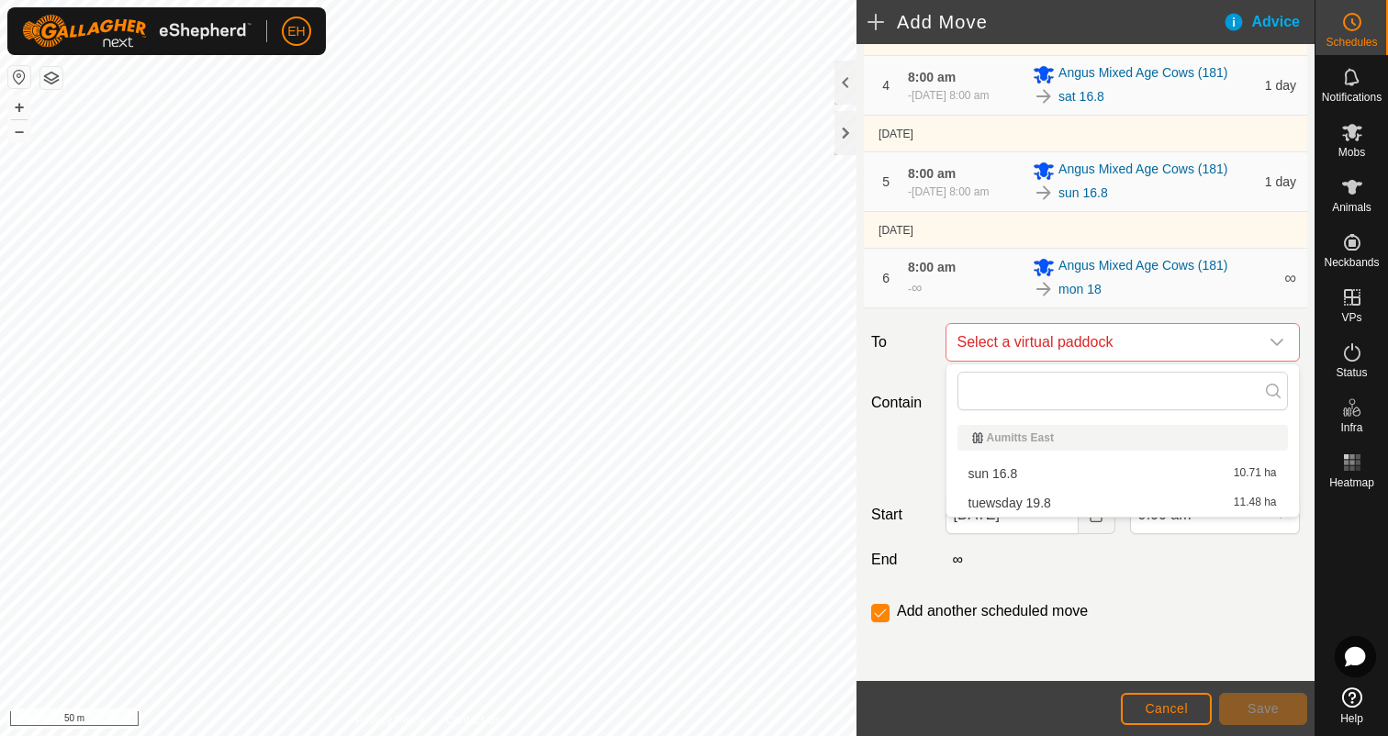
click at [1050, 508] on li "tuewsday 19.8 11.48 ha" at bounding box center [1122, 503] width 330 height 28
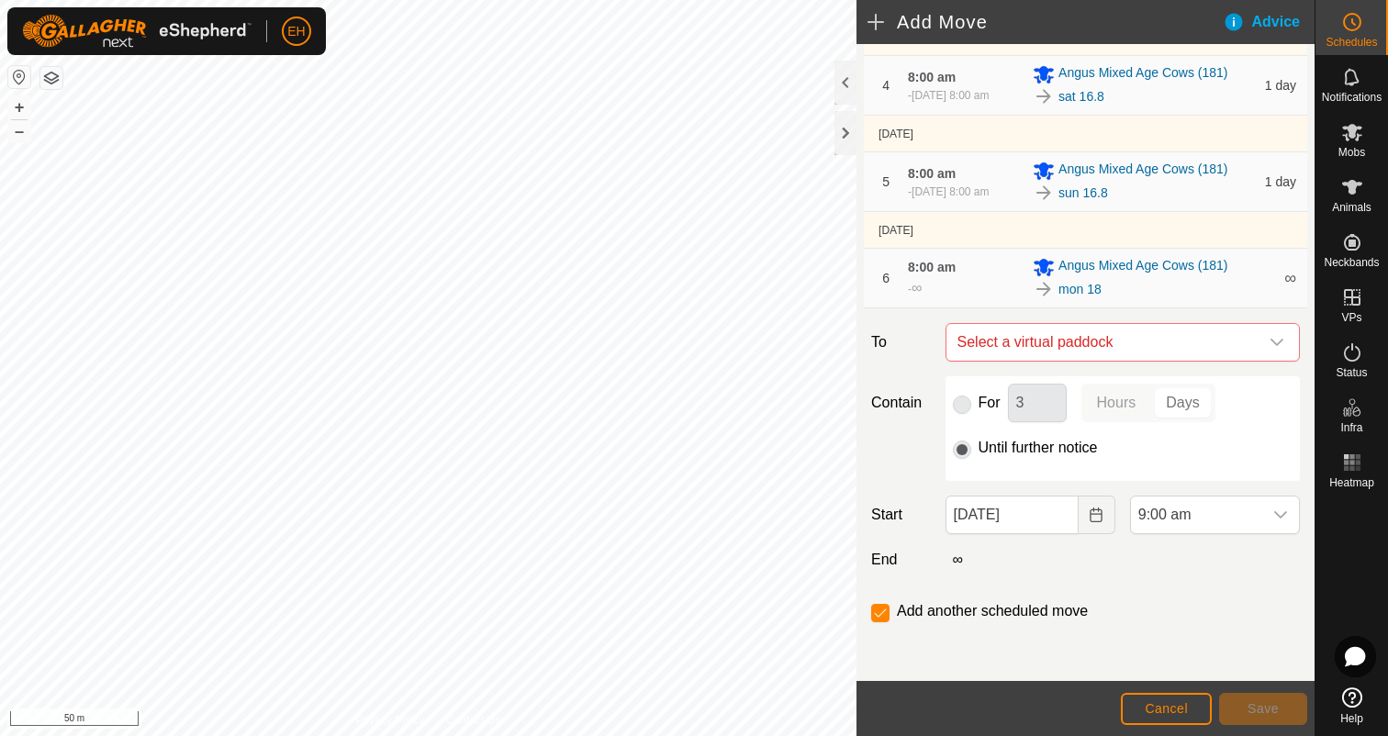
checkbox input "false"
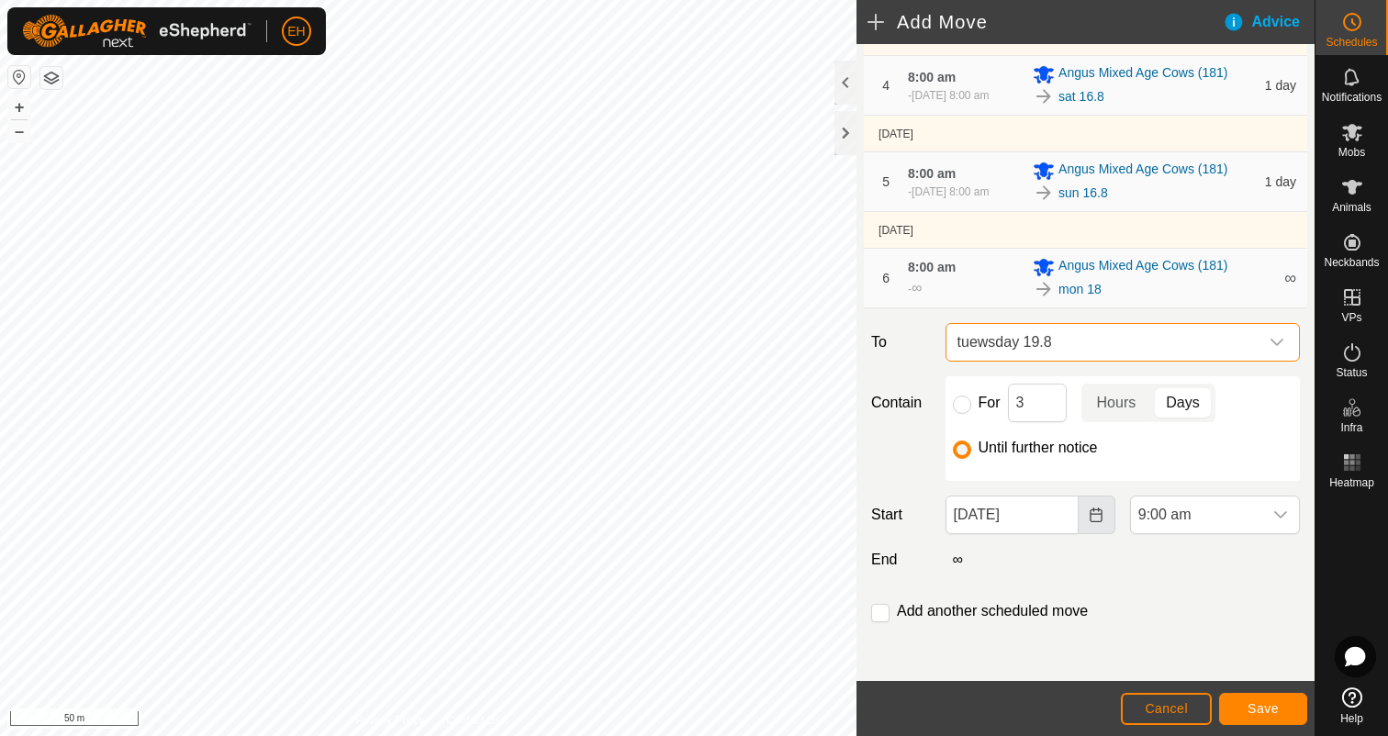
click at [1099, 521] on icon "Choose Date" at bounding box center [1096, 515] width 12 height 15
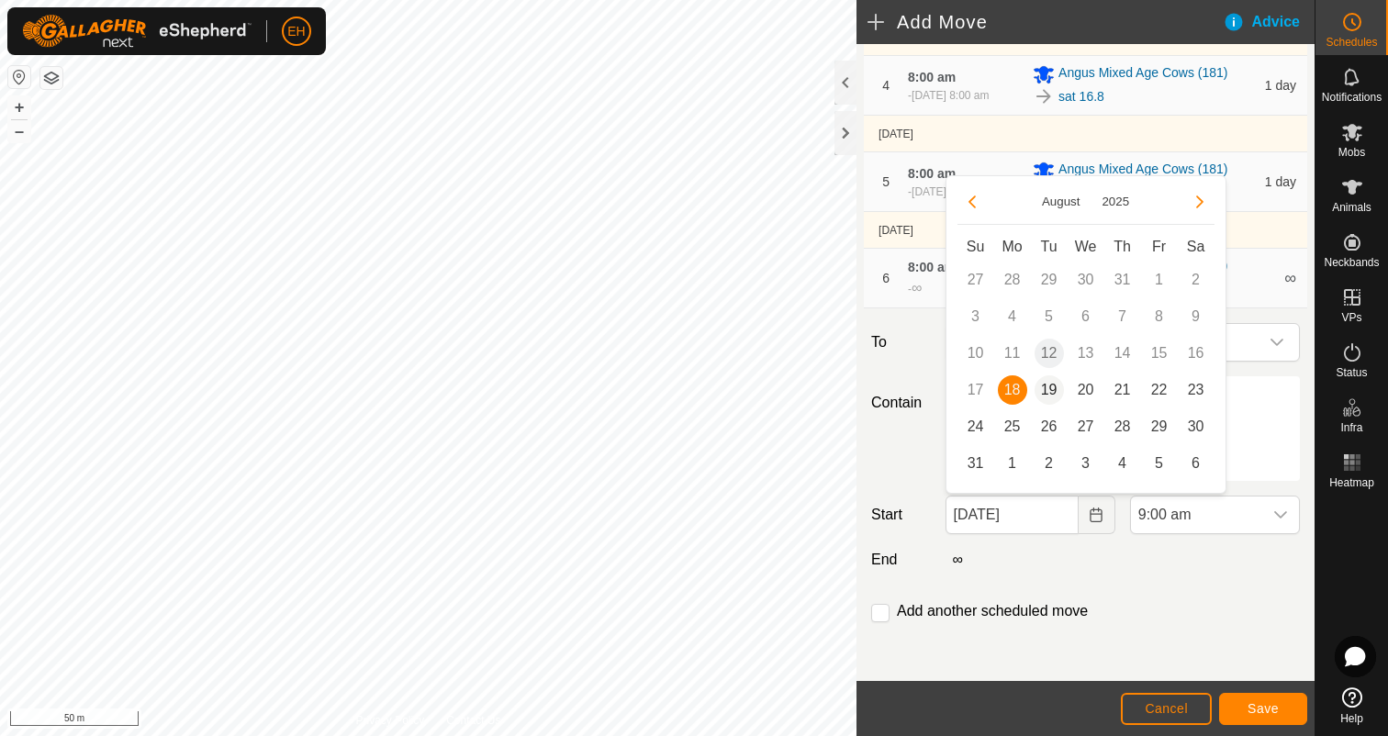
click at [1054, 386] on span "19" at bounding box center [1048, 389] width 29 height 29
type input "19 Aug, 2025"
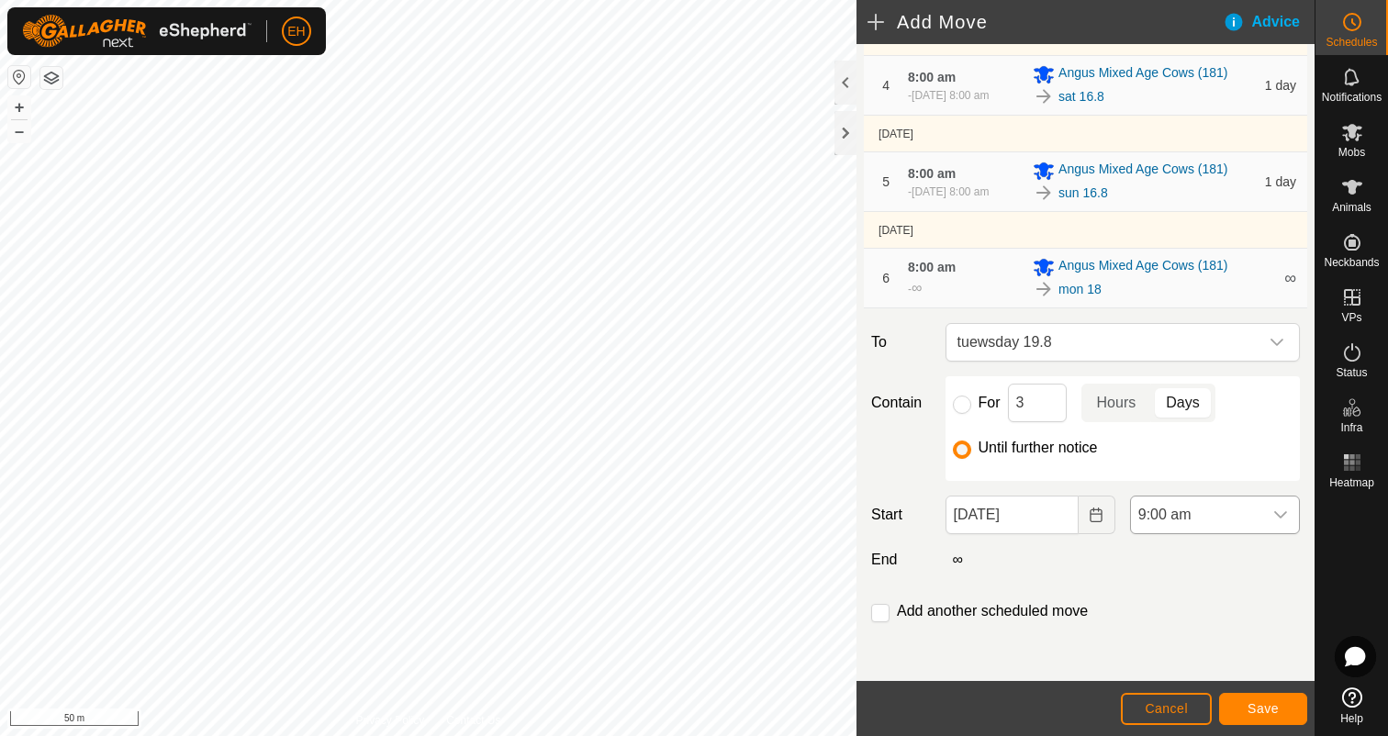
click at [1287, 513] on icon "dropdown trigger" at bounding box center [1280, 515] width 15 height 15
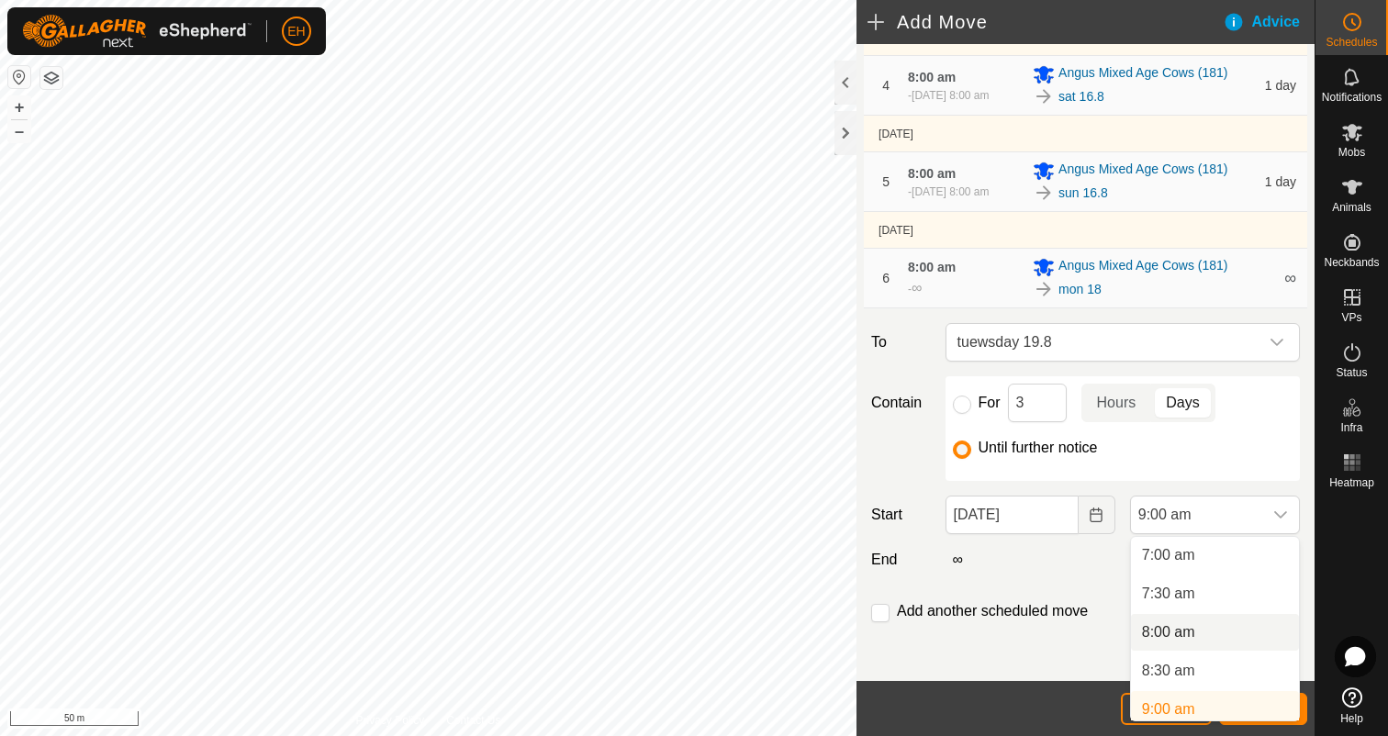
click at [1246, 633] on li "8:00 am" at bounding box center [1215, 632] width 168 height 37
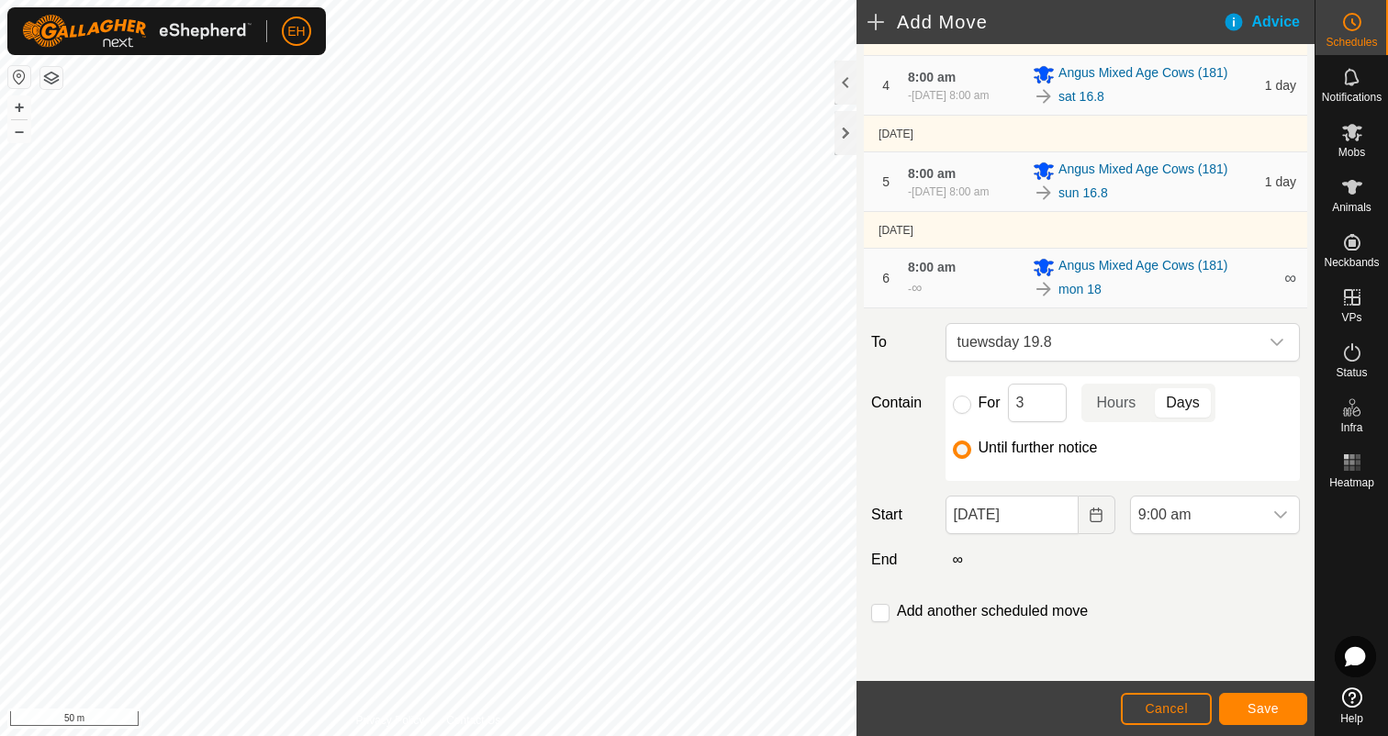
scroll to position [547, 0]
click at [1272, 705] on span "Save" at bounding box center [1262, 708] width 31 height 15
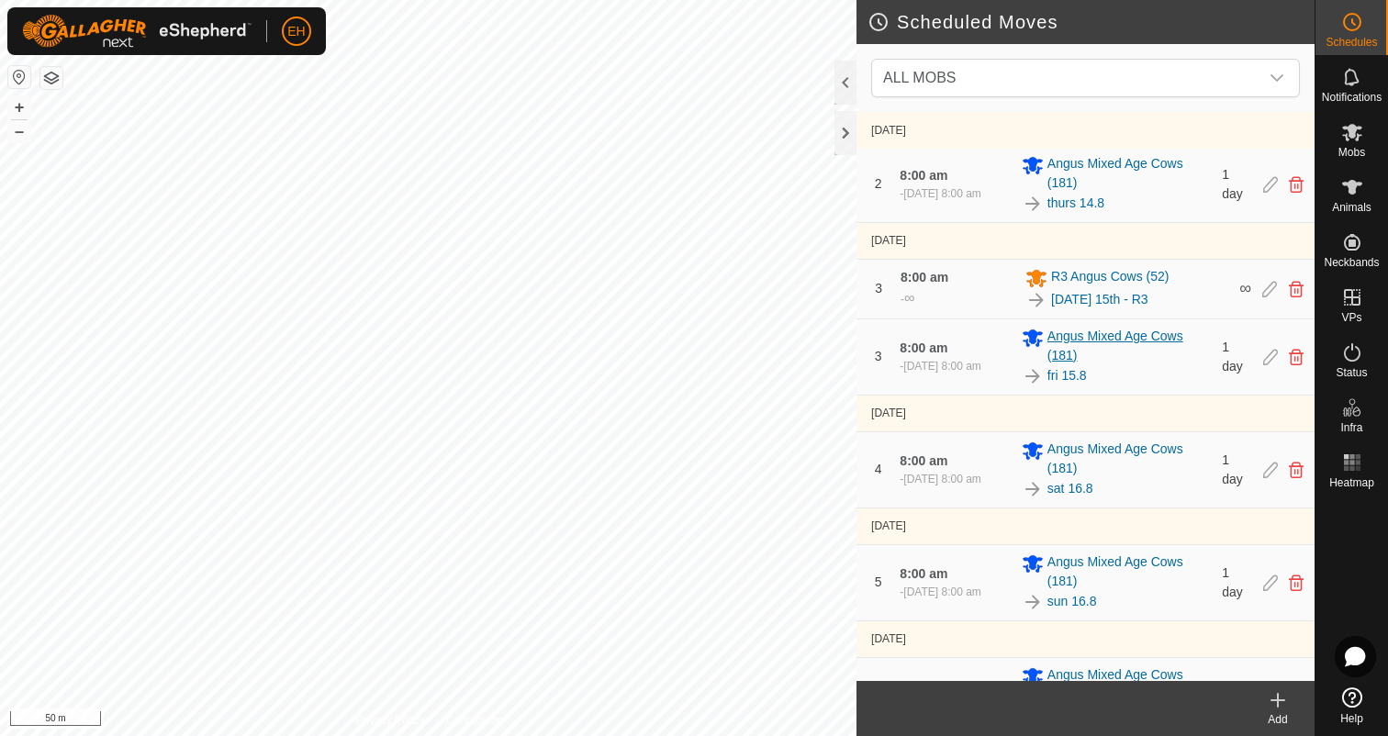
scroll to position [400, 0]
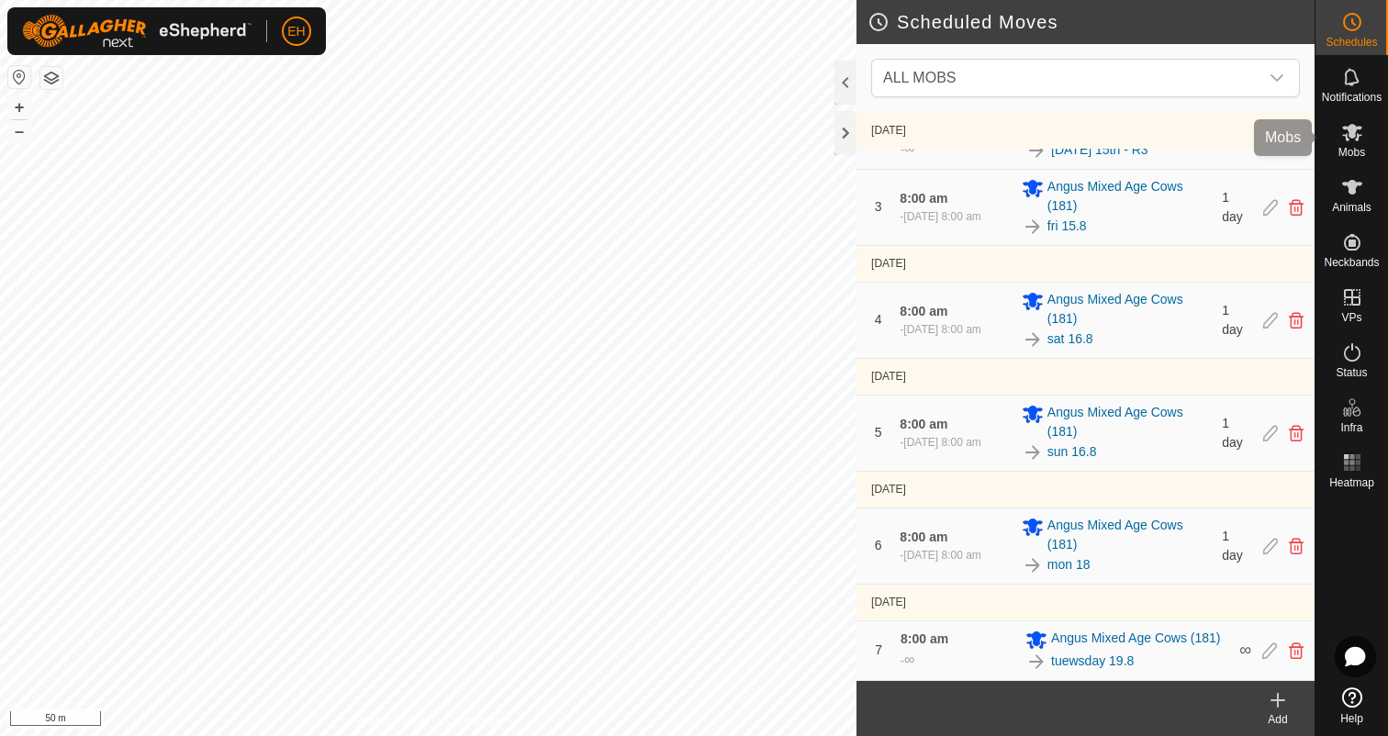
click at [1348, 152] on span "Mobs" at bounding box center [1351, 152] width 27 height 11
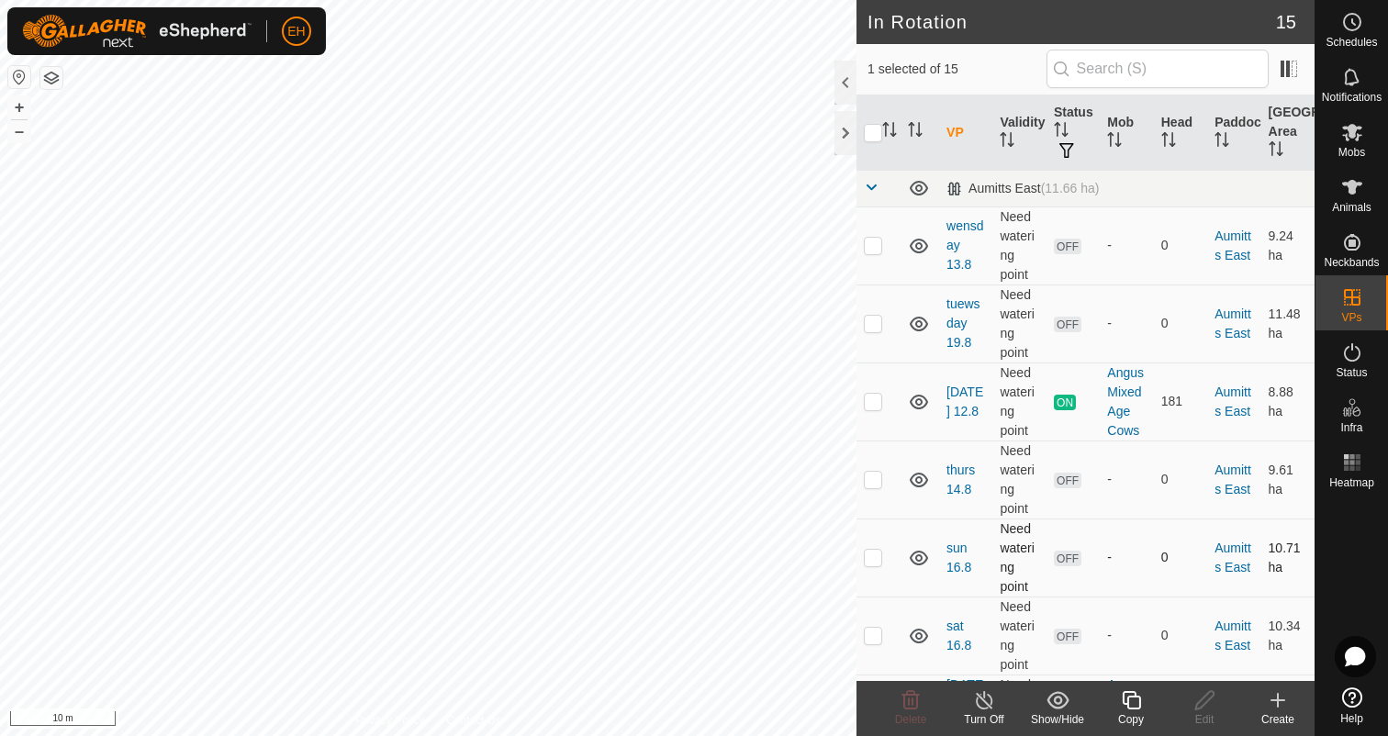
checkbox input "false"
checkbox input "true"
click at [1139, 705] on icon at bounding box center [1130, 700] width 18 height 18
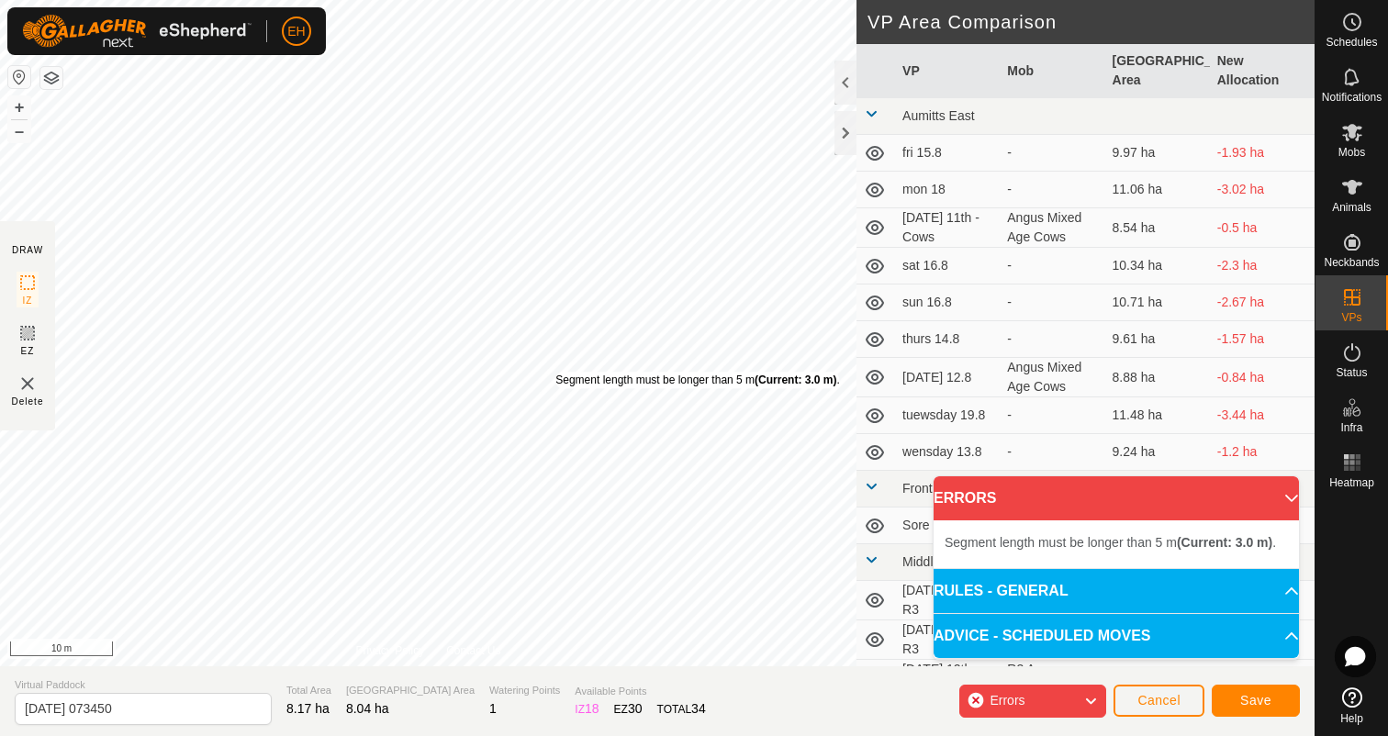
click at [555, 372] on div "Segment length must be longer than 5 m (Current: 3.0 m) ." at bounding box center [697, 380] width 284 height 17
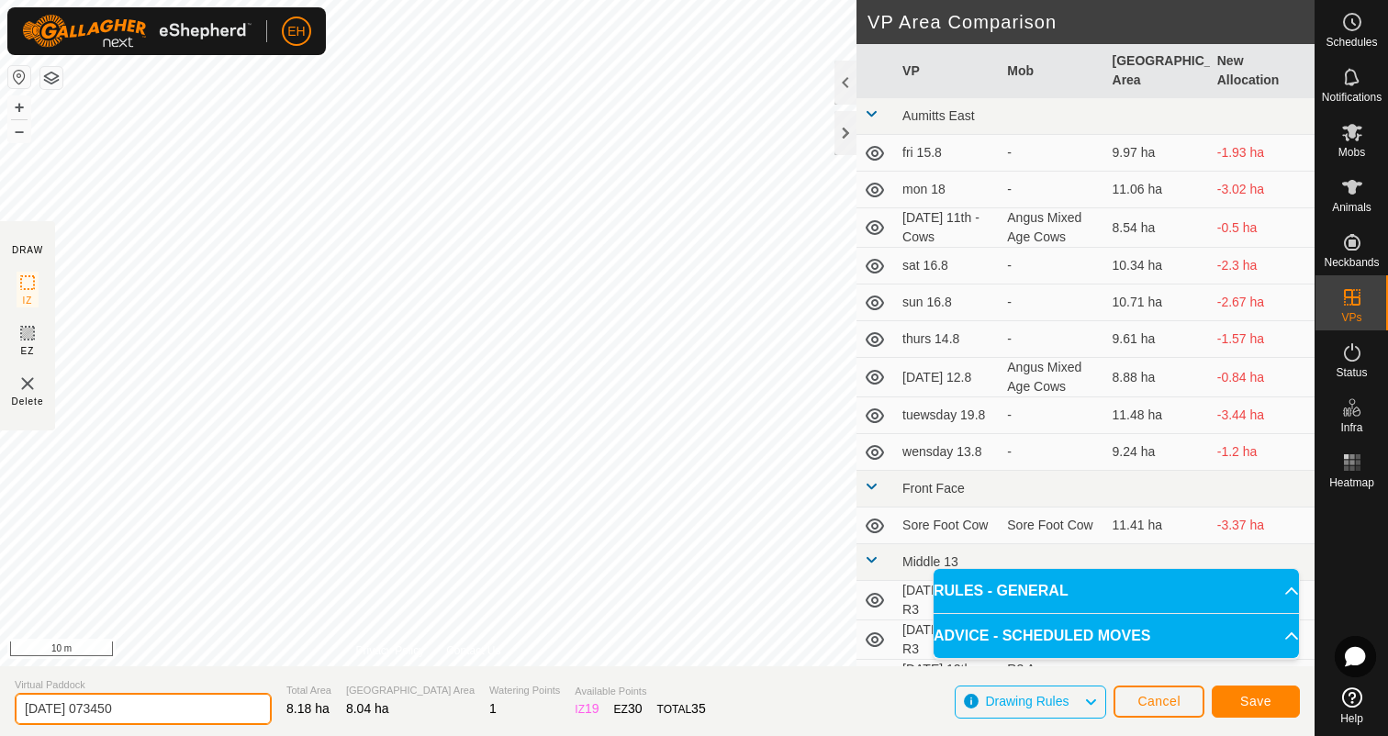
drag, startPoint x: 187, startPoint y: 706, endPoint x: 0, endPoint y: 705, distance: 187.2
click at [0, 705] on section "Virtual Paddock 2025-08-12 073450 Total Area 8.18 ha Grazing Area 8.04 ha Water…" at bounding box center [657, 701] width 1314 height 70
type input "Saturday 16th - R3"
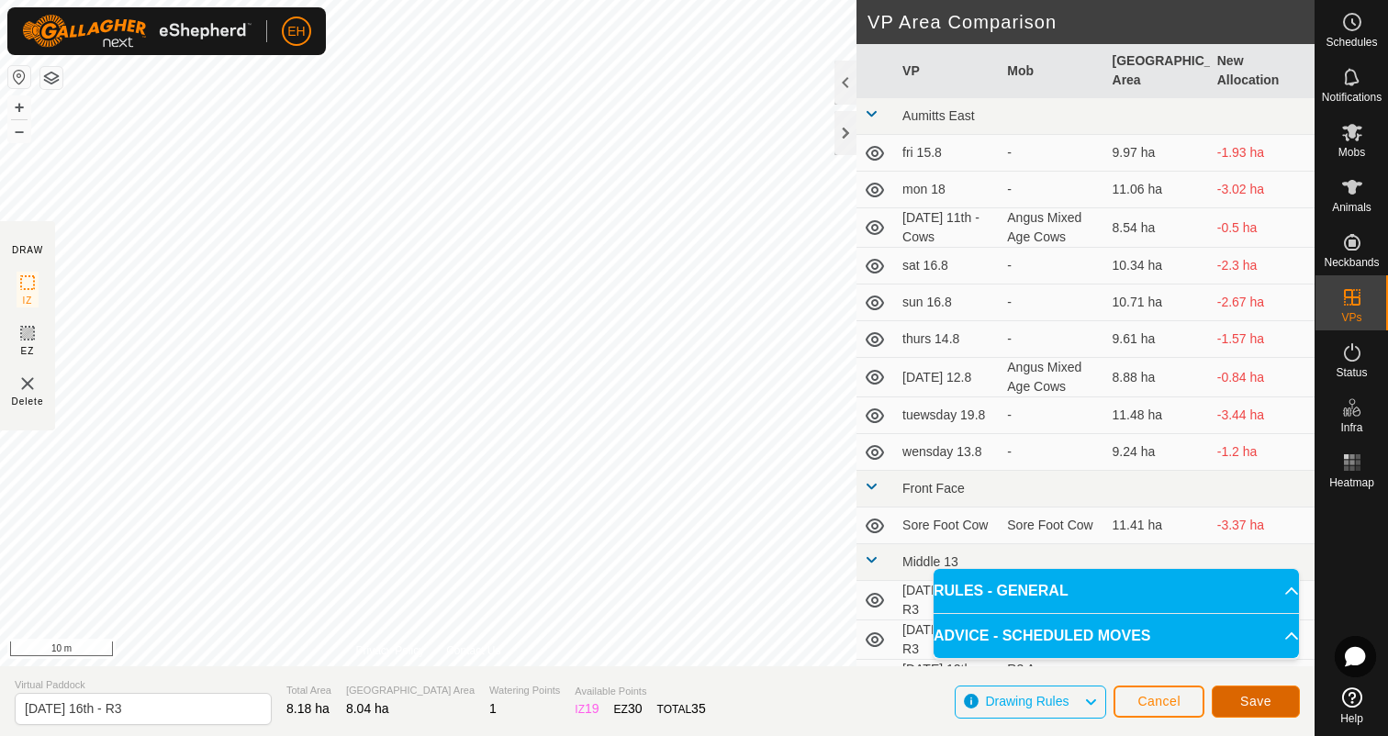
click at [1265, 703] on span "Save" at bounding box center [1255, 701] width 31 height 15
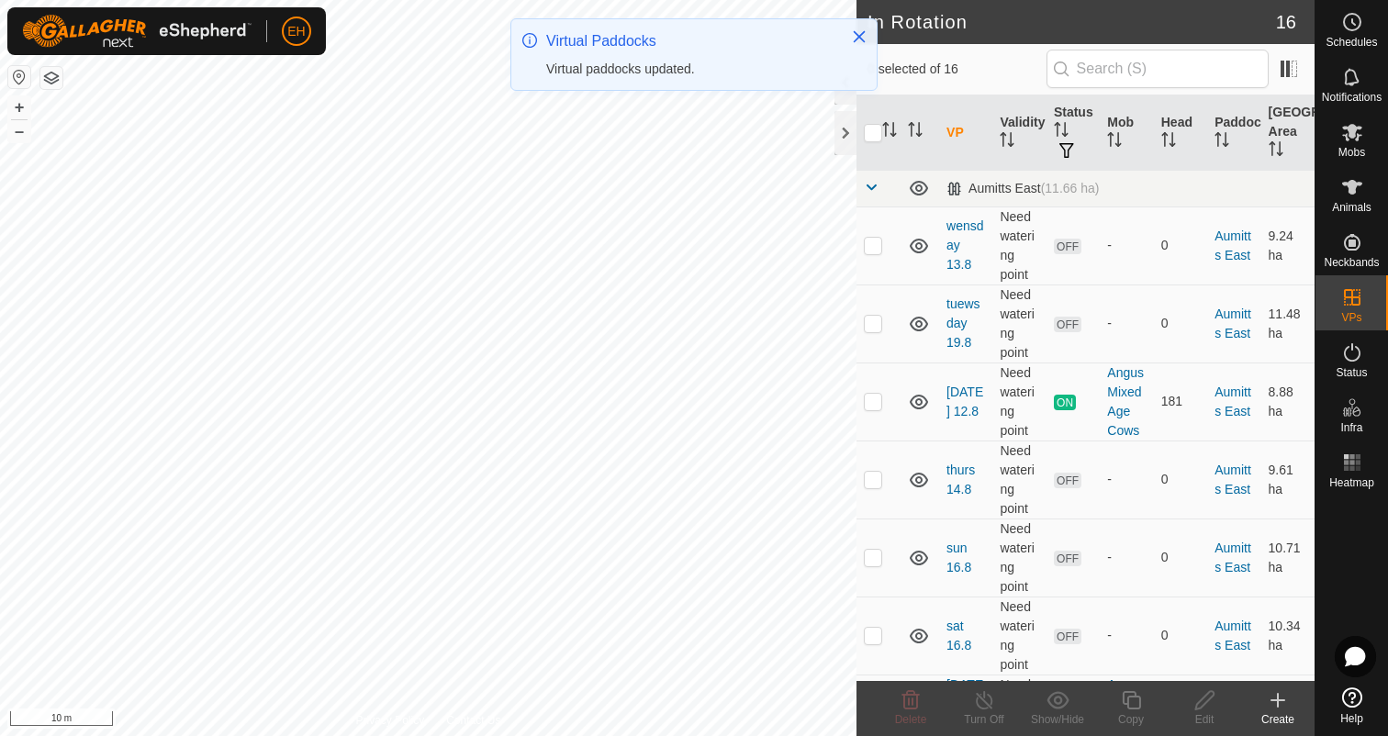
checkbox input "true"
click at [1134, 711] on div "Copy" at bounding box center [1130, 719] width 73 height 17
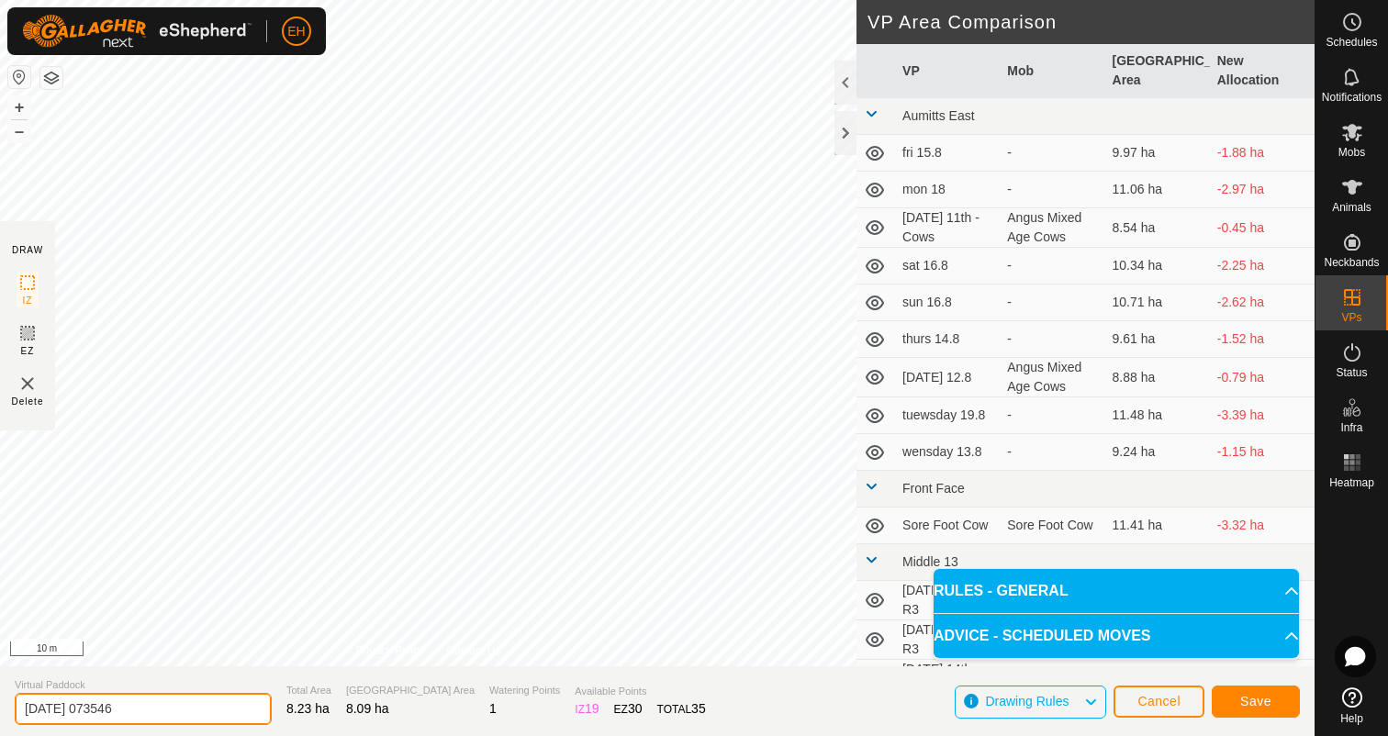
drag, startPoint x: 148, startPoint y: 709, endPoint x: 0, endPoint y: 709, distance: 147.8
click at [0, 709] on section "Virtual Paddock 2025-08-12 073546 Total Area 8.23 ha Grazing Area 8.09 ha Water…" at bounding box center [657, 701] width 1314 height 70
type input "Sunday 17th - R3"
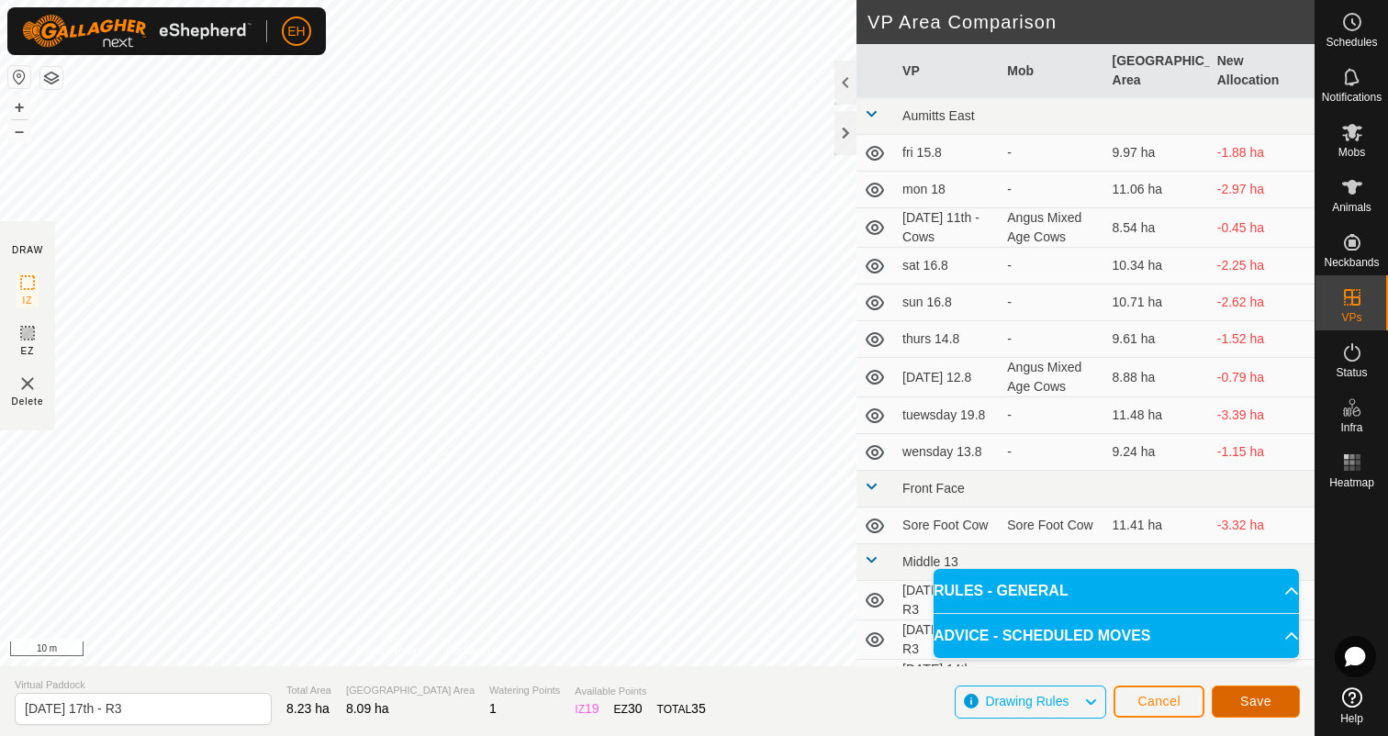
click at [1254, 712] on button "Save" at bounding box center [1255, 702] width 88 height 32
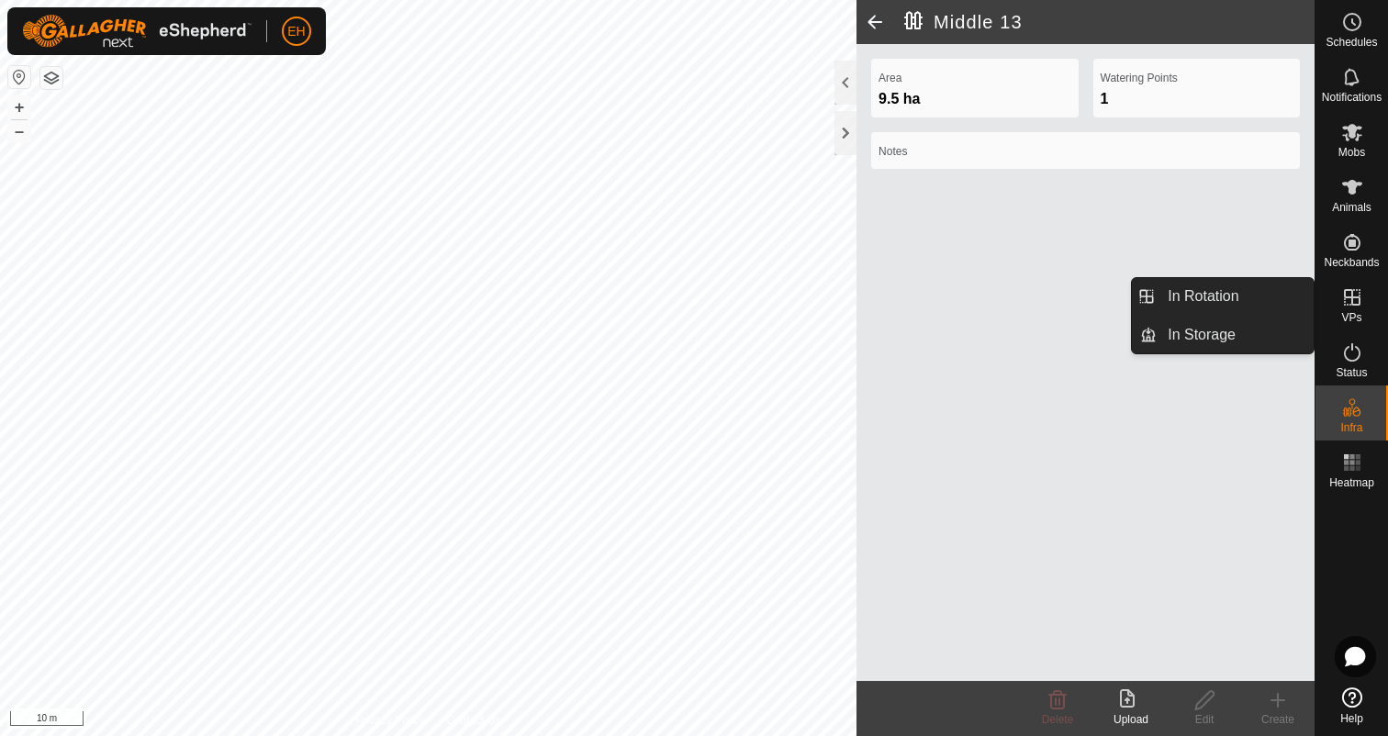
click at [1352, 301] on icon at bounding box center [1352, 297] width 22 height 22
click at [1353, 302] on icon at bounding box center [1352, 297] width 22 height 22
click at [1265, 303] on link "In Rotation" at bounding box center [1234, 296] width 157 height 37
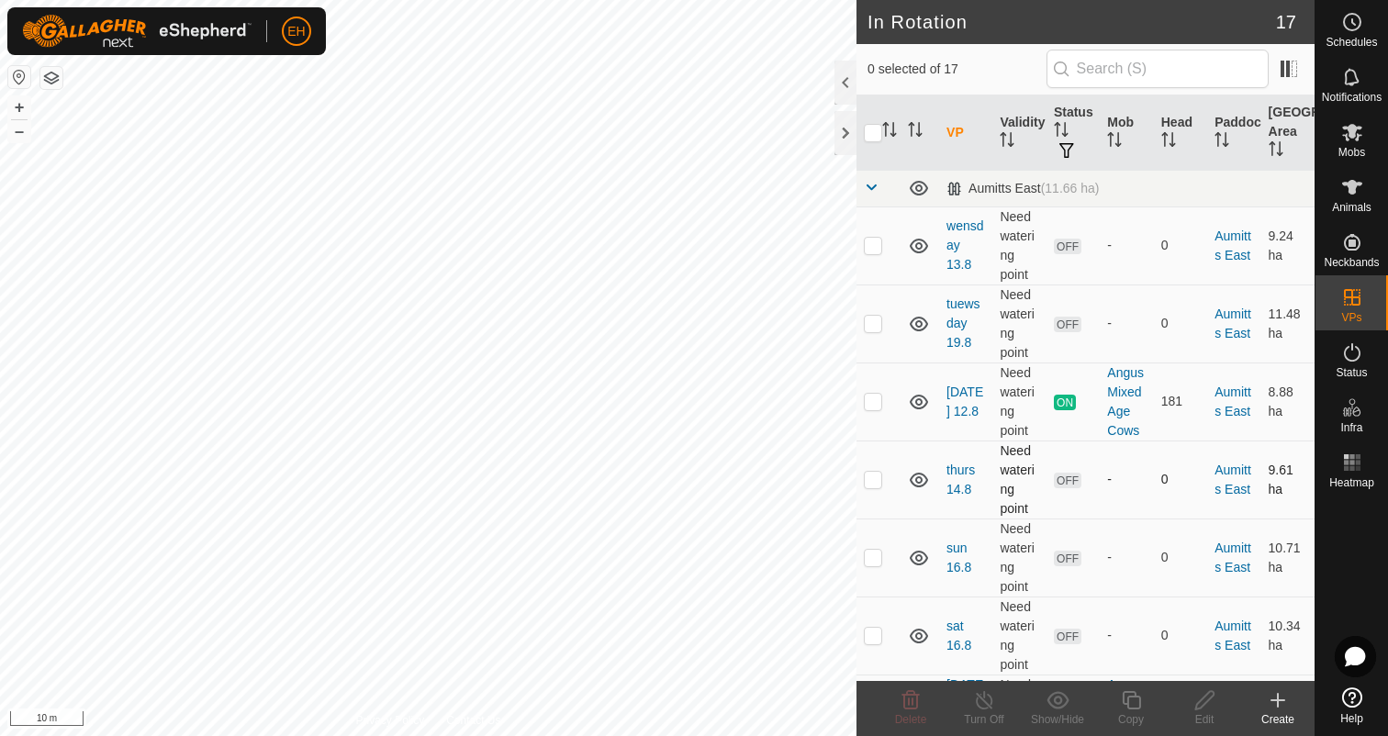
checkbox input "true"
click at [1204, 705] on icon at bounding box center [1204, 700] width 23 height 22
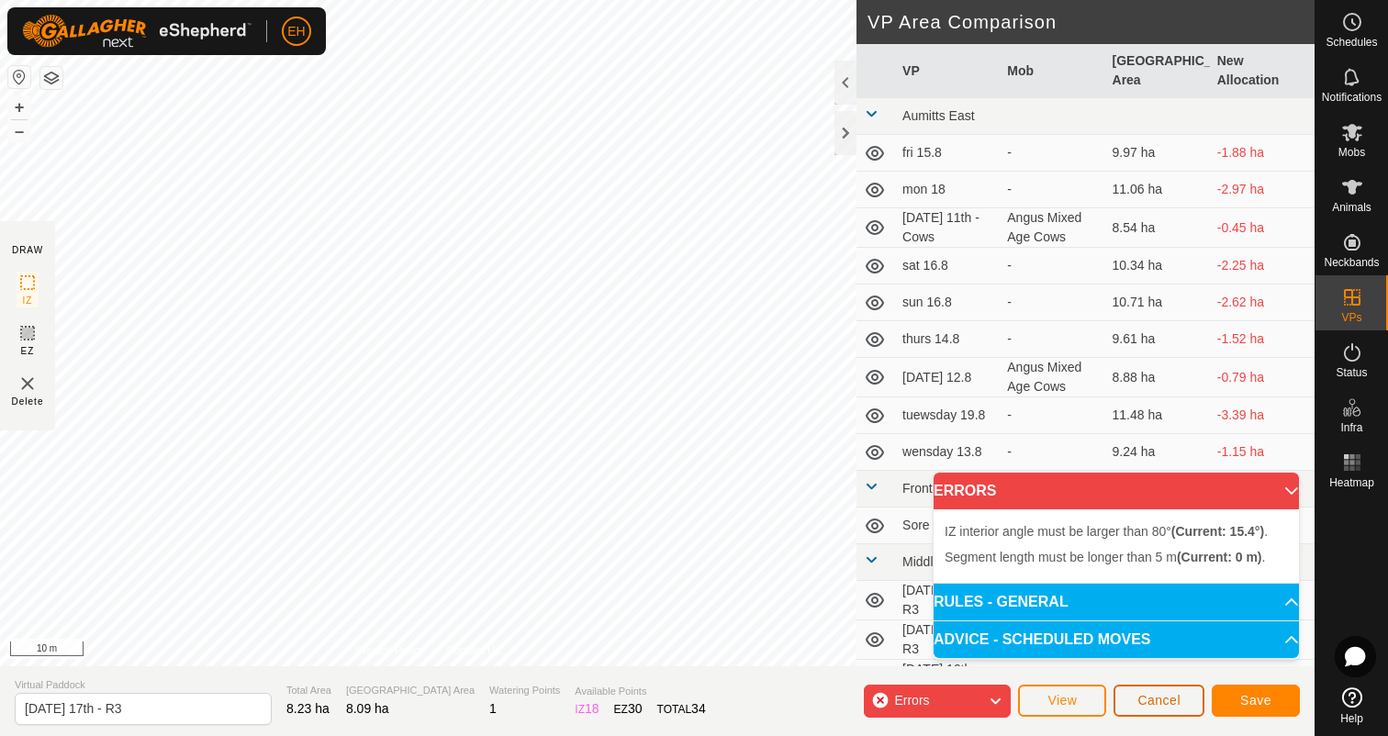
click at [1172, 708] on button "Cancel" at bounding box center [1158, 701] width 91 height 32
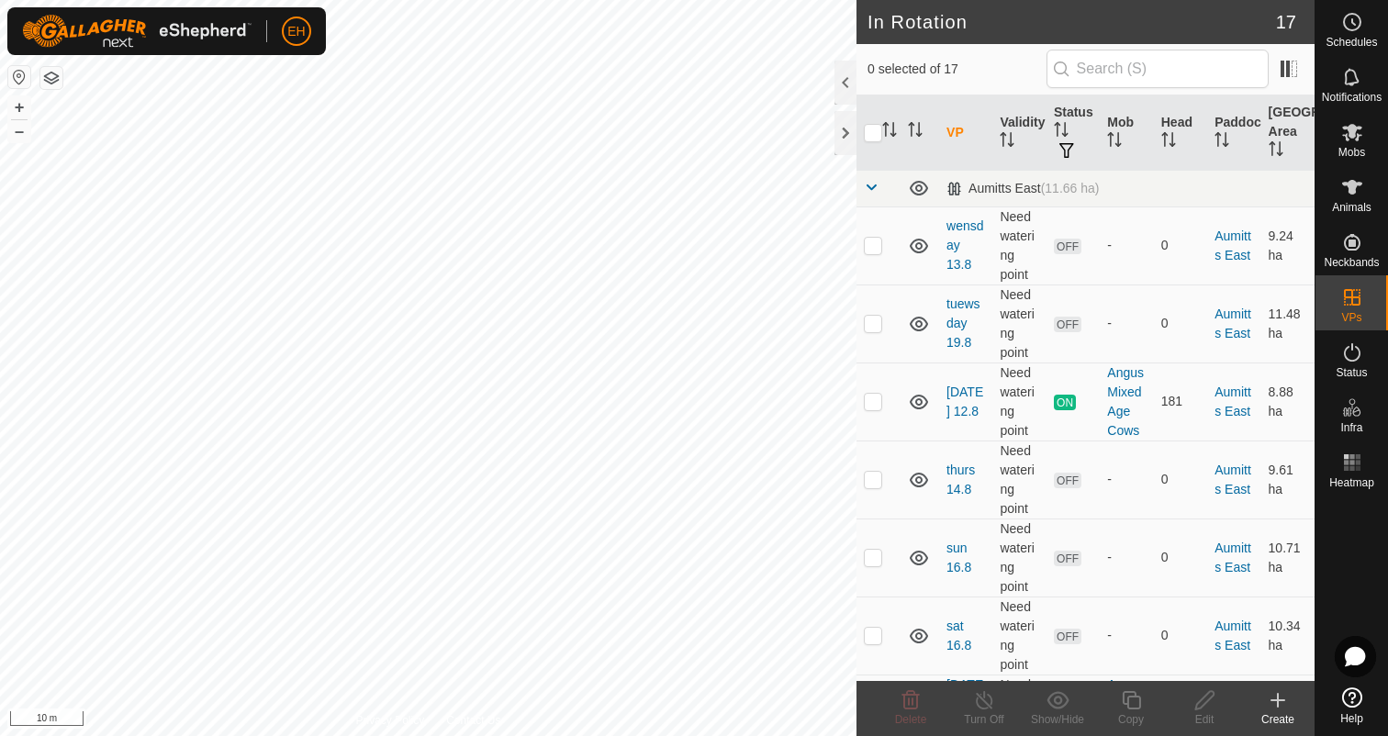
checkbox input "true"
click at [1133, 711] on div "Copy" at bounding box center [1130, 719] width 73 height 17
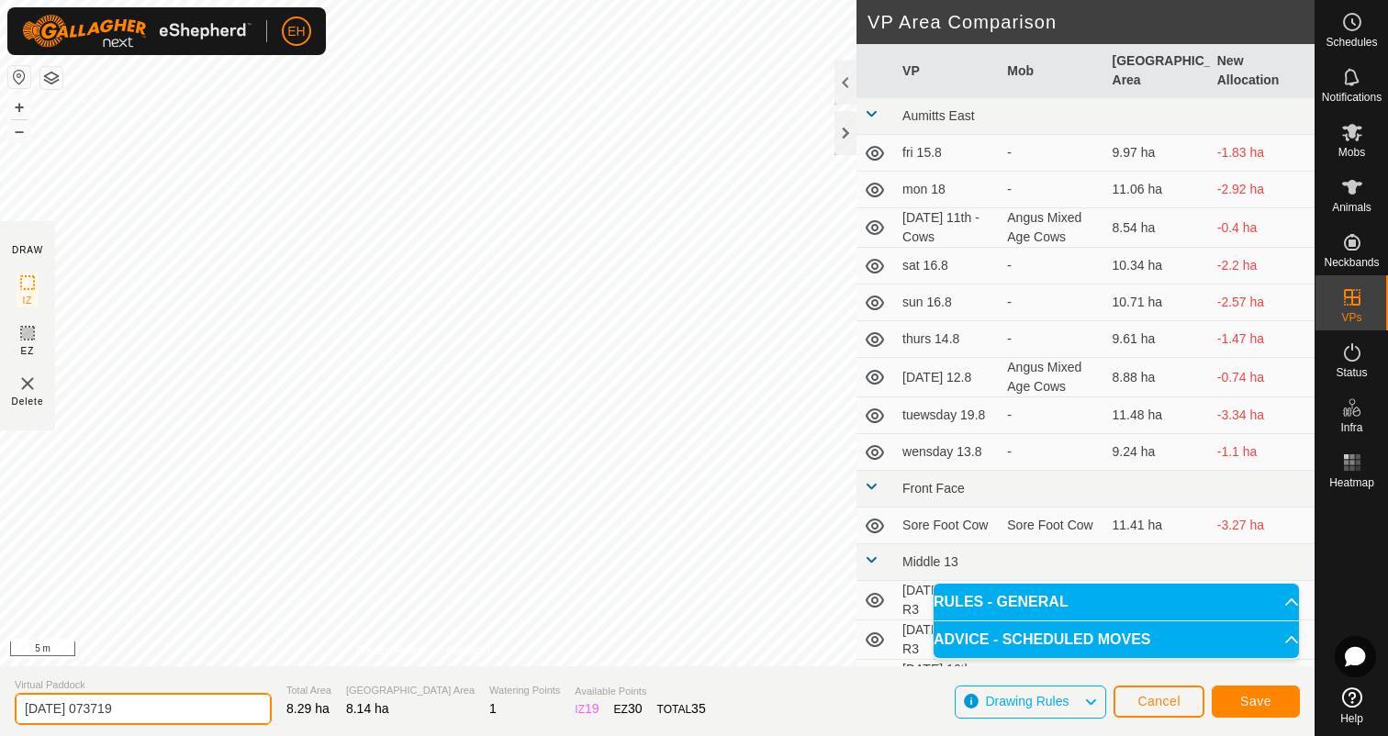
drag, startPoint x: 169, startPoint y: 721, endPoint x: 0, endPoint y: 709, distance: 169.4
click at [0, 709] on section "Virtual Paddock 2025-08-12 073719 Total Area 8.29 ha Grazing Area 8.14 ha Water…" at bounding box center [657, 701] width 1314 height 70
type input "Monday 18th - R3"
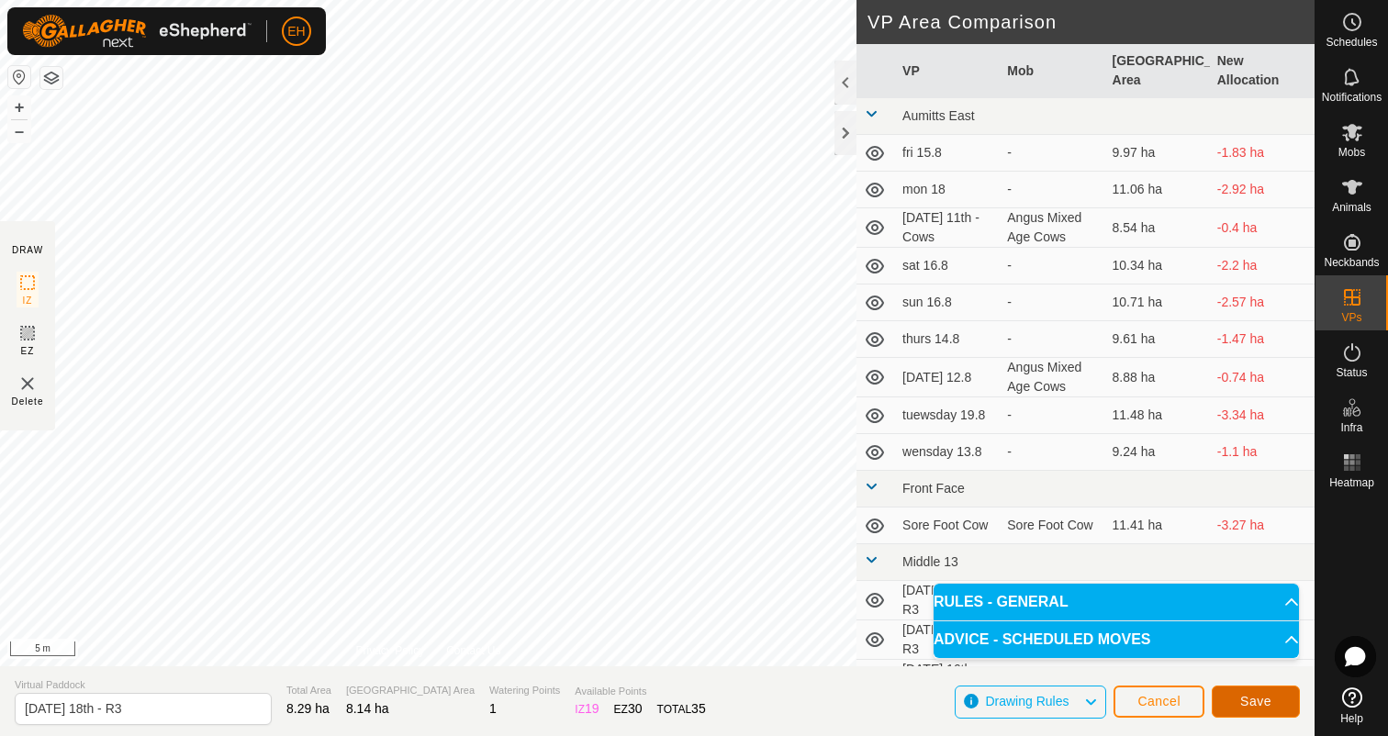
click at [1264, 711] on button "Save" at bounding box center [1255, 702] width 88 height 32
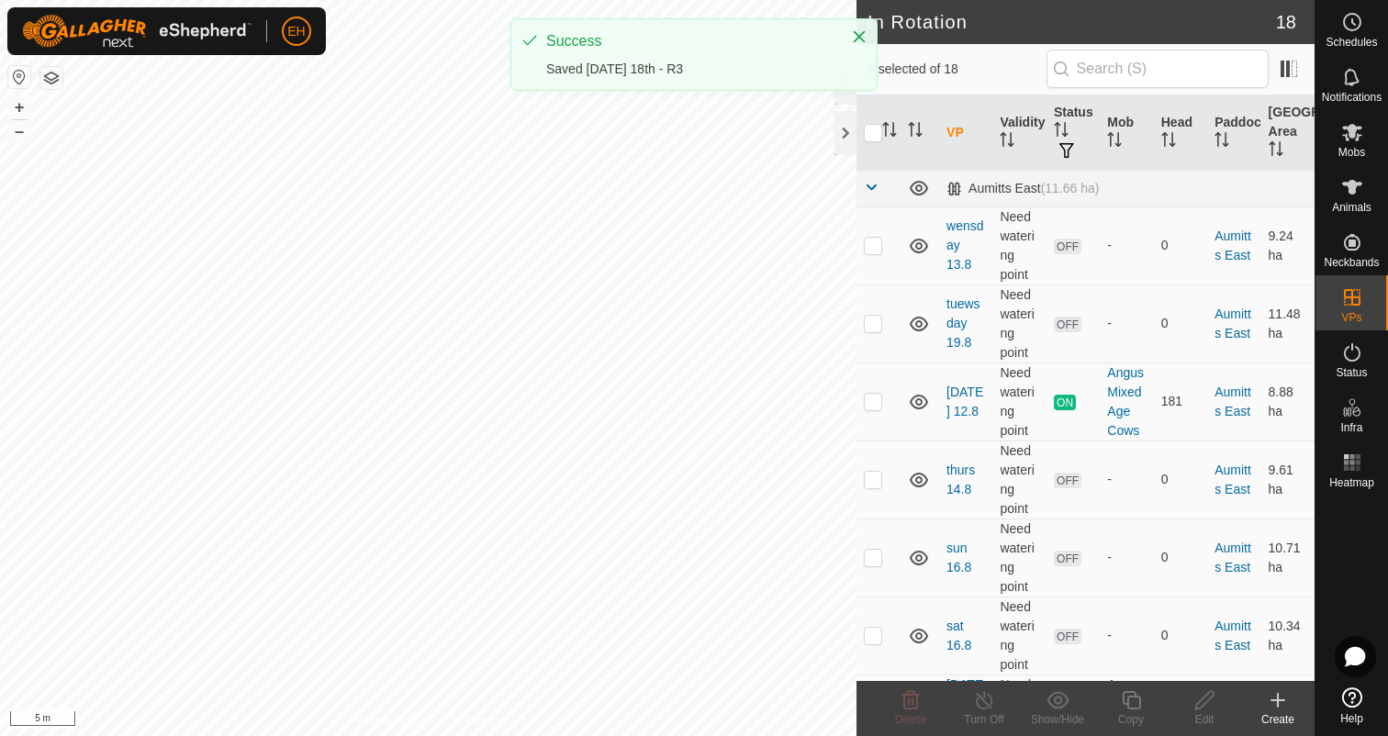
checkbox input "true"
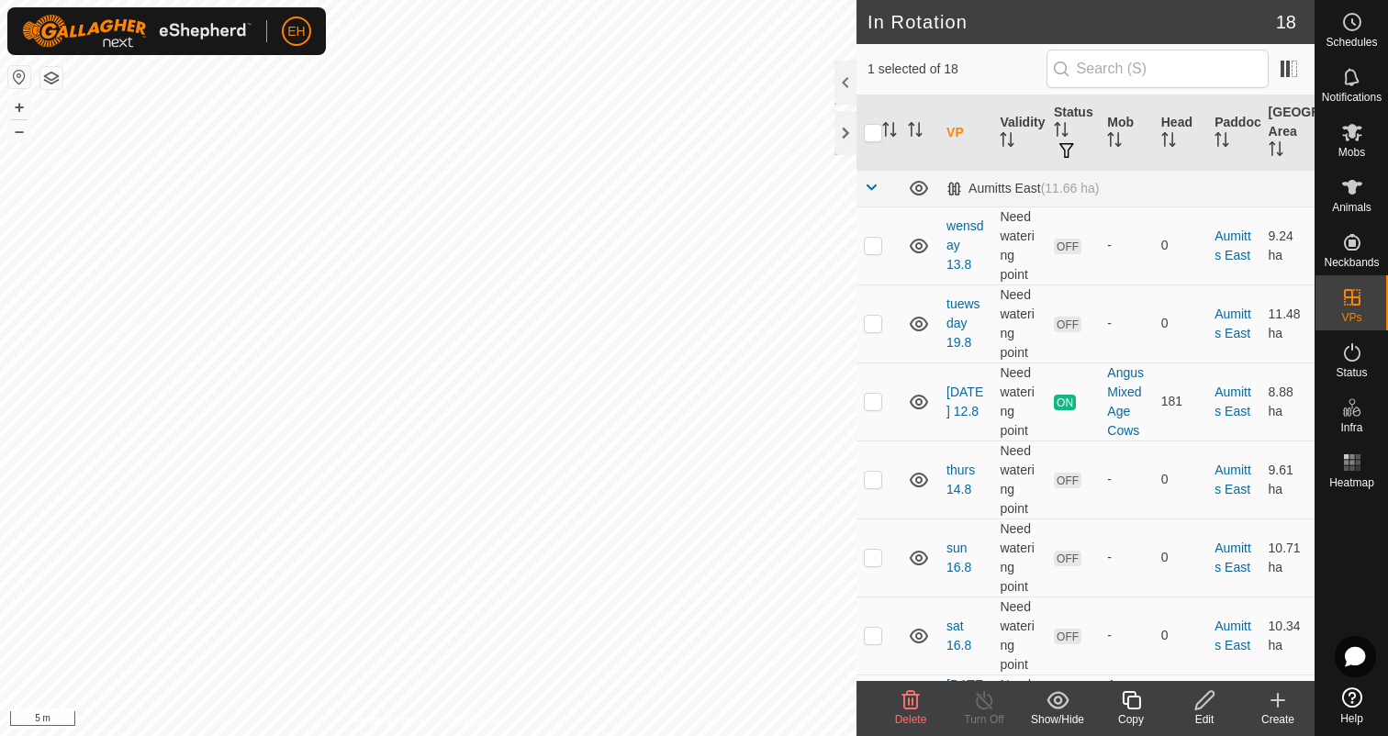
click at [1201, 705] on icon at bounding box center [1204, 700] width 18 height 18
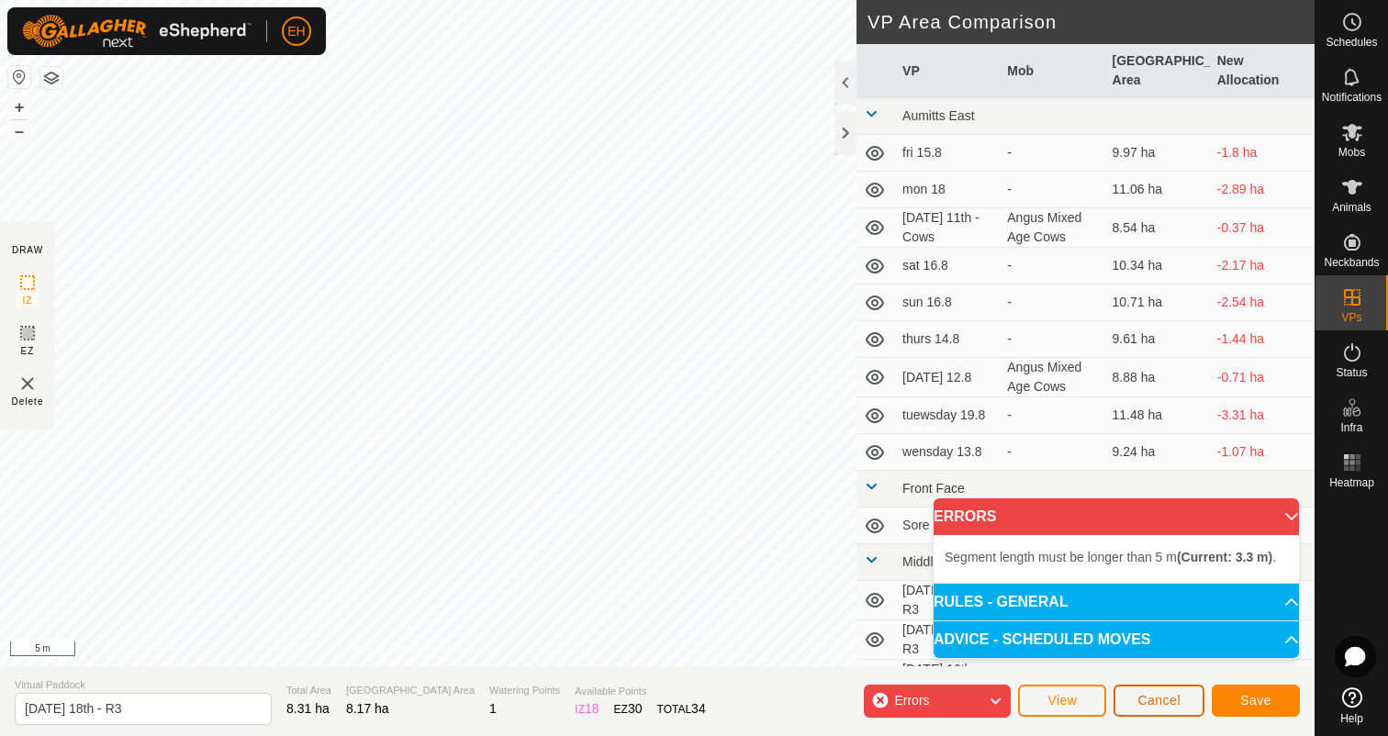
click at [1168, 703] on span "Cancel" at bounding box center [1158, 700] width 43 height 15
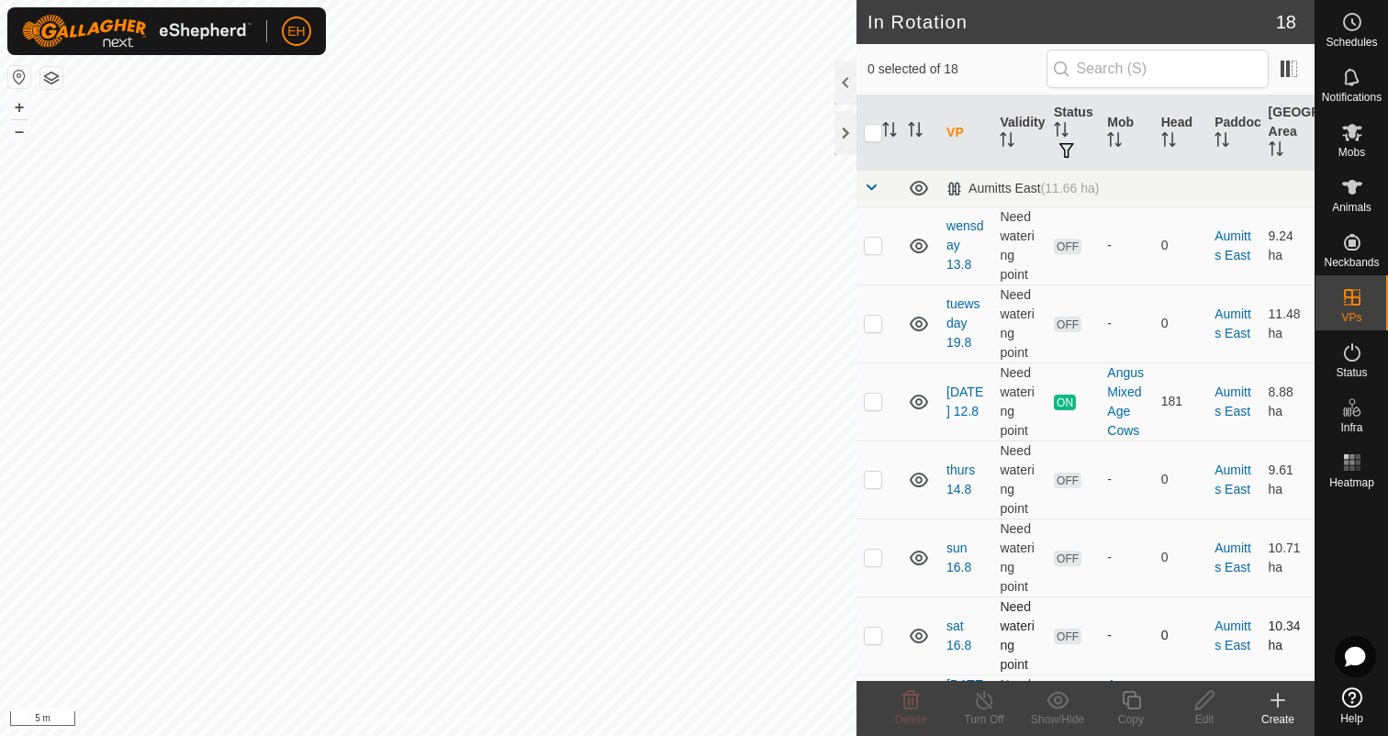
checkbox input "true"
click at [1127, 697] on icon at bounding box center [1130, 700] width 18 height 18
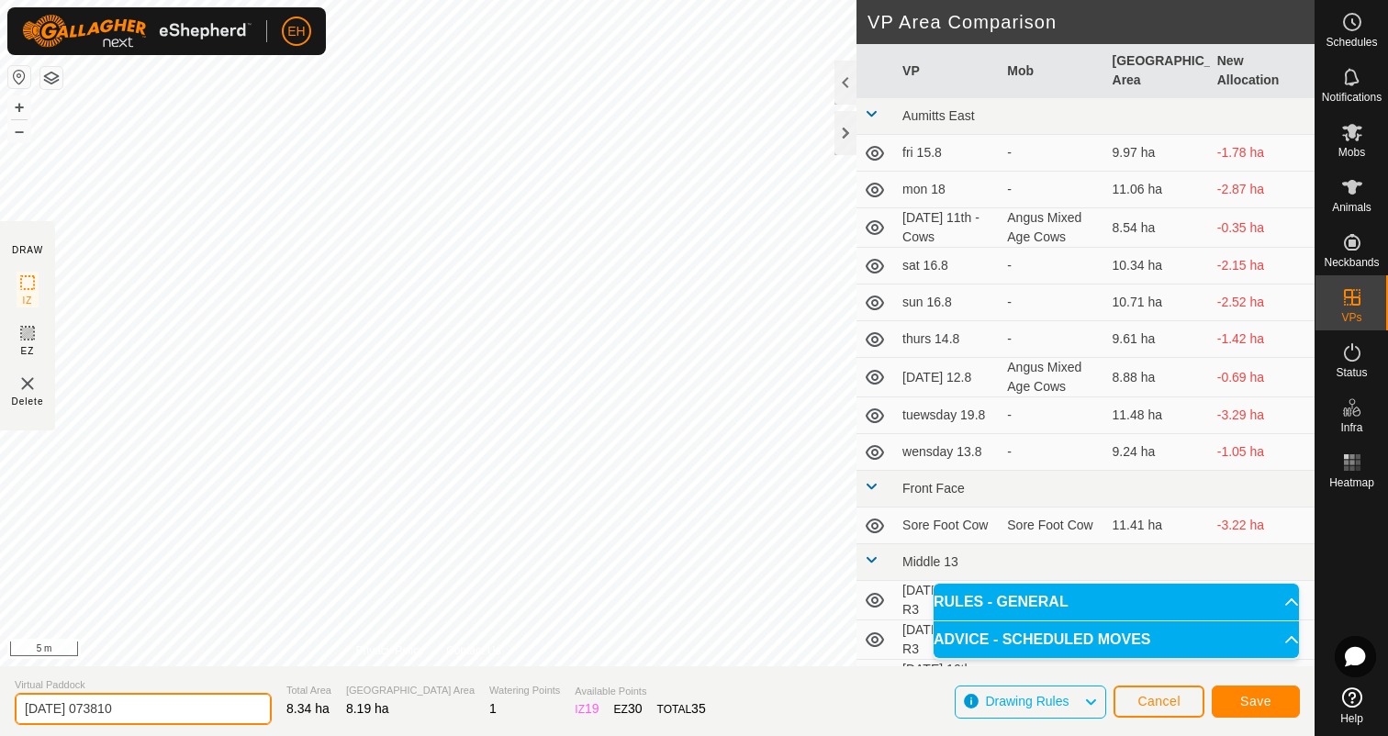
drag, startPoint x: 191, startPoint y: 708, endPoint x: 0, endPoint y: 696, distance: 191.3
click at [0, 696] on section "Virtual Paddock 2025-08-12 073810 Total Area 8.34 ha Grazing Area 8.19 ha Water…" at bounding box center [657, 701] width 1314 height 70
type input "Tuesday 19th - R3"
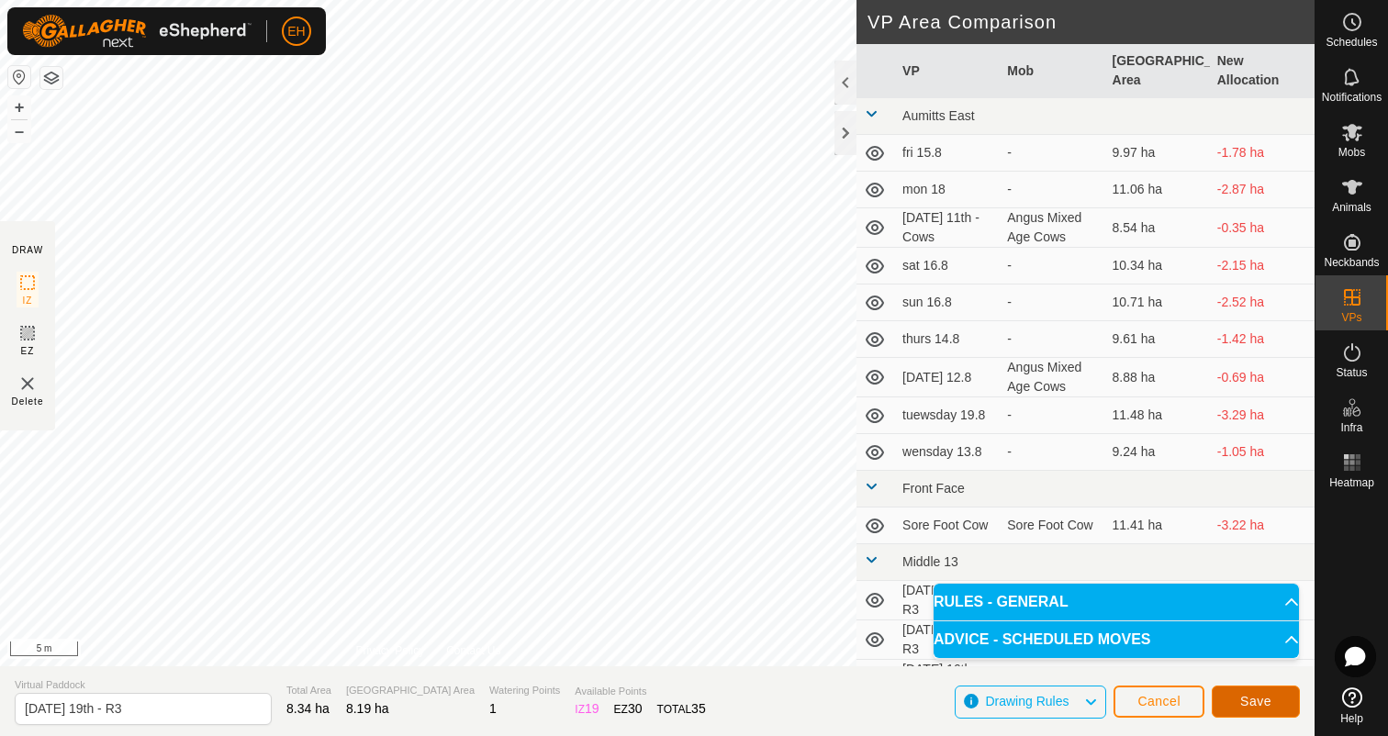
click at [1269, 704] on span "Save" at bounding box center [1255, 701] width 31 height 15
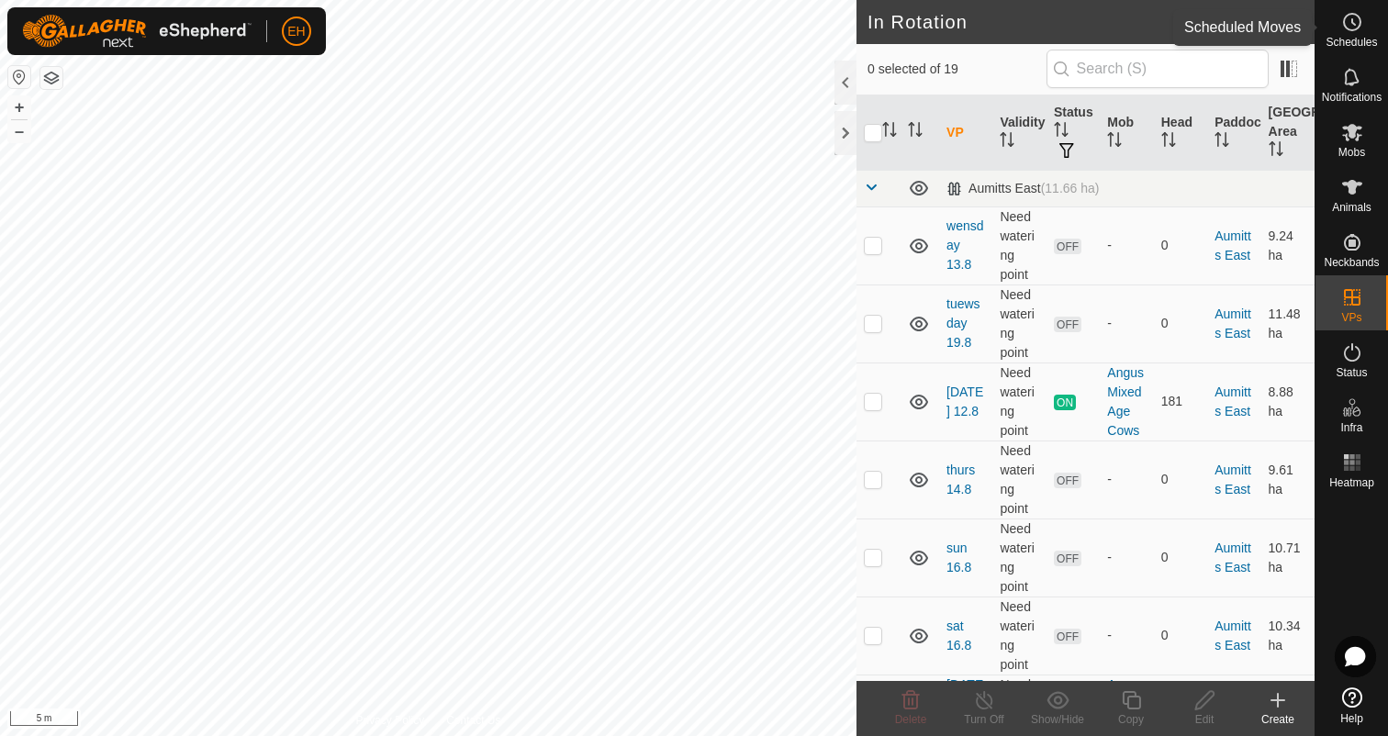
click at [1358, 37] on span "Schedules" at bounding box center [1350, 42] width 51 height 11
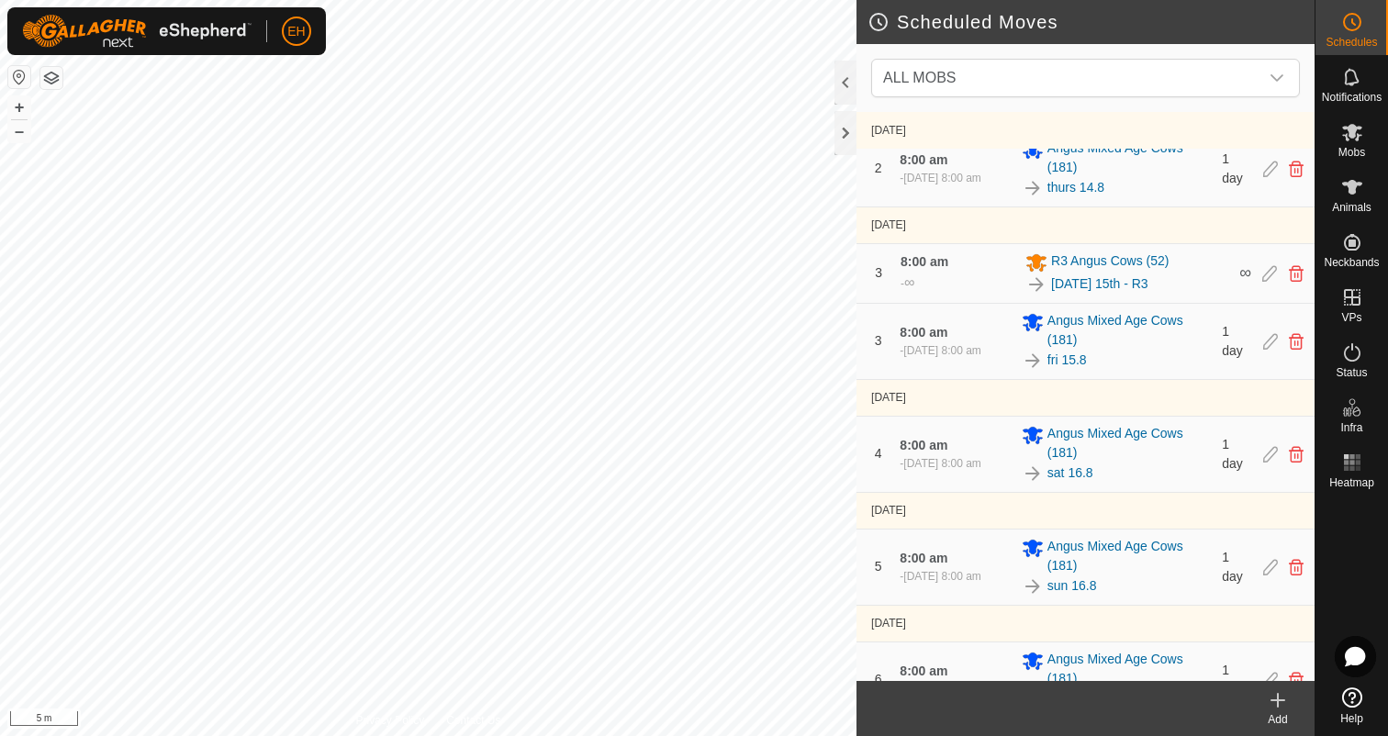
scroll to position [264, 0]
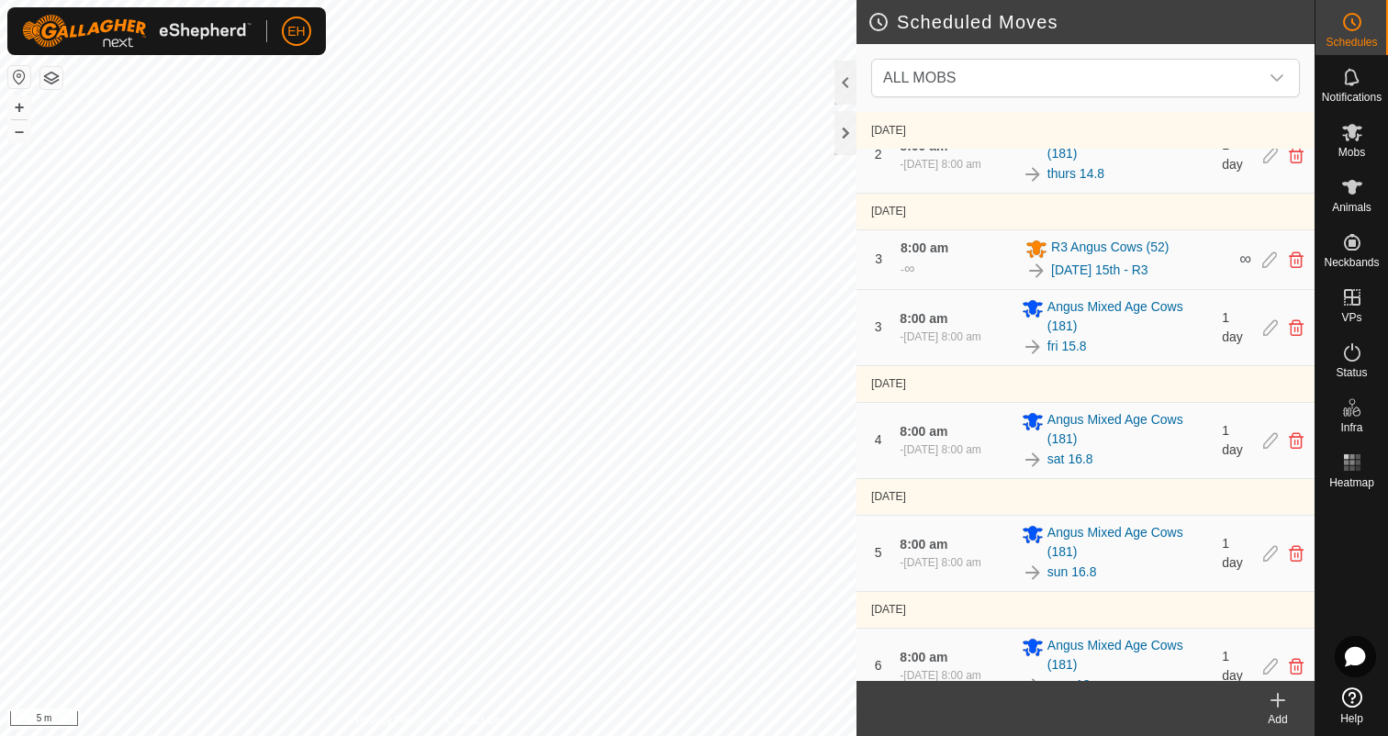
click at [1274, 711] on div "Add" at bounding box center [1277, 719] width 73 height 17
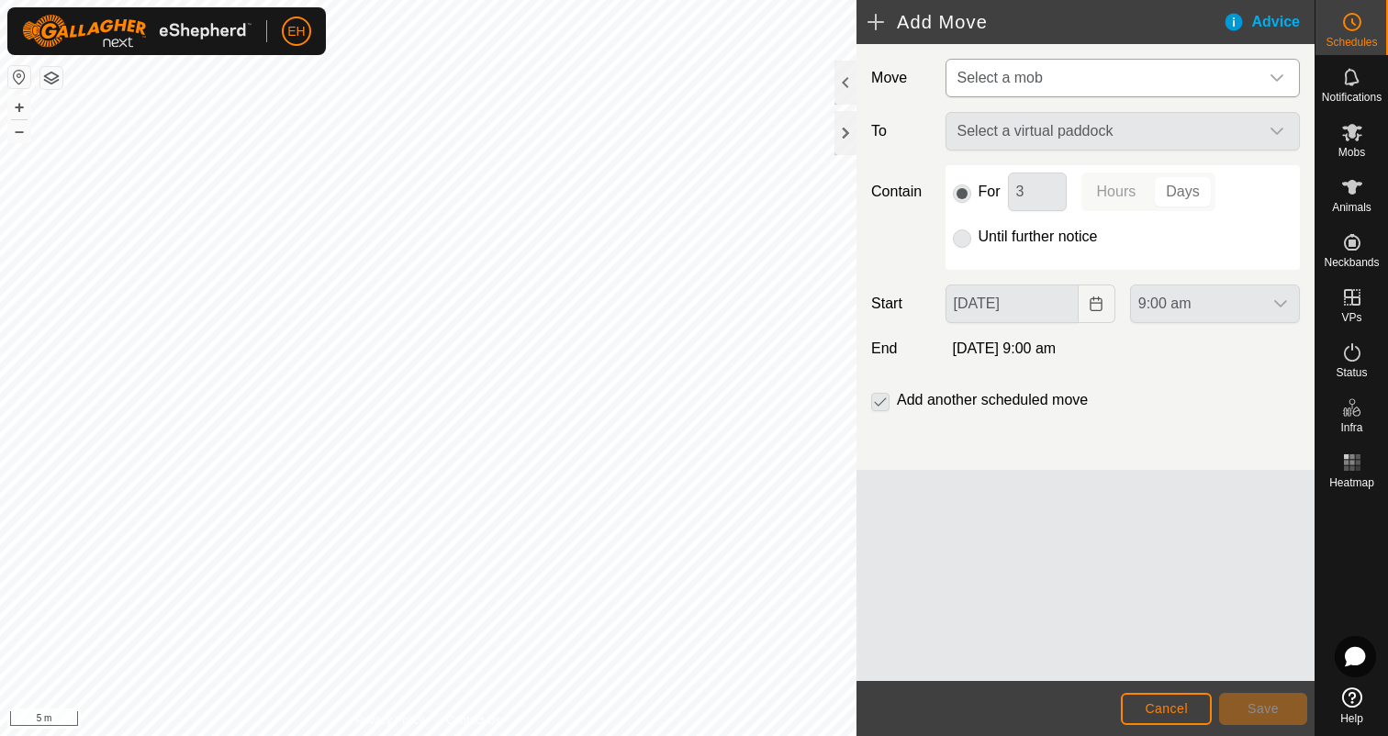
click at [1097, 73] on span "Select a mob" at bounding box center [1104, 78] width 308 height 37
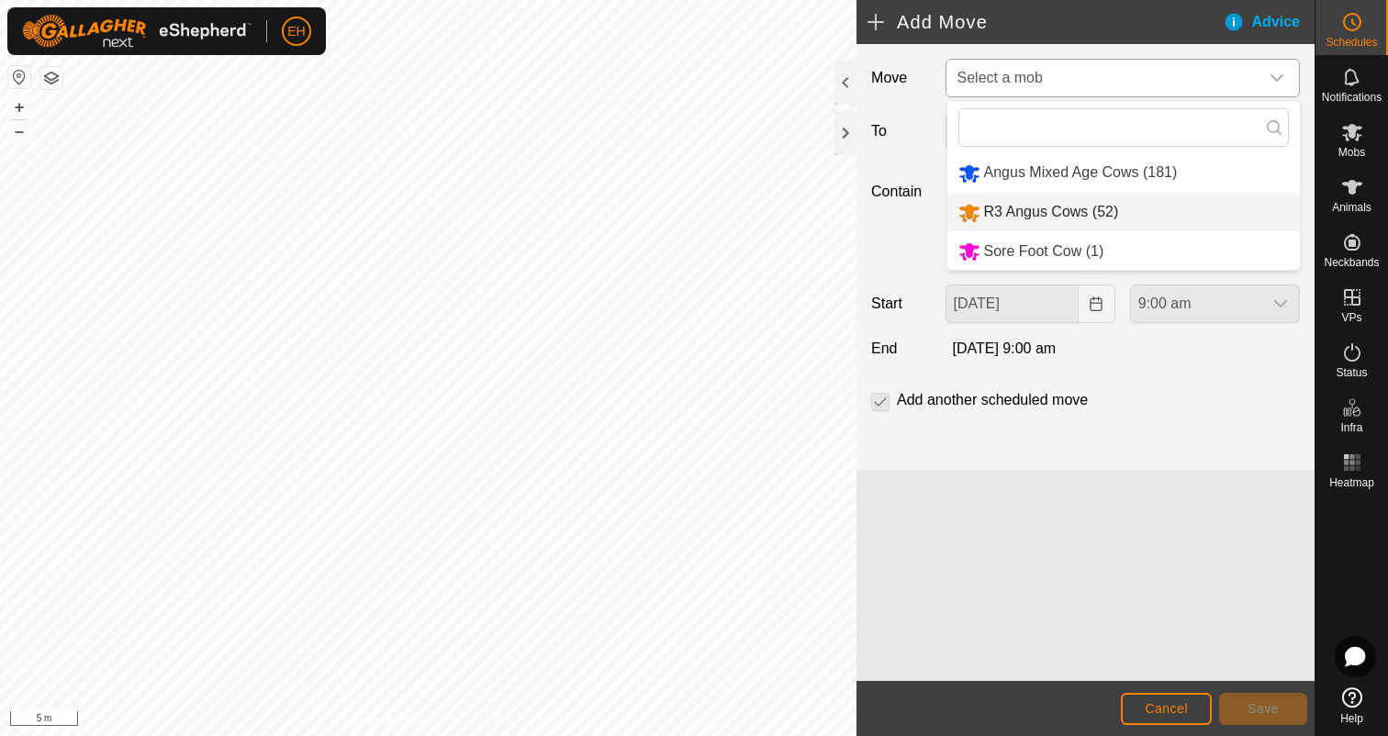
click at [1086, 206] on li "R3 Angus Cows (52)" at bounding box center [1123, 213] width 352 height 38
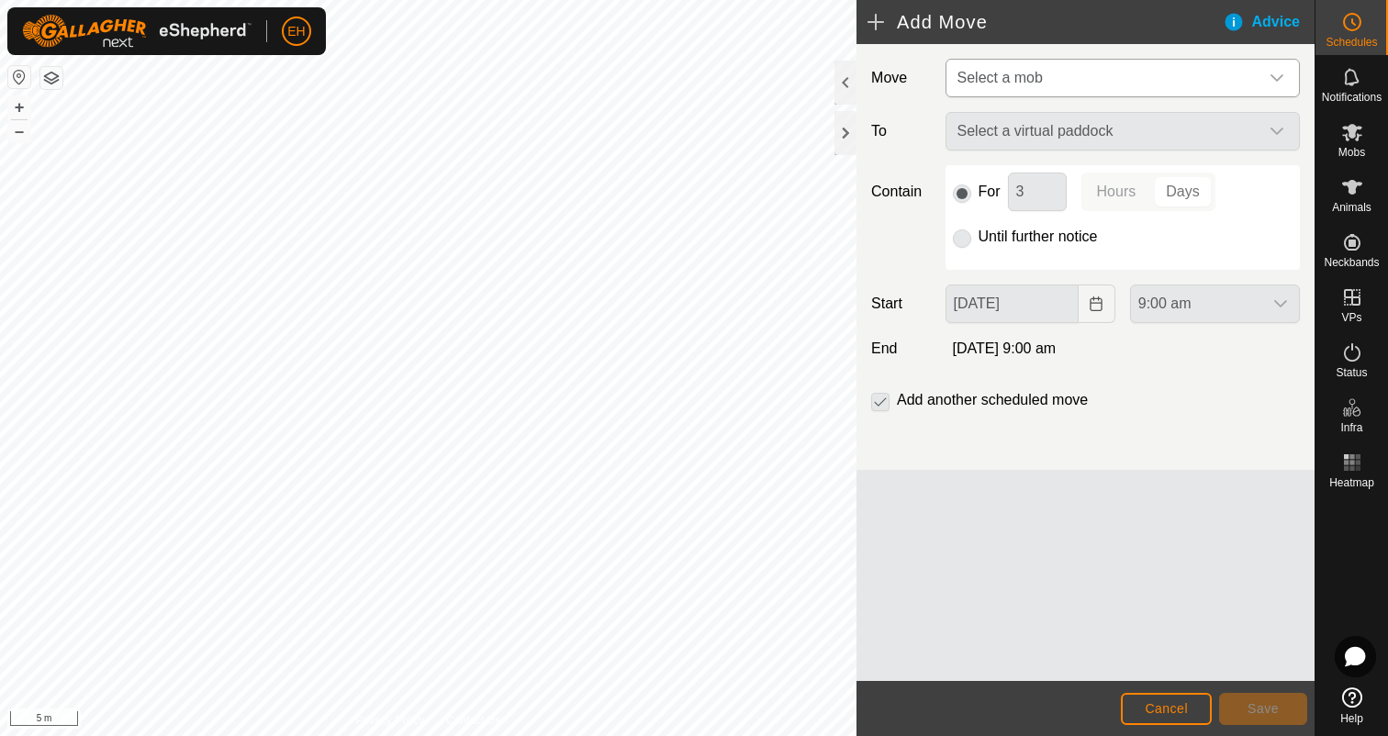
type input "[DATE]"
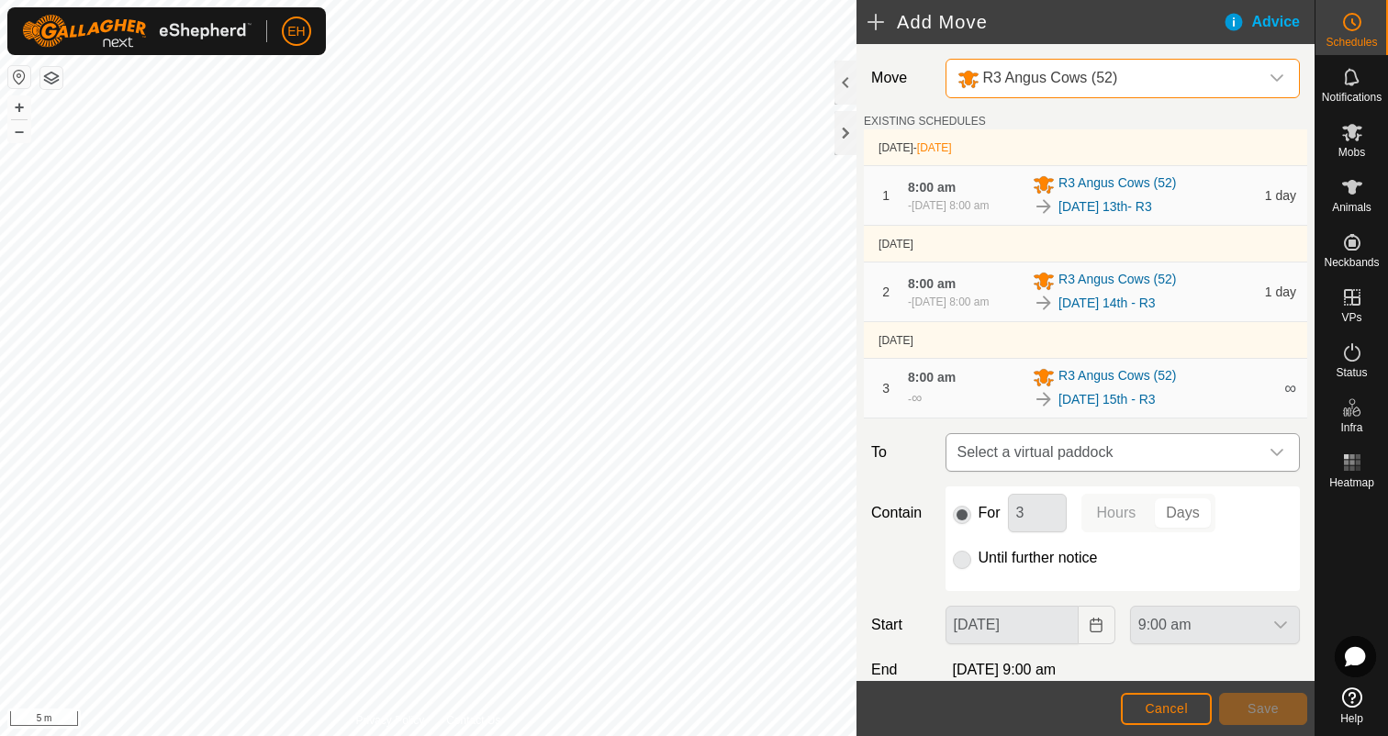
click at [1145, 471] on span "Select a virtual paddock" at bounding box center [1104, 452] width 308 height 37
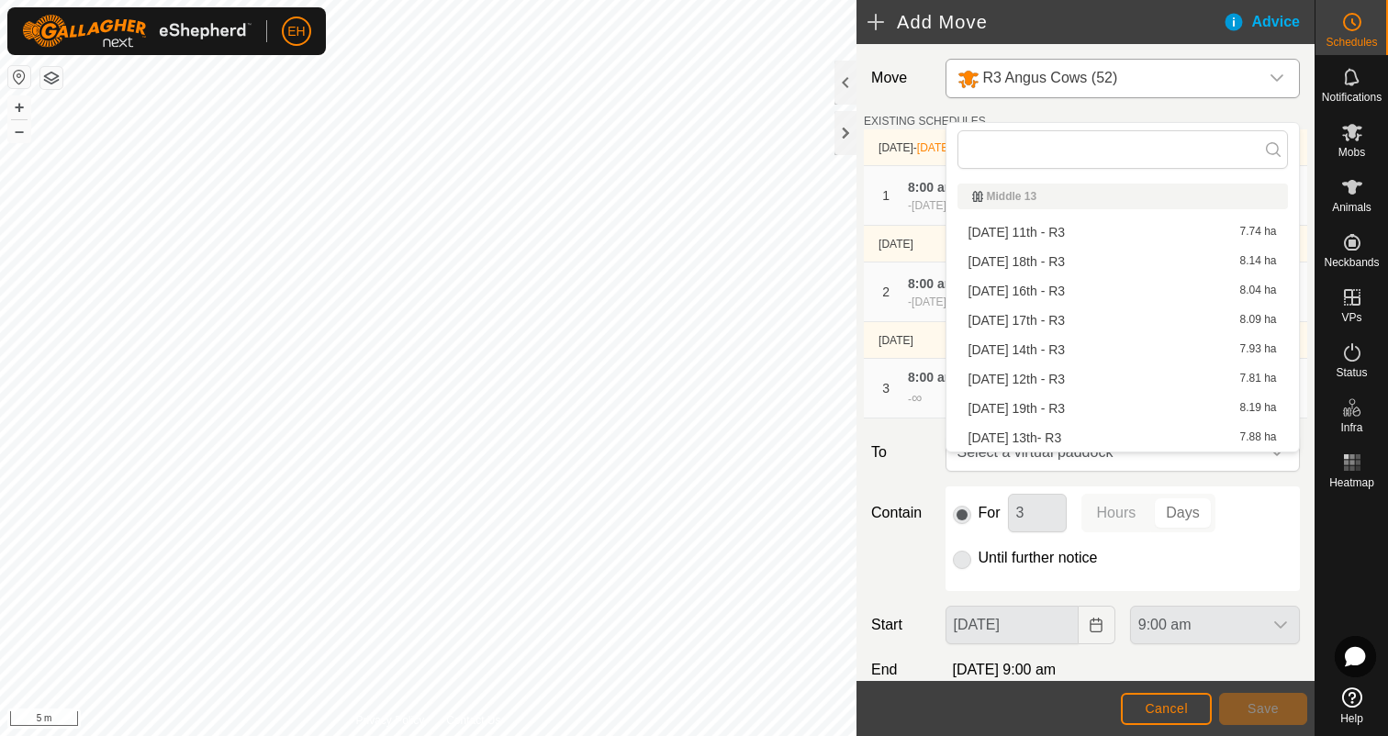
click at [1077, 295] on li "Saturday 16th - R3 8.04 ha" at bounding box center [1122, 291] width 330 height 28
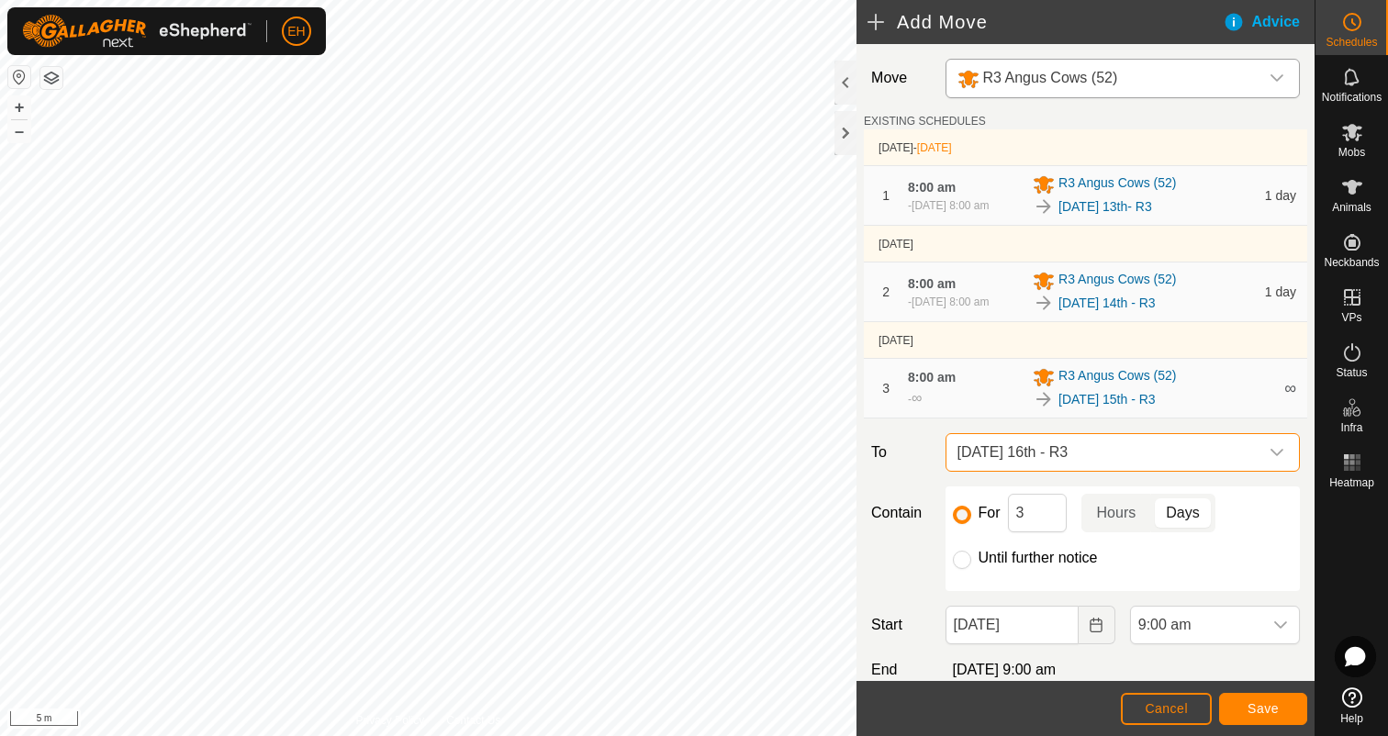
click at [1052, 565] on label "Until further notice" at bounding box center [1037, 558] width 119 height 15
click at [971, 569] on input "Until further notice" at bounding box center [962, 560] width 18 height 18
radio input "true"
checkbox input "false"
click at [1088, 632] on icon "Choose Date" at bounding box center [1095, 625] width 15 height 15
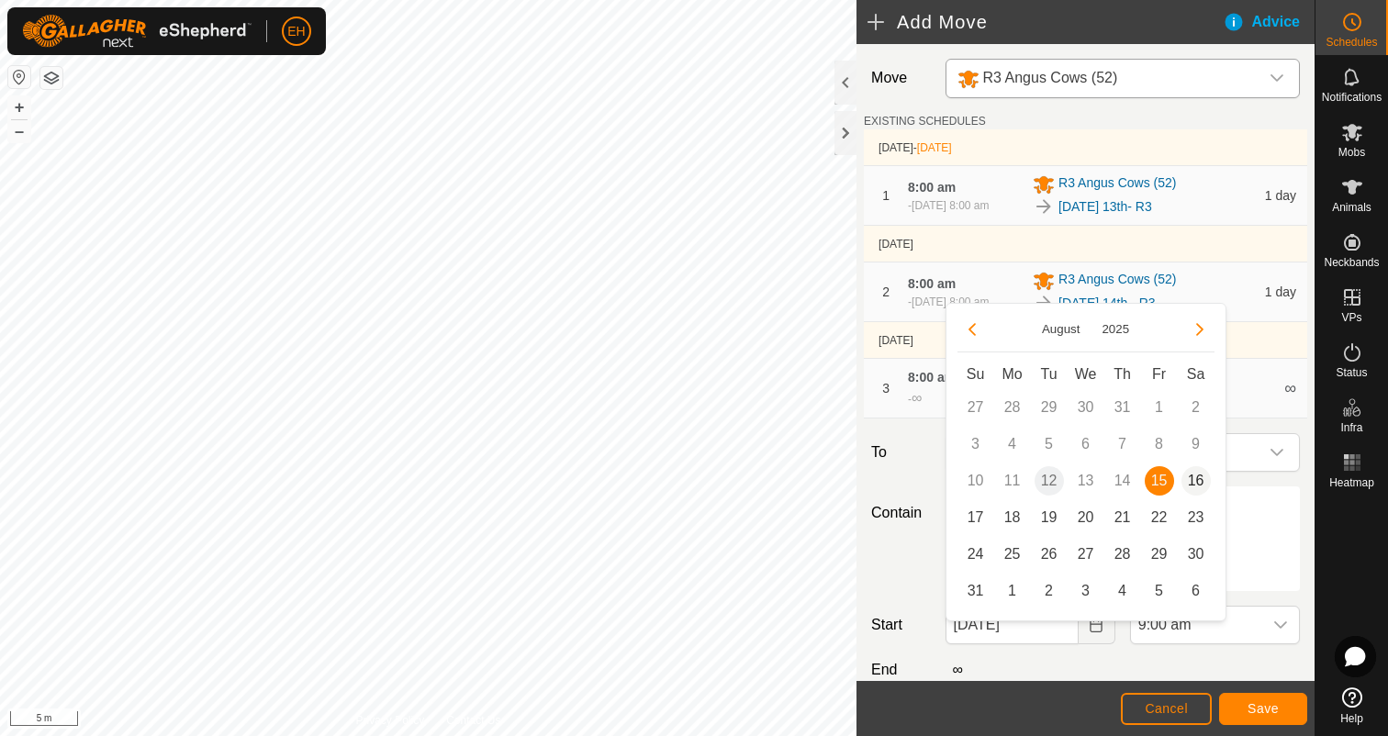
click at [1192, 488] on span "16" at bounding box center [1195, 480] width 29 height 29
type input "16 Aug, 2025"
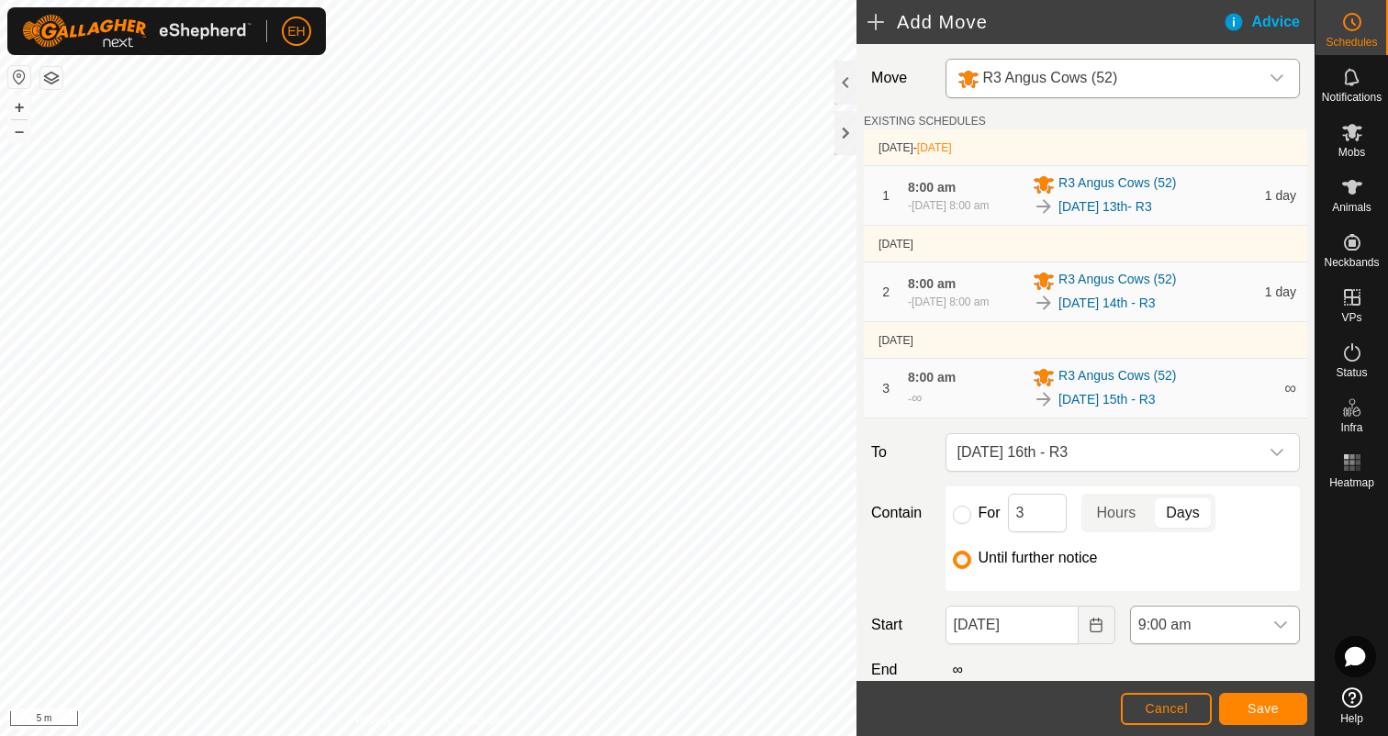
click at [1278, 629] on icon "dropdown trigger" at bounding box center [1280, 624] width 13 height 7
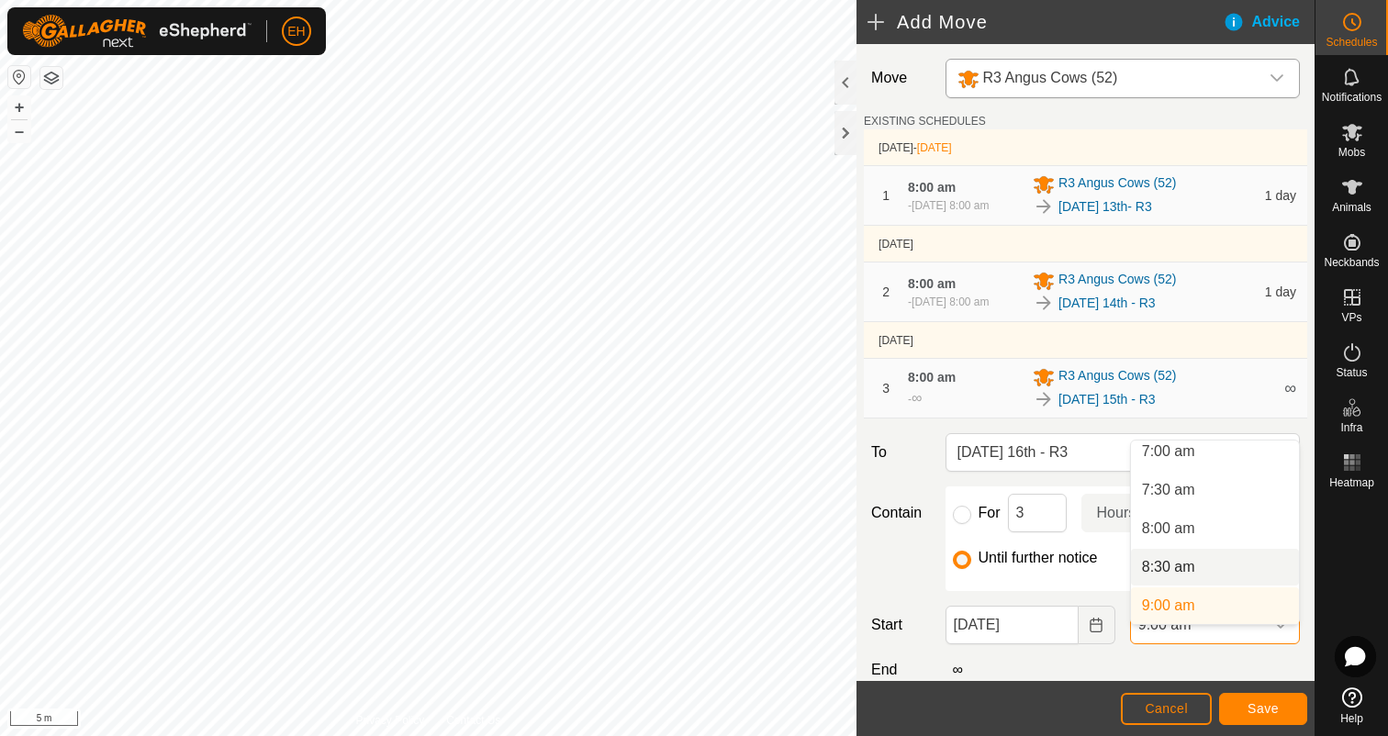
click at [1200, 562] on li "8:30 am" at bounding box center [1215, 567] width 168 height 37
click at [1223, 636] on span "8:30 am" at bounding box center [1196, 625] width 131 height 37
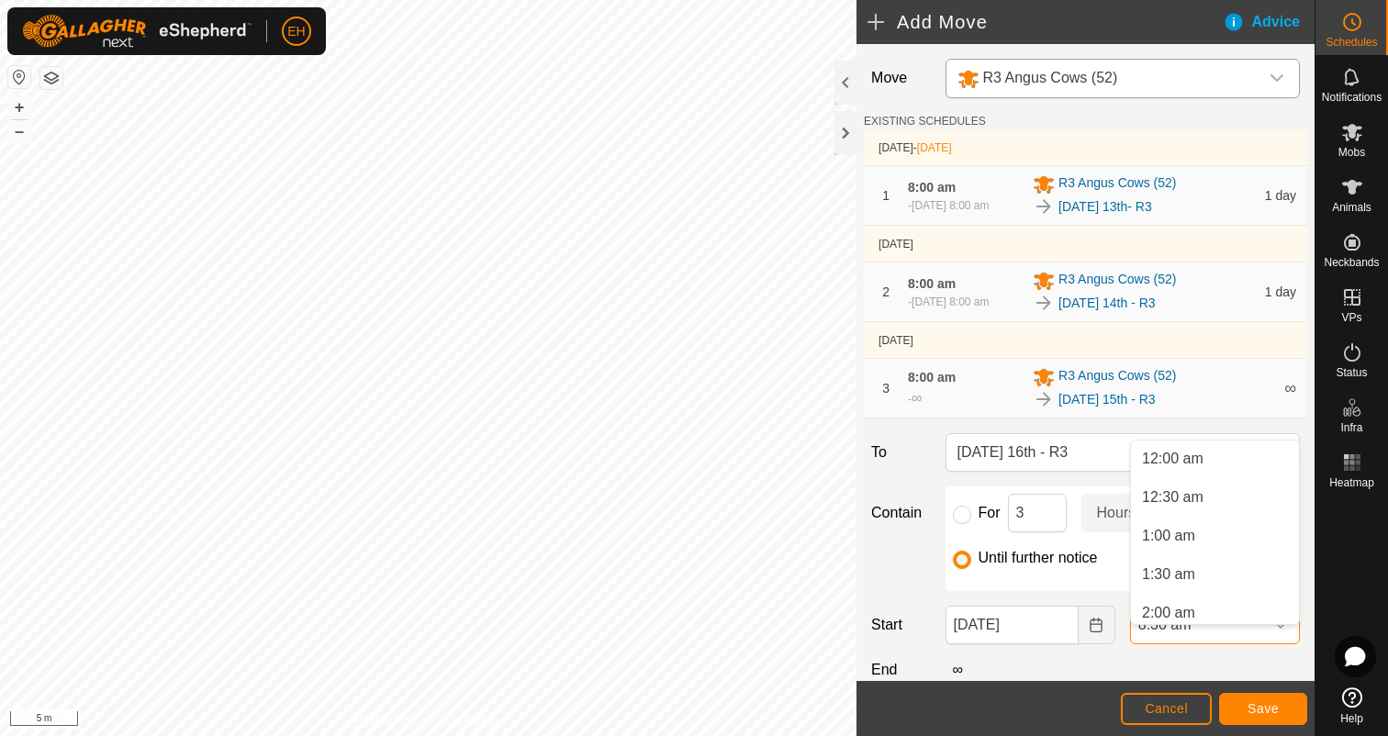
scroll to position [508, 0]
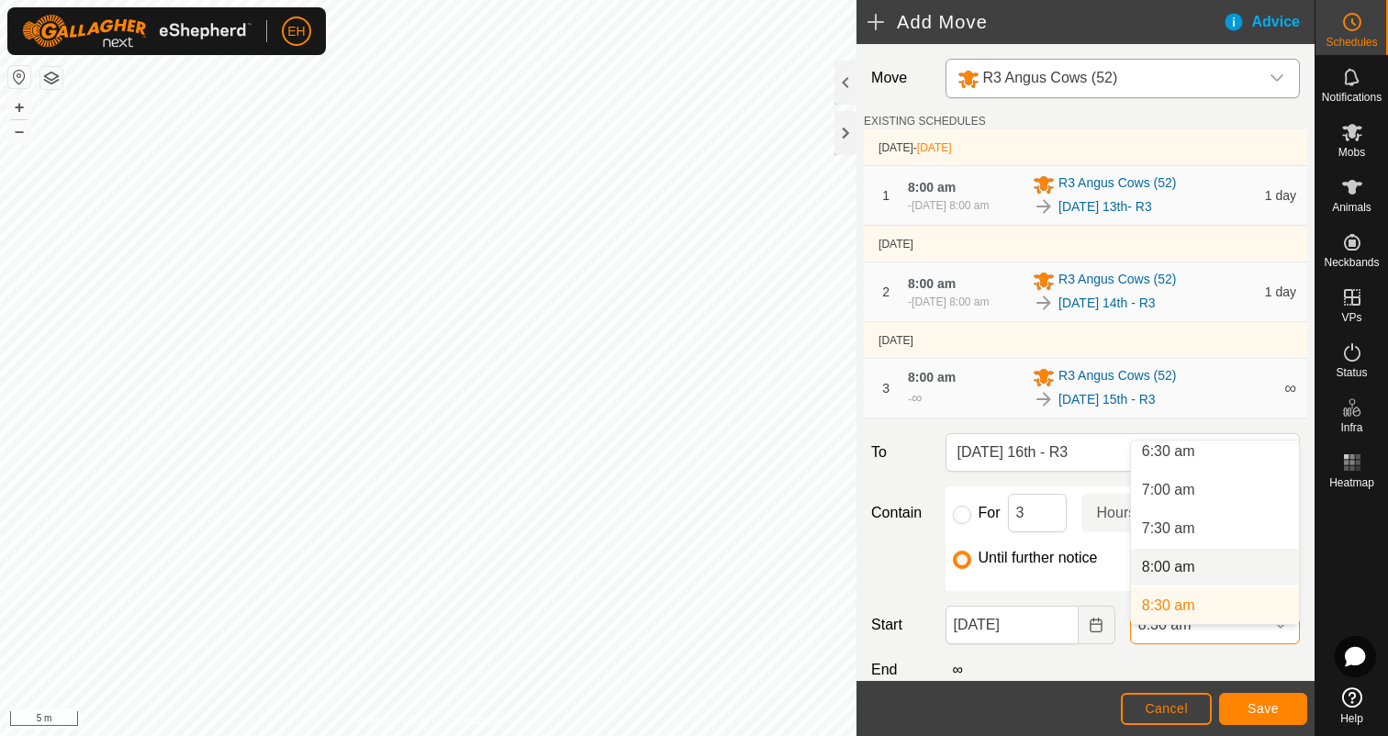
click at [1202, 567] on li "8:00 am" at bounding box center [1215, 567] width 168 height 37
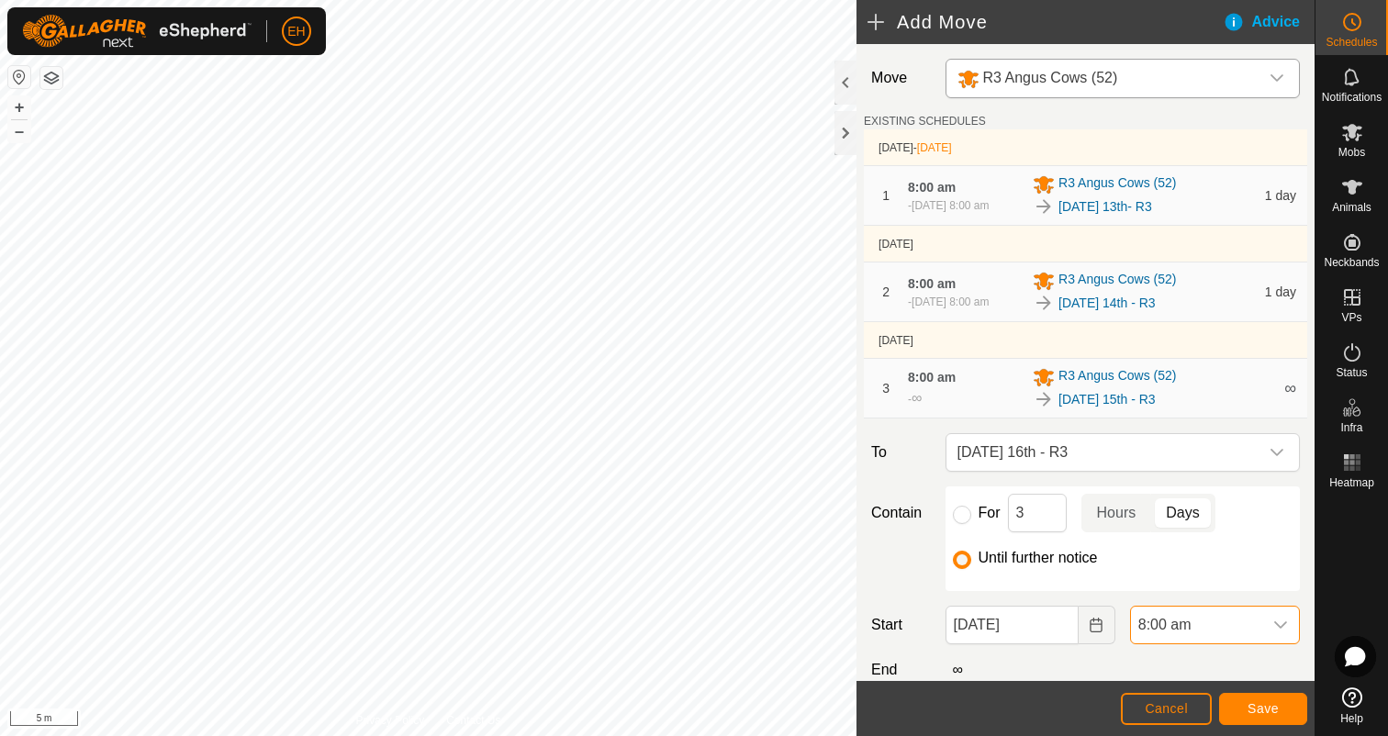
scroll to position [128, 0]
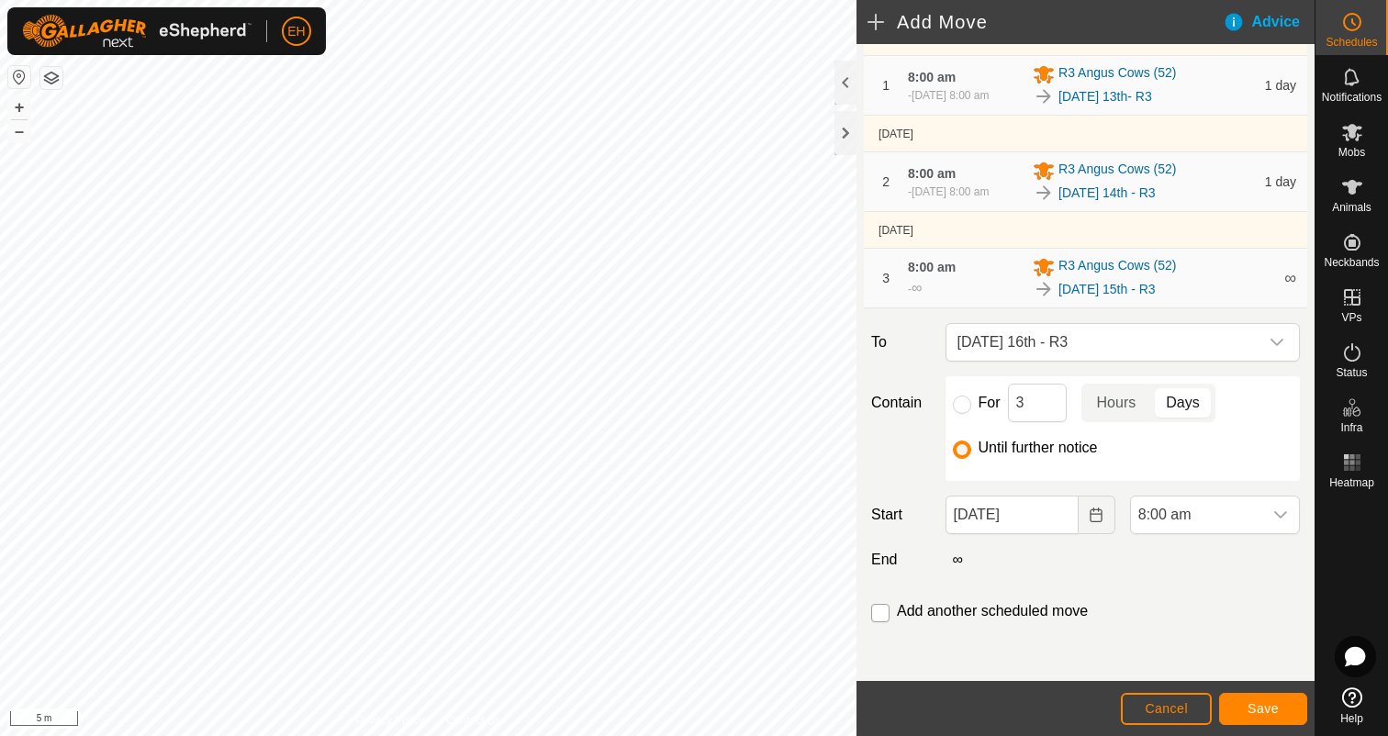
click at [875, 608] on input "checkbox" at bounding box center [880, 613] width 18 height 18
checkbox input "true"
click at [1258, 721] on button "Save" at bounding box center [1263, 709] width 88 height 32
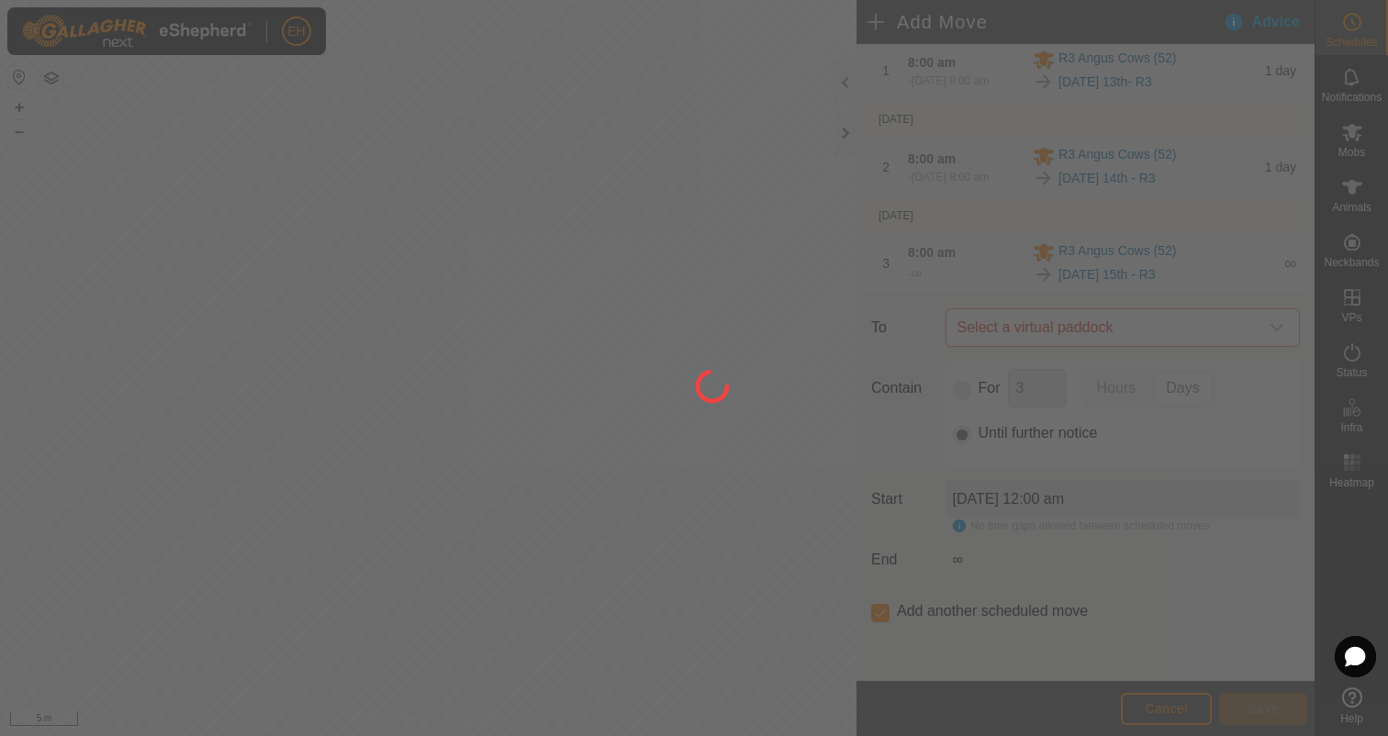
scroll to position [0, 0]
type input "16 Aug, 2025"
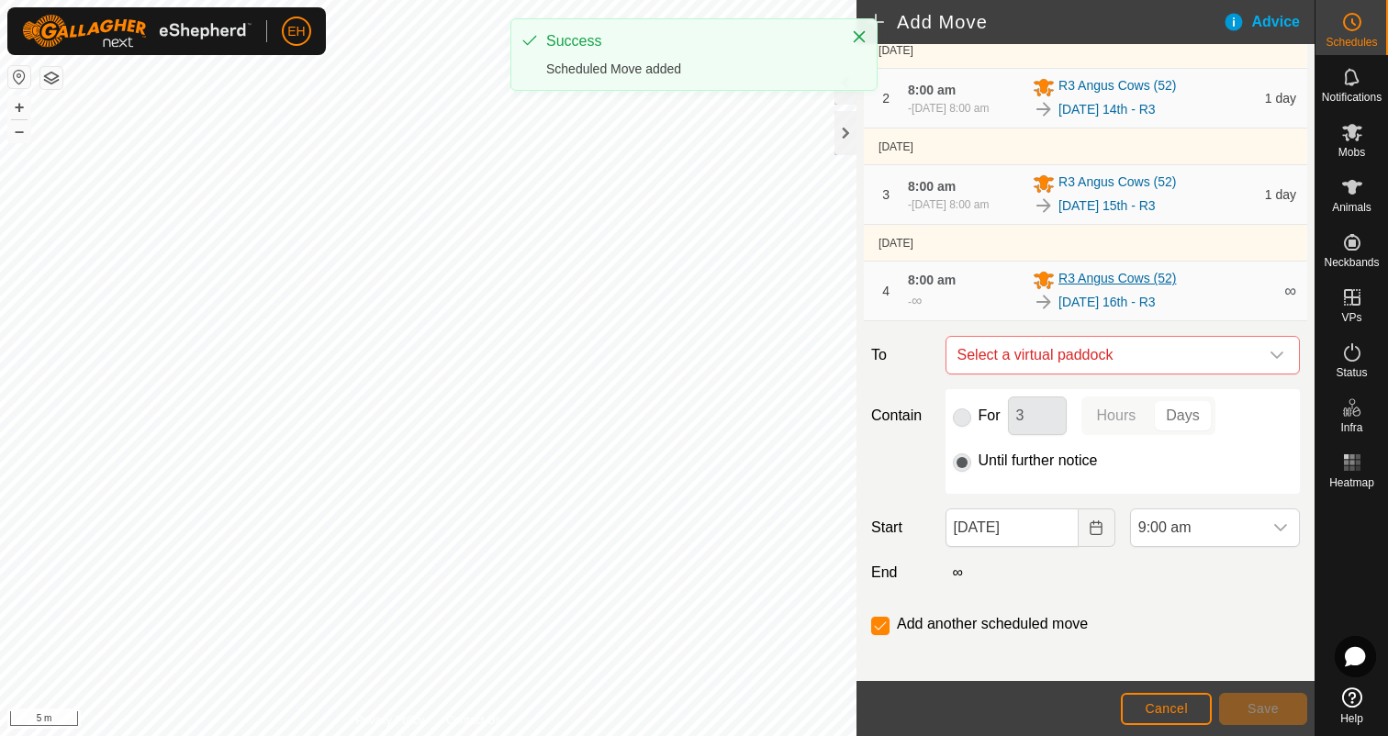
scroll to position [232, 0]
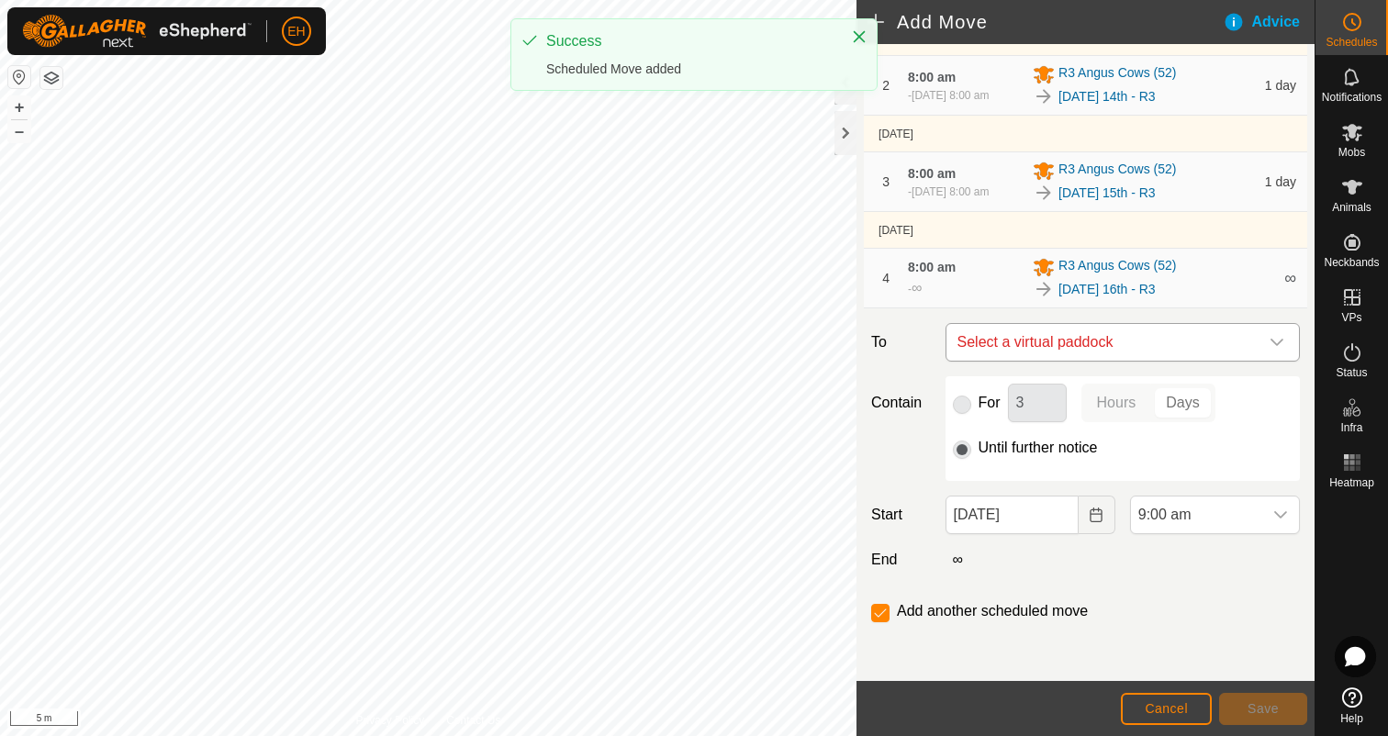
click at [1079, 340] on span "Select a virtual paddock" at bounding box center [1104, 342] width 308 height 37
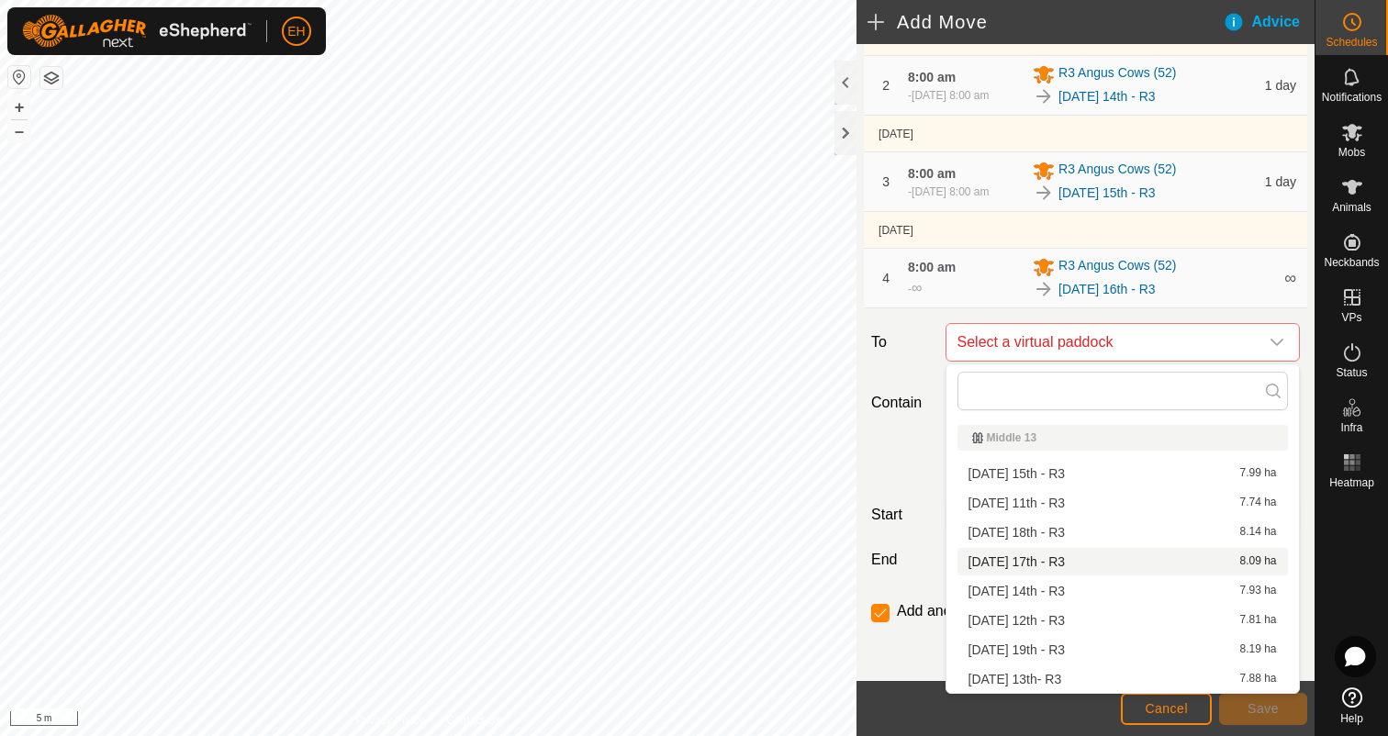
click at [1064, 559] on li "Sunday 17th - R3 8.09 ha" at bounding box center [1122, 562] width 330 height 28
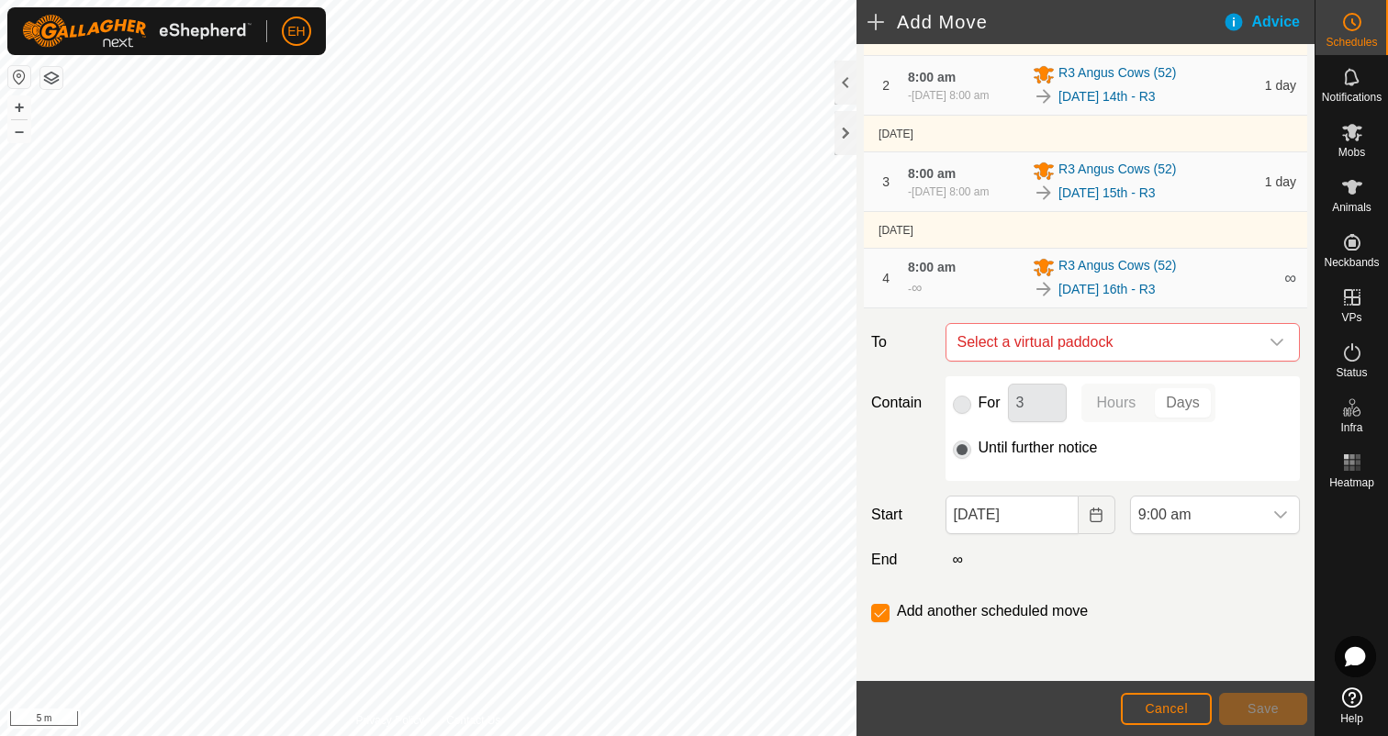
checkbox input "false"
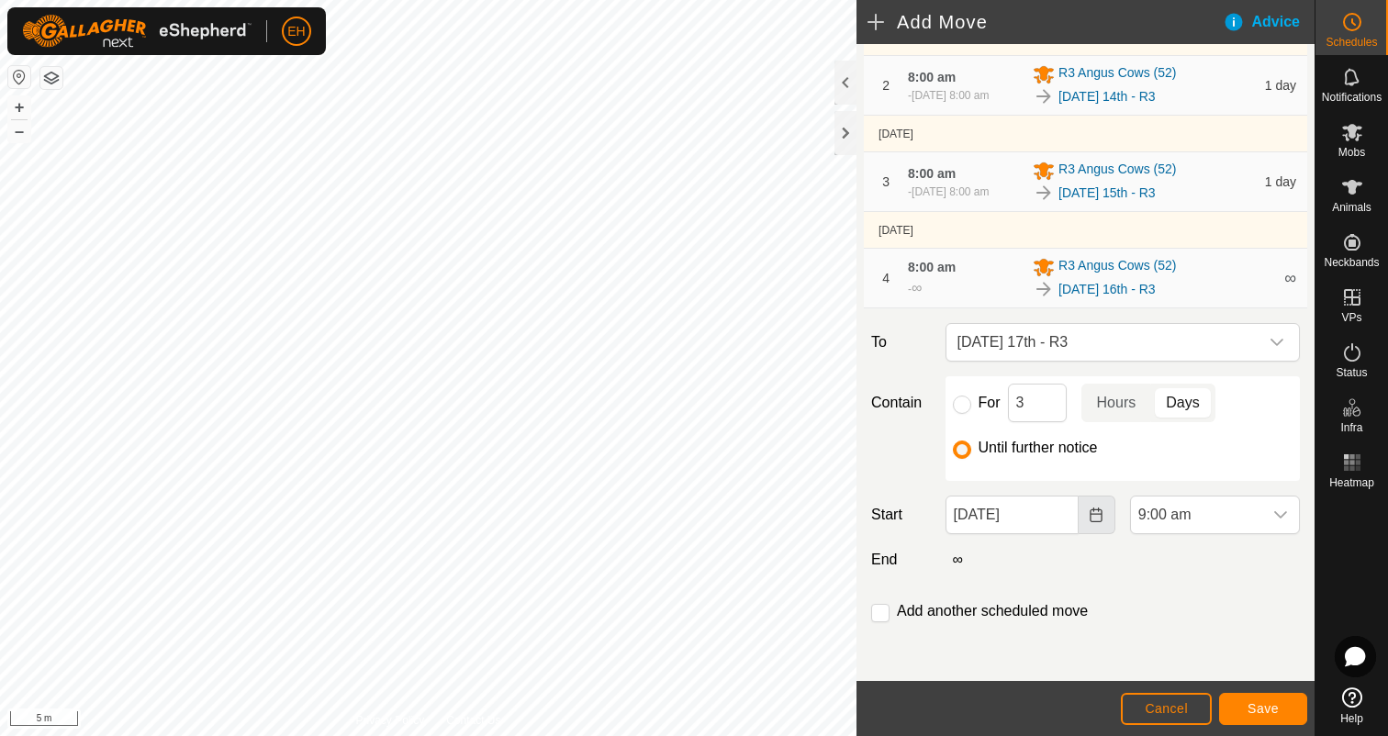
click at [1082, 524] on button "Choose Date" at bounding box center [1096, 515] width 37 height 39
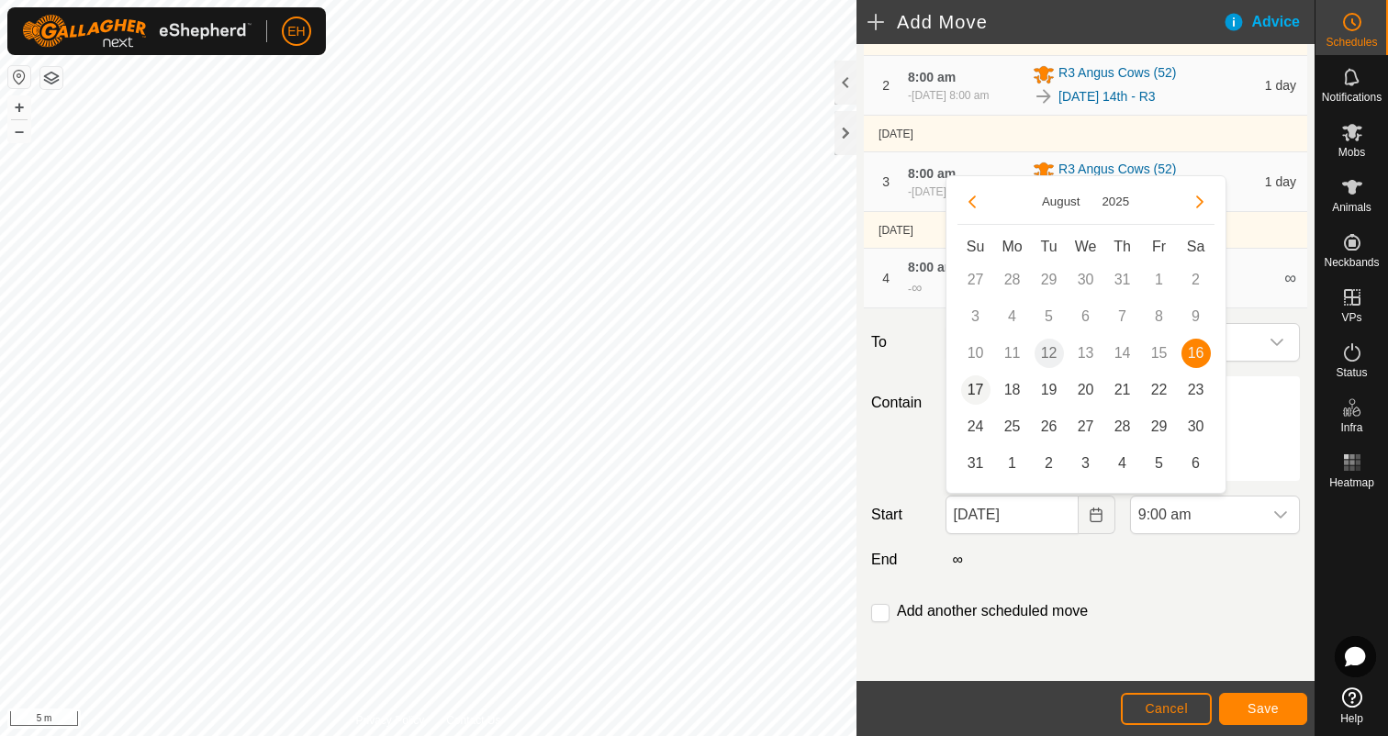
click at [970, 391] on span "17" at bounding box center [975, 389] width 29 height 29
type input "17 Aug, 2025"
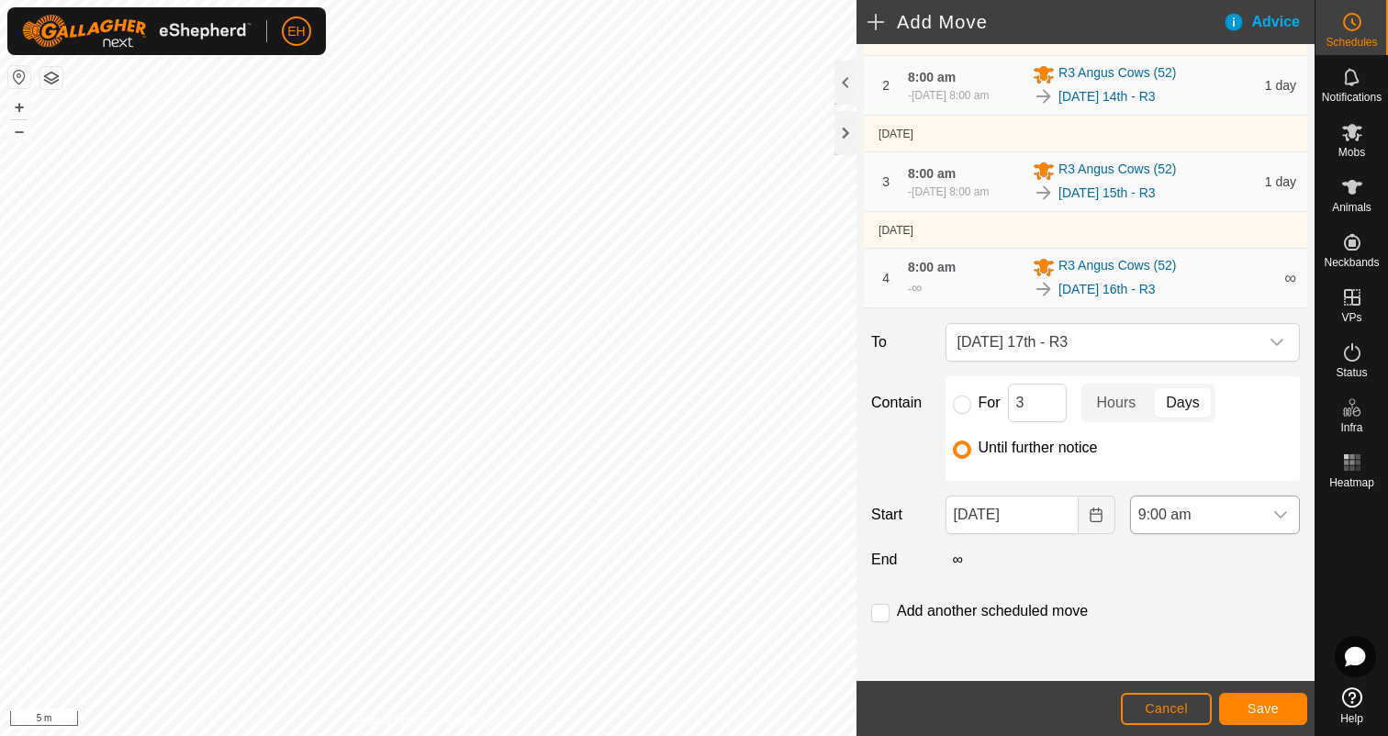
click at [1284, 518] on icon "dropdown trigger" at bounding box center [1280, 515] width 15 height 15
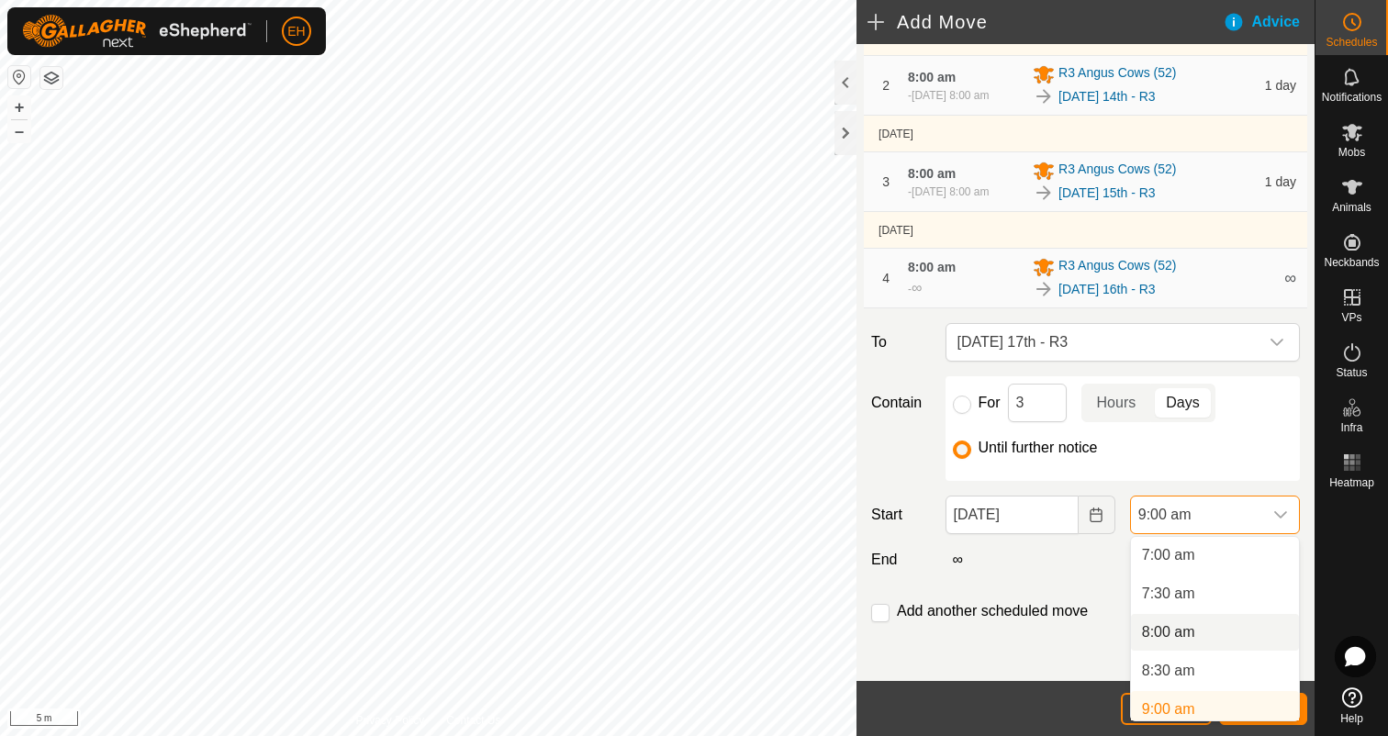
click at [1186, 628] on li "8:00 am" at bounding box center [1215, 632] width 168 height 37
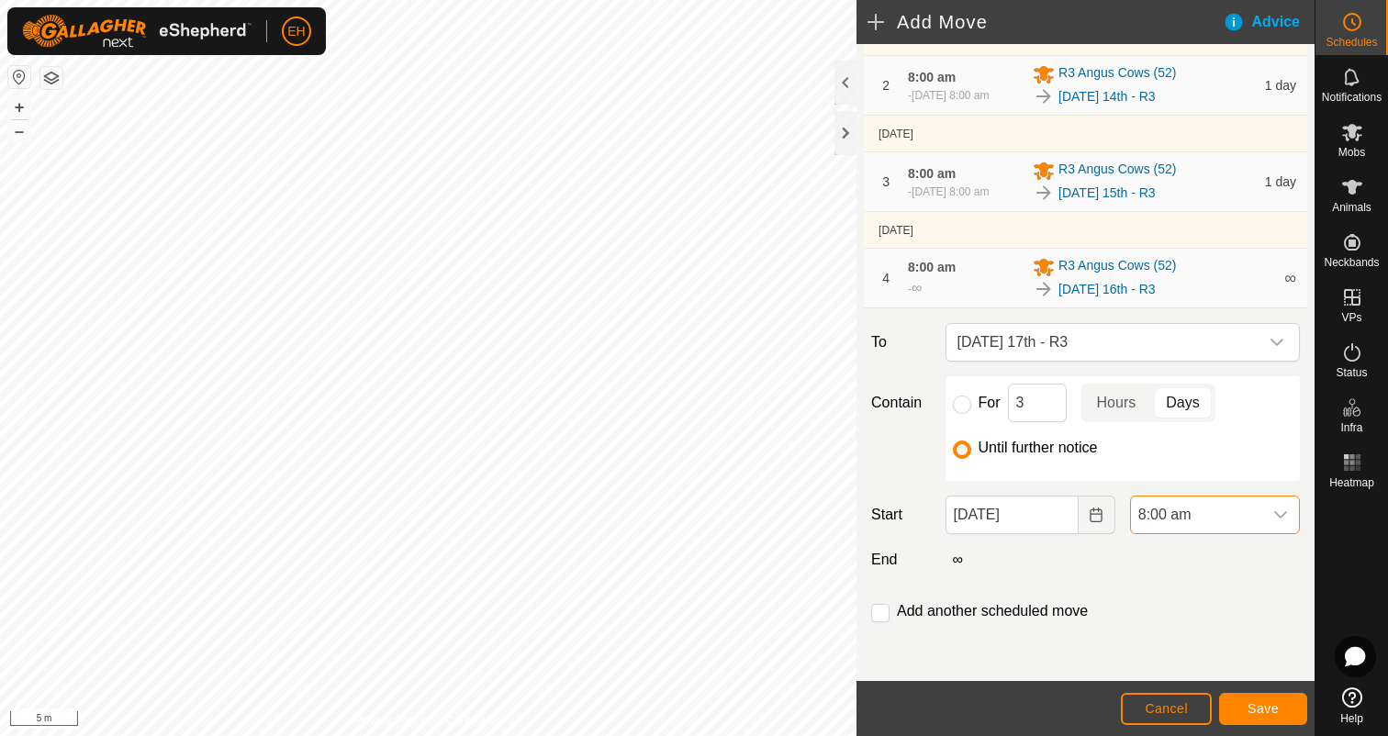
scroll to position [547, 0]
click at [877, 615] on input "checkbox" at bounding box center [880, 613] width 18 height 18
checkbox input "true"
click at [1260, 712] on span "Save" at bounding box center [1262, 708] width 31 height 15
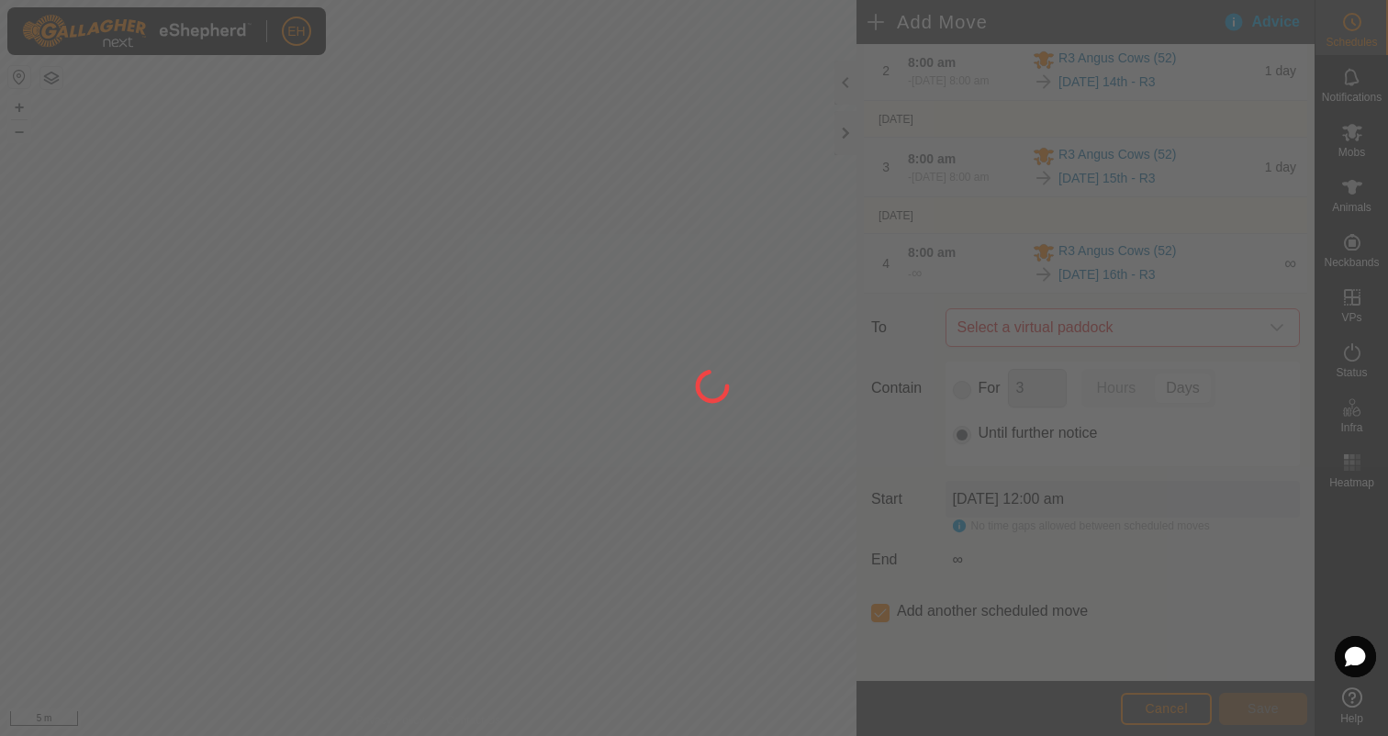
scroll to position [0, 0]
type input "17 Aug, 2025"
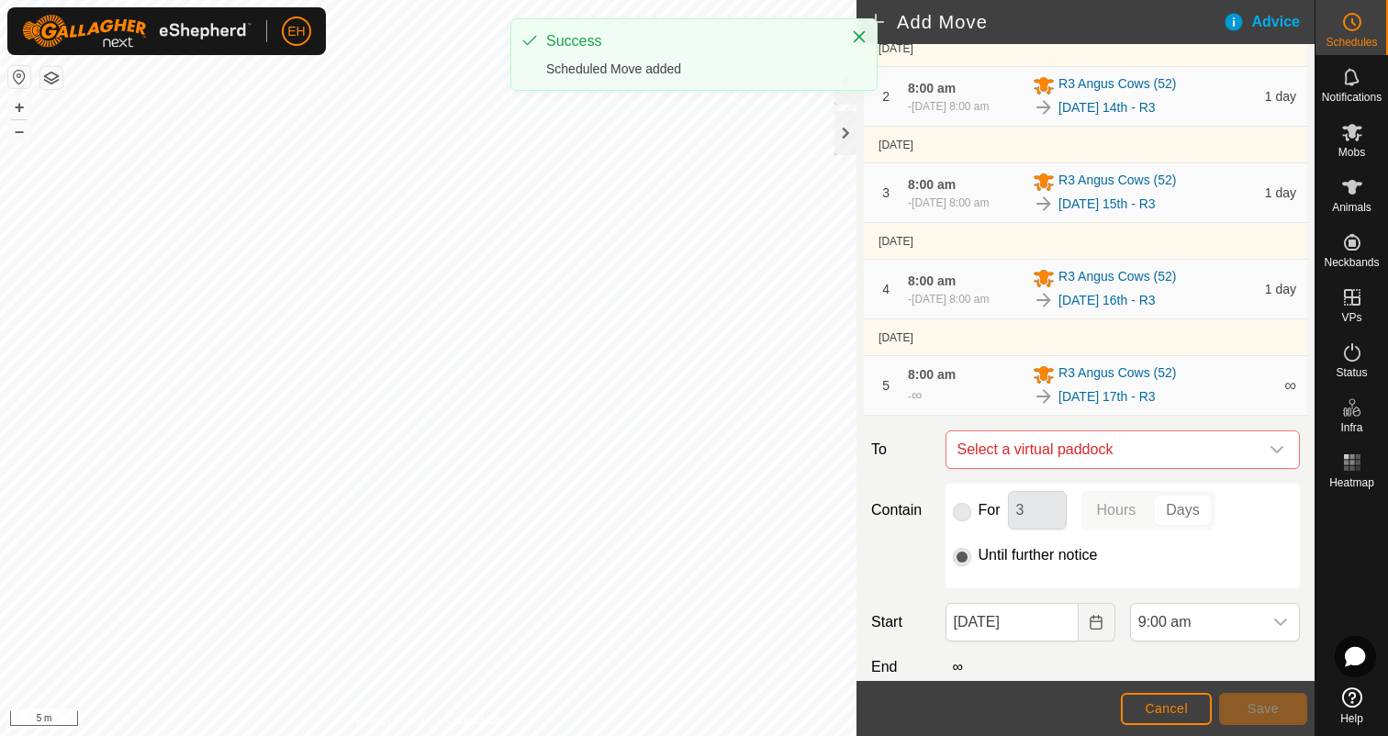
scroll to position [337, 0]
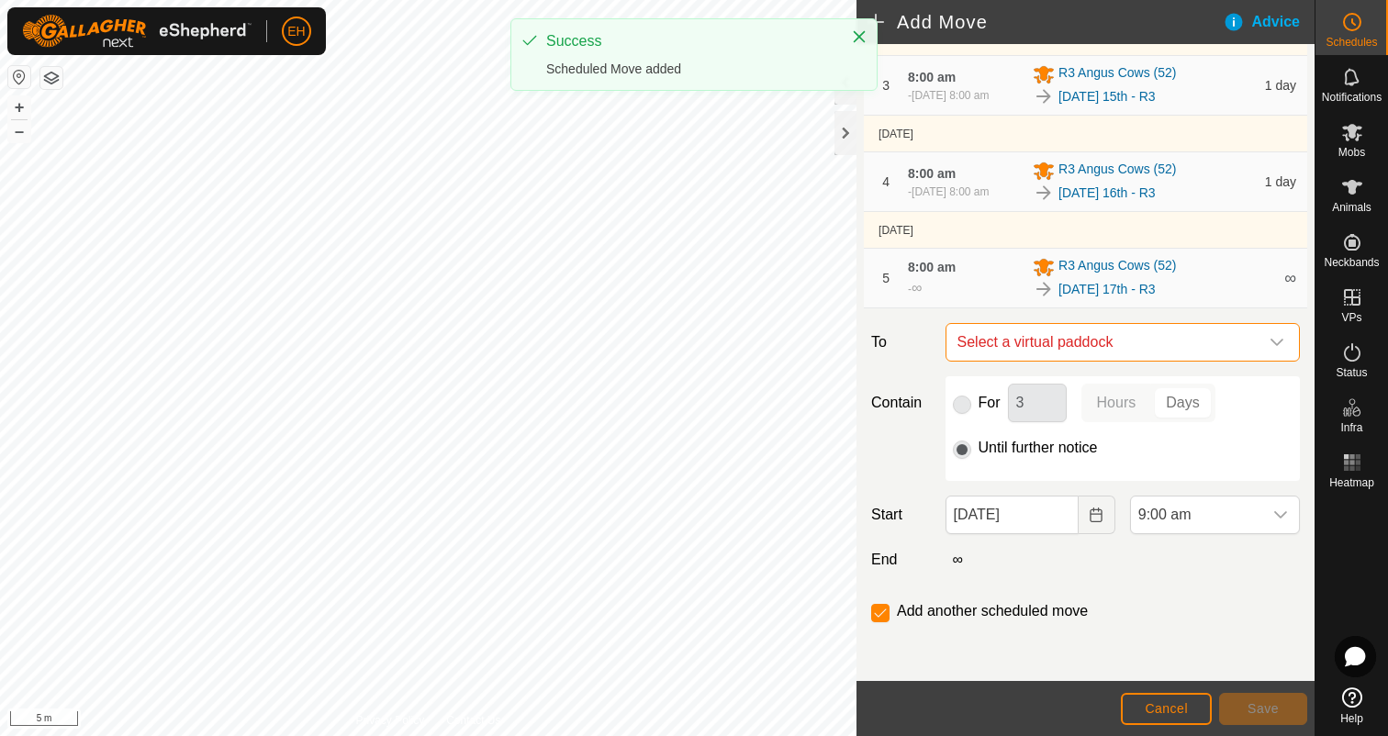
click at [1116, 345] on span "Select a virtual paddock" at bounding box center [1104, 342] width 308 height 37
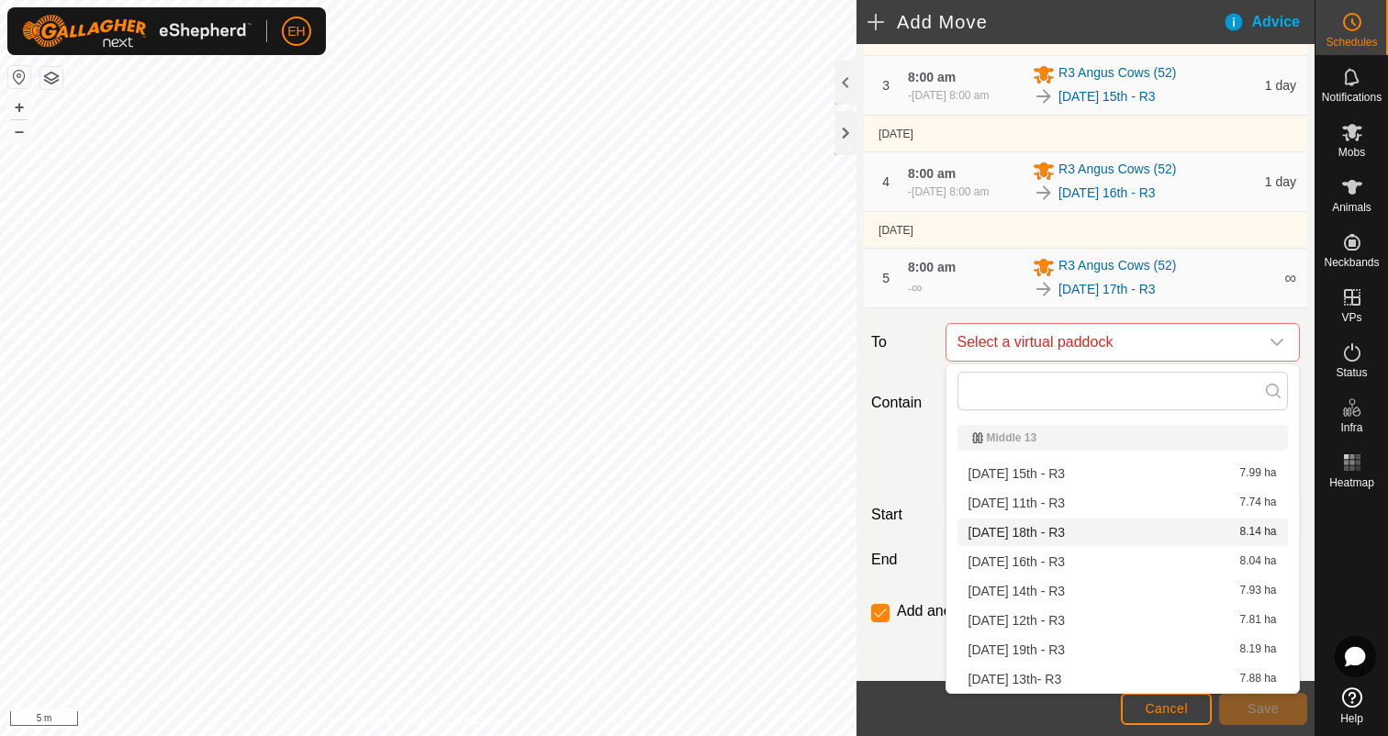
click at [1068, 544] on li "Monday 18th - R3 8.14 ha" at bounding box center [1122, 533] width 330 height 28
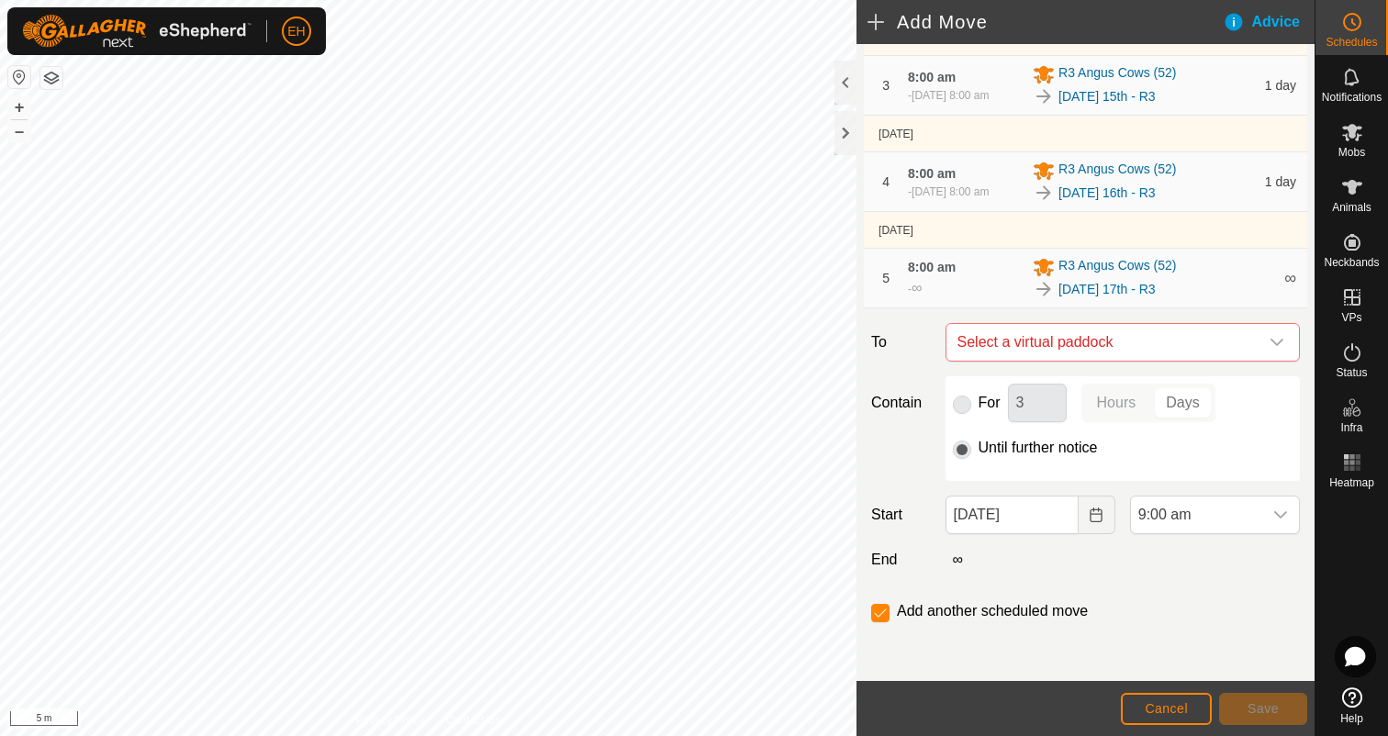
checkbox input "false"
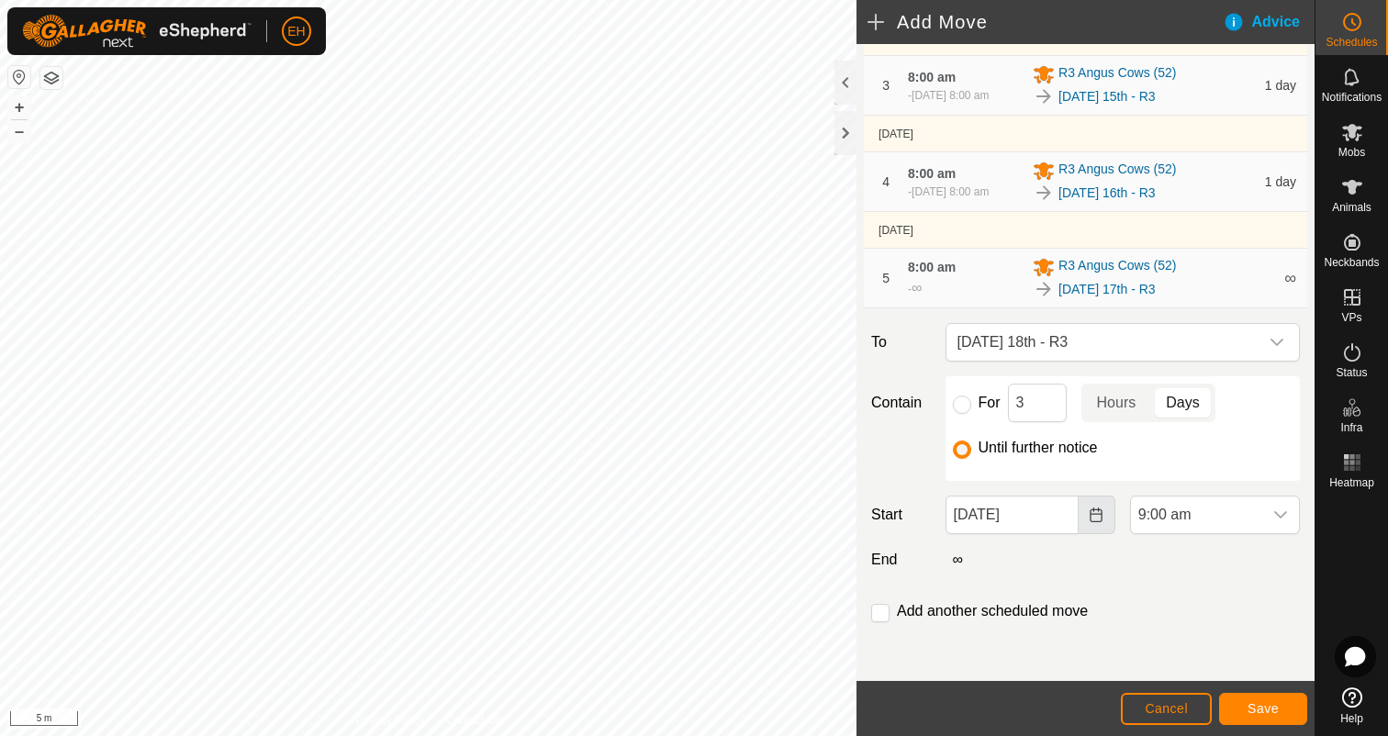
click at [1093, 531] on button "Choose Date" at bounding box center [1096, 515] width 37 height 39
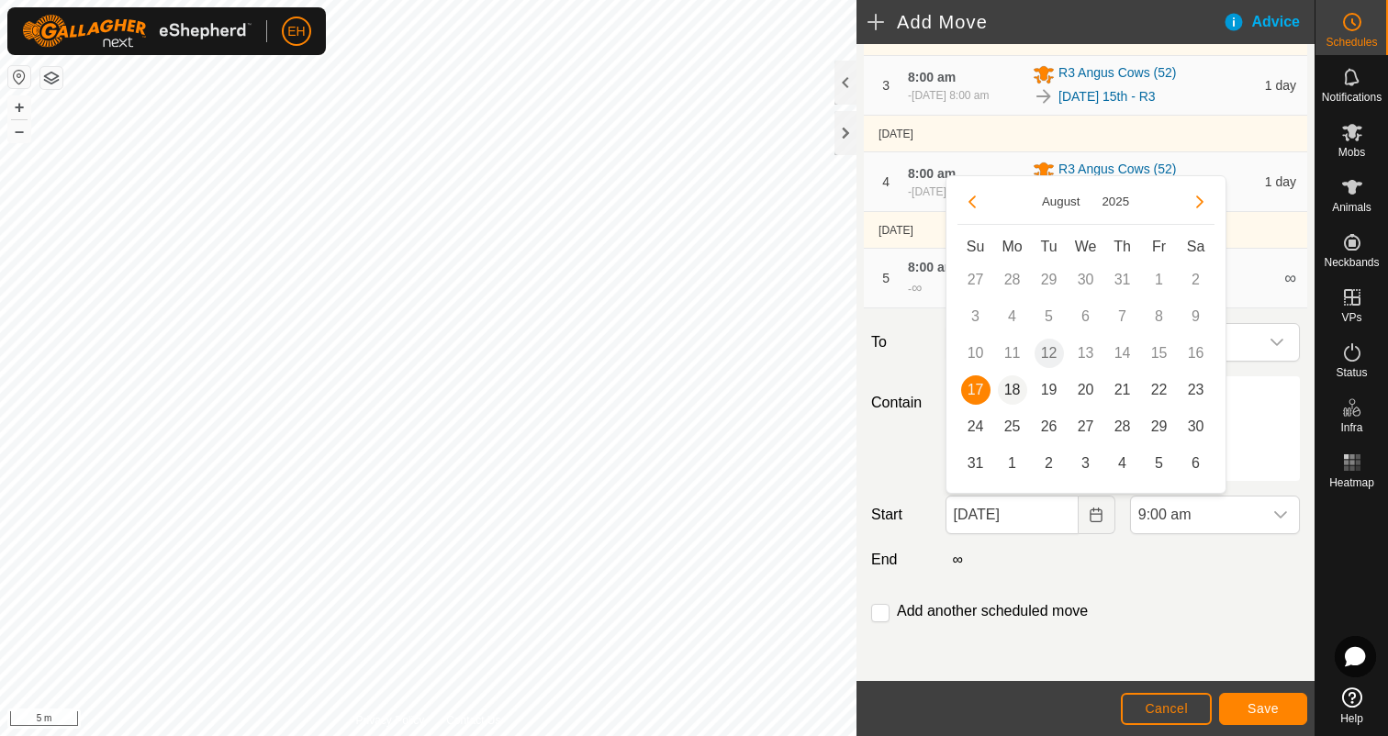
click at [1011, 393] on span "18" at bounding box center [1012, 389] width 29 height 29
type input "18 Aug, 2025"
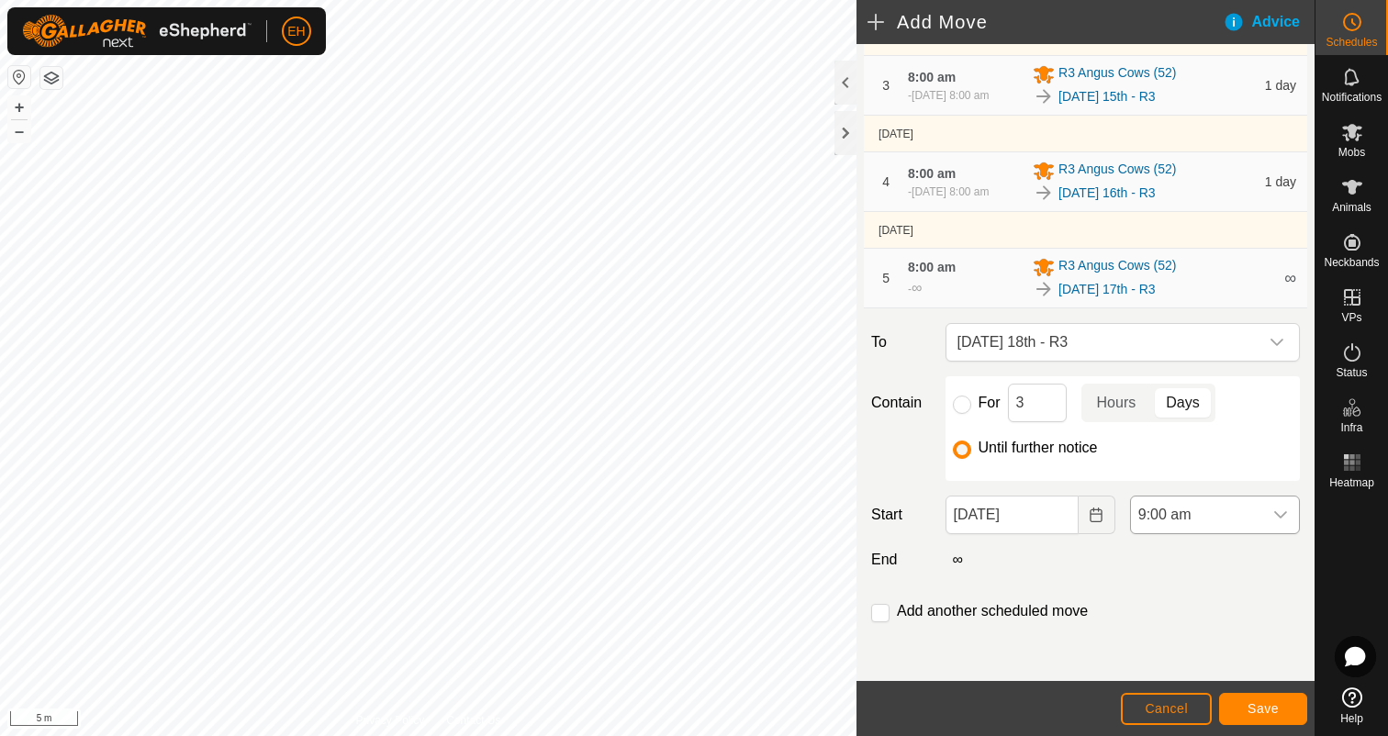
click at [1284, 519] on icon "dropdown trigger" at bounding box center [1280, 515] width 15 height 15
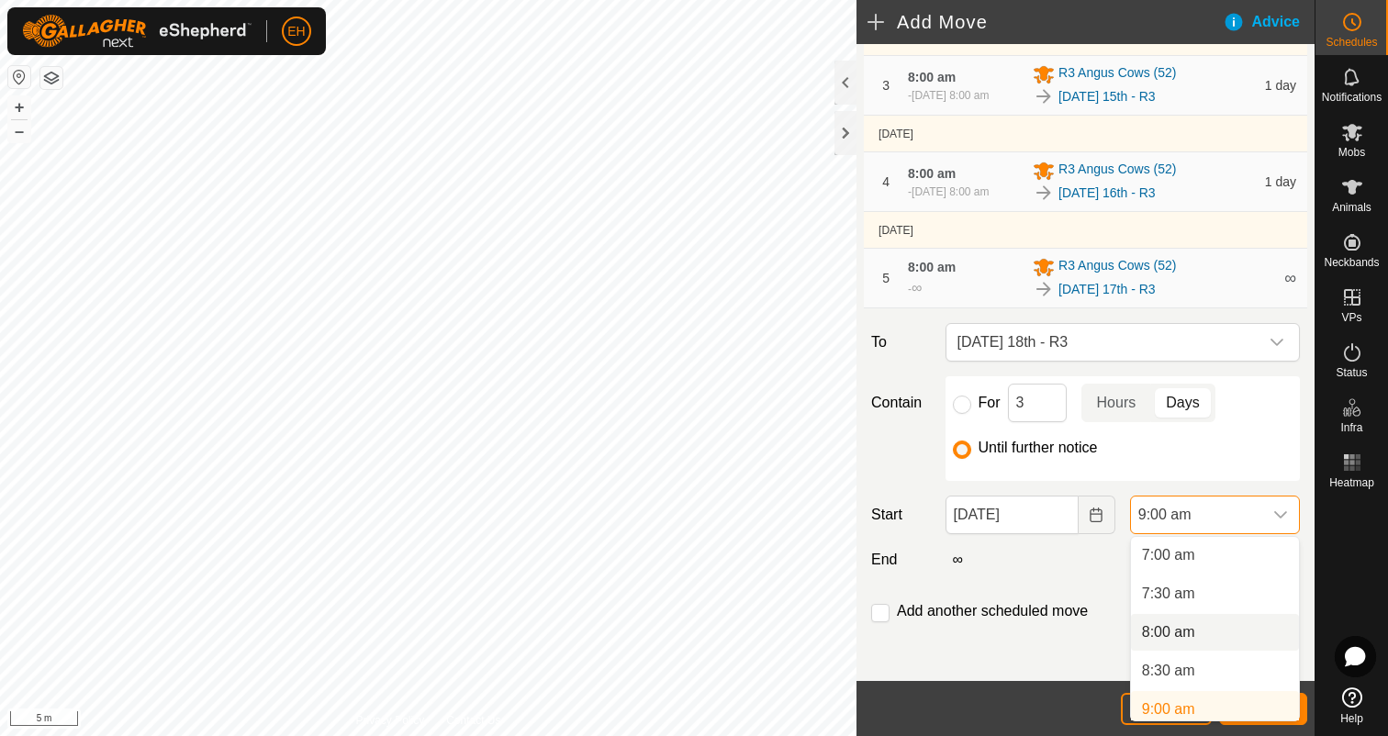
click at [1180, 625] on li "8:00 am" at bounding box center [1215, 632] width 168 height 37
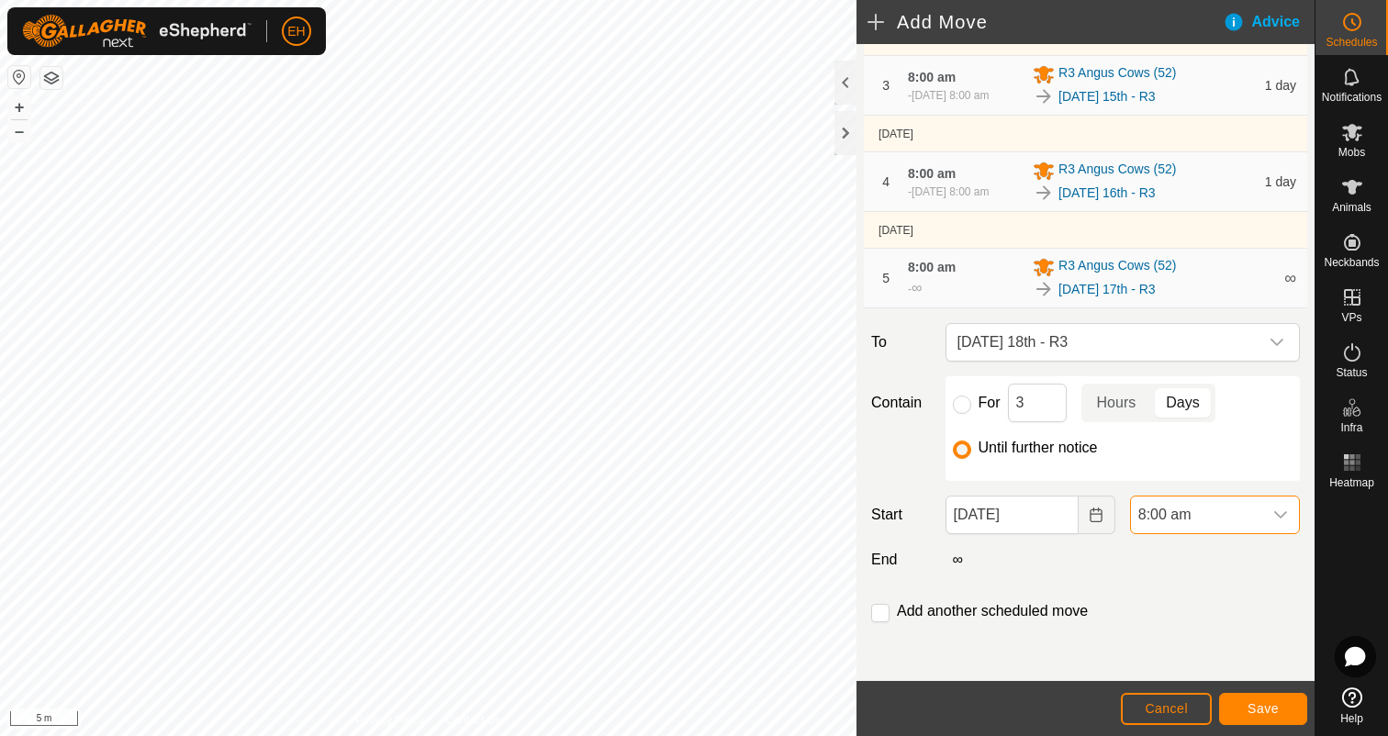
scroll to position [547, 0]
click at [887, 610] on input "checkbox" at bounding box center [880, 613] width 18 height 18
checkbox input "true"
click at [1247, 712] on span "Save" at bounding box center [1262, 708] width 31 height 15
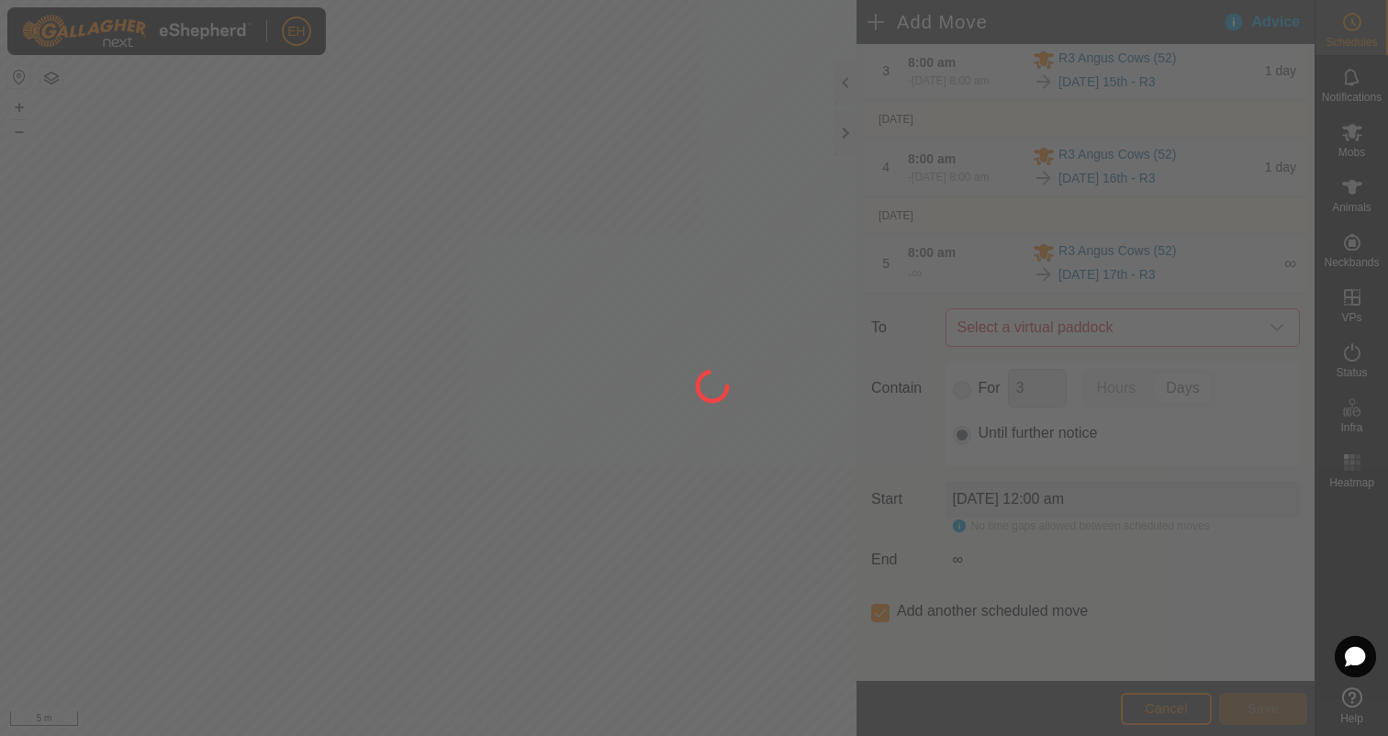
scroll to position [0, 0]
type input "18 Aug, 2025"
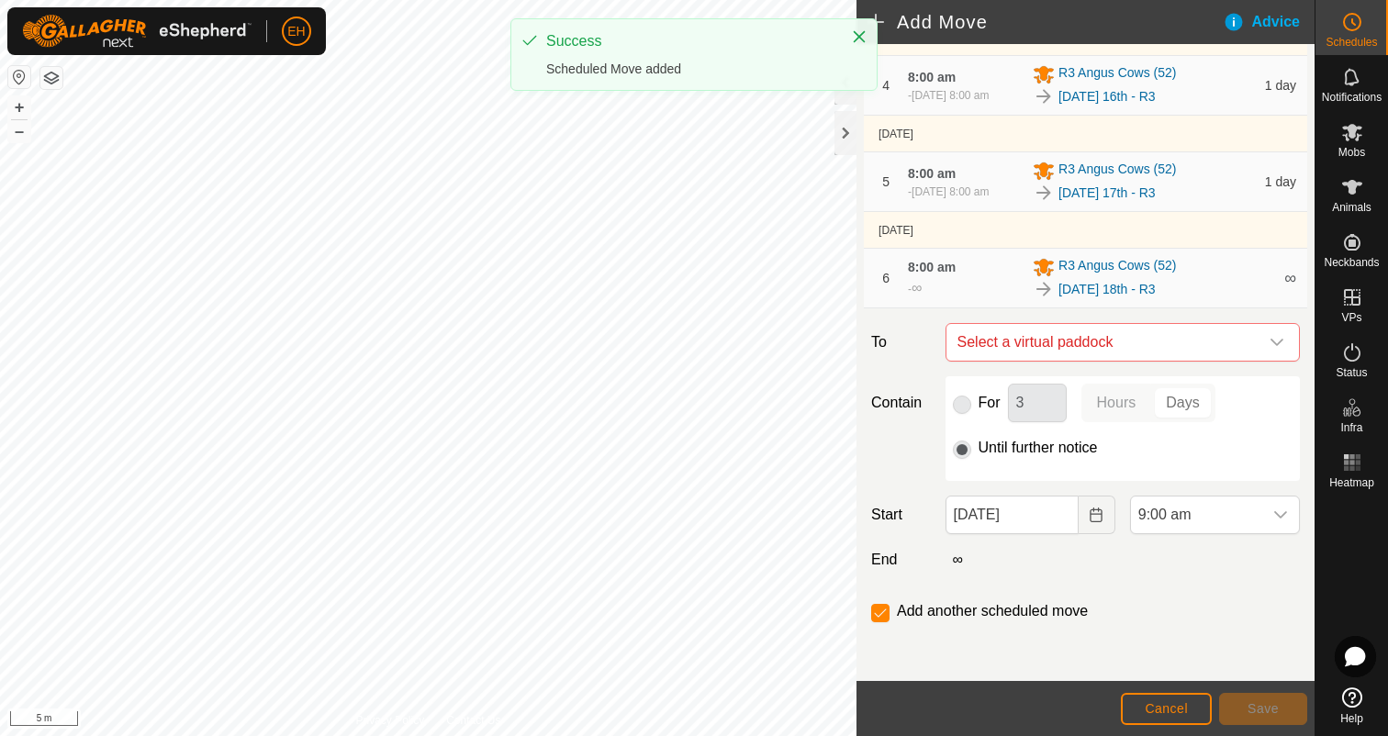
scroll to position [441, 0]
click at [1147, 356] on span "Select a virtual paddock" at bounding box center [1104, 342] width 308 height 37
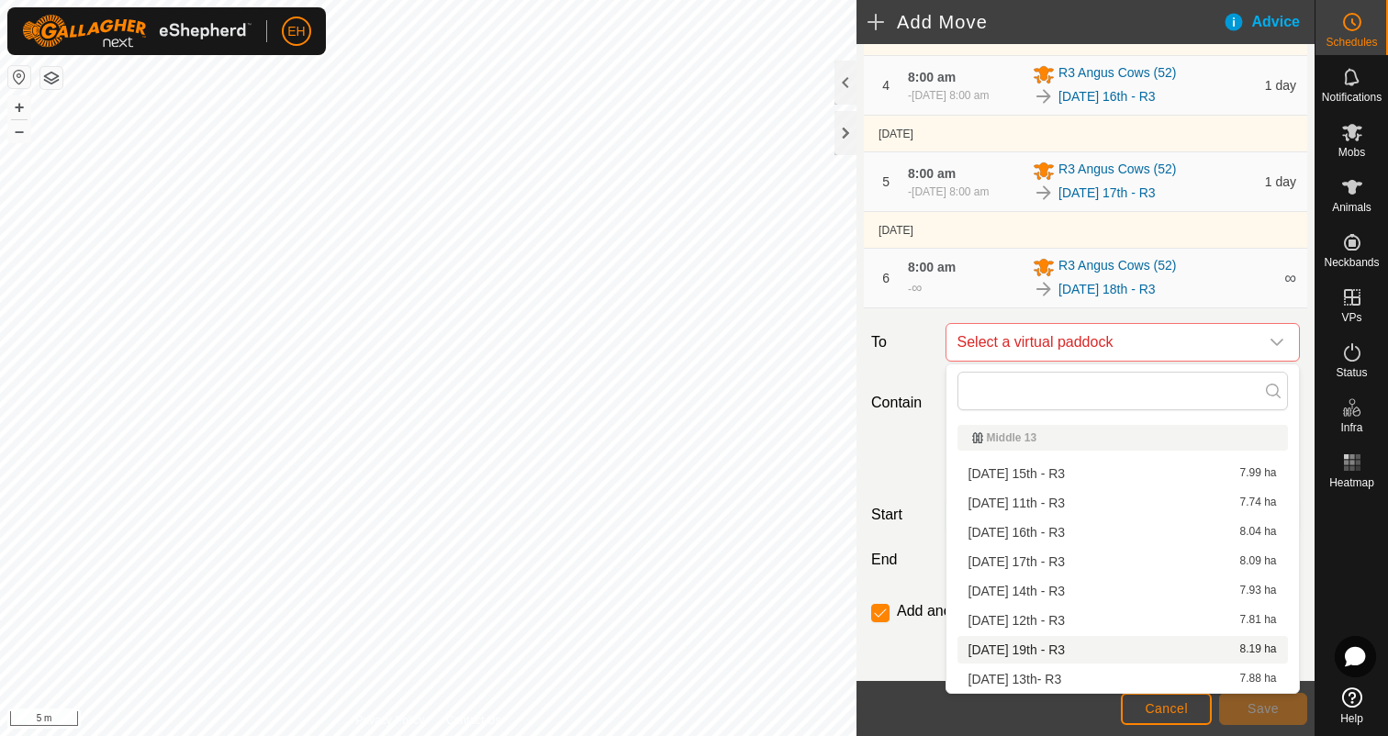
click at [1066, 648] on li "Tuesday 19th - R3 8.19 ha" at bounding box center [1122, 650] width 330 height 28
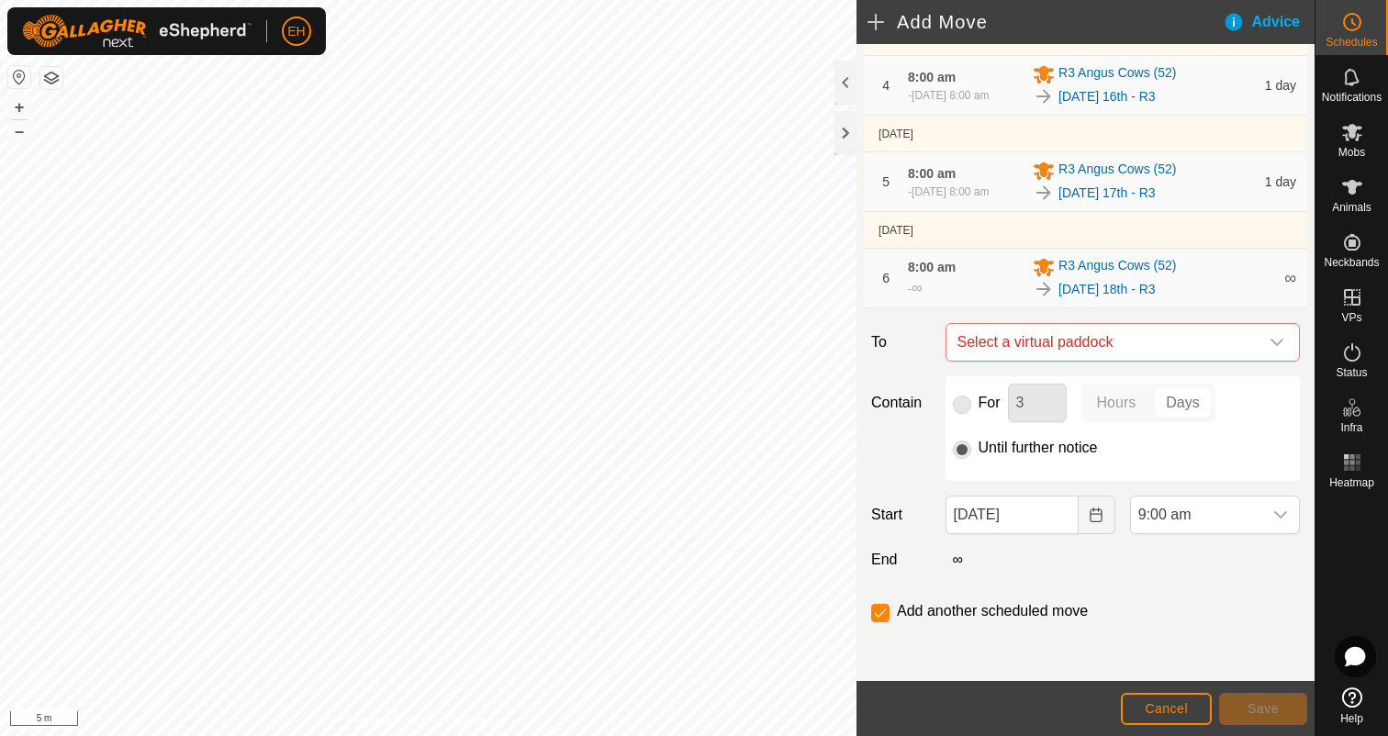
checkbox input "false"
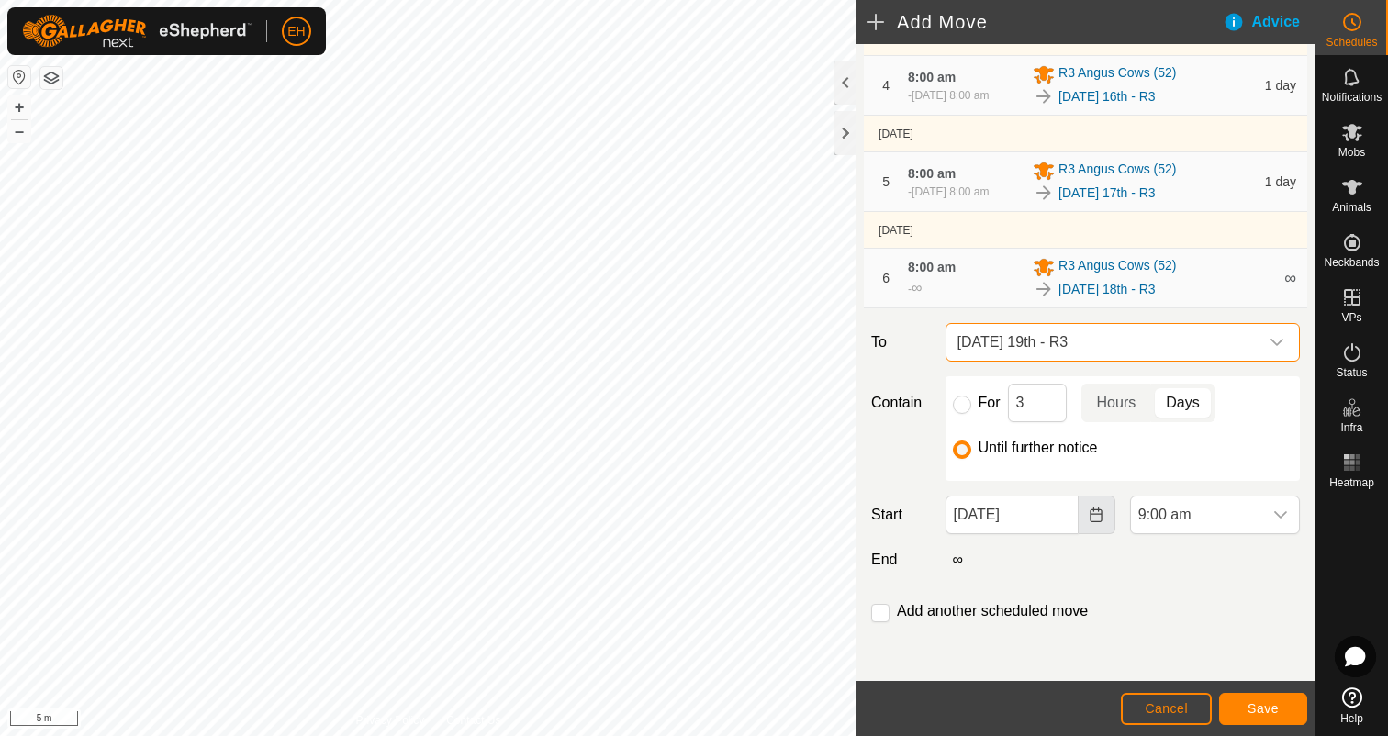
click at [1083, 519] on button "Choose Date" at bounding box center [1096, 515] width 37 height 39
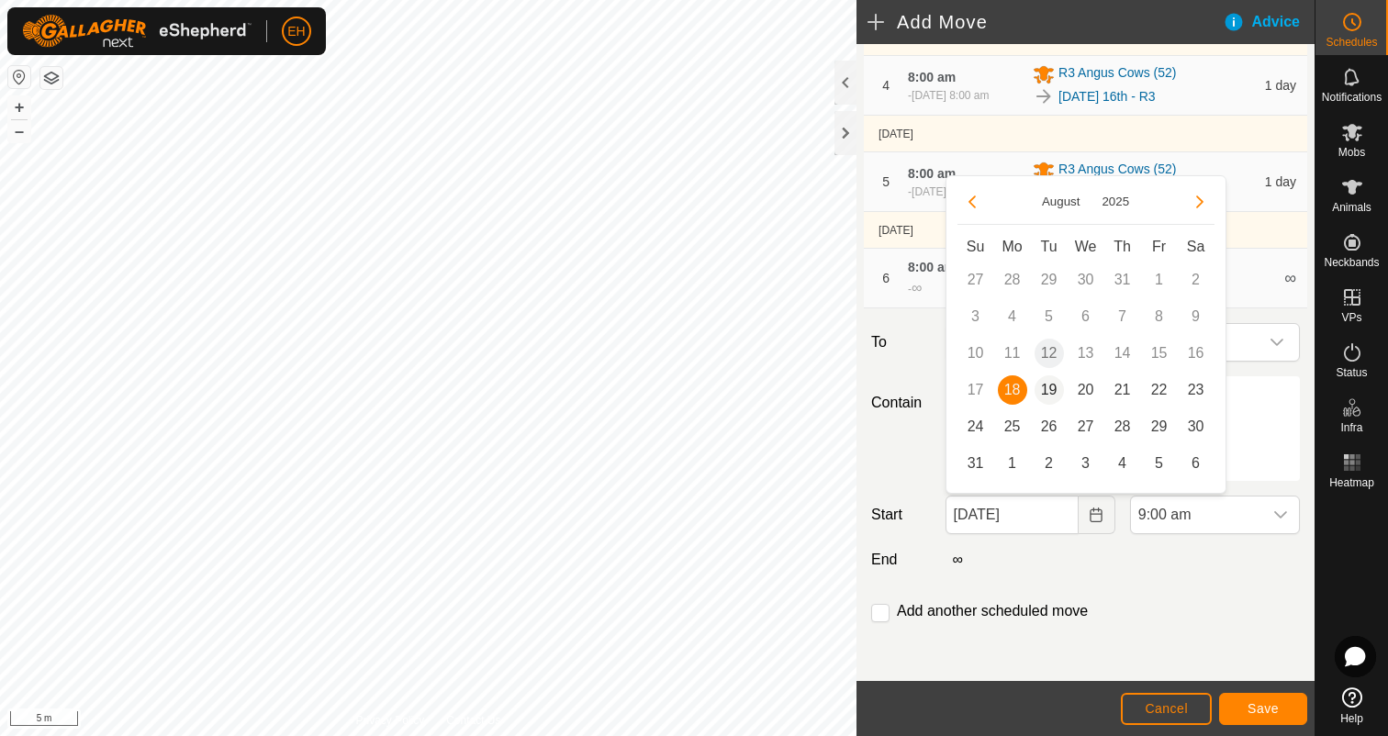
click at [1052, 399] on span "19" at bounding box center [1048, 389] width 29 height 29
type input "19 Aug, 2025"
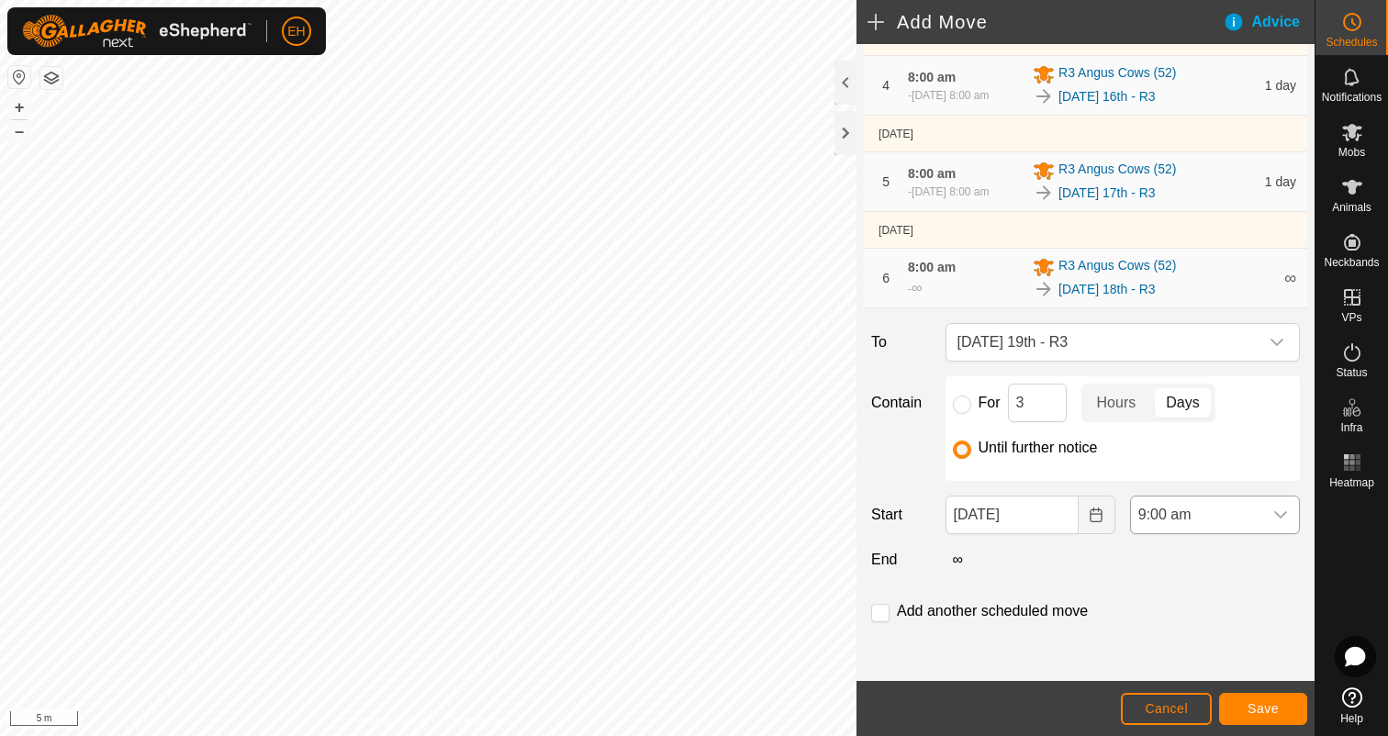
click at [1286, 522] on div "dropdown trigger" at bounding box center [1280, 515] width 37 height 37
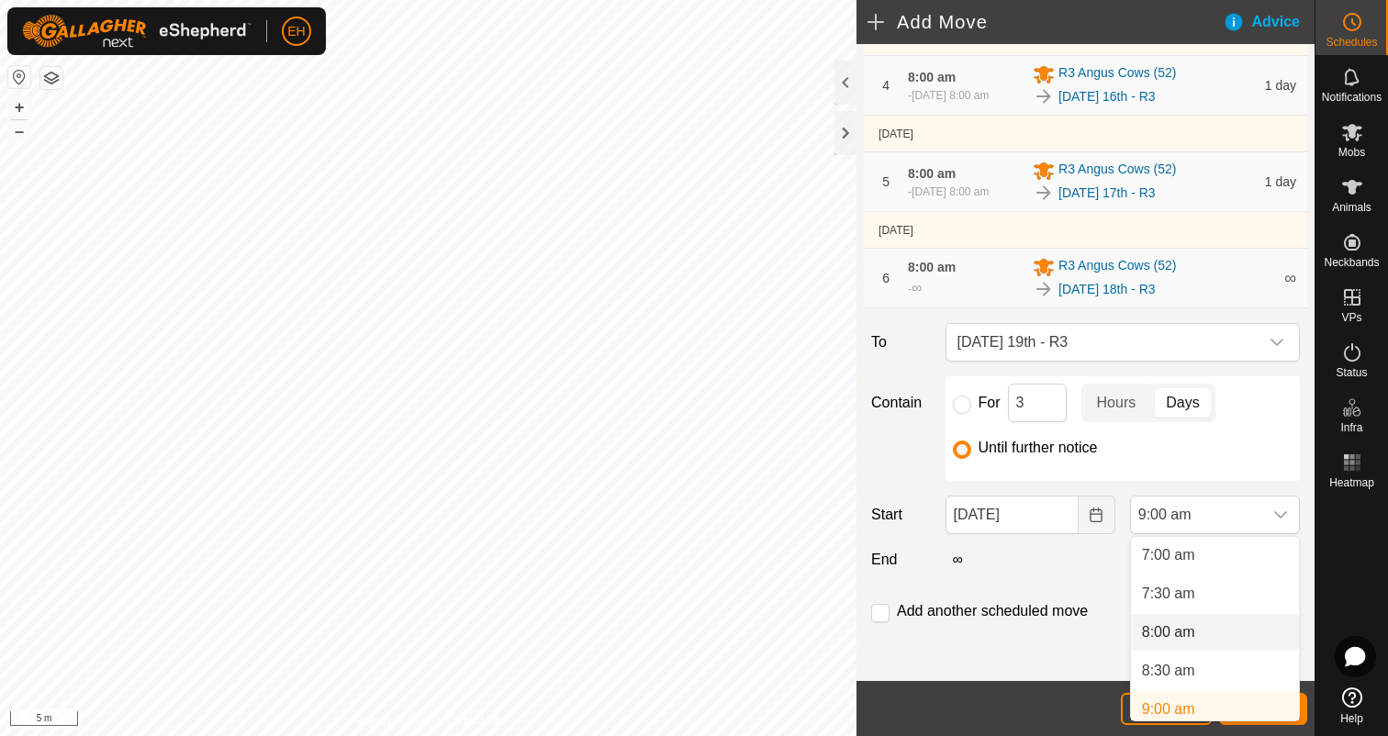
click at [1188, 620] on li "8:00 am" at bounding box center [1215, 632] width 168 height 37
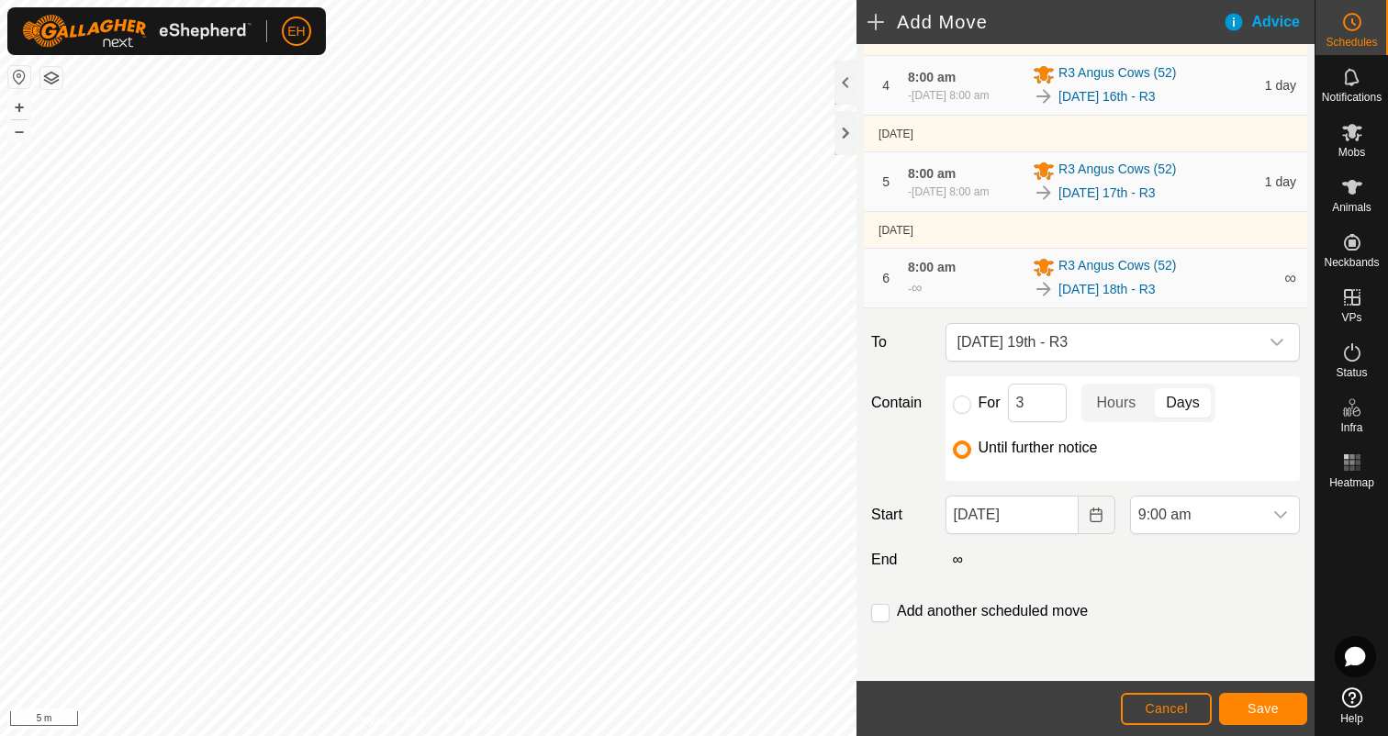
scroll to position [547, 0]
click at [1251, 713] on span "Save" at bounding box center [1262, 708] width 31 height 15
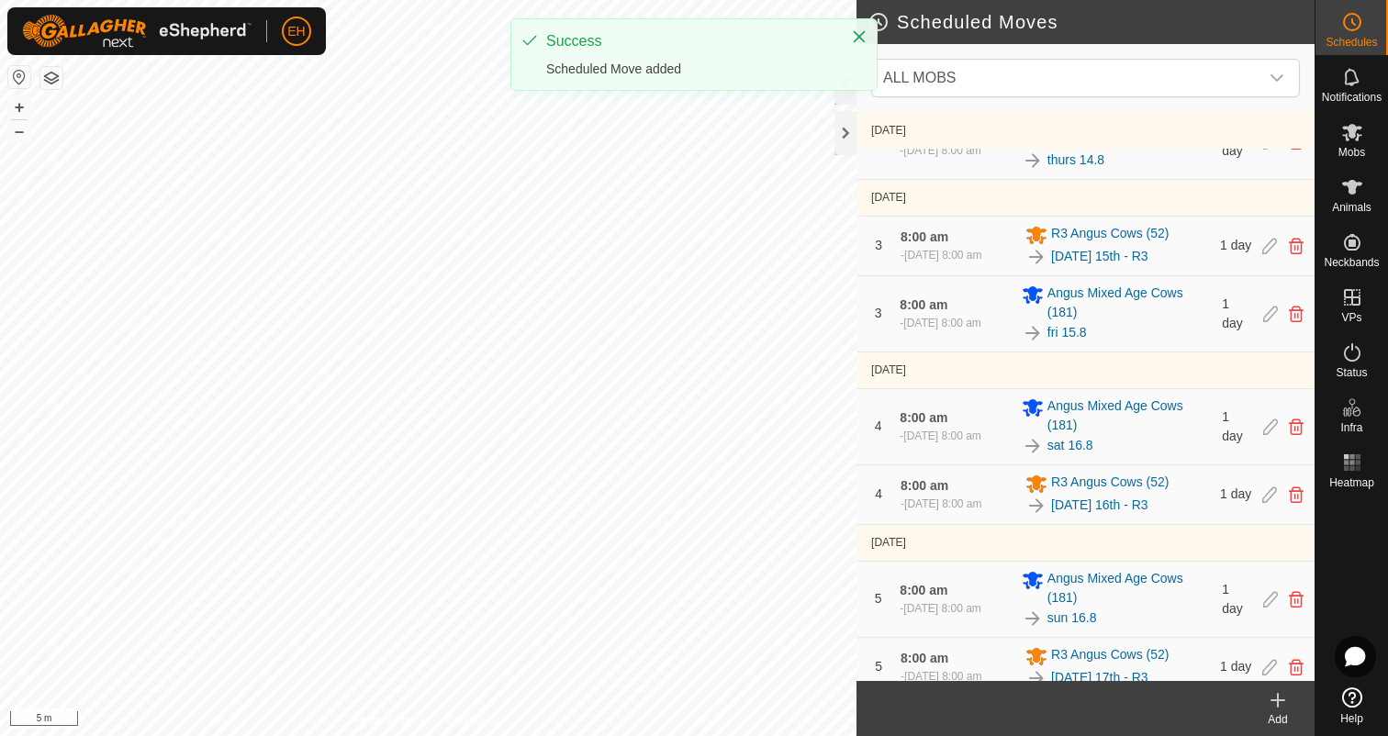
scroll to position [672, 0]
